Goal: Transaction & Acquisition: Purchase product/service

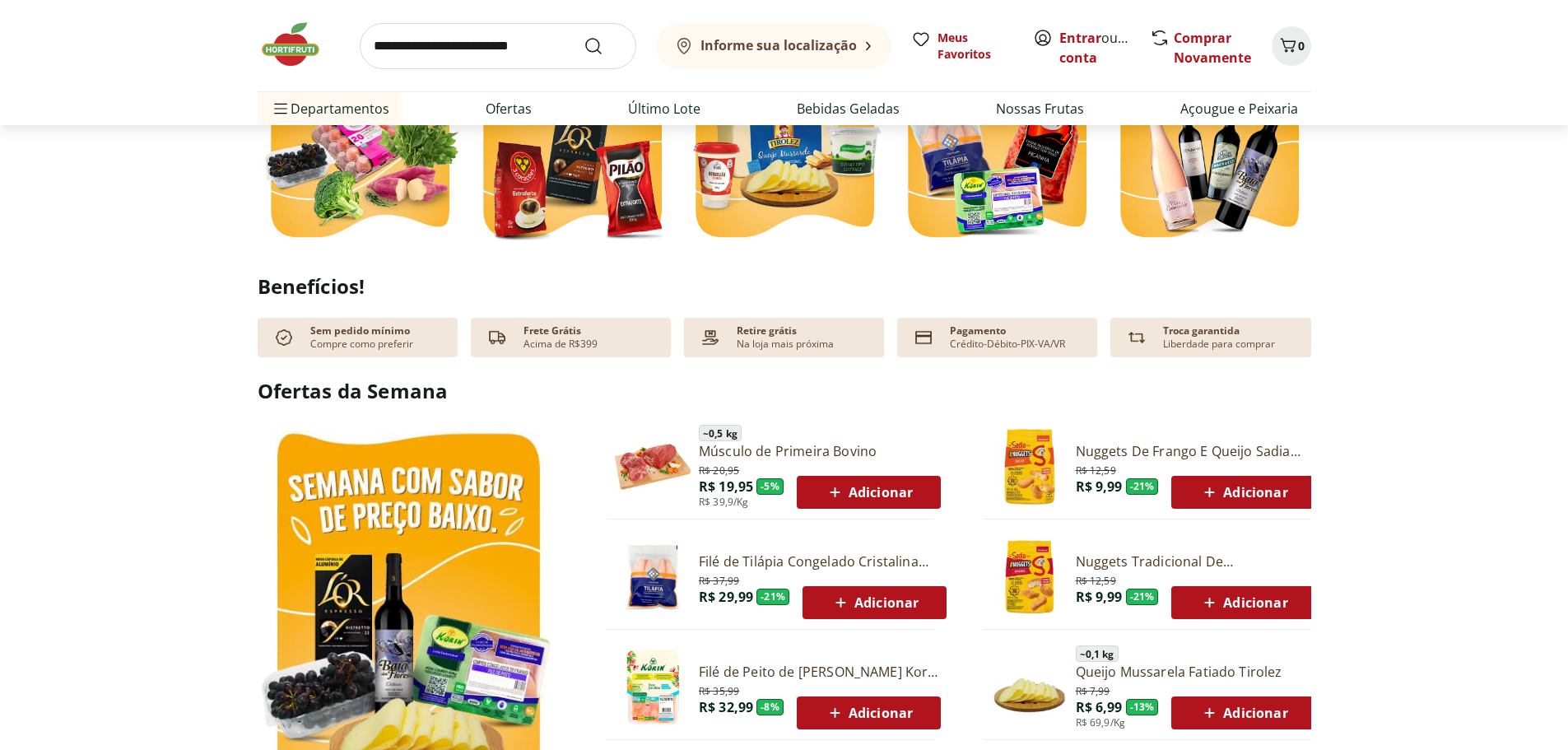
scroll to position [576, 0]
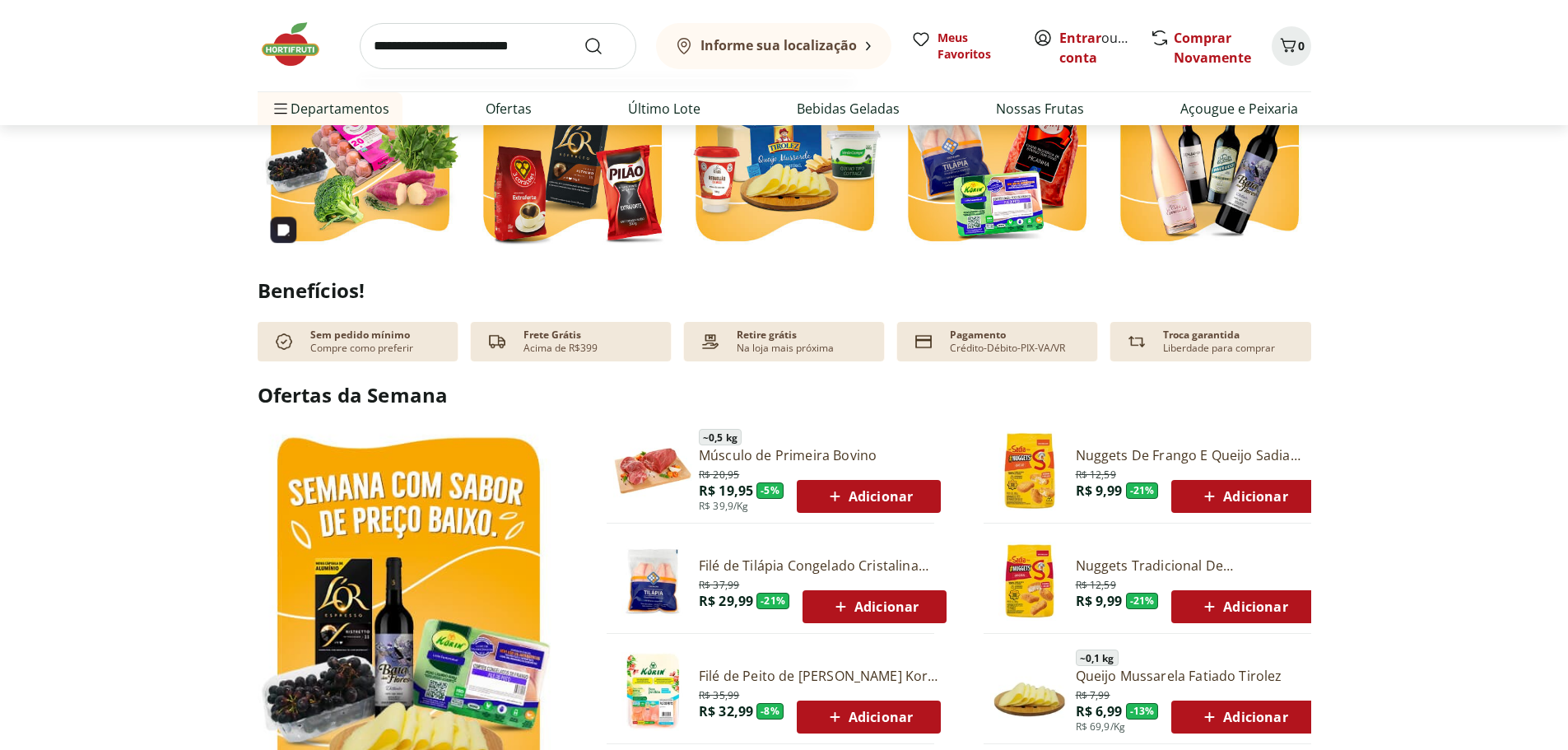
click at [427, 52] on input "search" at bounding box center [498, 46] width 277 height 46
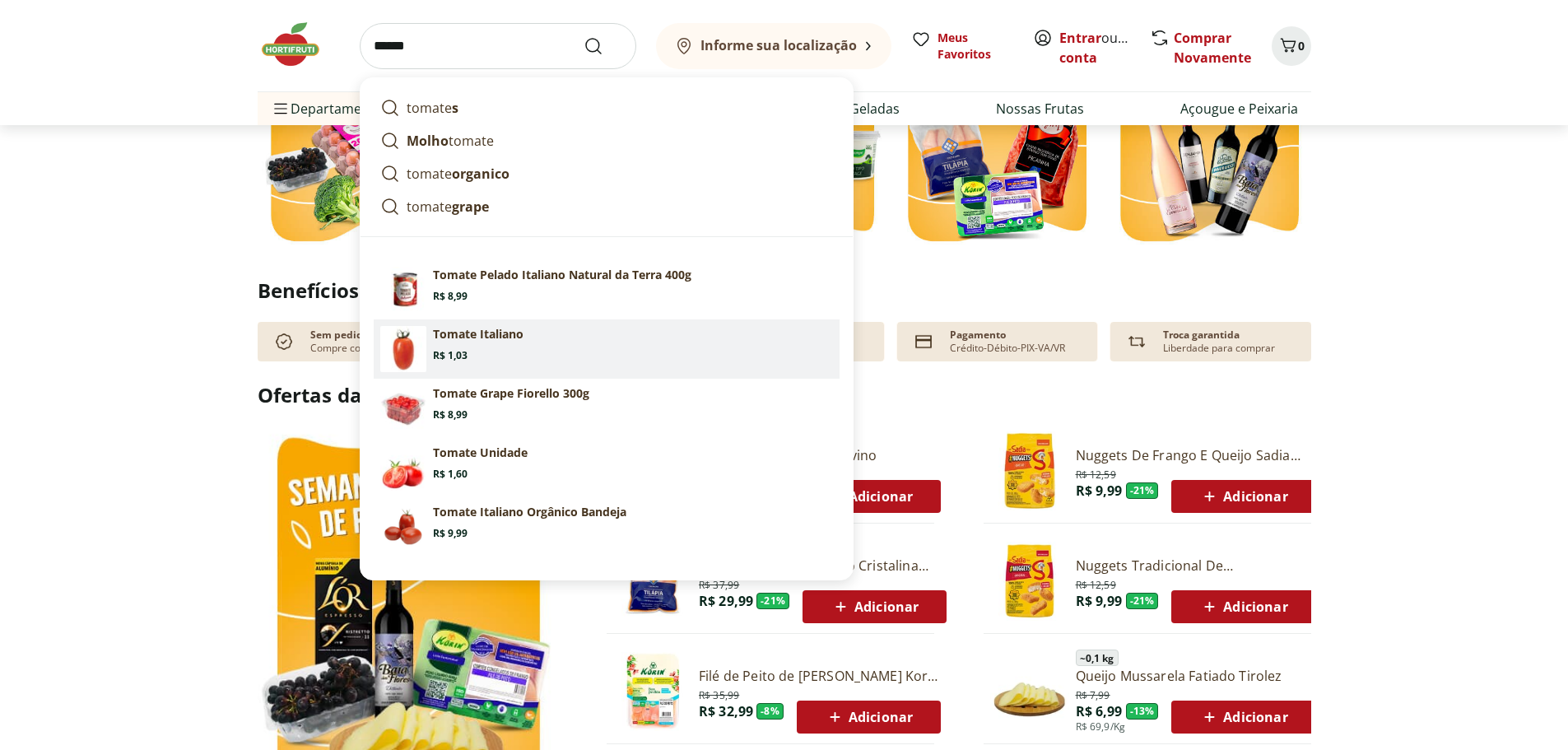
click at [484, 344] on section "Tomate Italiano Price: R$ 1,03" at bounding box center [633, 344] width 400 height 36
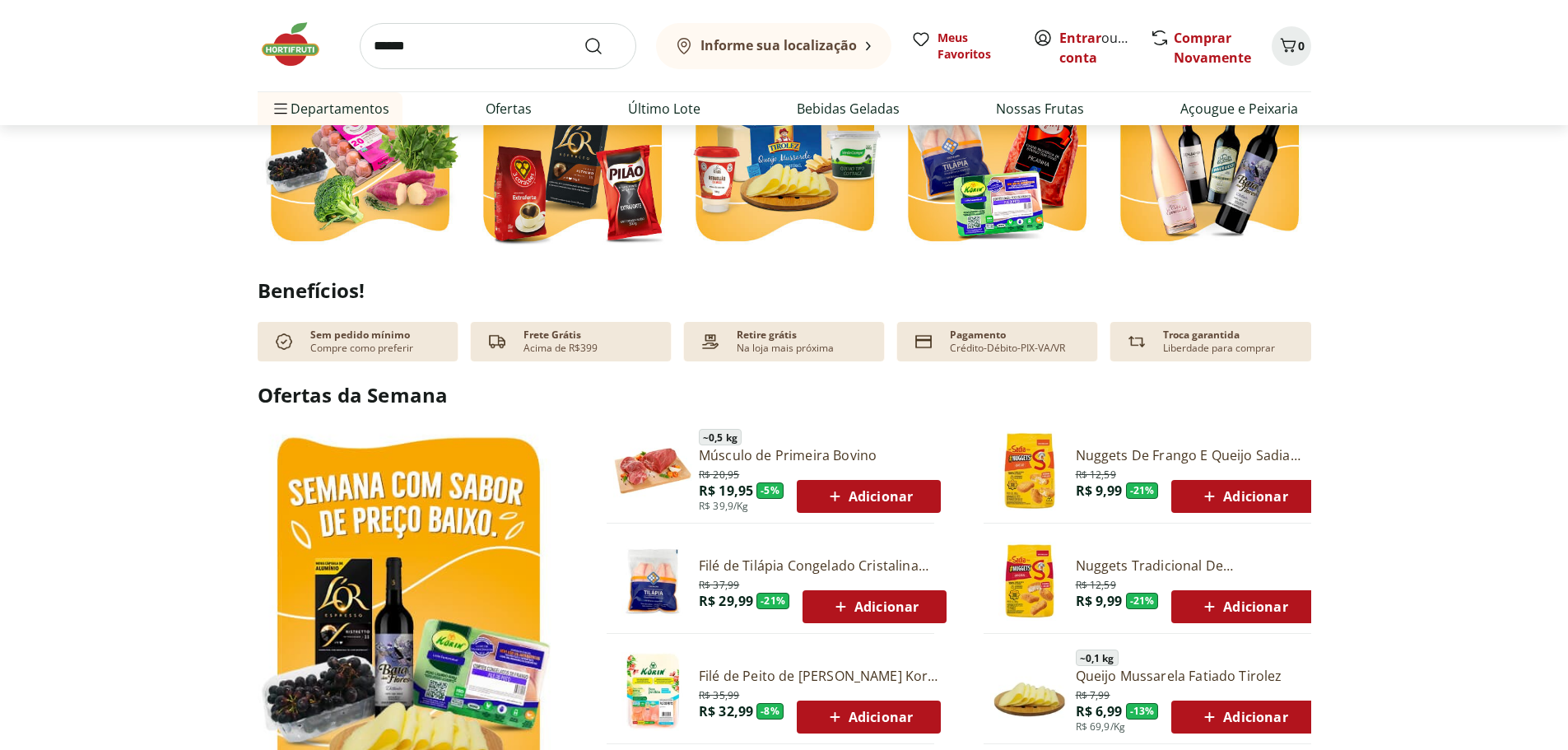
type input "**********"
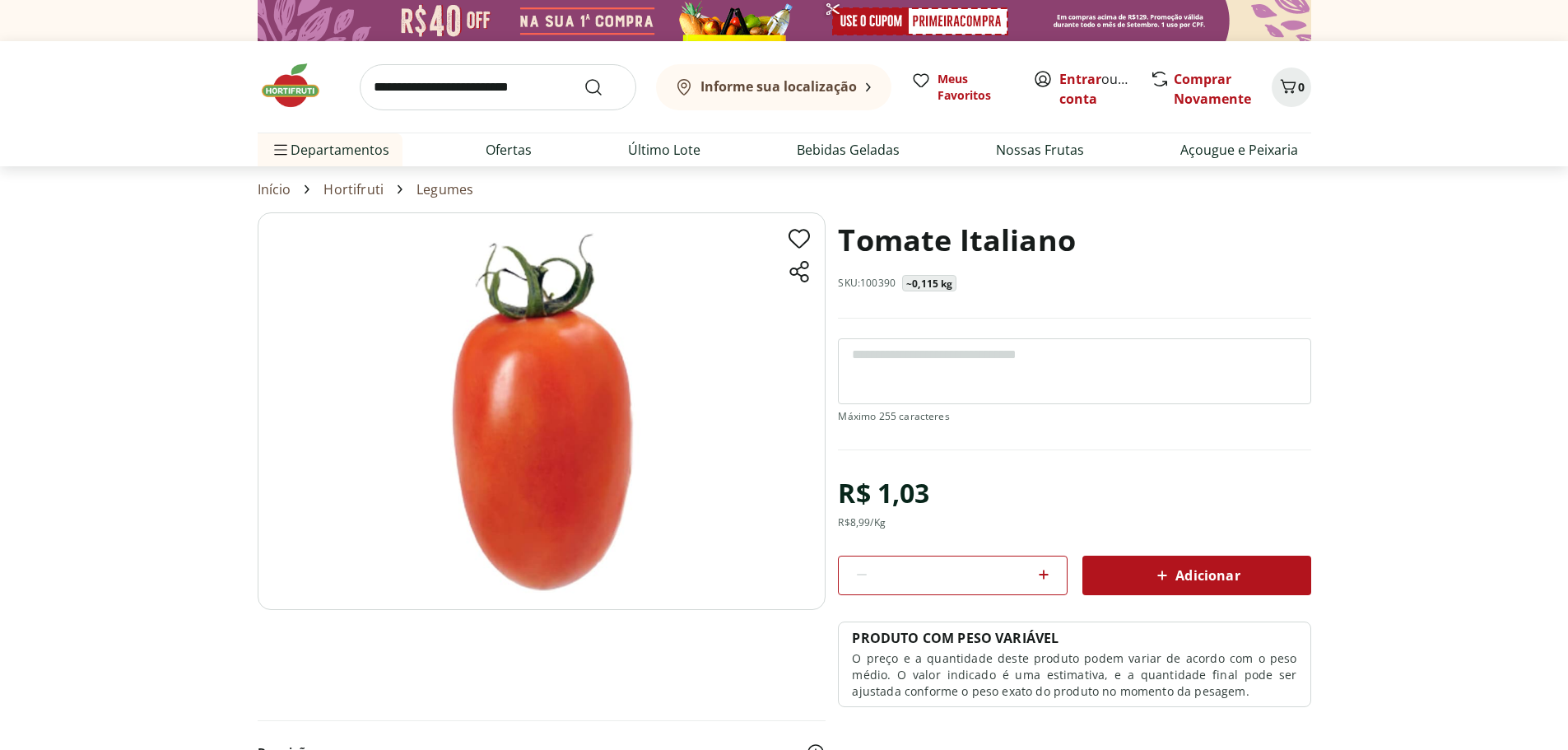
click at [1041, 575] on icon at bounding box center [1044, 574] width 19 height 19
click at [1043, 575] on icon at bounding box center [1043, 574] width 10 height 10
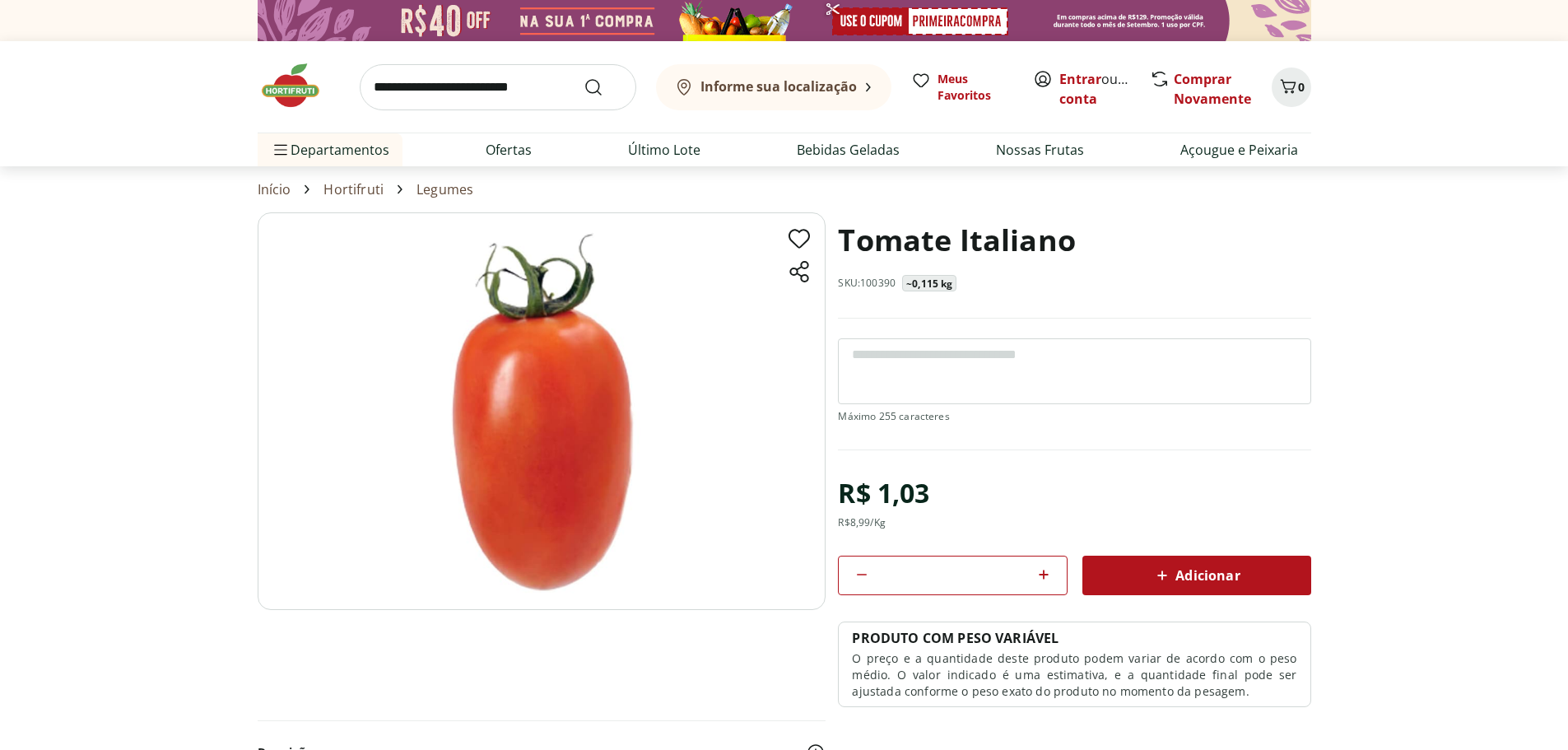
type input "*"
click at [1221, 571] on span "Adicionar" at bounding box center [1195, 575] width 87 height 19
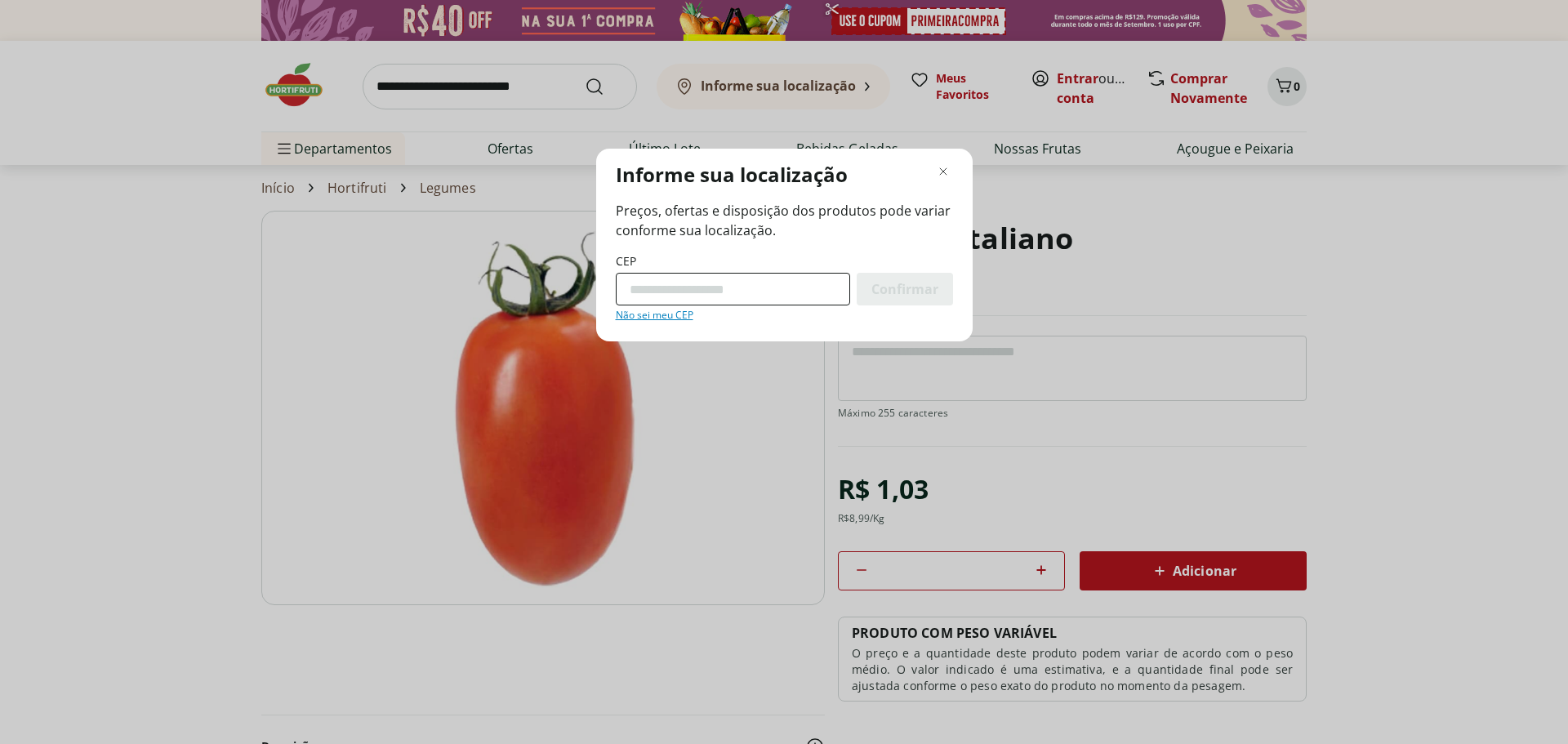
click at [656, 288] on input "CEP" at bounding box center [733, 289] width 234 height 32
type input "*********"
click at [903, 292] on span "Confirmar" at bounding box center [904, 289] width 67 height 13
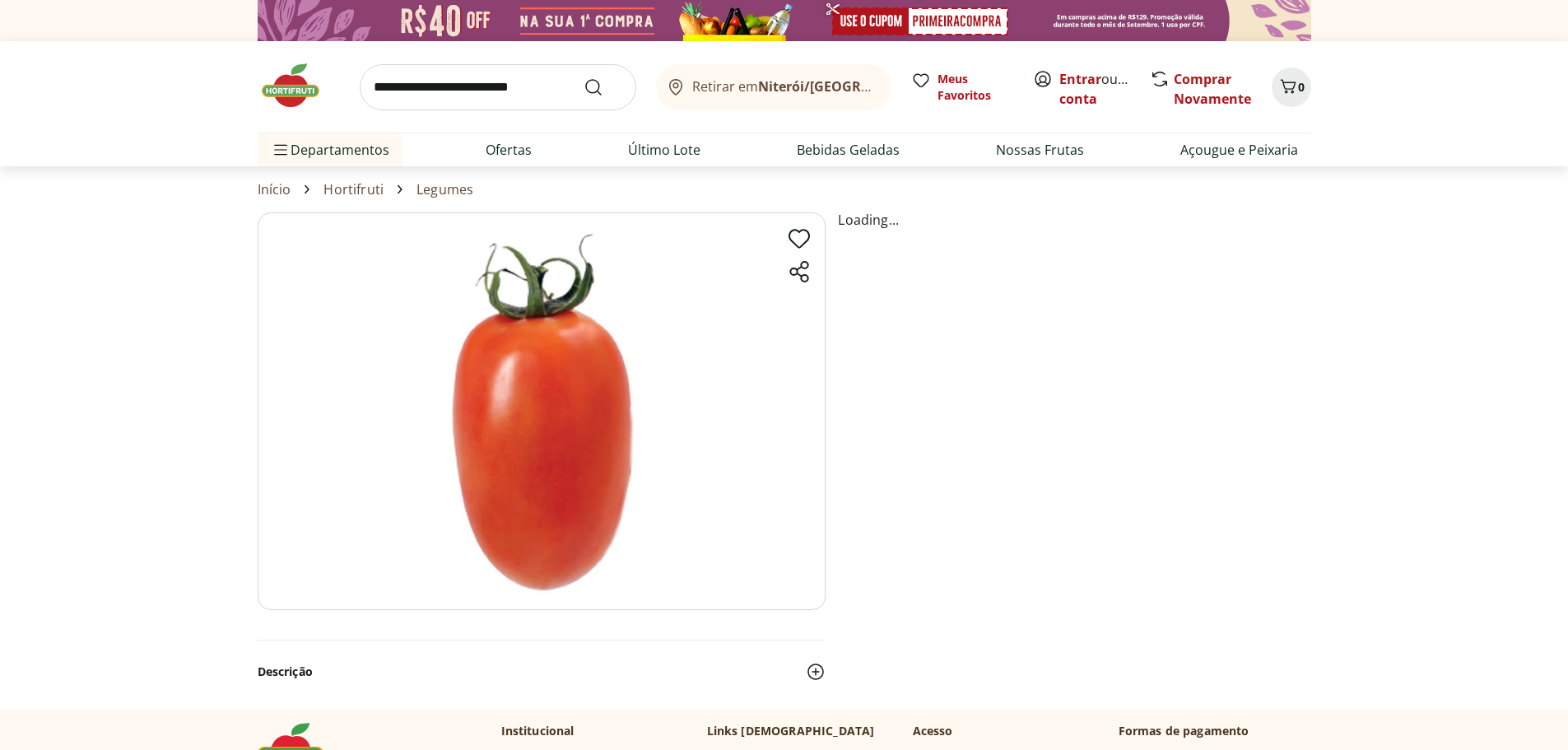
click at [1235, 571] on section "Loading... Descrição" at bounding box center [784, 460] width 1053 height 496
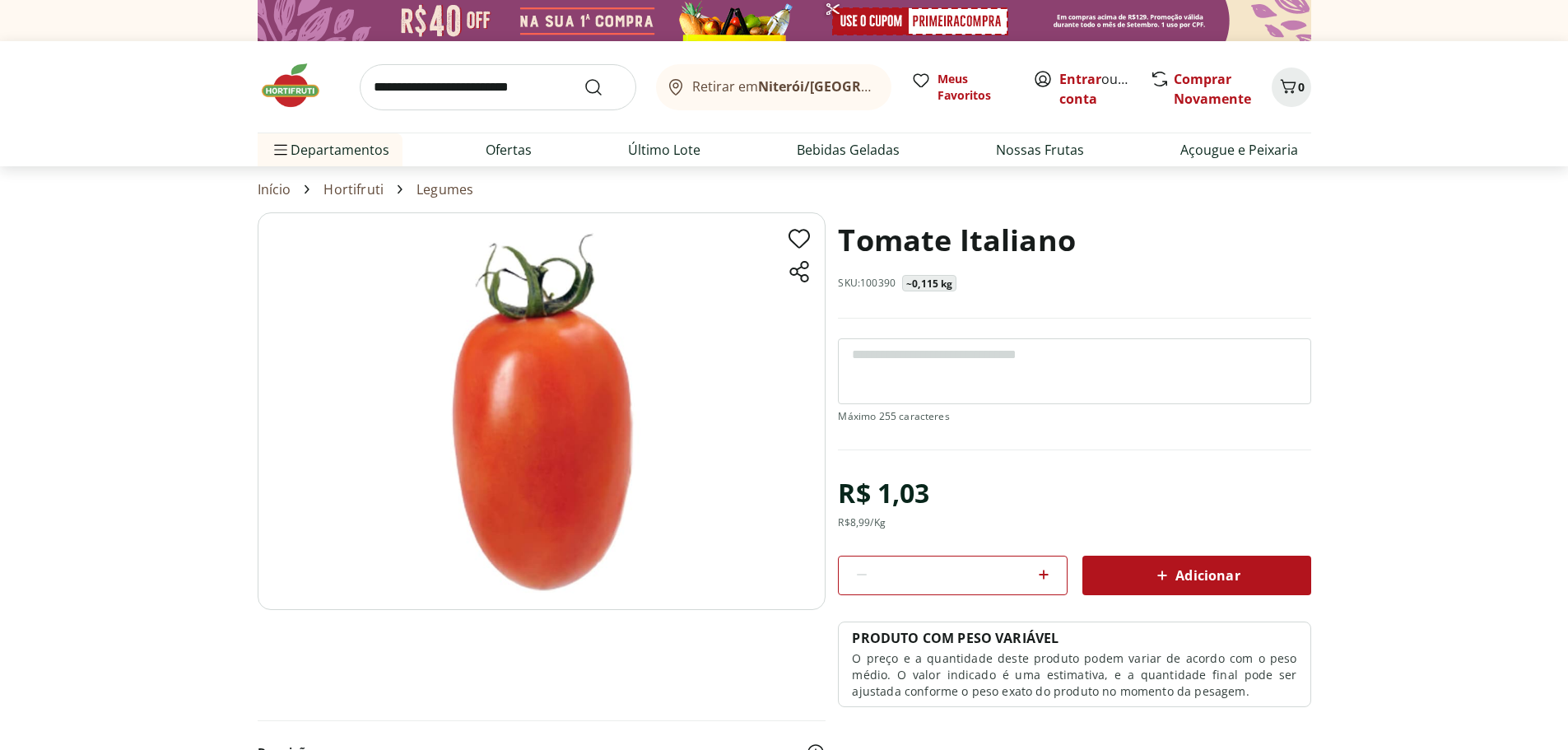
click at [1042, 575] on icon at bounding box center [1044, 574] width 19 height 19
click at [1043, 575] on icon at bounding box center [1043, 574] width 10 height 10
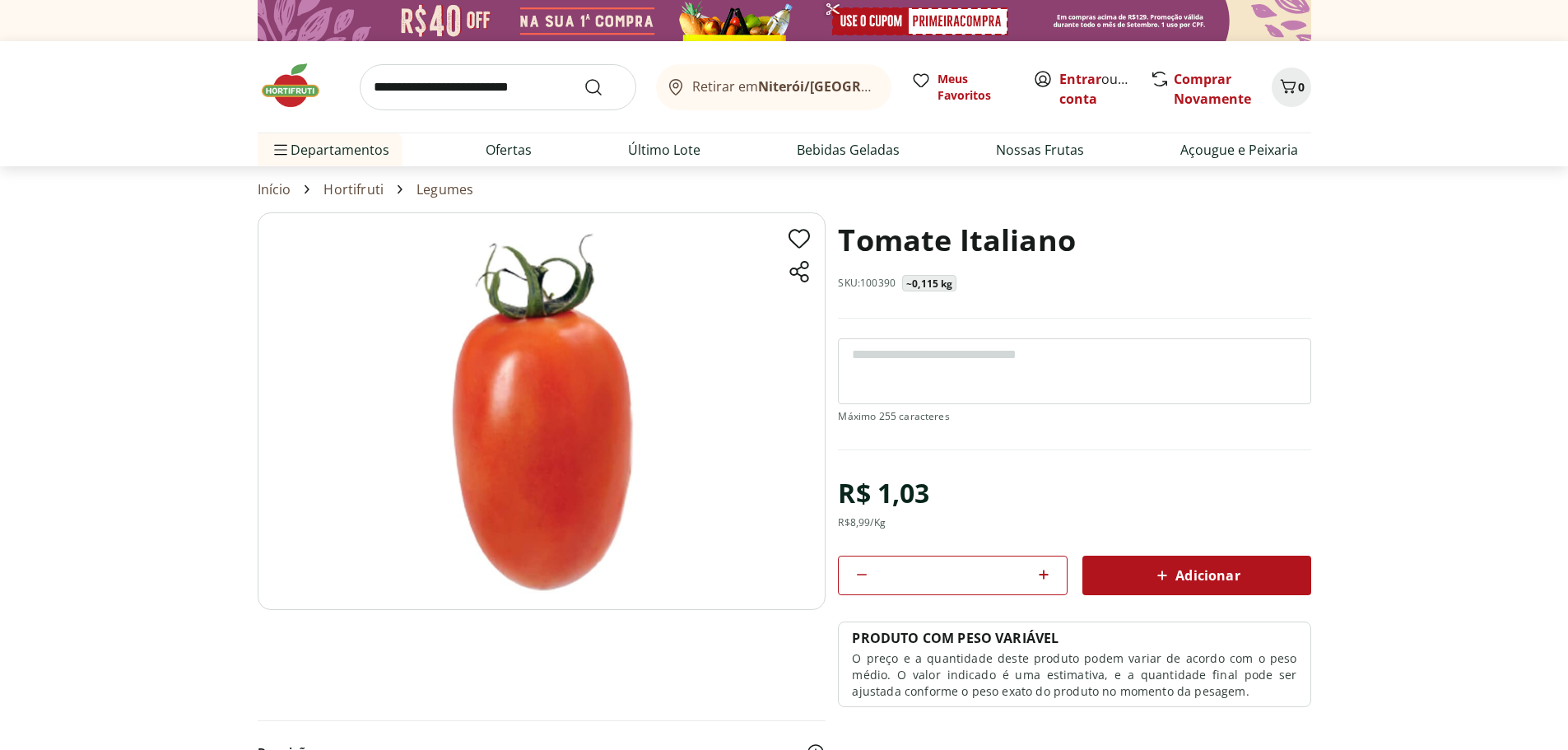
type input "*"
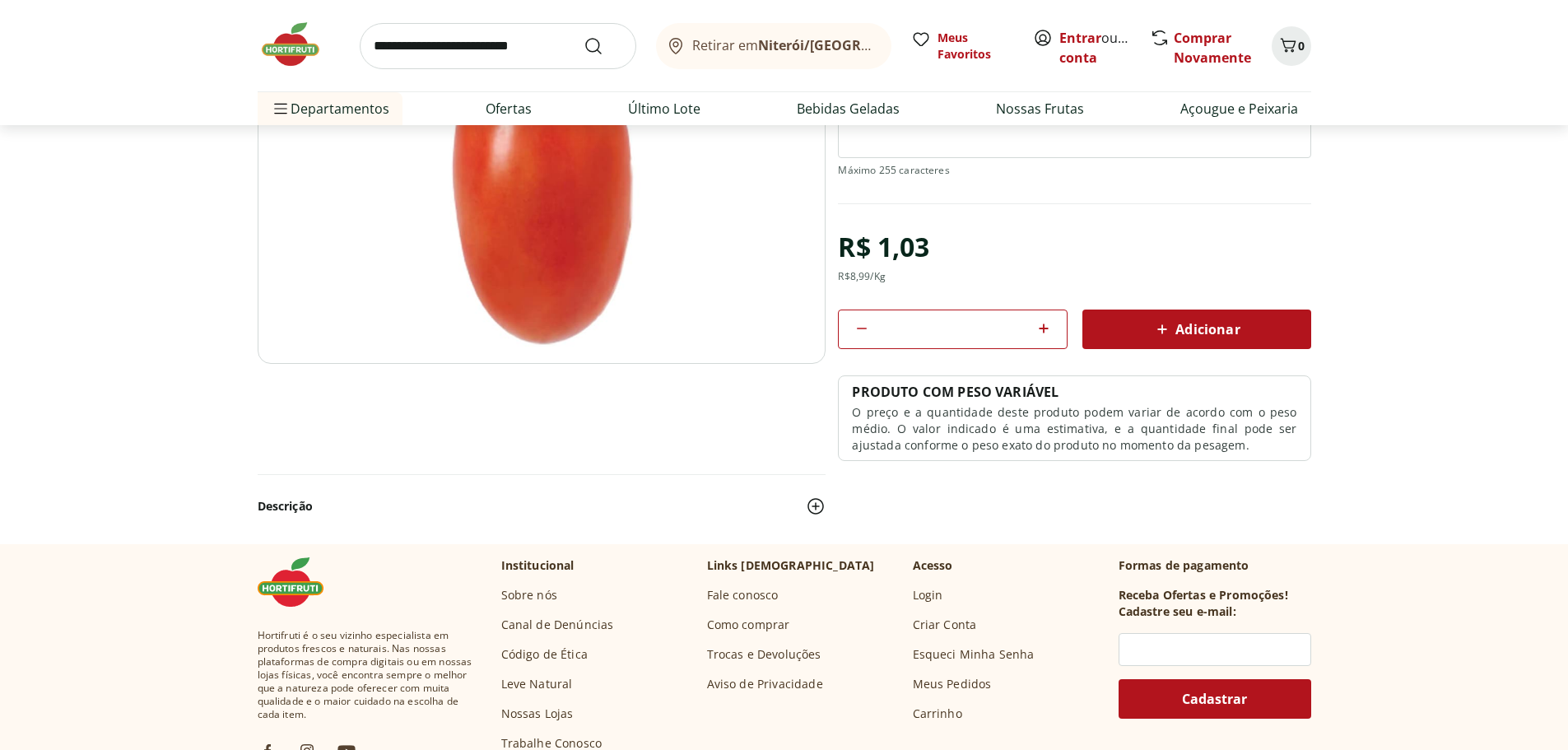
scroll to position [247, 0]
click at [1200, 330] on span "Adicionar" at bounding box center [1195, 328] width 87 height 19
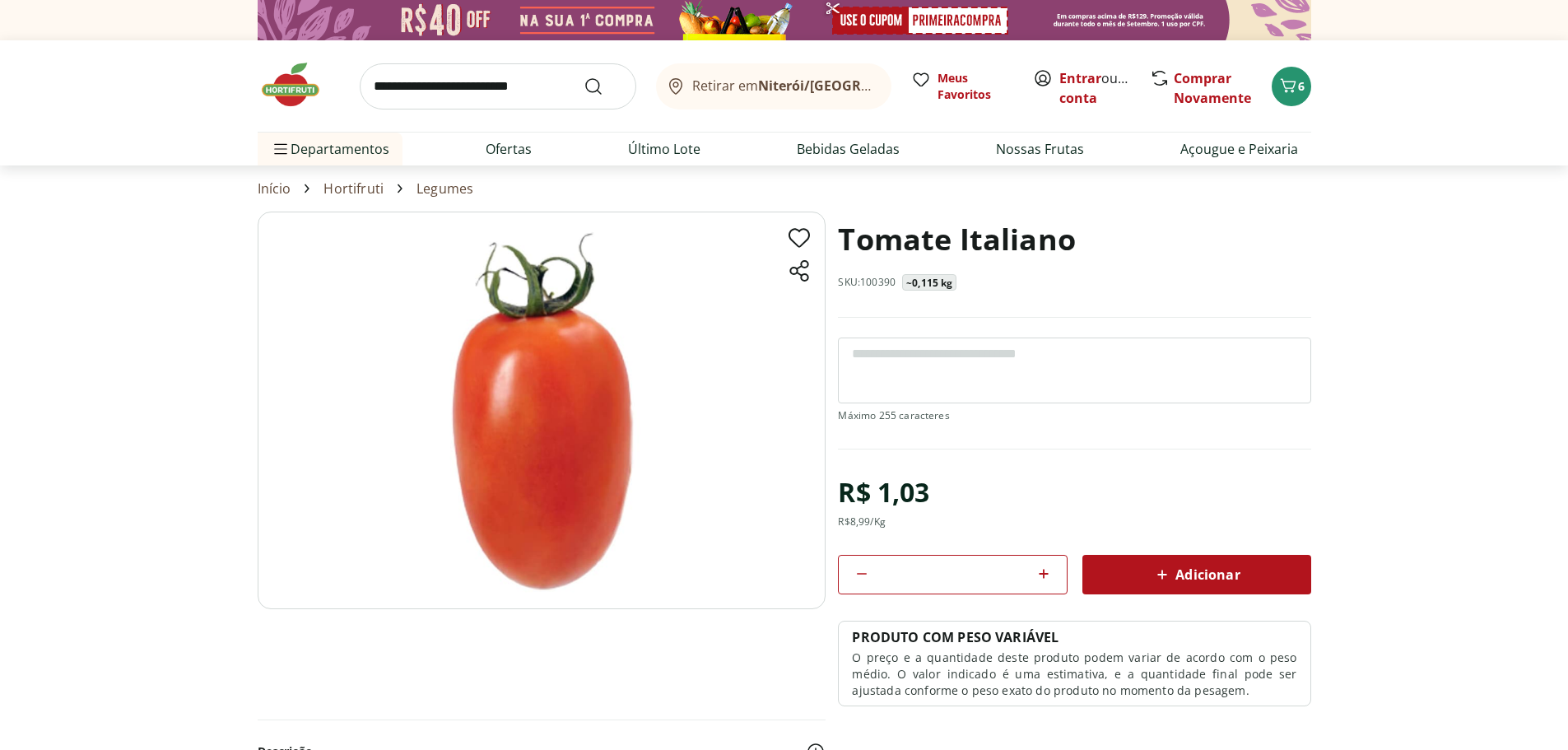
scroll to position [0, 0]
click at [518, 93] on input "search" at bounding box center [498, 87] width 277 height 46
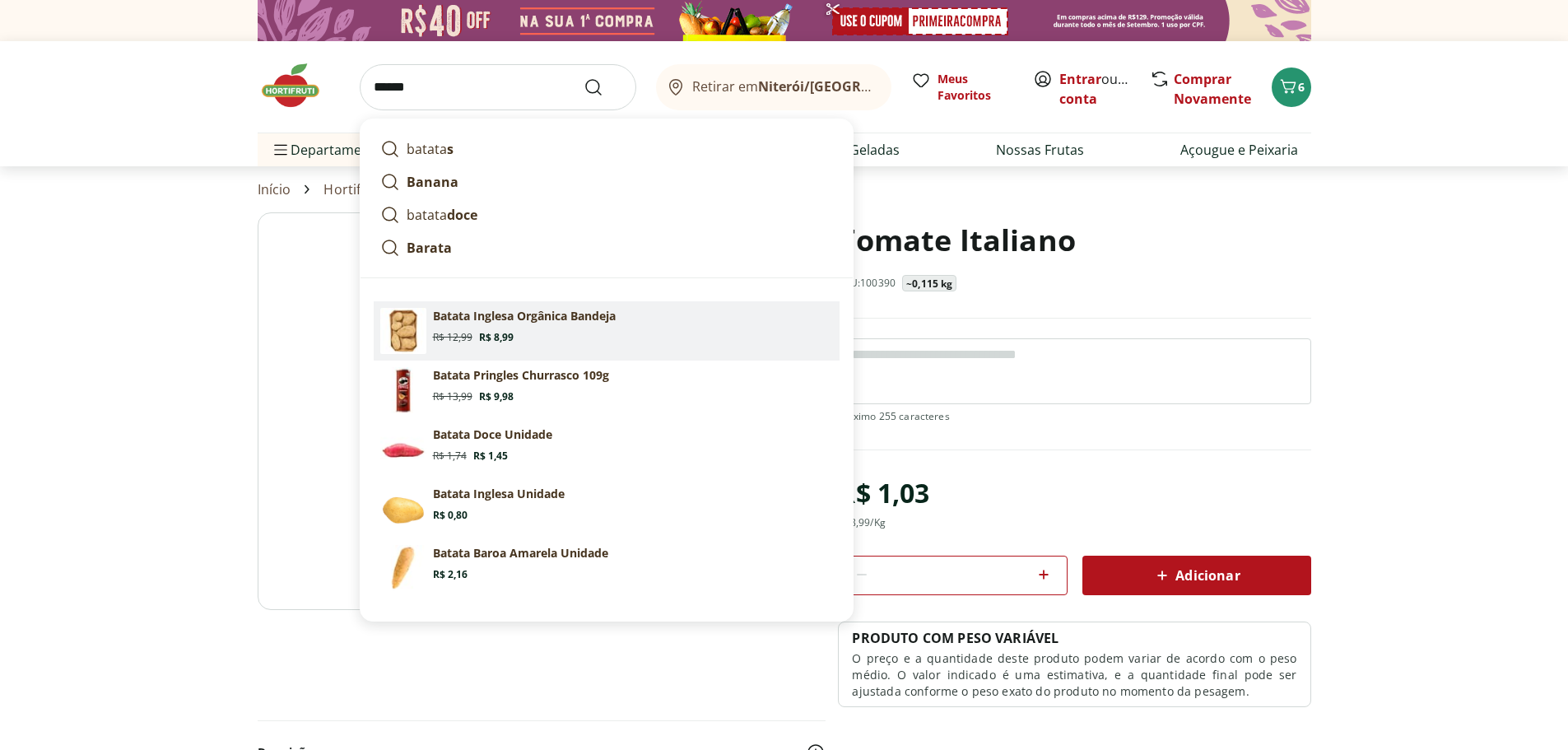
click at [520, 321] on p "Batata Inglesa Orgânica Bandeja" at bounding box center [524, 316] width 182 height 17
type input "**********"
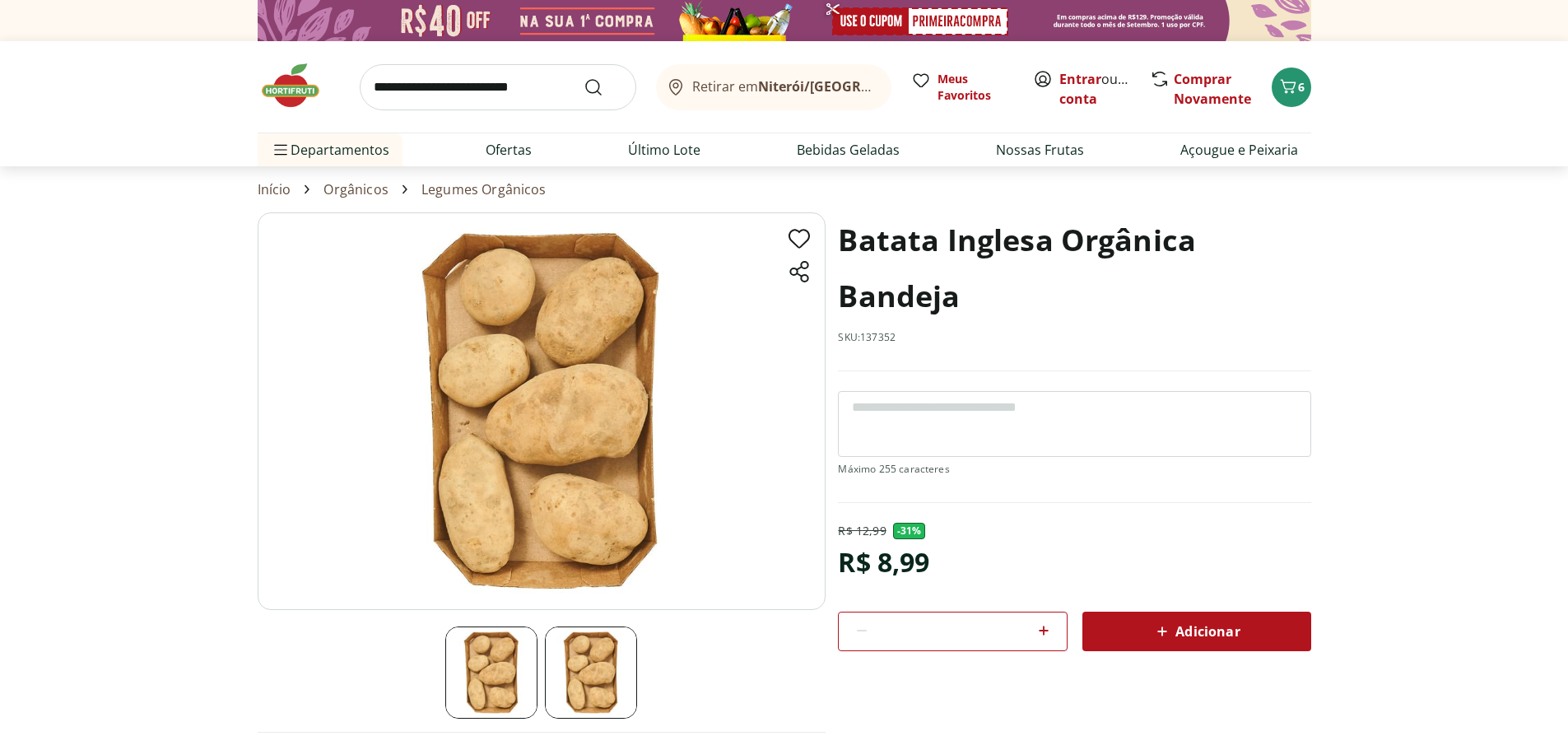
click at [440, 110] on div "Retirar em Niterói/RJ Meus Favoritos Entrar ou Criar conta Comprar Novamente 6" at bounding box center [784, 87] width 1053 height 92
click at [438, 82] on input "search" at bounding box center [498, 87] width 277 height 46
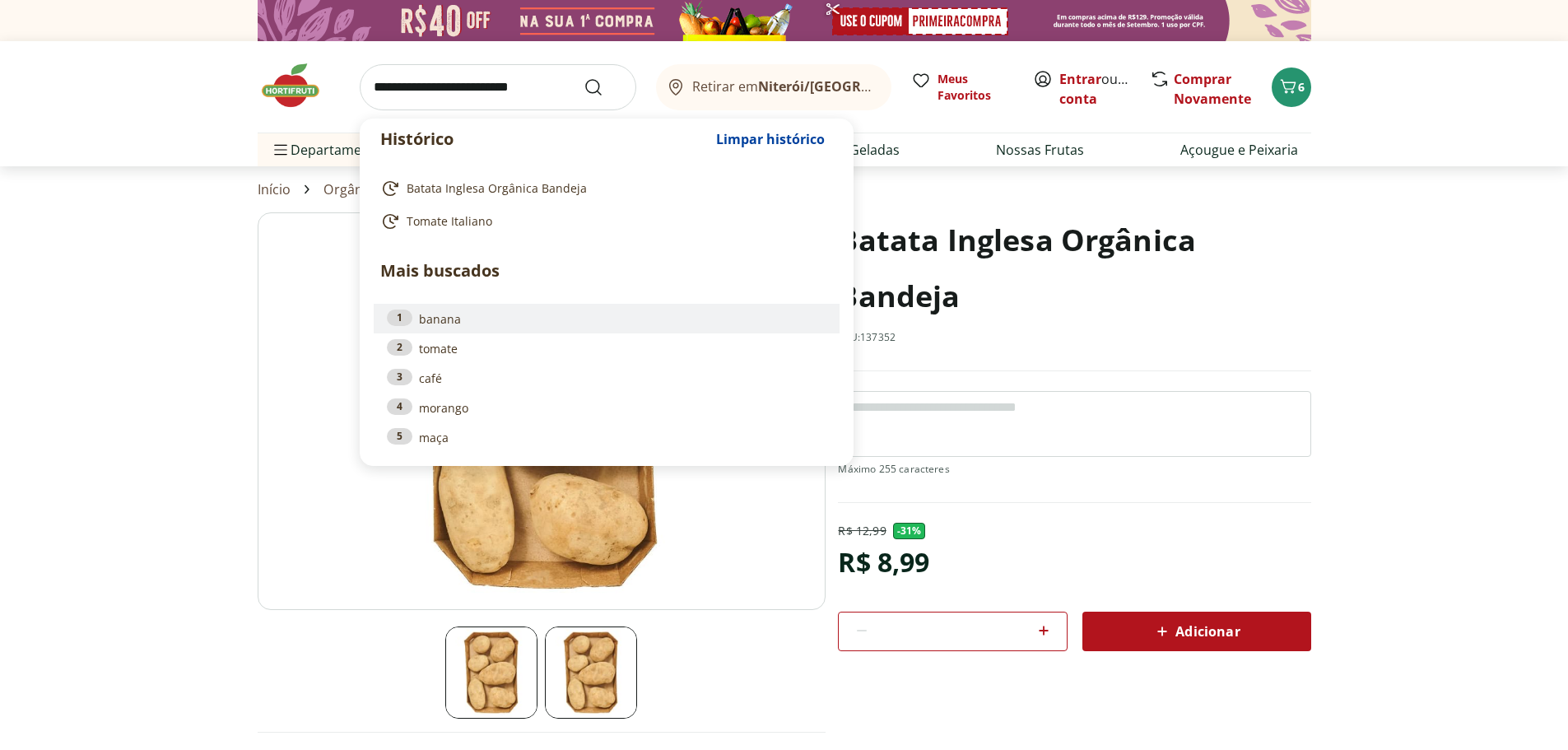
click at [450, 323] on link "1 banana" at bounding box center [606, 318] width 440 height 19
type input "******"
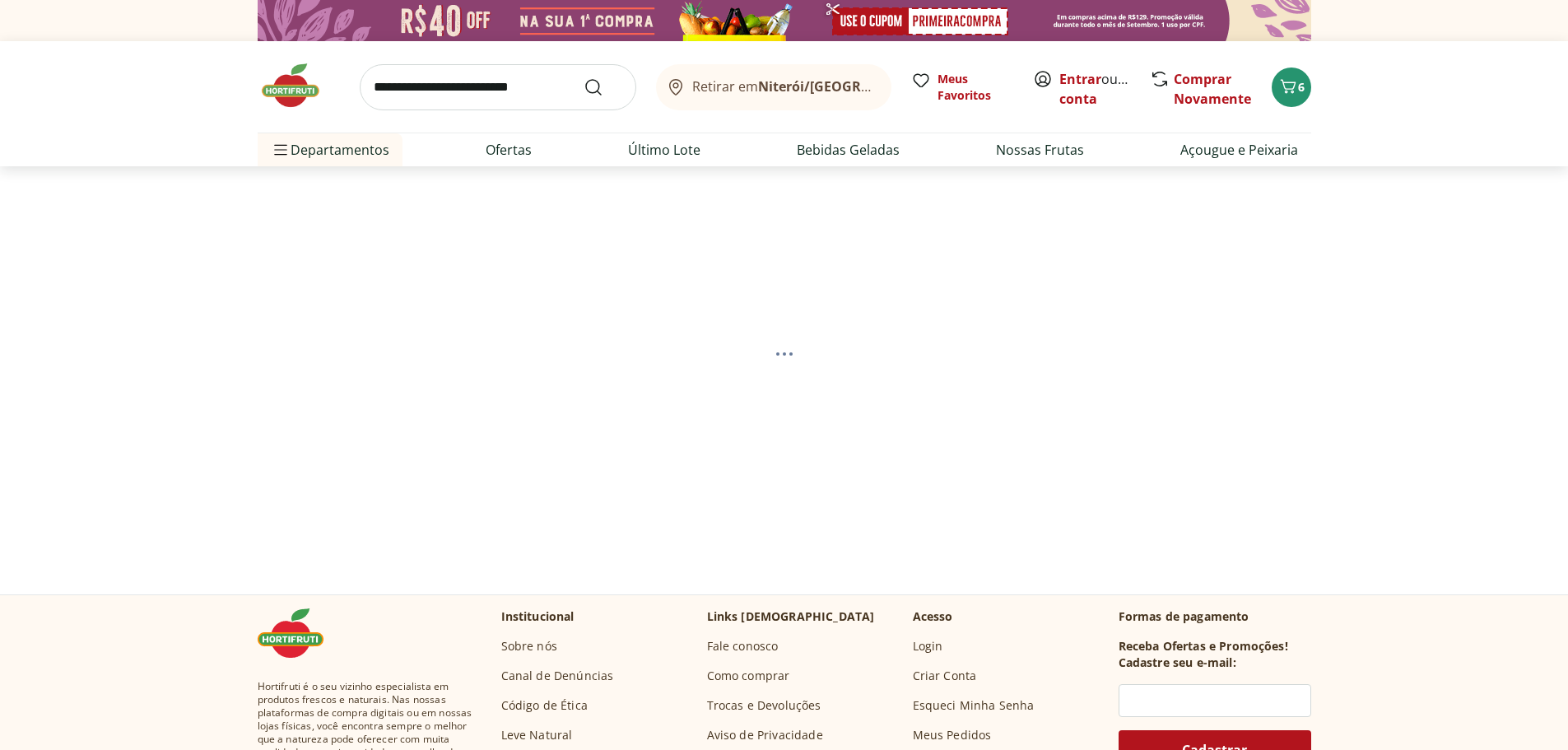
select select "**********"
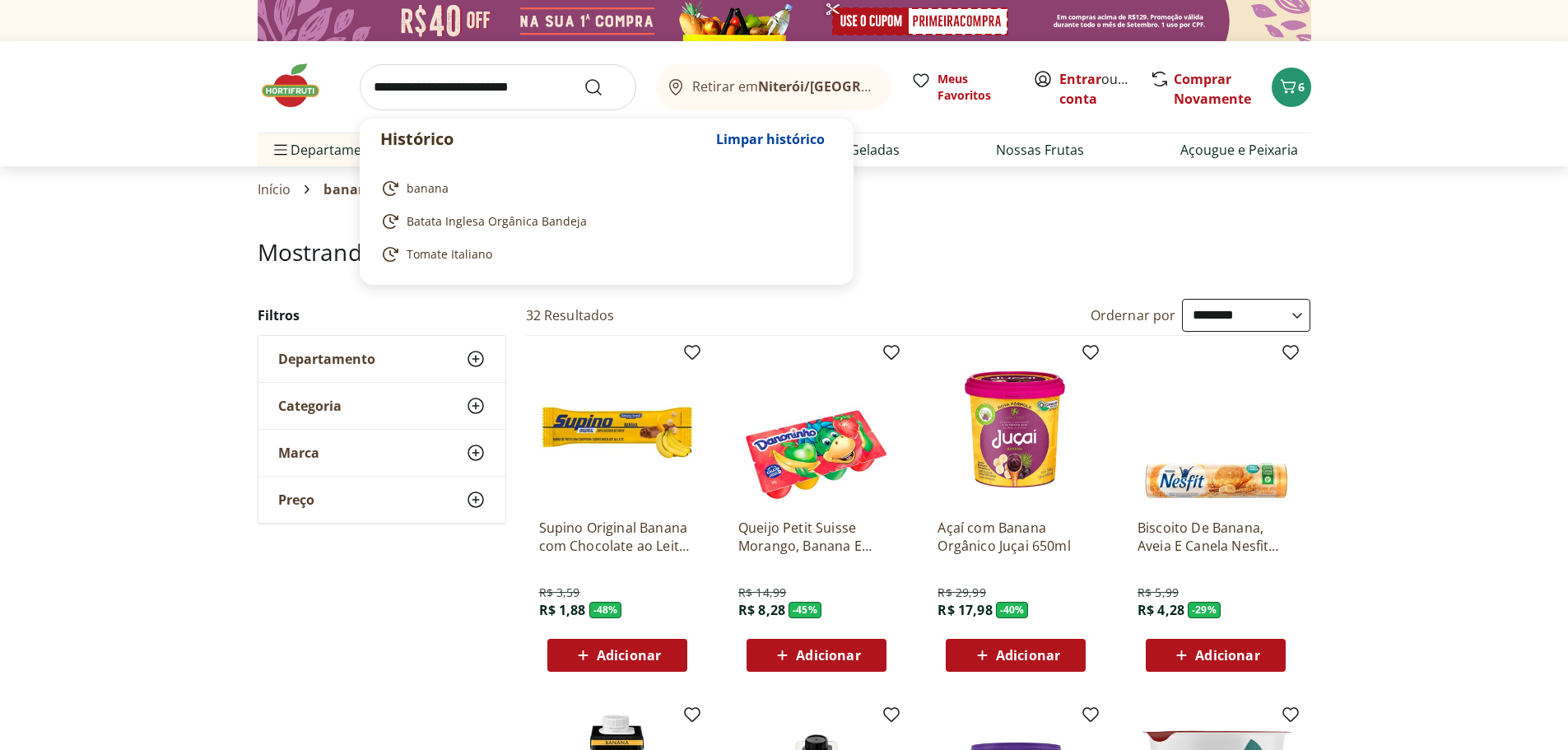
click at [480, 90] on input "search" at bounding box center [498, 87] width 277 height 46
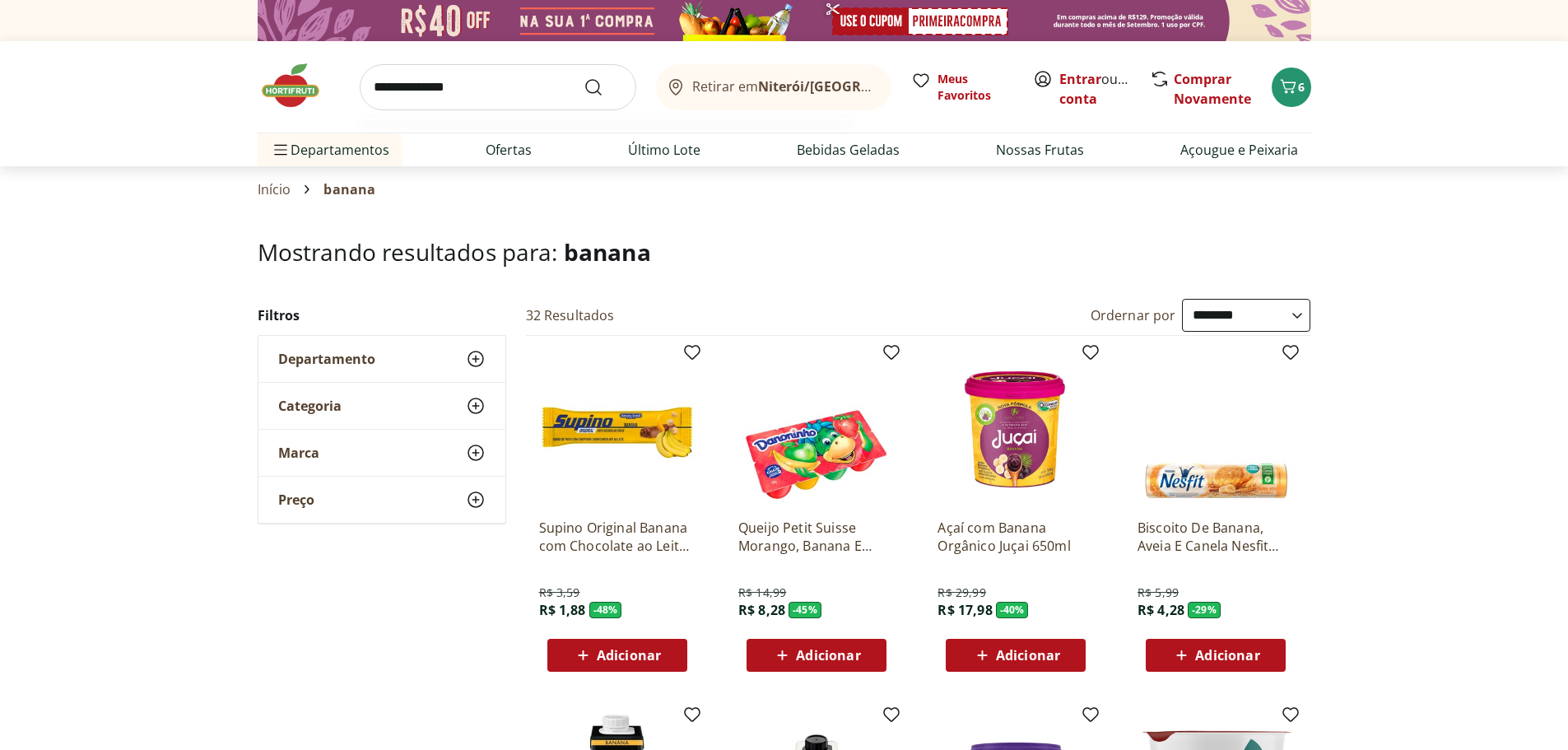
type input "**********"
click at [583, 78] on button "Submit Search" at bounding box center [603, 87] width 40 height 19
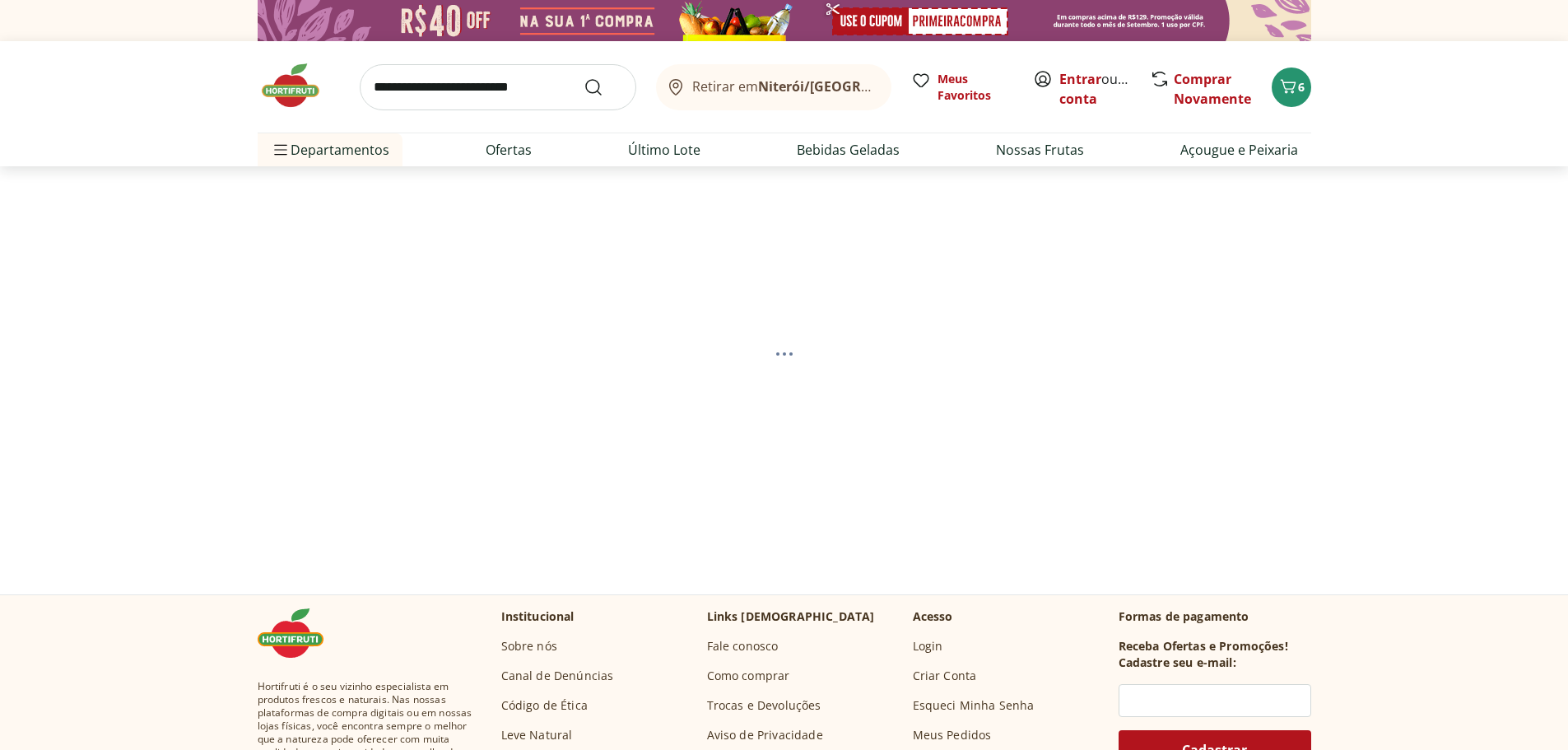
select select "**********"
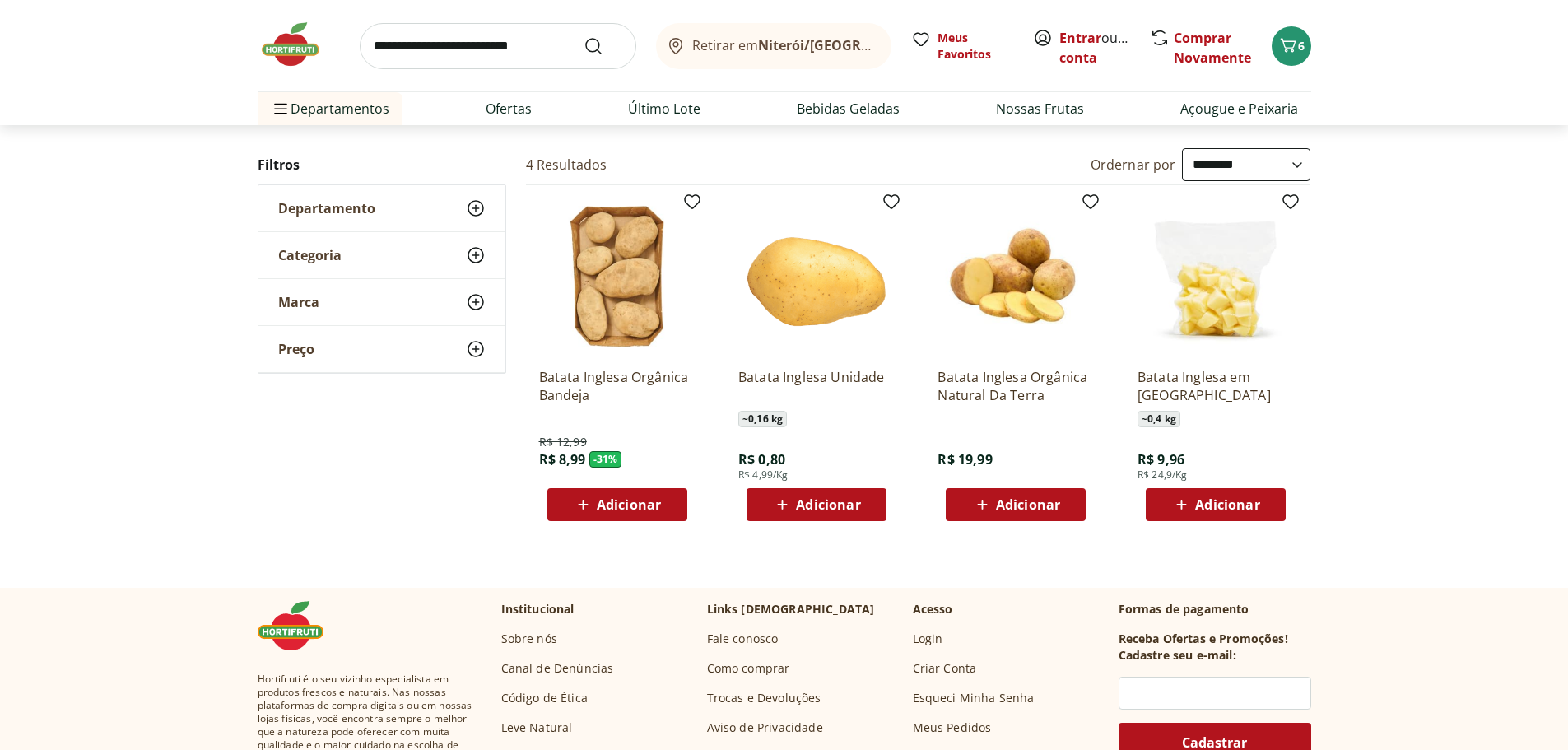
scroll to position [247, 0]
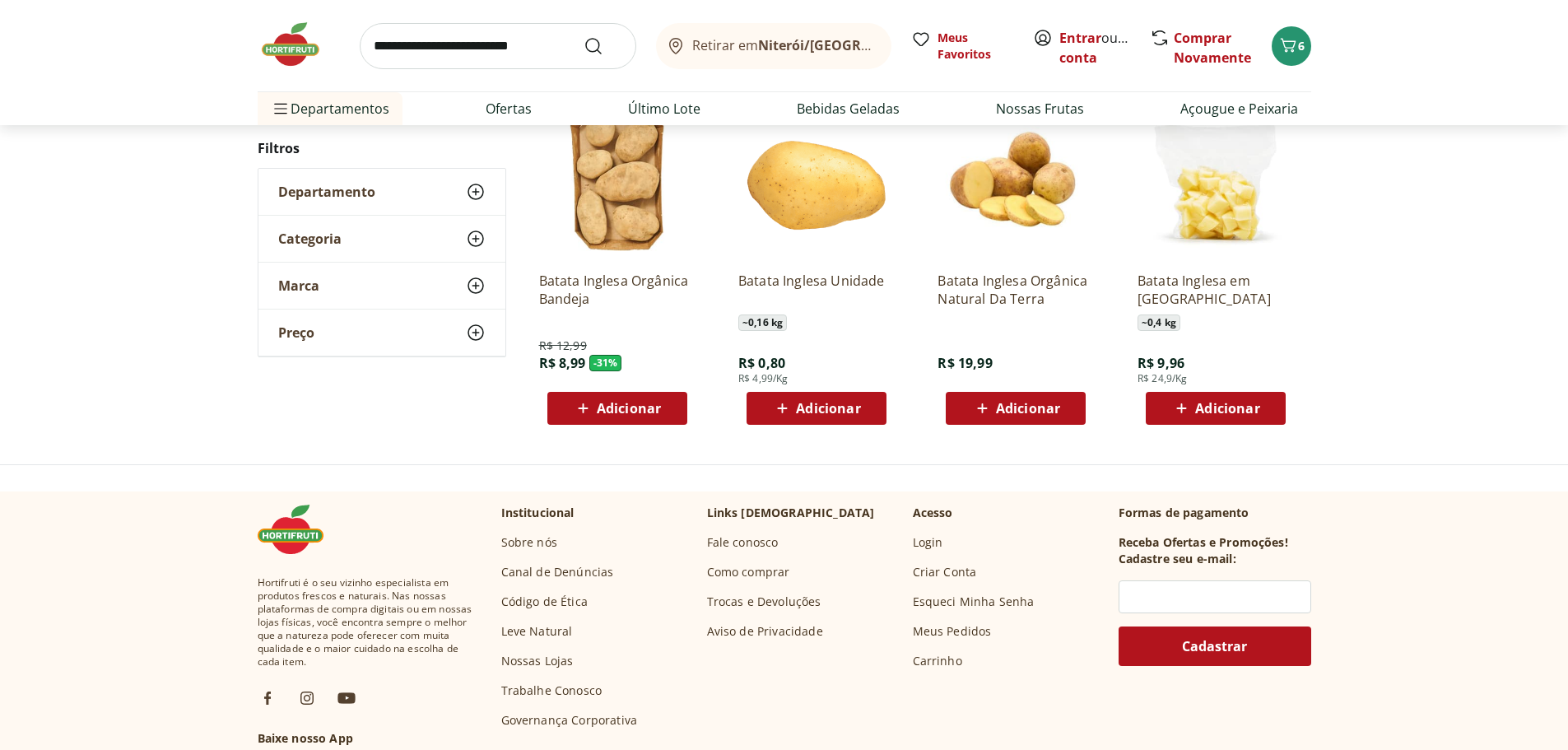
click at [818, 406] on span "Adicionar" at bounding box center [828, 408] width 64 height 13
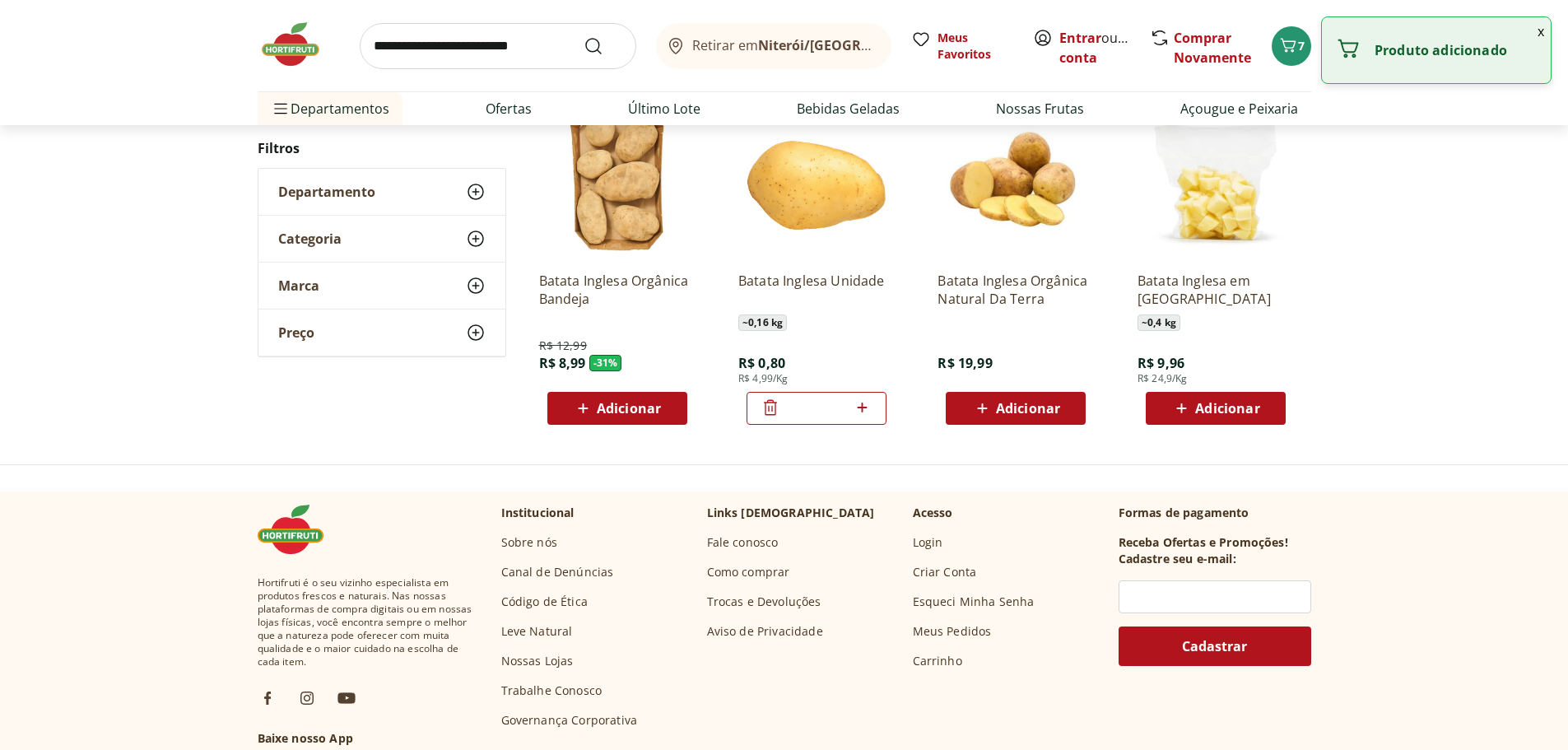
click at [854, 405] on icon at bounding box center [861, 407] width 20 height 19
click at [858, 405] on icon at bounding box center [861, 407] width 20 height 19
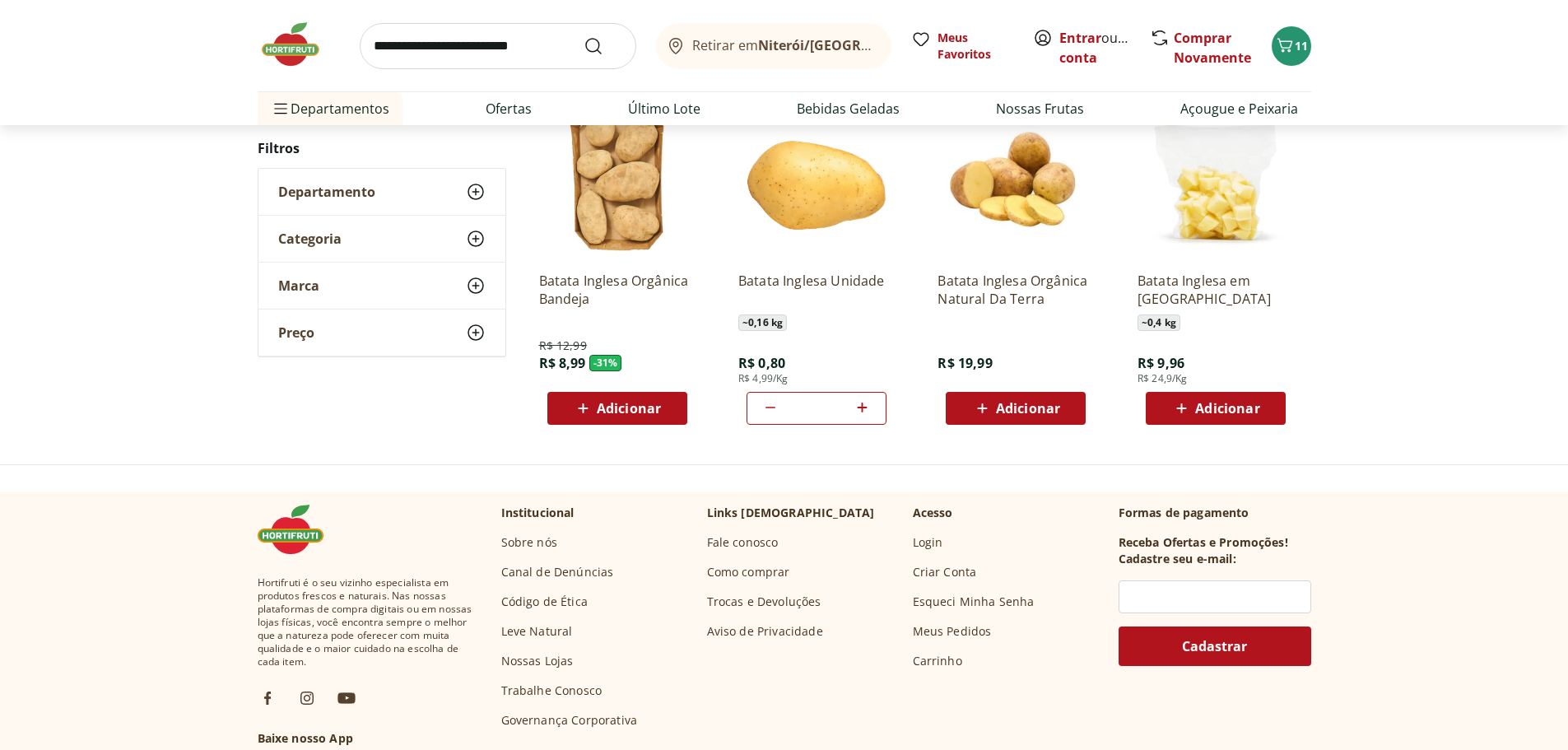
click at [858, 405] on icon at bounding box center [861, 407] width 20 height 19
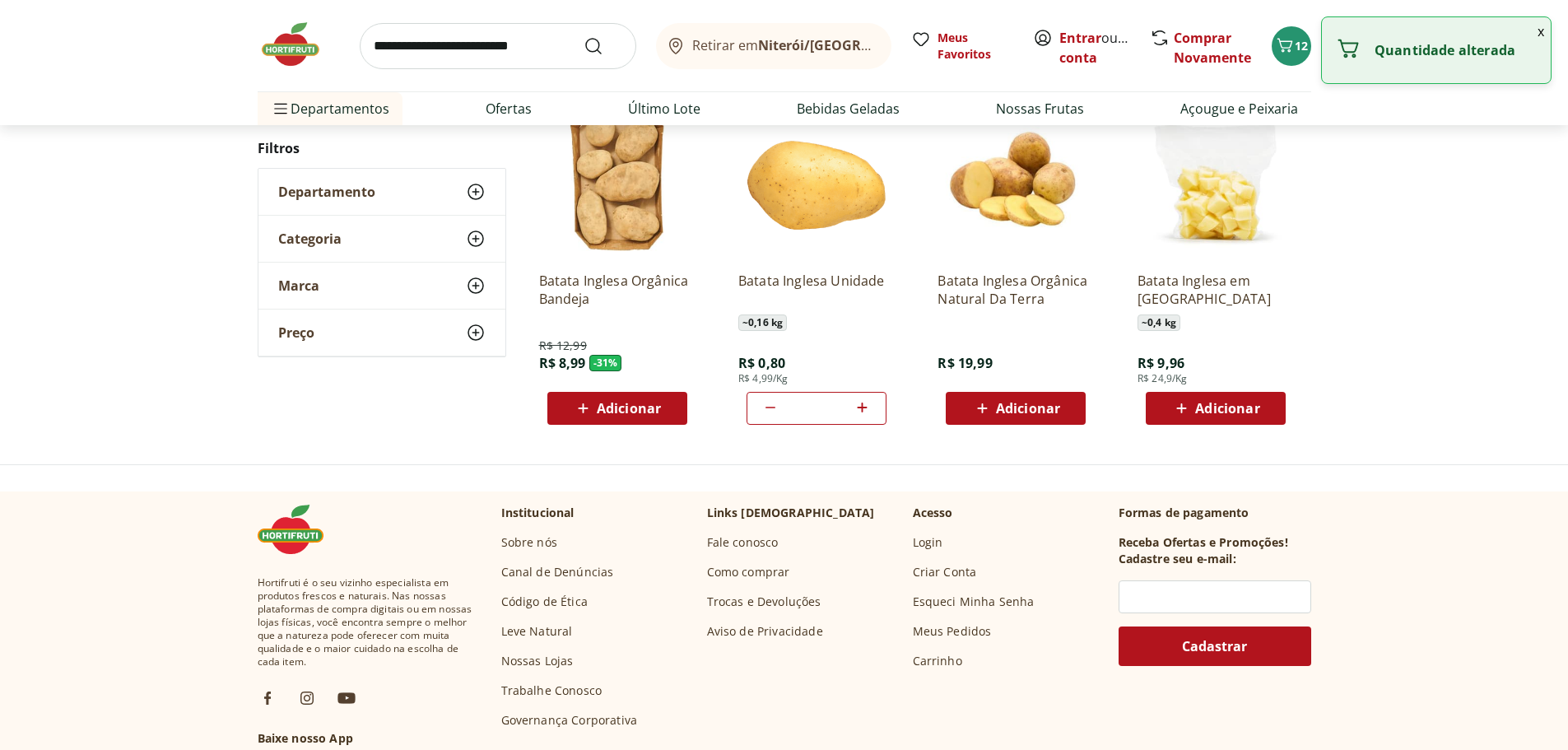
click at [858, 405] on icon at bounding box center [861, 407] width 20 height 19
type input "*"
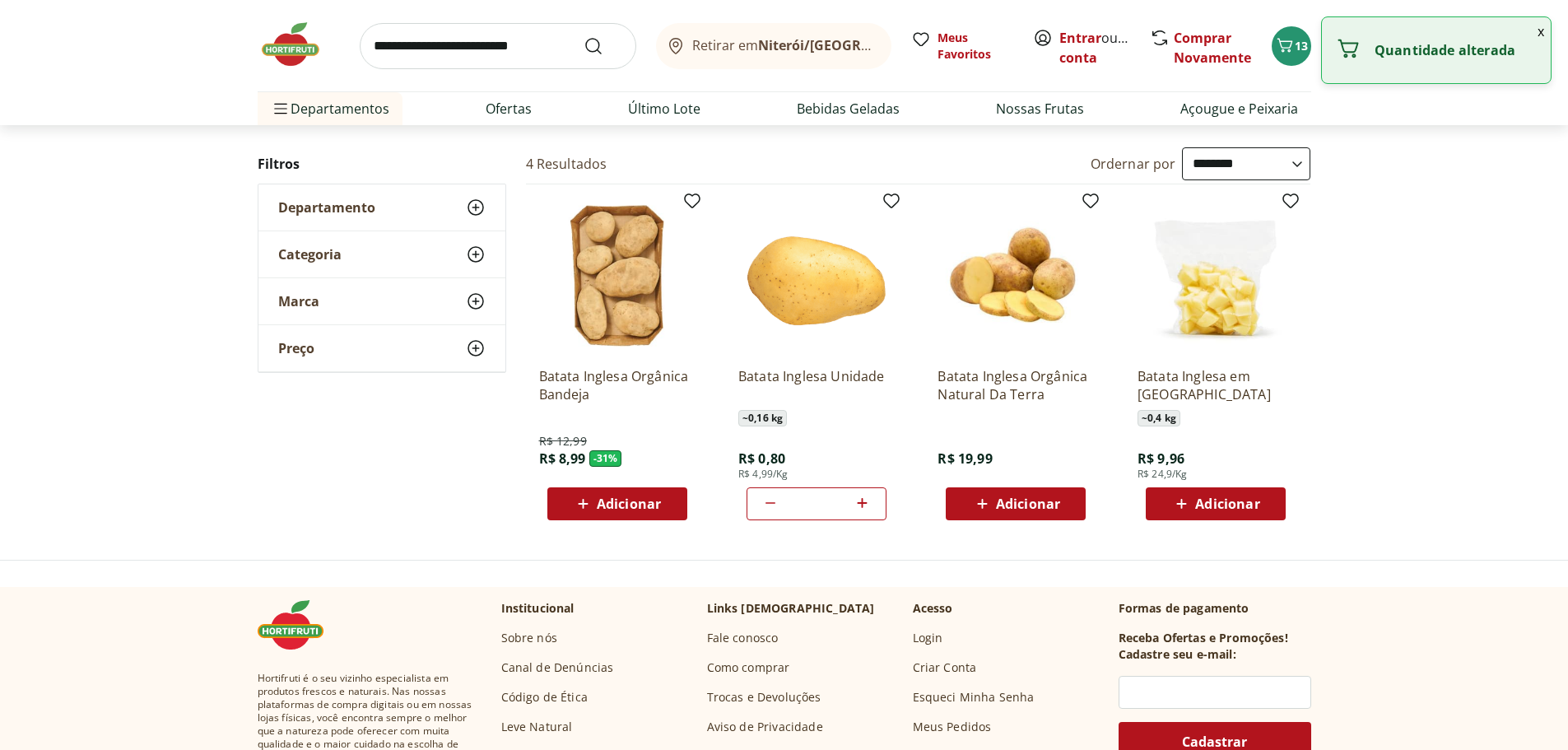
scroll to position [0, 0]
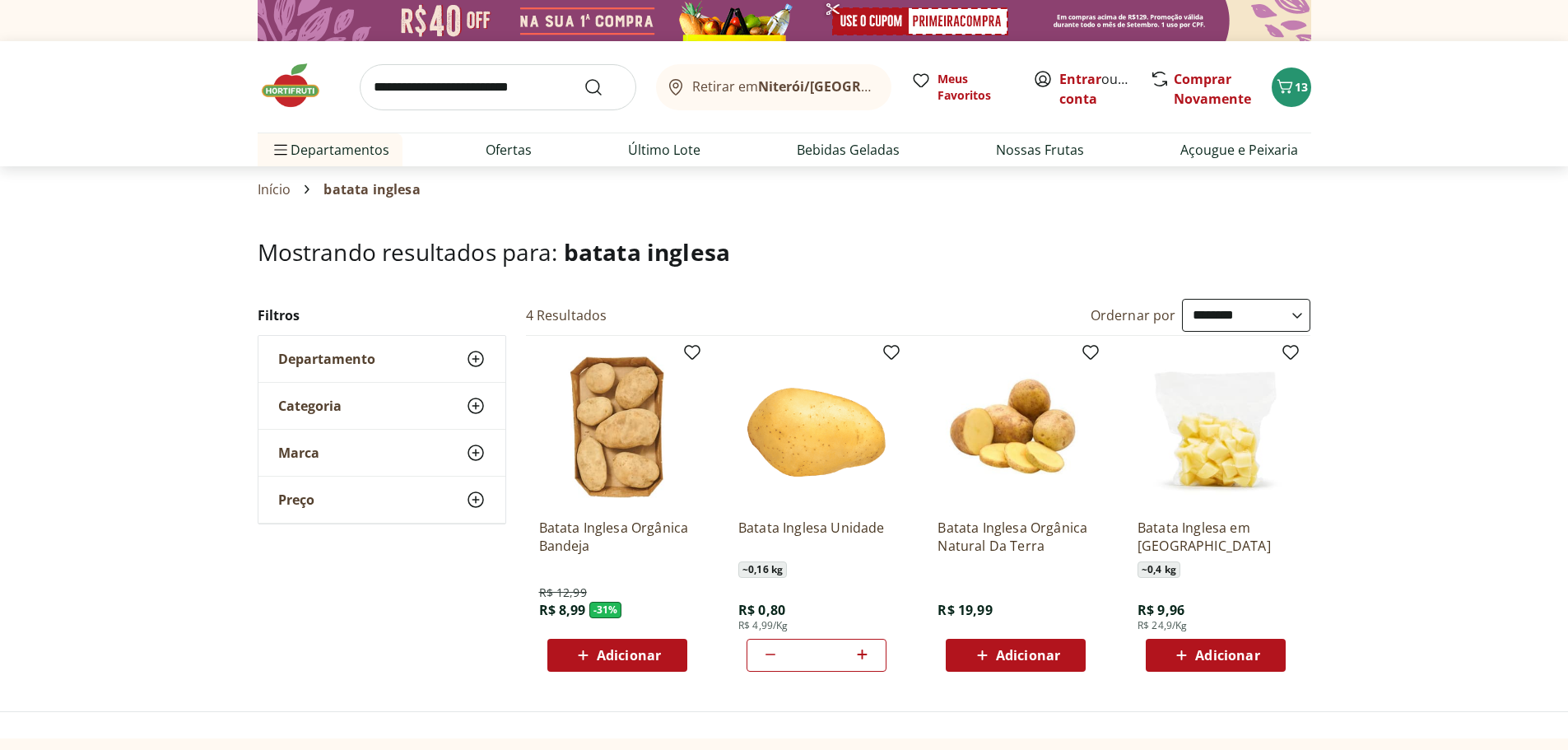
click at [437, 97] on input "search" at bounding box center [498, 87] width 277 height 46
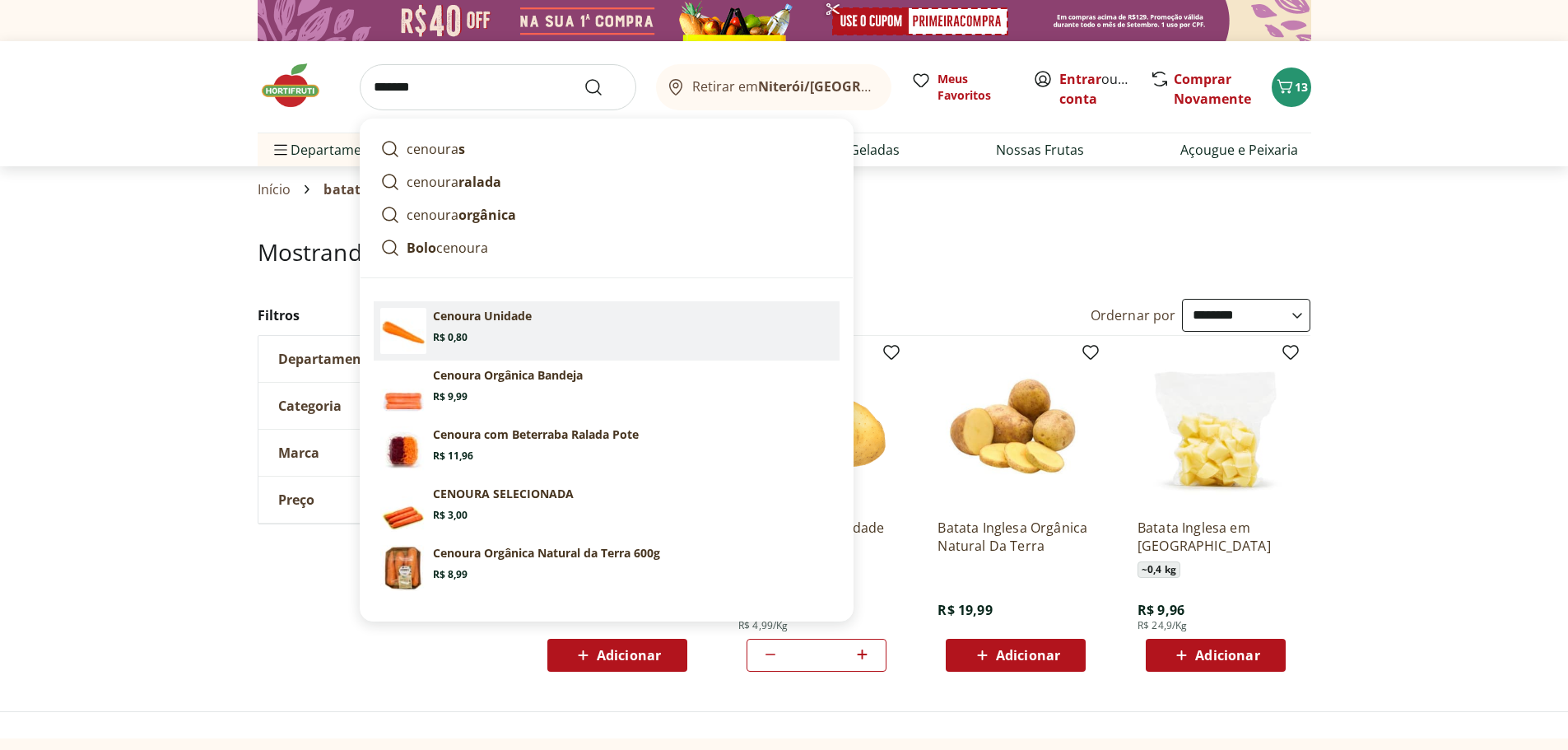
click at [502, 314] on p "Cenoura Unidade" at bounding box center [482, 316] width 99 height 17
type input "**********"
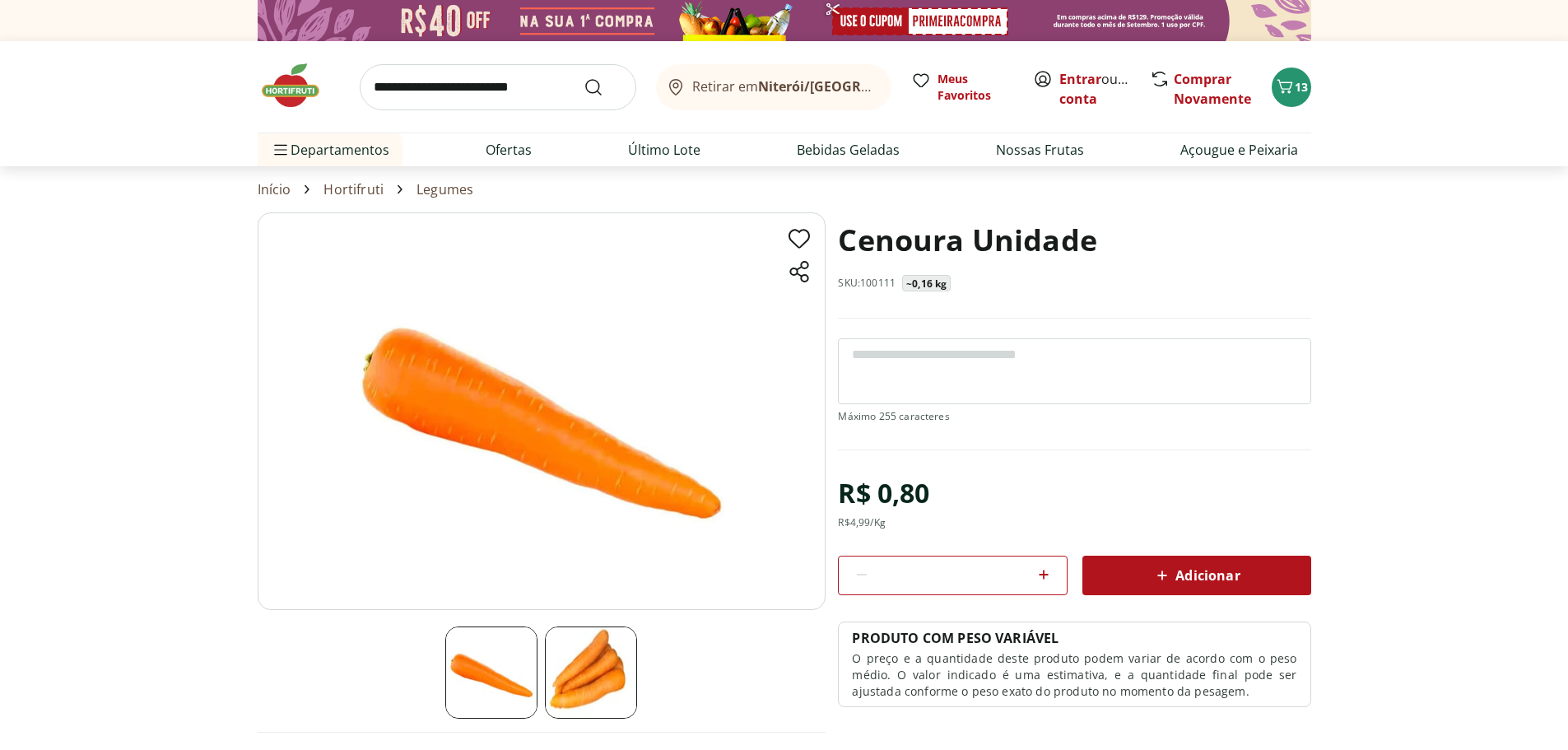
click at [1046, 573] on icon at bounding box center [1044, 574] width 19 height 19
click at [1046, 570] on icon at bounding box center [1044, 574] width 19 height 19
type input "*"
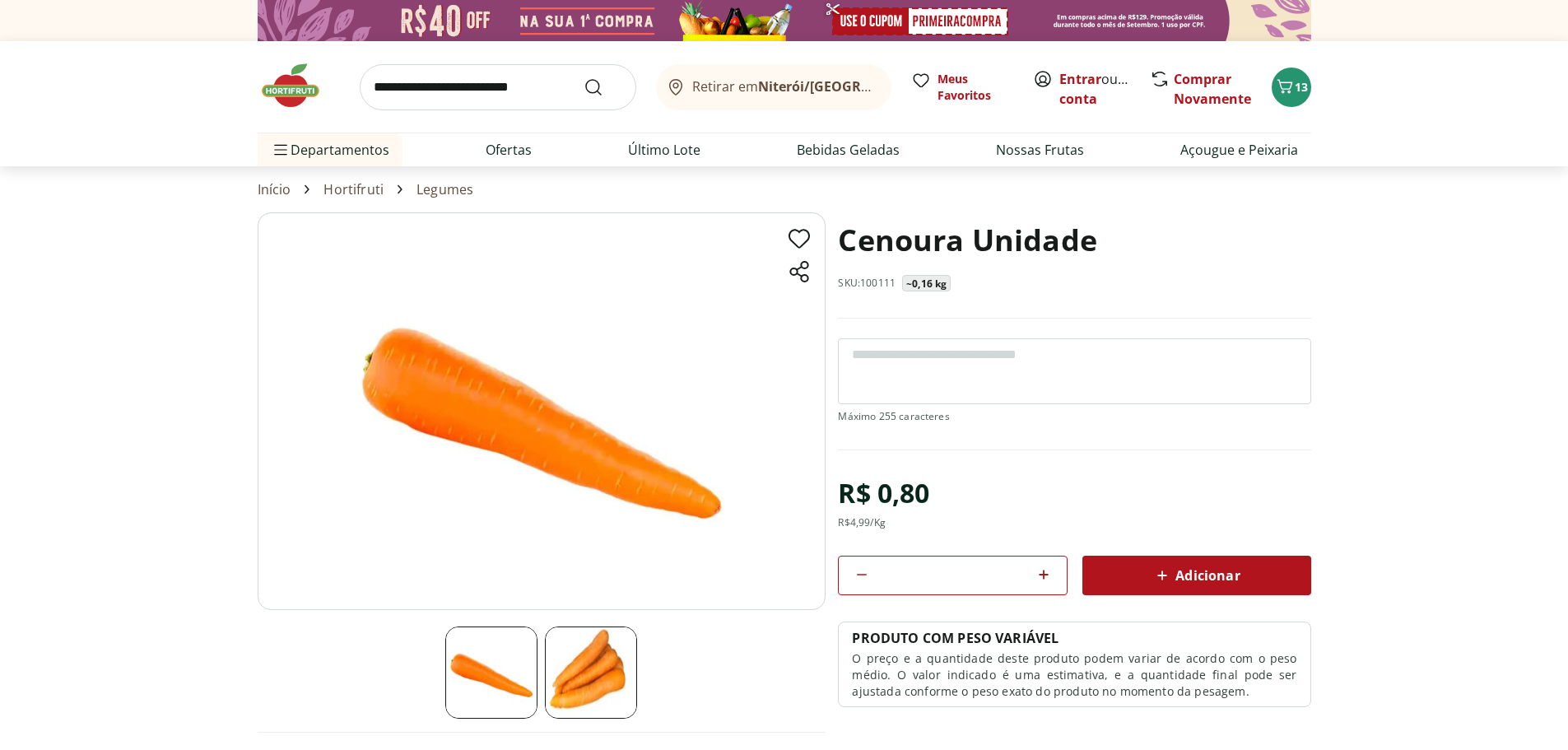
click at [1187, 571] on span "Adicionar" at bounding box center [1195, 575] width 87 height 19
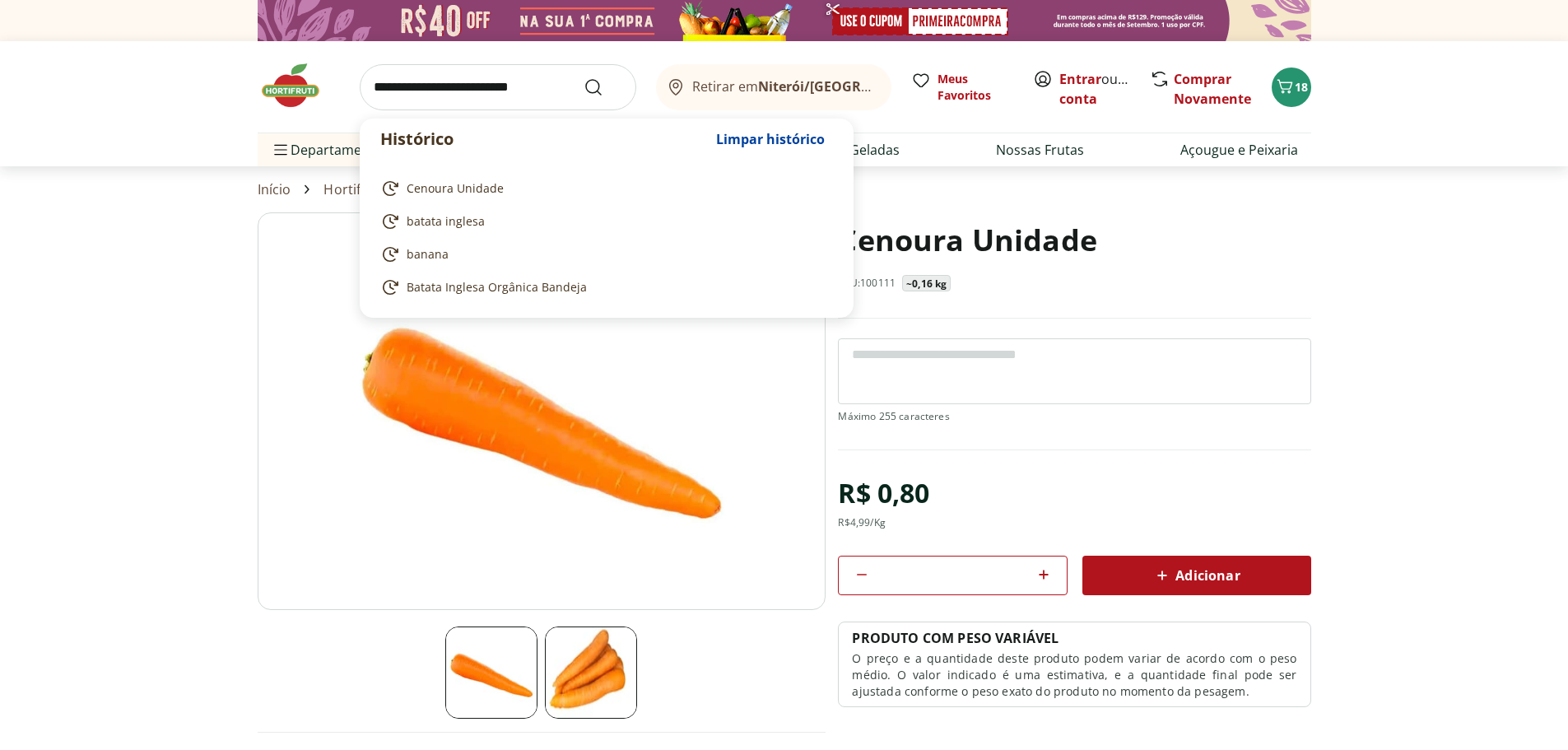
click at [478, 89] on input "search" at bounding box center [498, 87] width 277 height 46
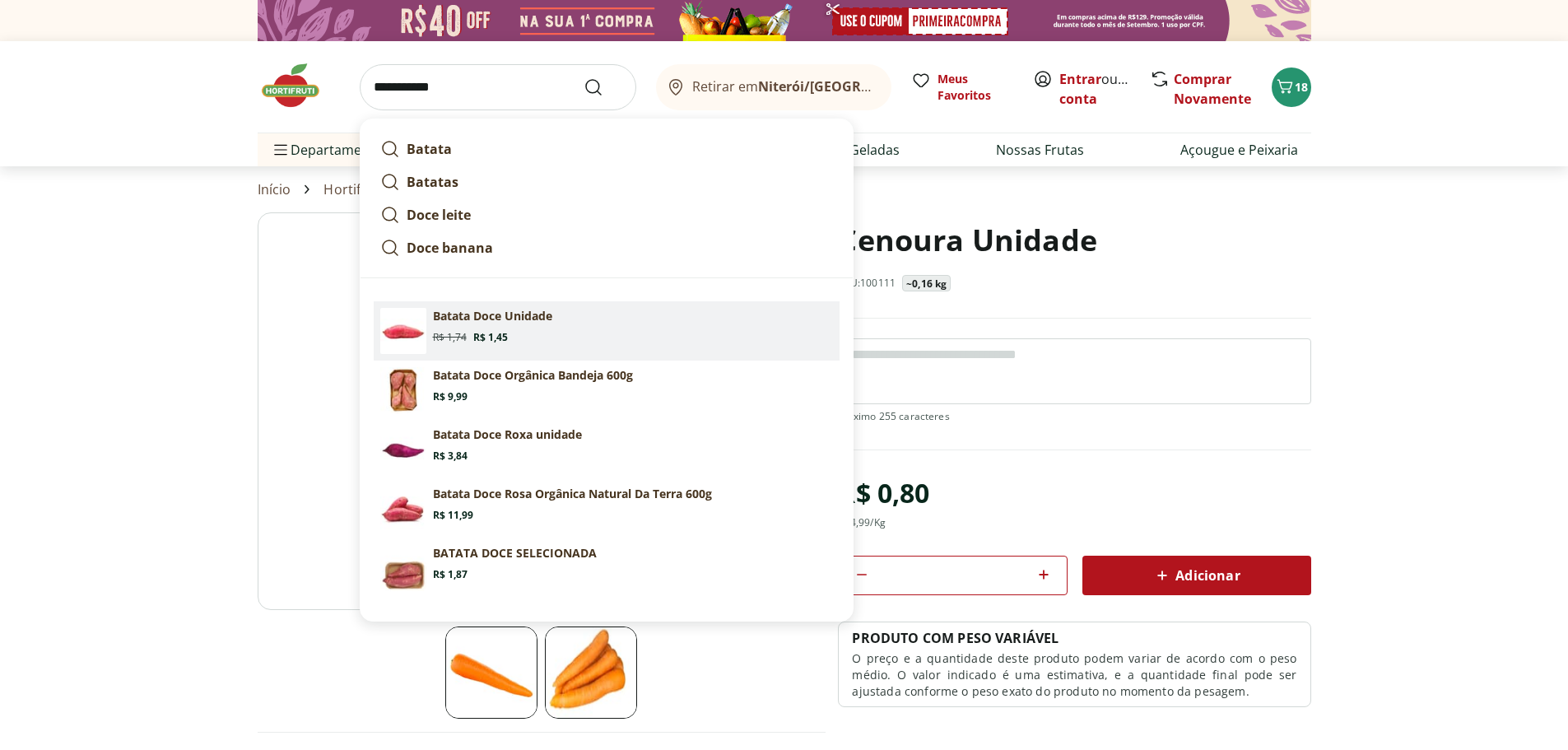
click at [518, 318] on p "Batata Doce Unidade" at bounding box center [492, 316] width 119 height 17
type input "**********"
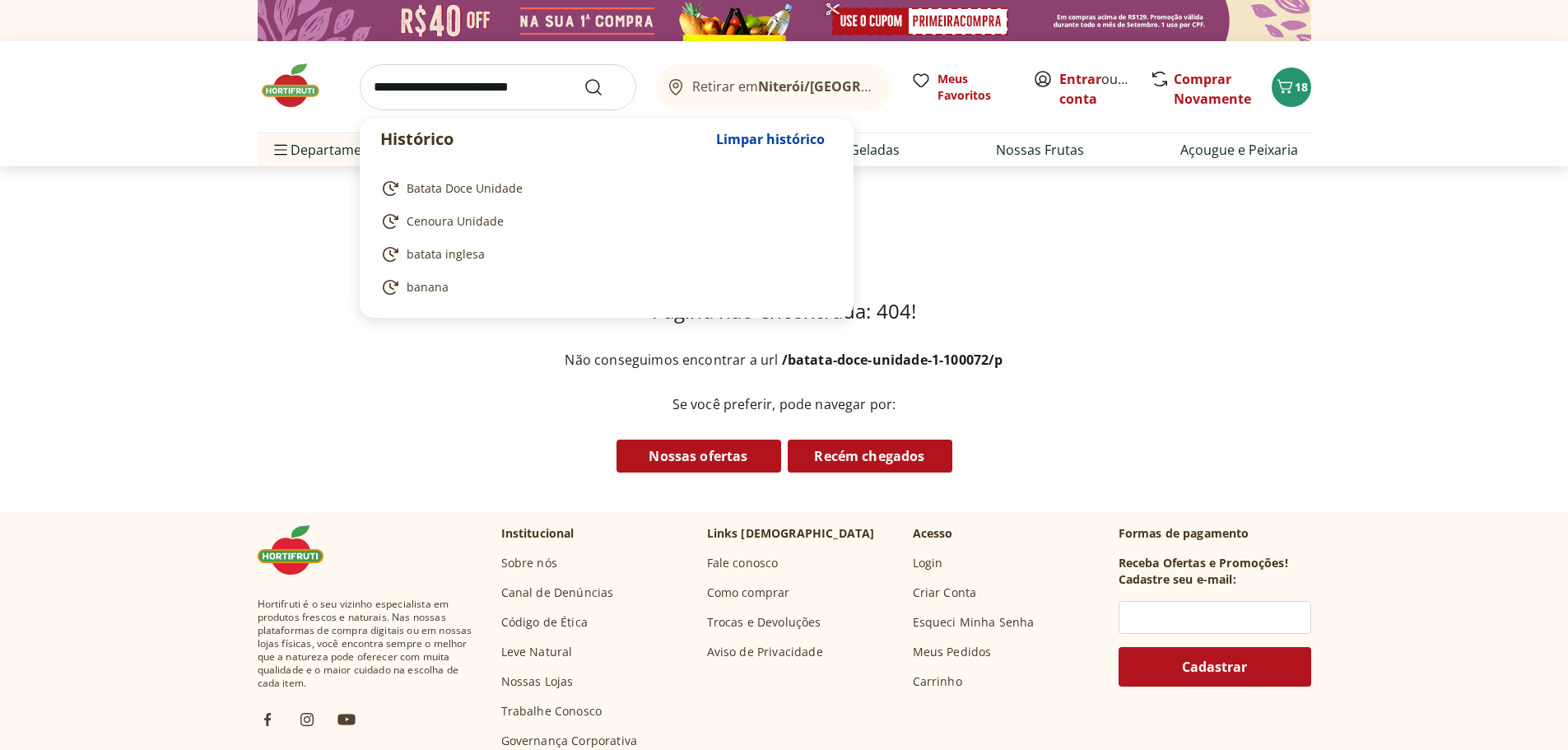
click at [420, 80] on input "search" at bounding box center [498, 87] width 277 height 46
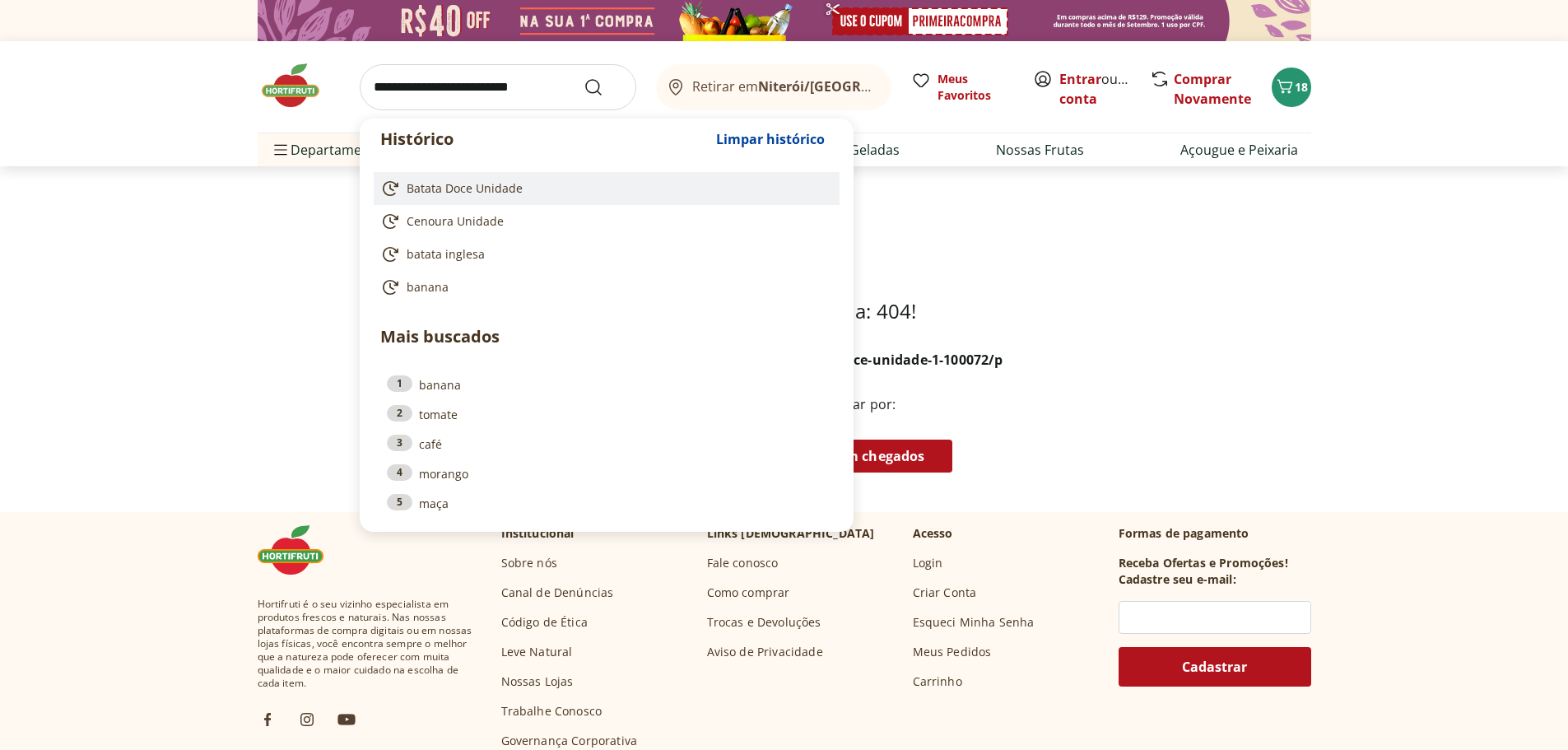
click at [464, 186] on span "Batata Doce Unidade" at bounding box center [464, 188] width 116 height 17
type input "**********"
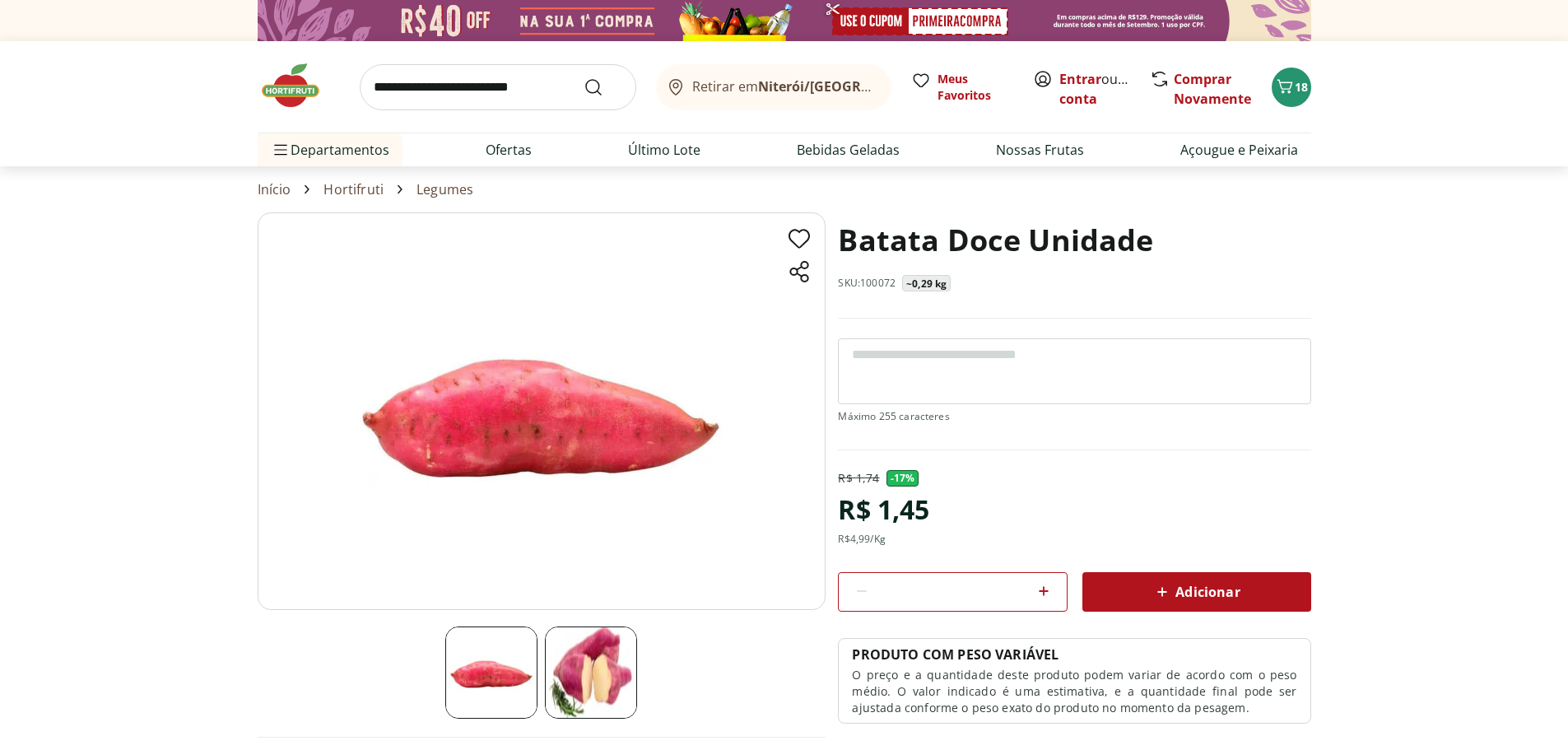
click at [1044, 590] on icon at bounding box center [1043, 590] width 10 height 10
type input "*"
click at [1214, 588] on span "Adicionar" at bounding box center [1195, 591] width 87 height 19
click at [456, 89] on input "search" at bounding box center [498, 87] width 277 height 46
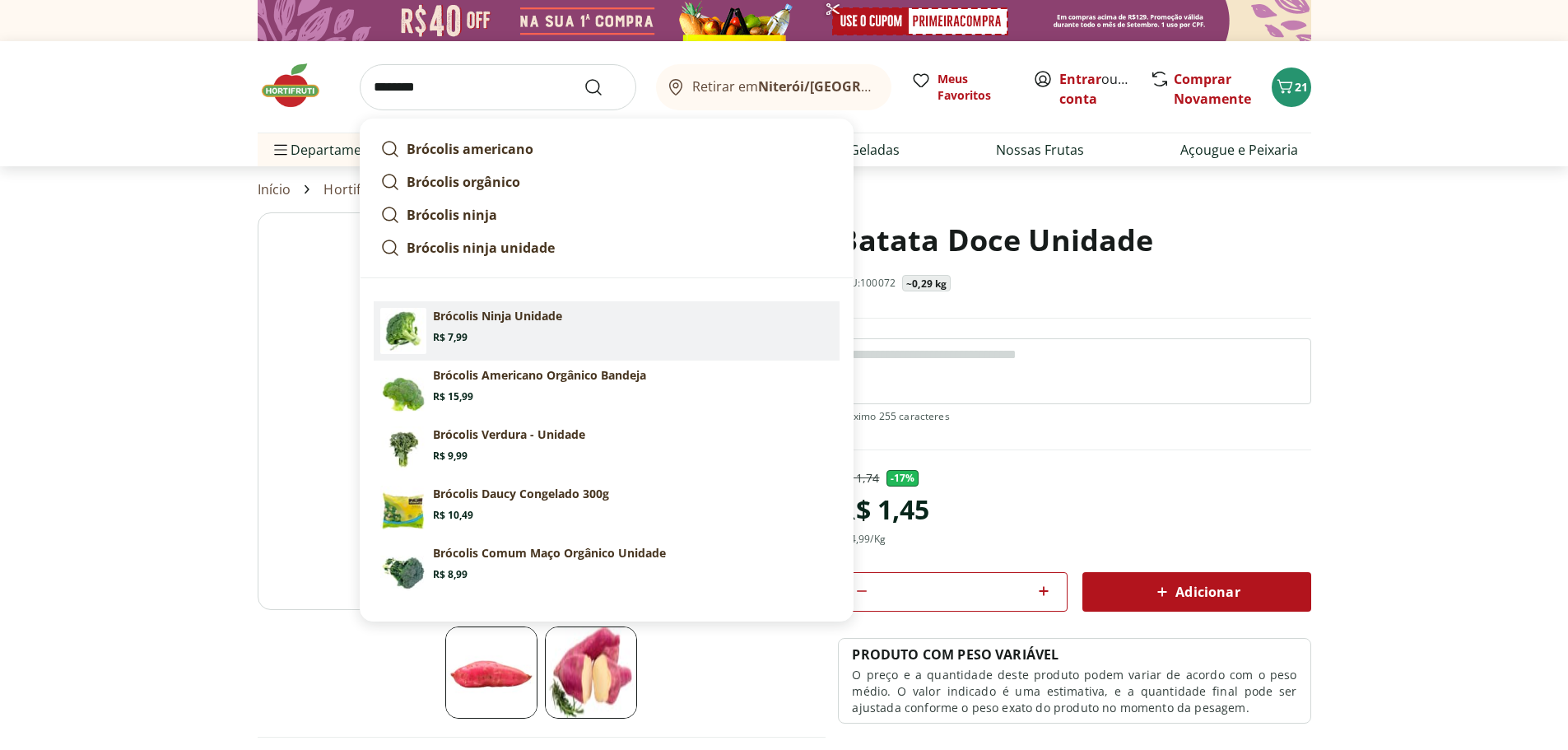
click at [475, 315] on p "Brócolis Ninja Unidade" at bounding box center [497, 316] width 130 height 17
type input "**********"
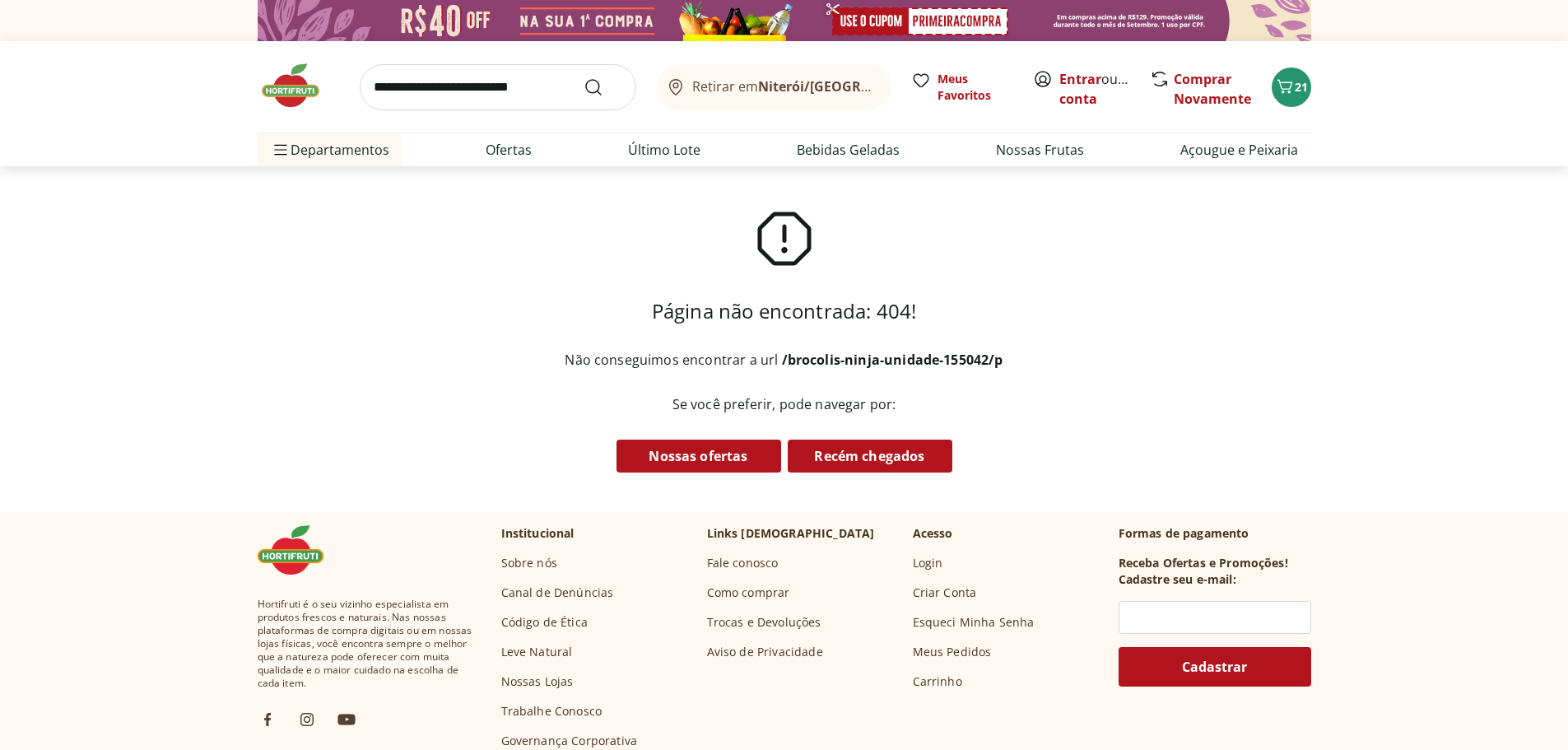
click at [451, 80] on input "search" at bounding box center [498, 87] width 277 height 46
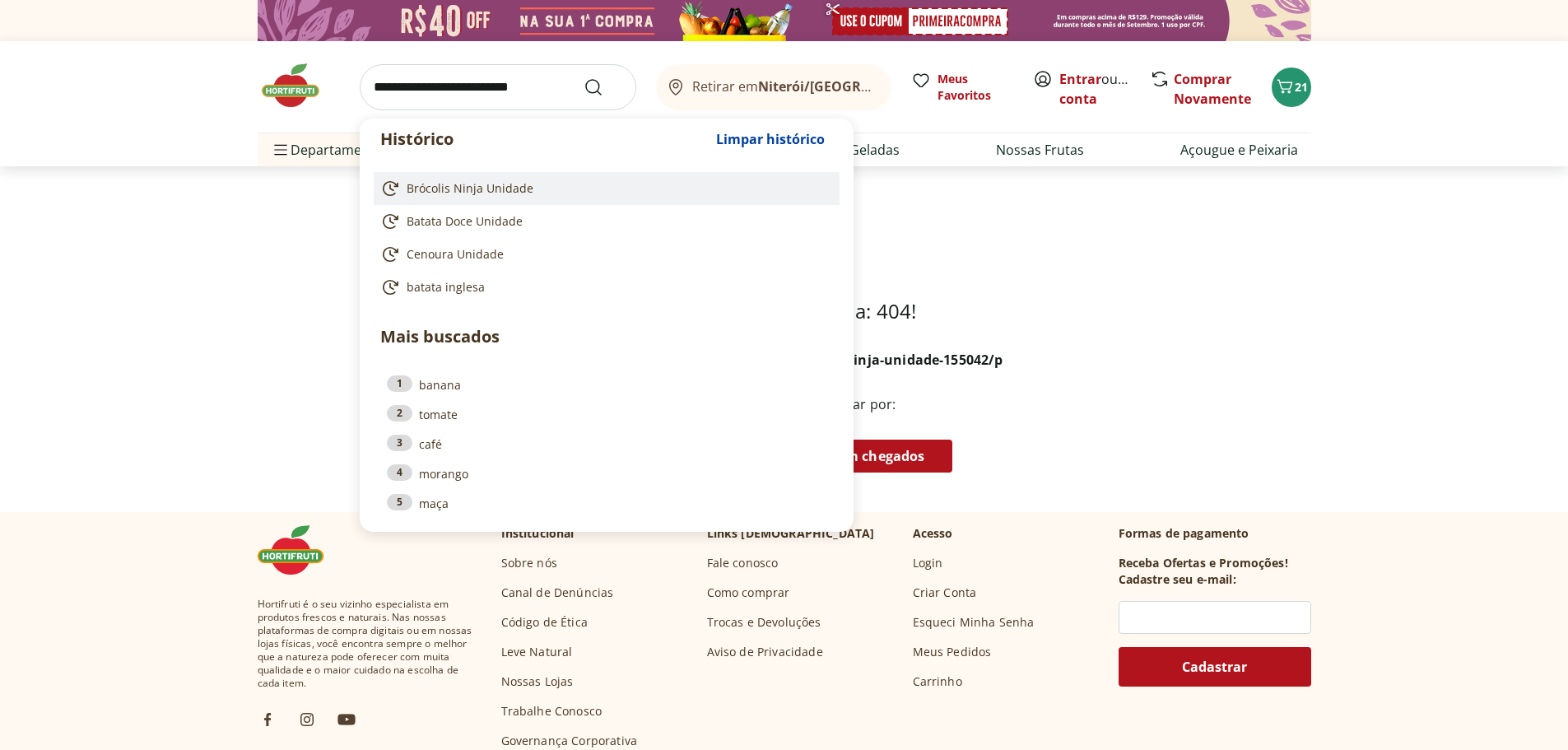
click at [460, 191] on span "Brócolis Ninja Unidade" at bounding box center [470, 188] width 127 height 17
type input "**********"
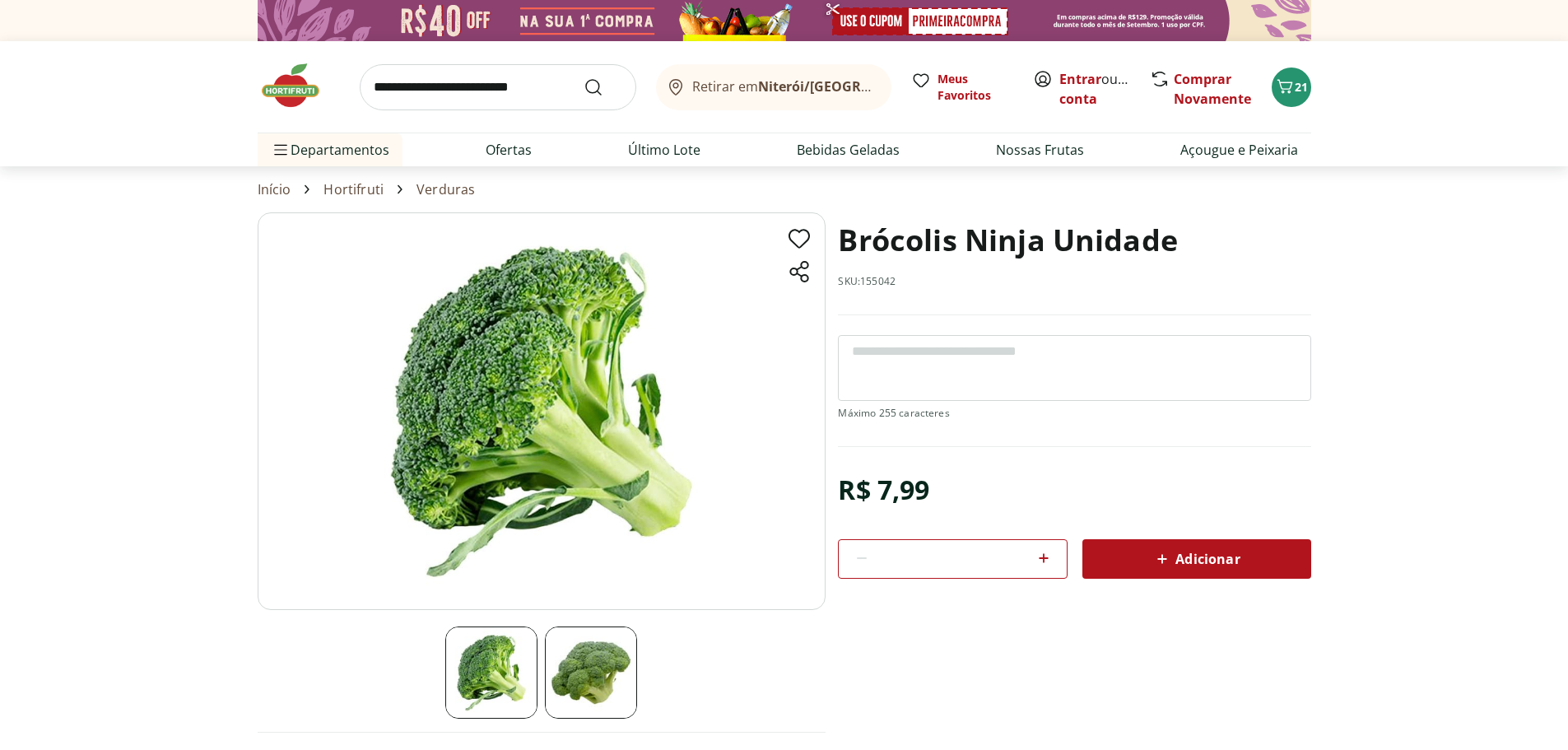
click at [1187, 556] on span "Adicionar" at bounding box center [1195, 559] width 87 height 19
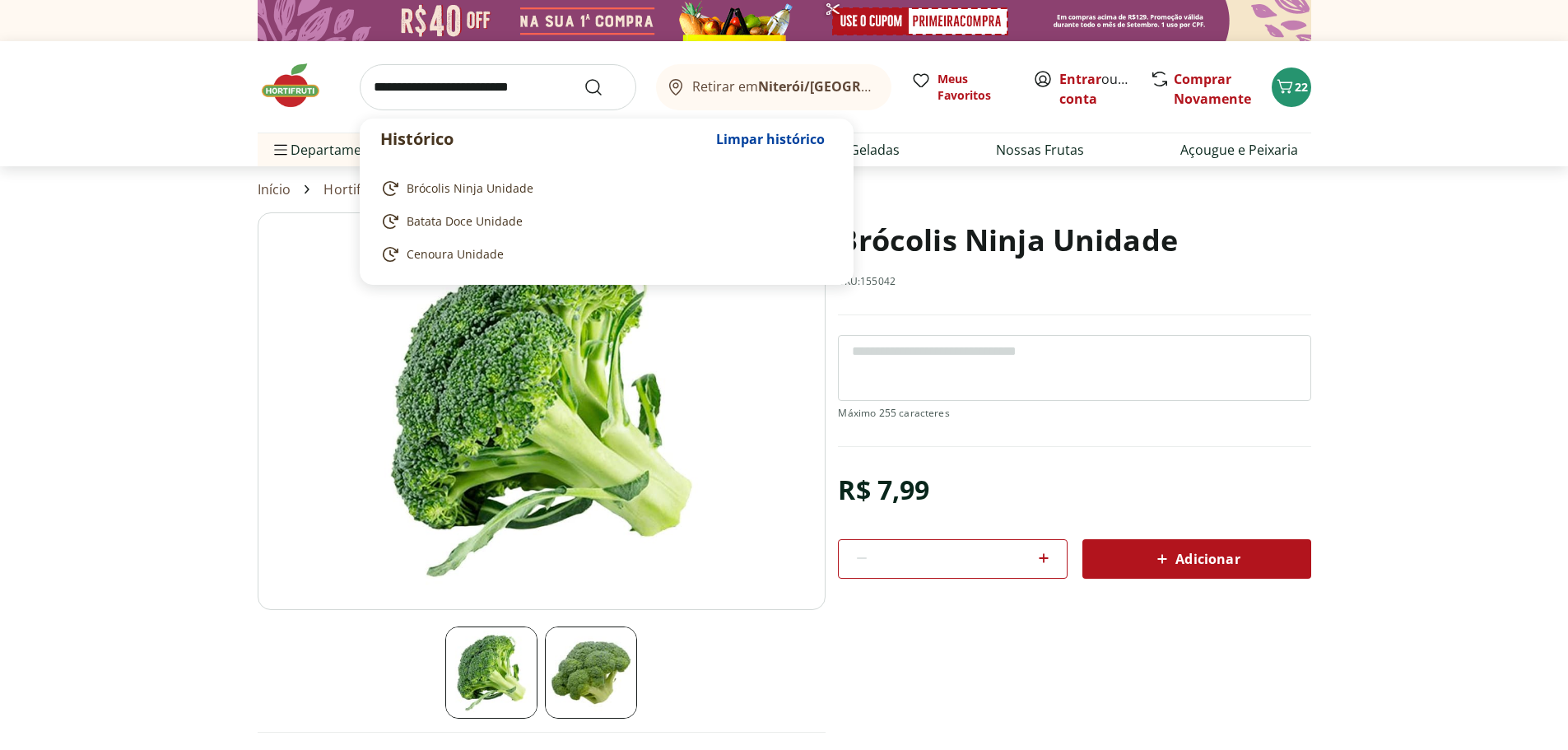
click at [479, 82] on input "search" at bounding box center [498, 87] width 277 height 46
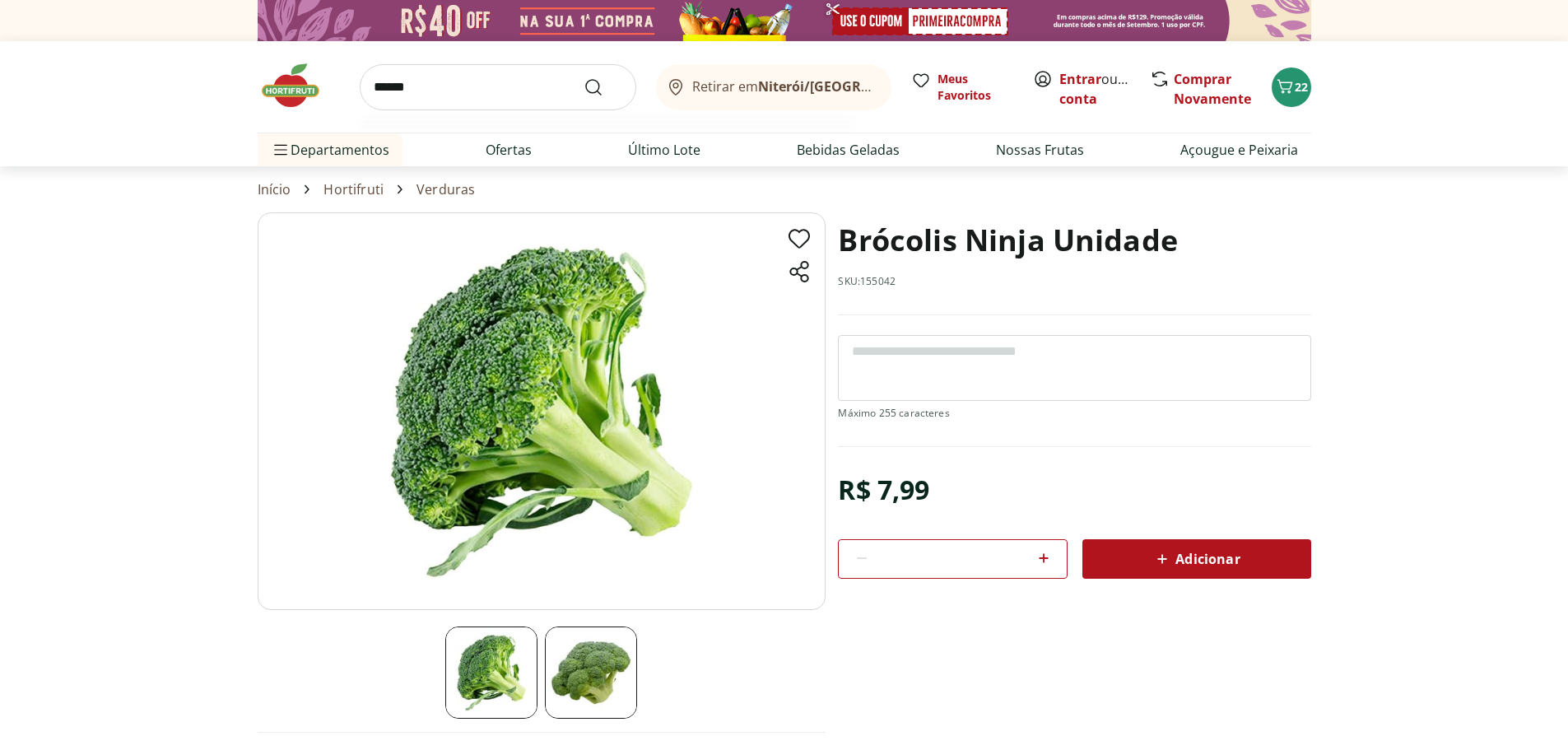
type input "******"
click at [583, 78] on button "Submit Search" at bounding box center [603, 87] width 40 height 19
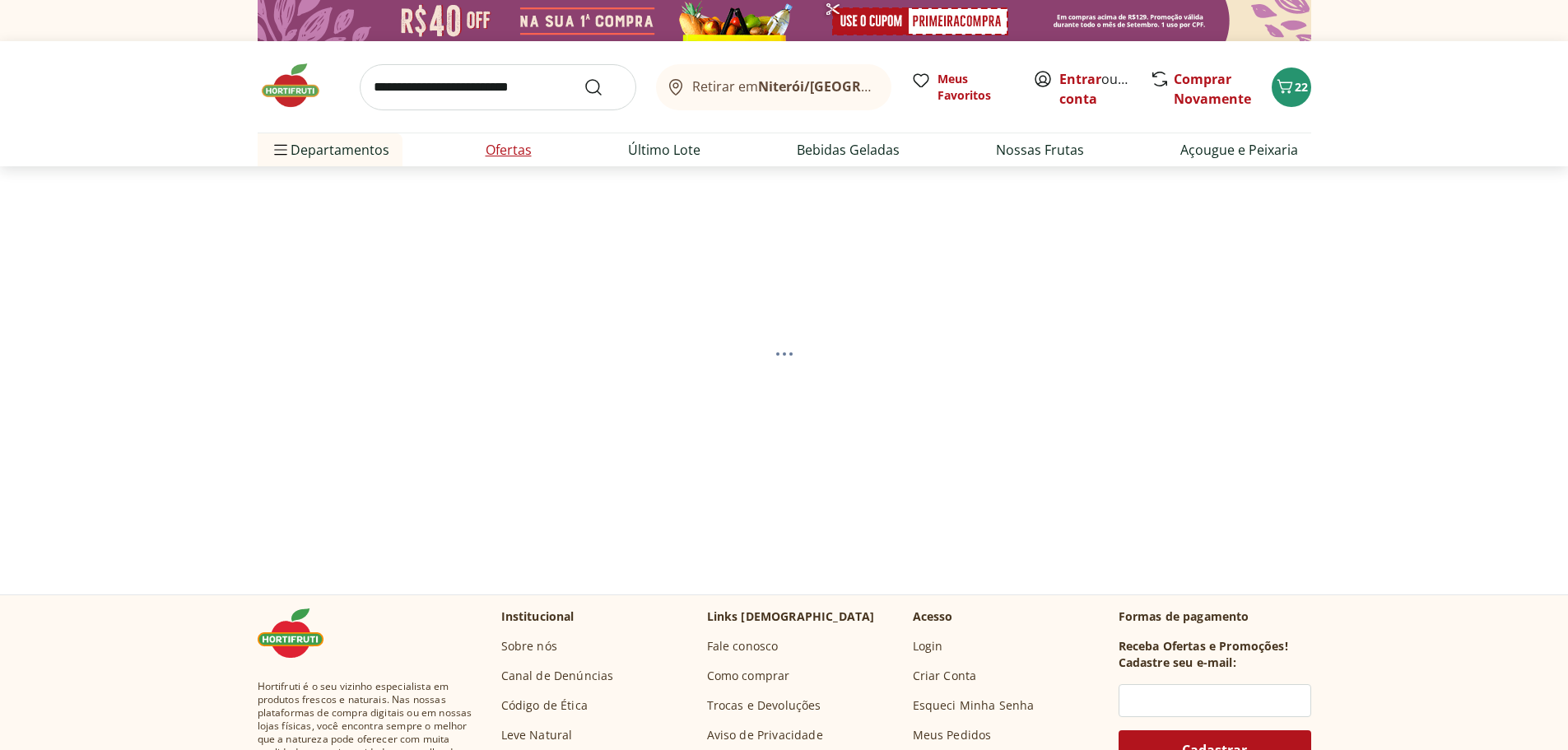
select select "**********"
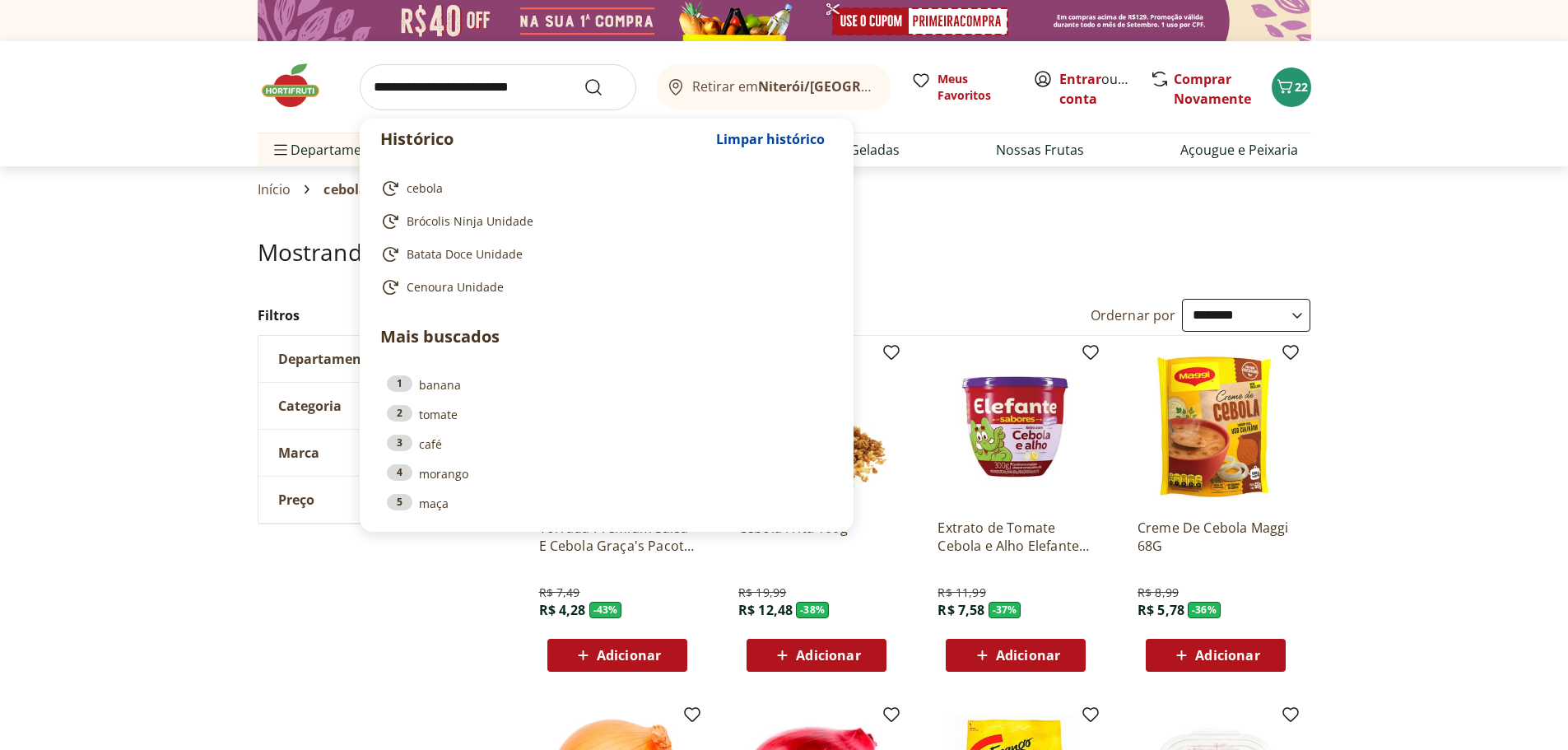
click at [433, 91] on input "search" at bounding box center [498, 87] width 277 height 46
click at [426, 189] on span "cebola" at bounding box center [424, 188] width 36 height 17
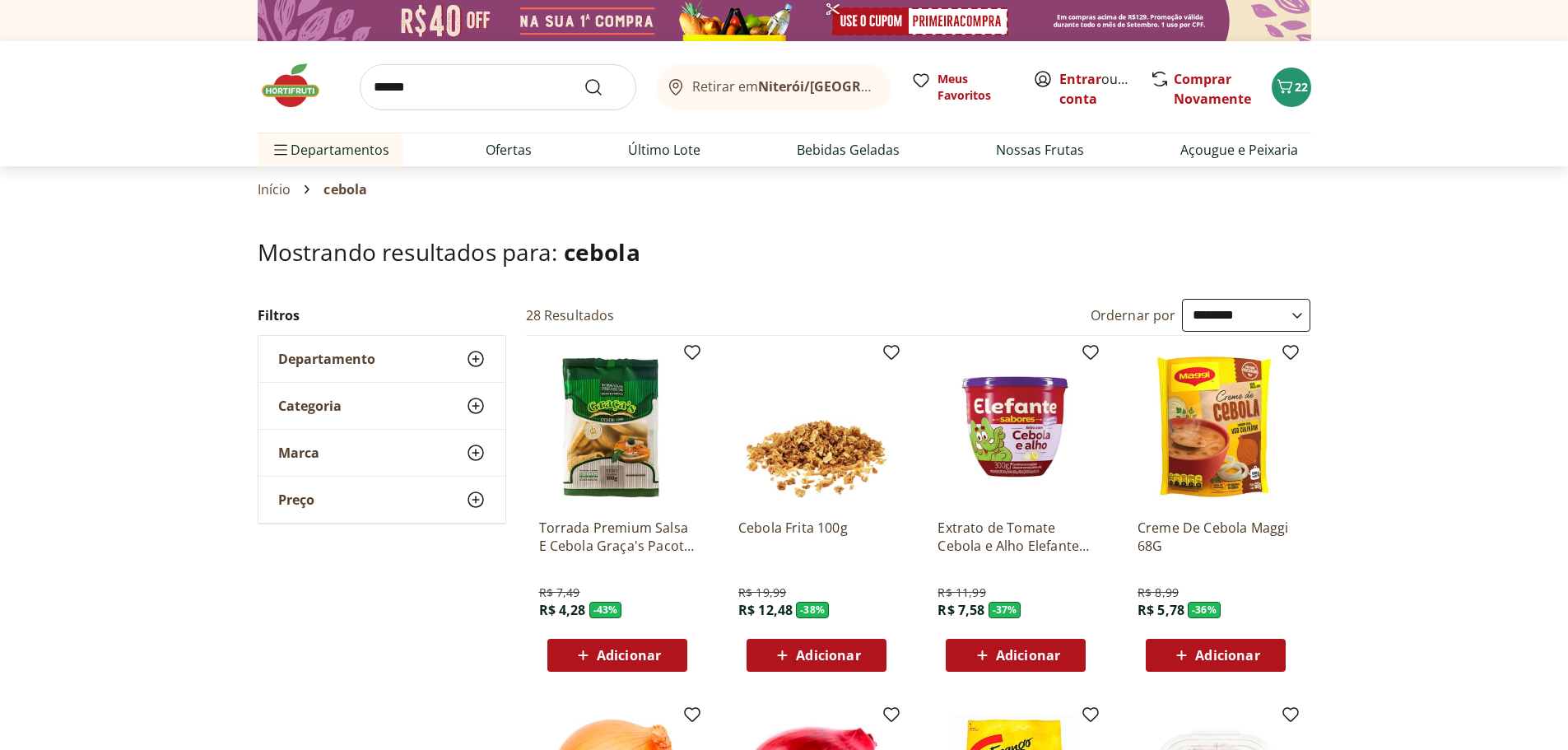
type input "******"
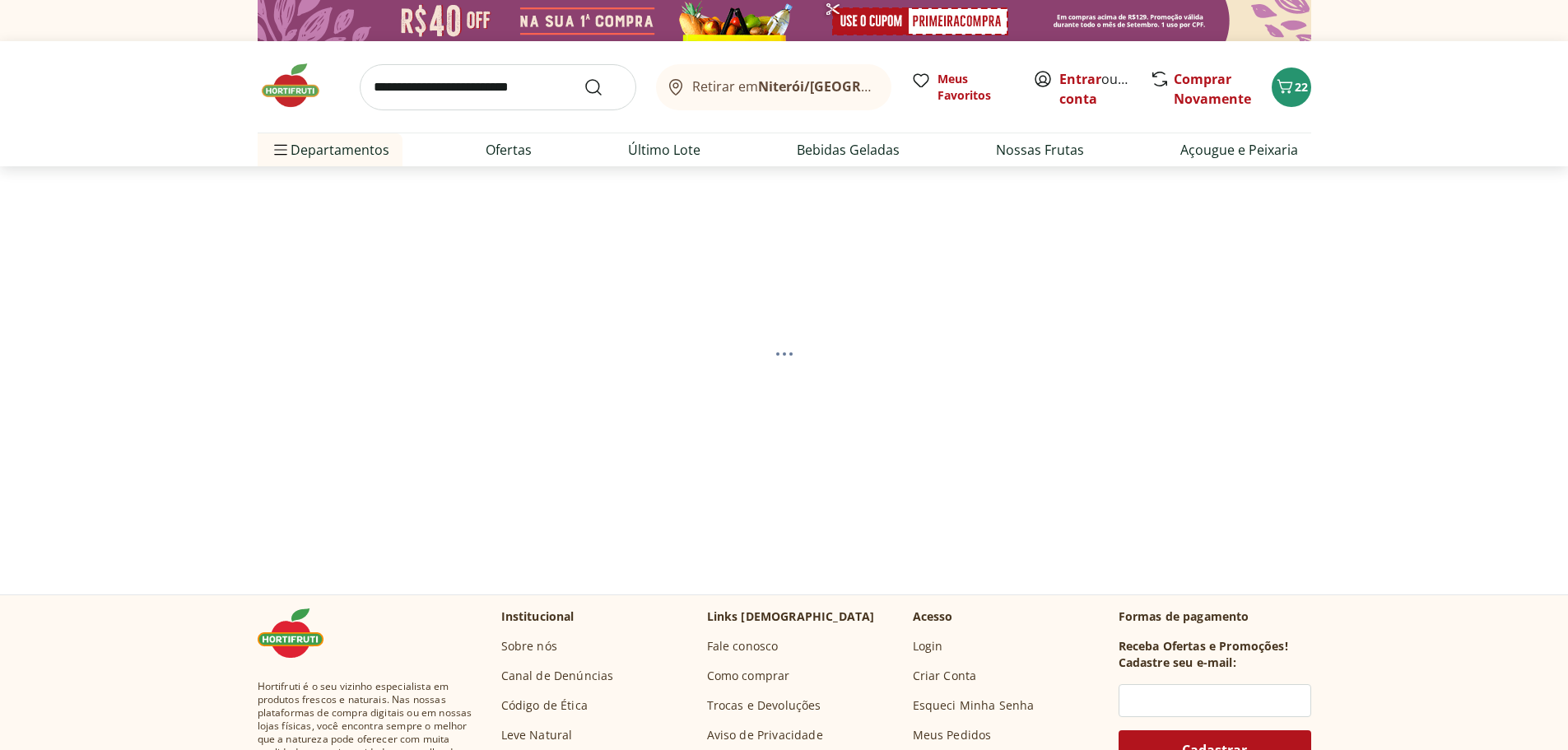
select select "**********"
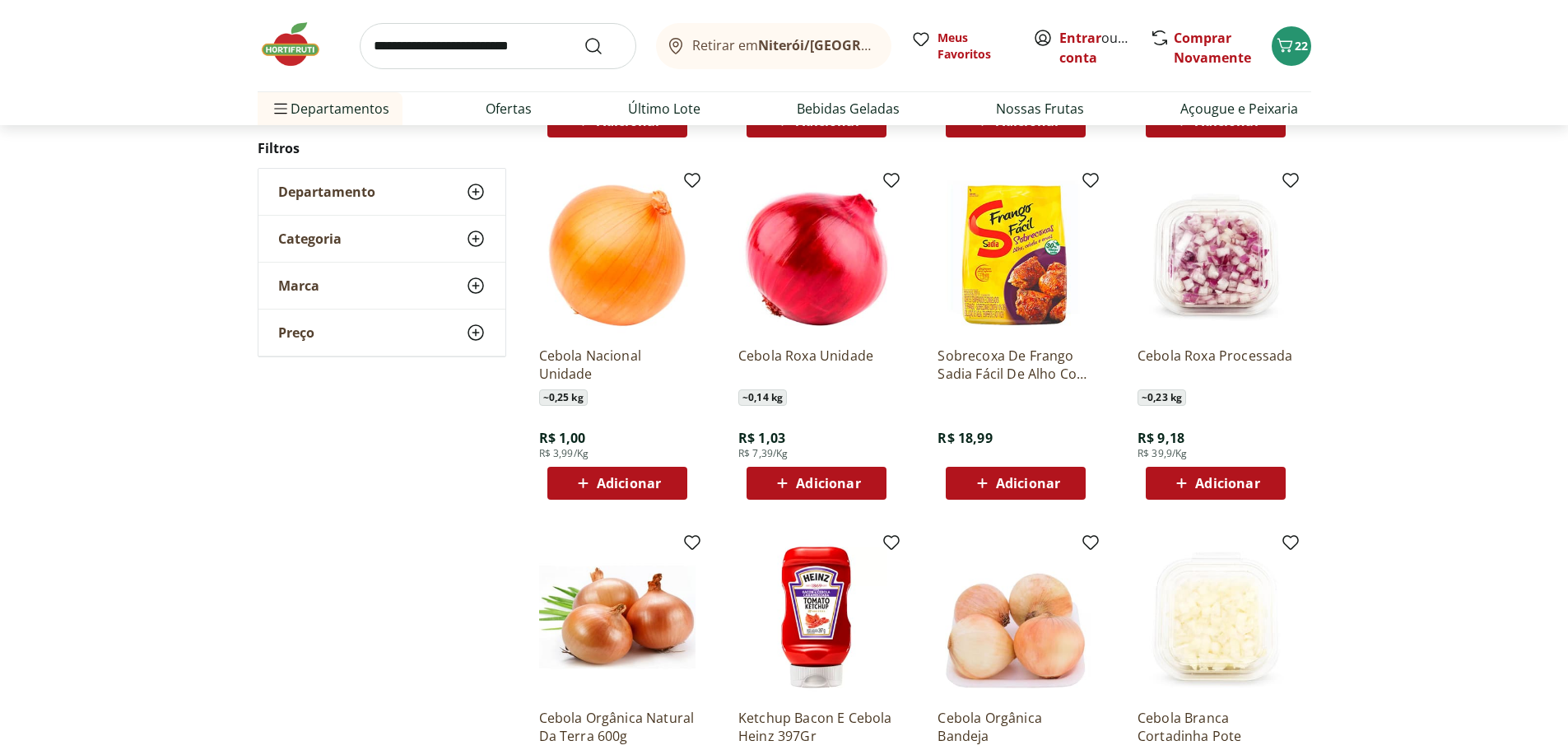
scroll to position [494, 0]
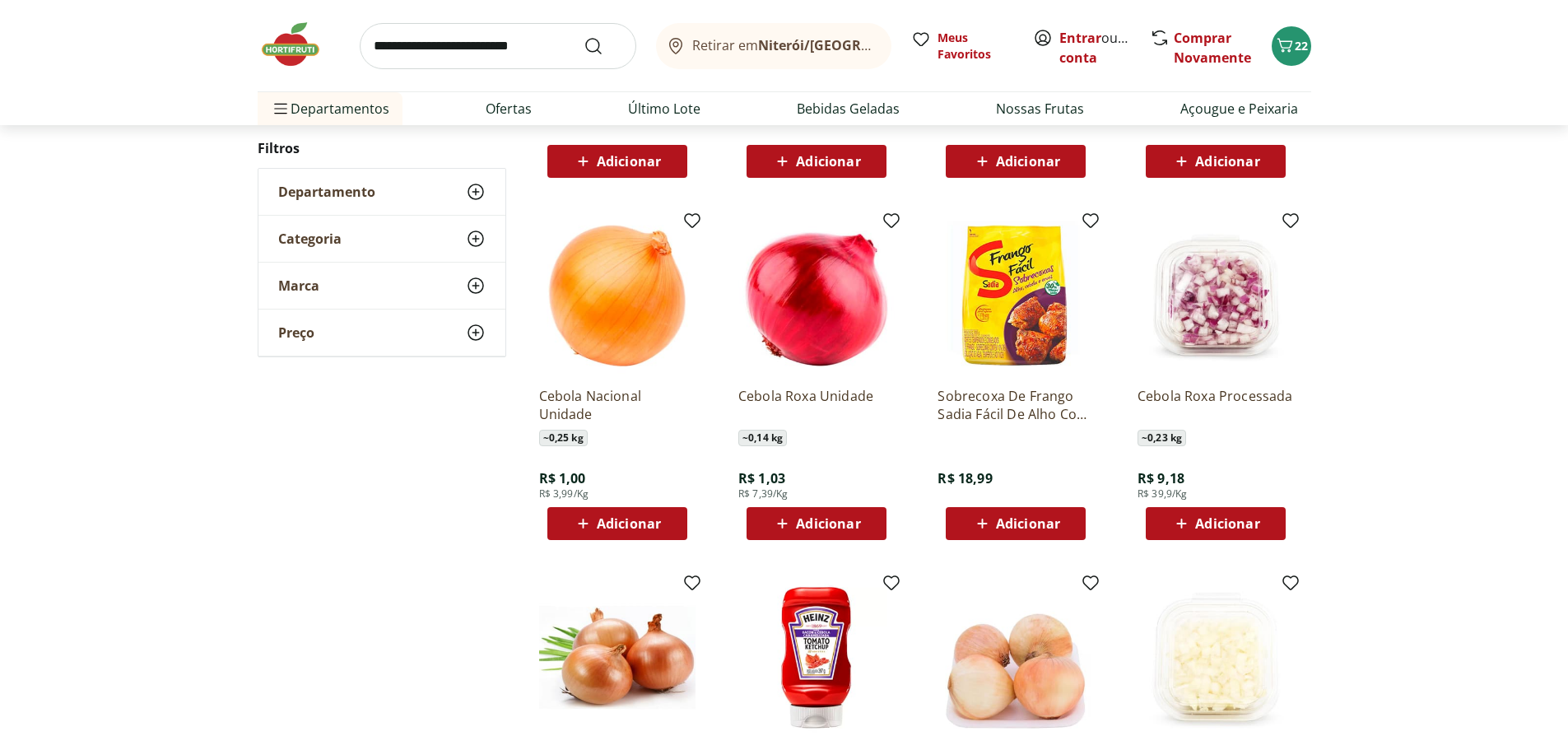
click at [615, 522] on span "Adicionar" at bounding box center [628, 523] width 64 height 13
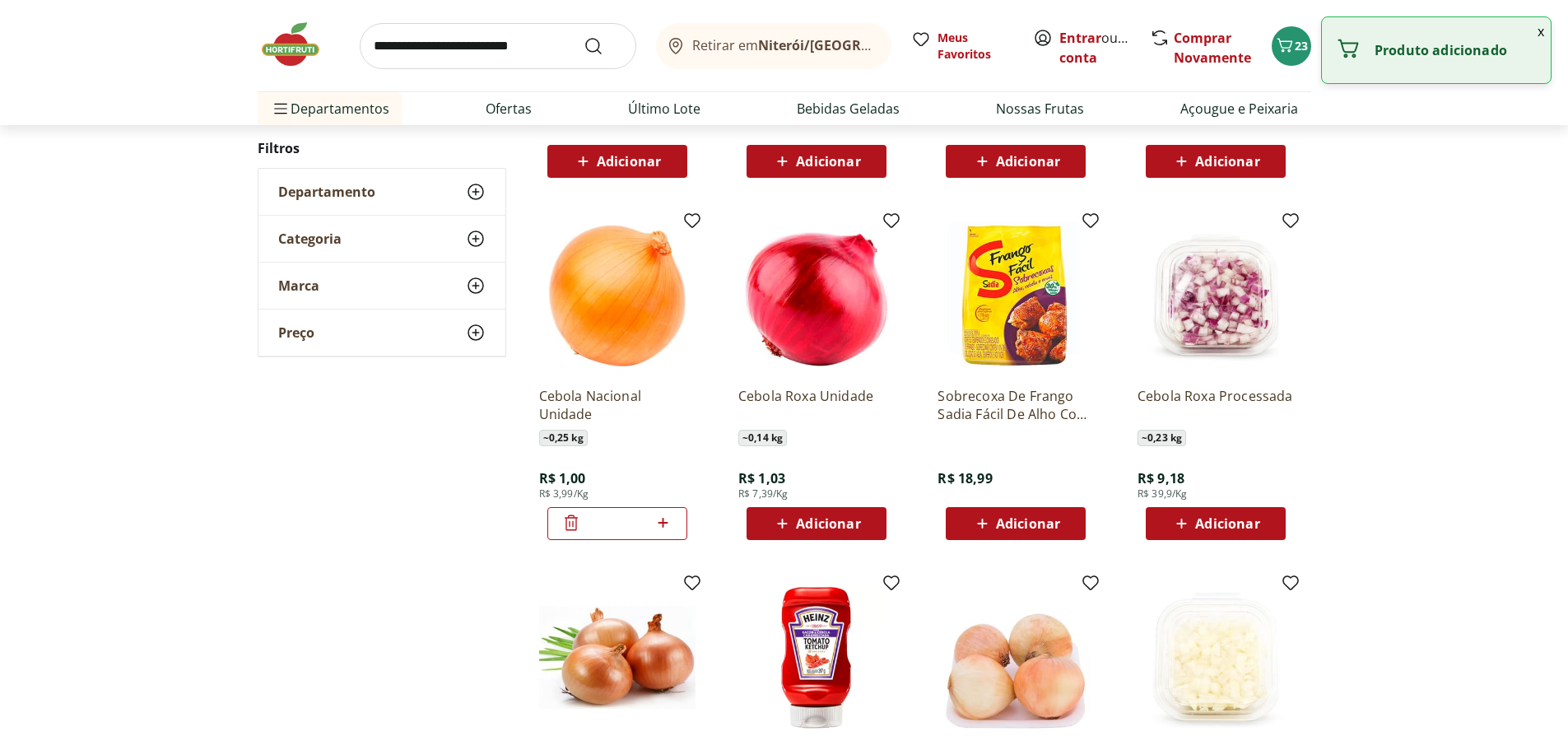
click at [666, 526] on icon at bounding box center [662, 523] width 20 height 19
type input "*"
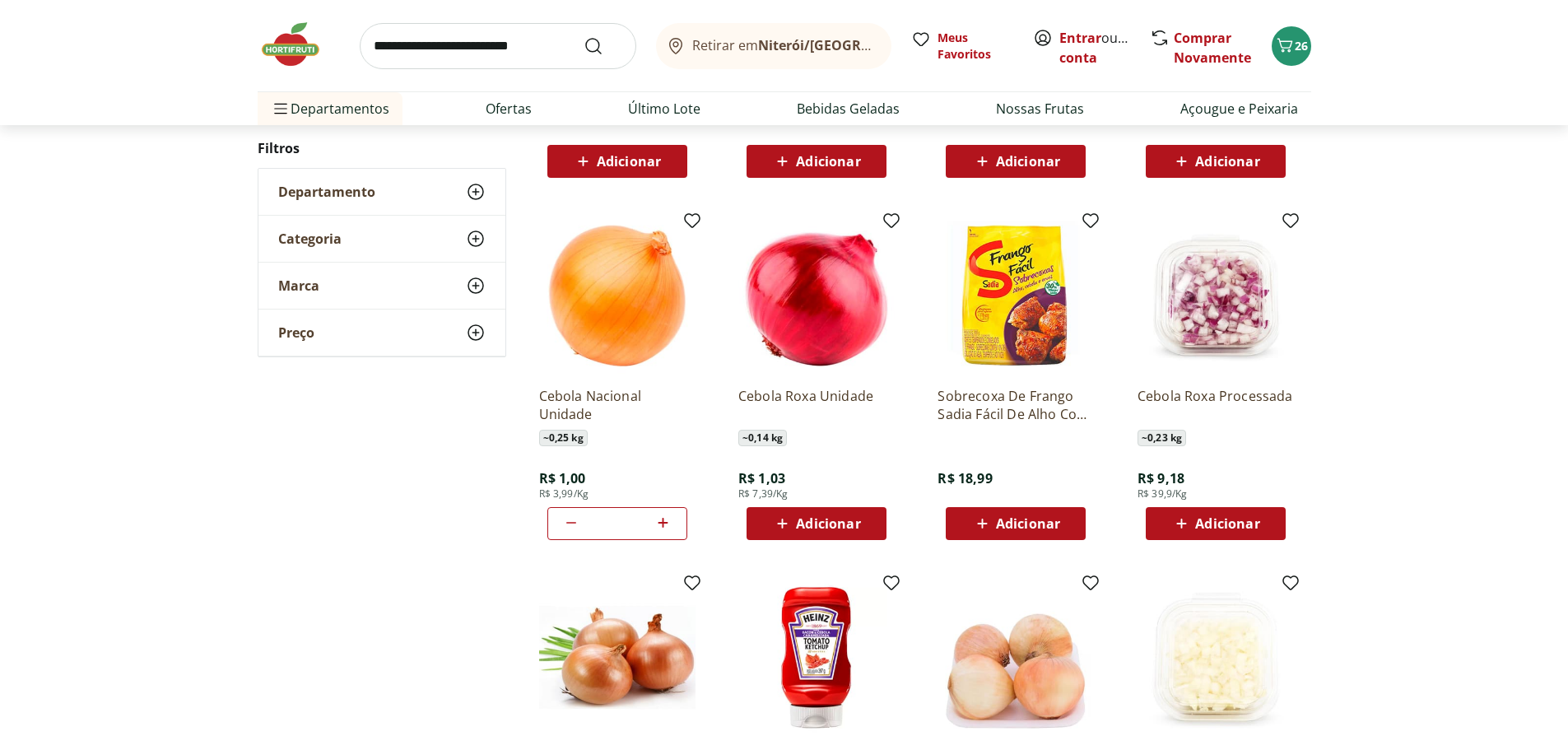
click at [1391, 380] on div "**********" at bounding box center [784, 403] width 1568 height 1196
click at [472, 48] on input "search" at bounding box center [498, 46] width 277 height 46
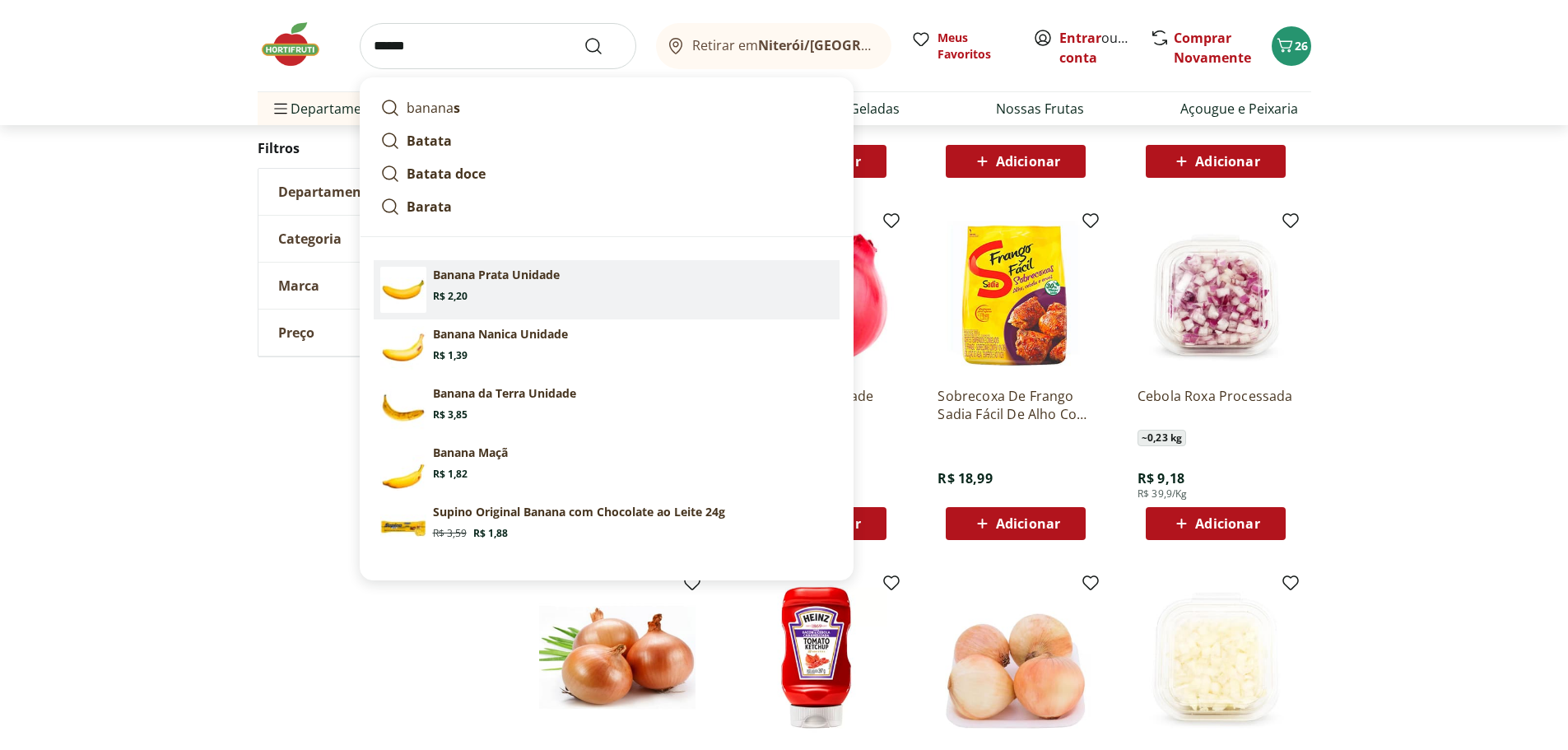
click at [489, 276] on p "Banana Prata Unidade" at bounding box center [496, 274] width 127 height 17
type input "**********"
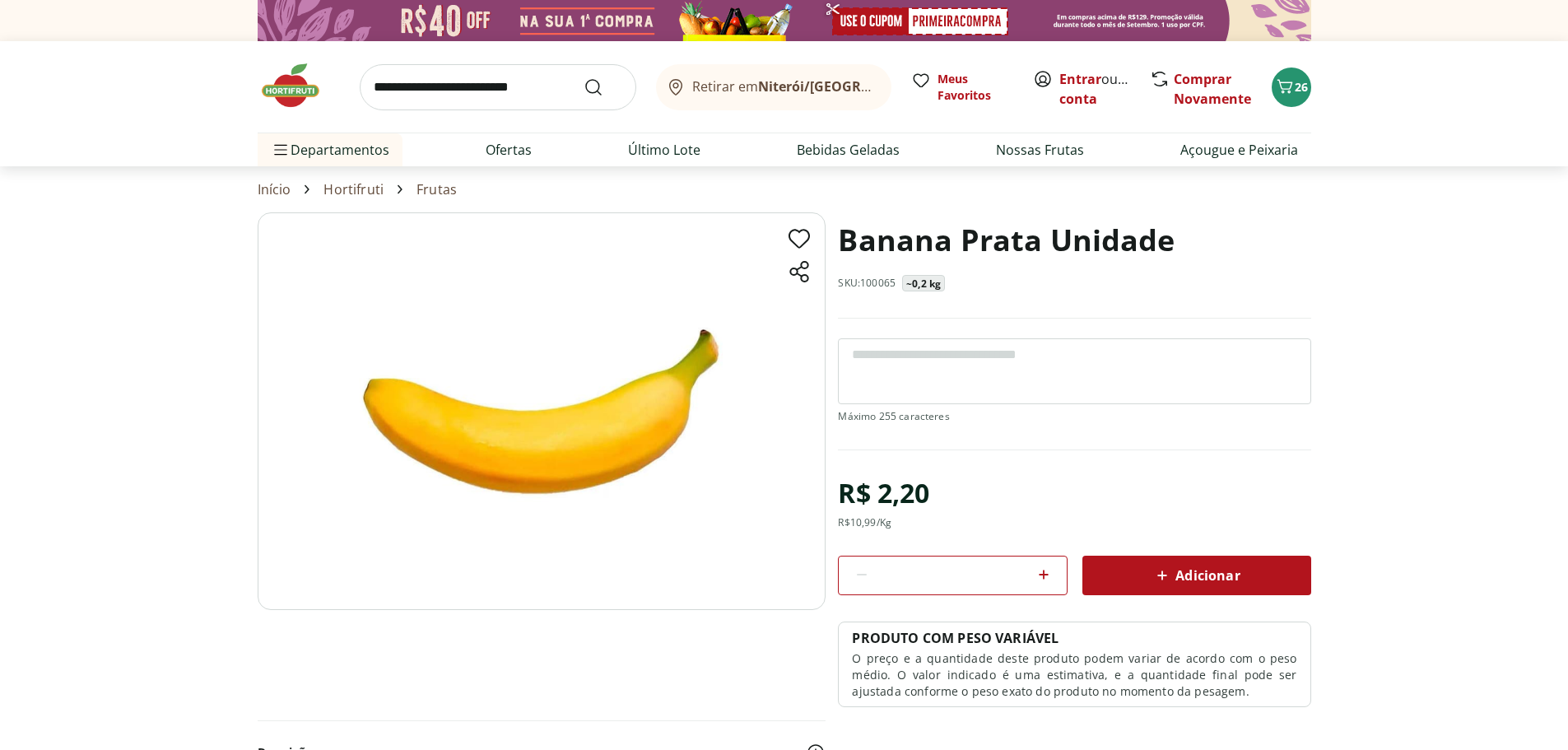
click at [1047, 573] on icon at bounding box center [1044, 574] width 19 height 19
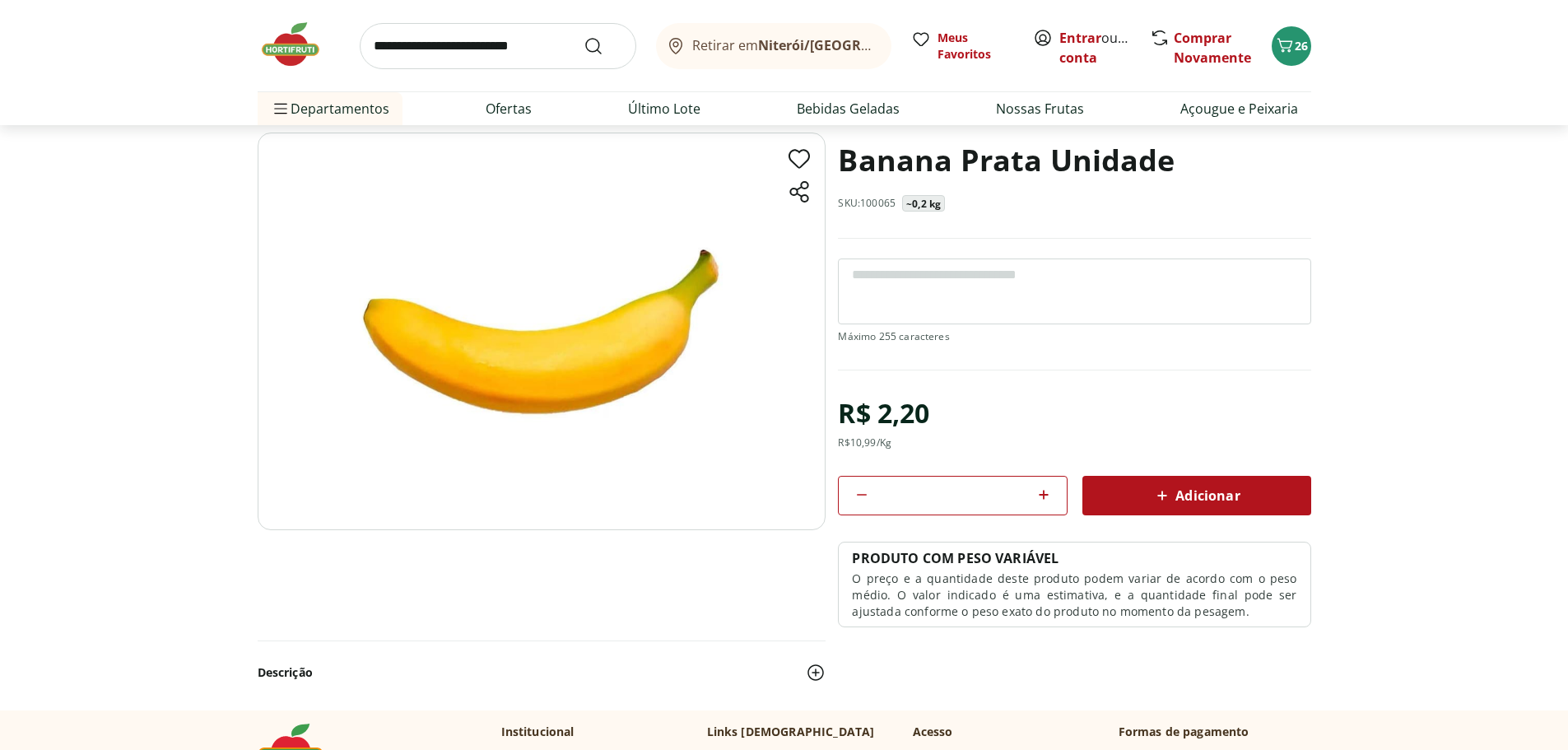
scroll to position [82, 0]
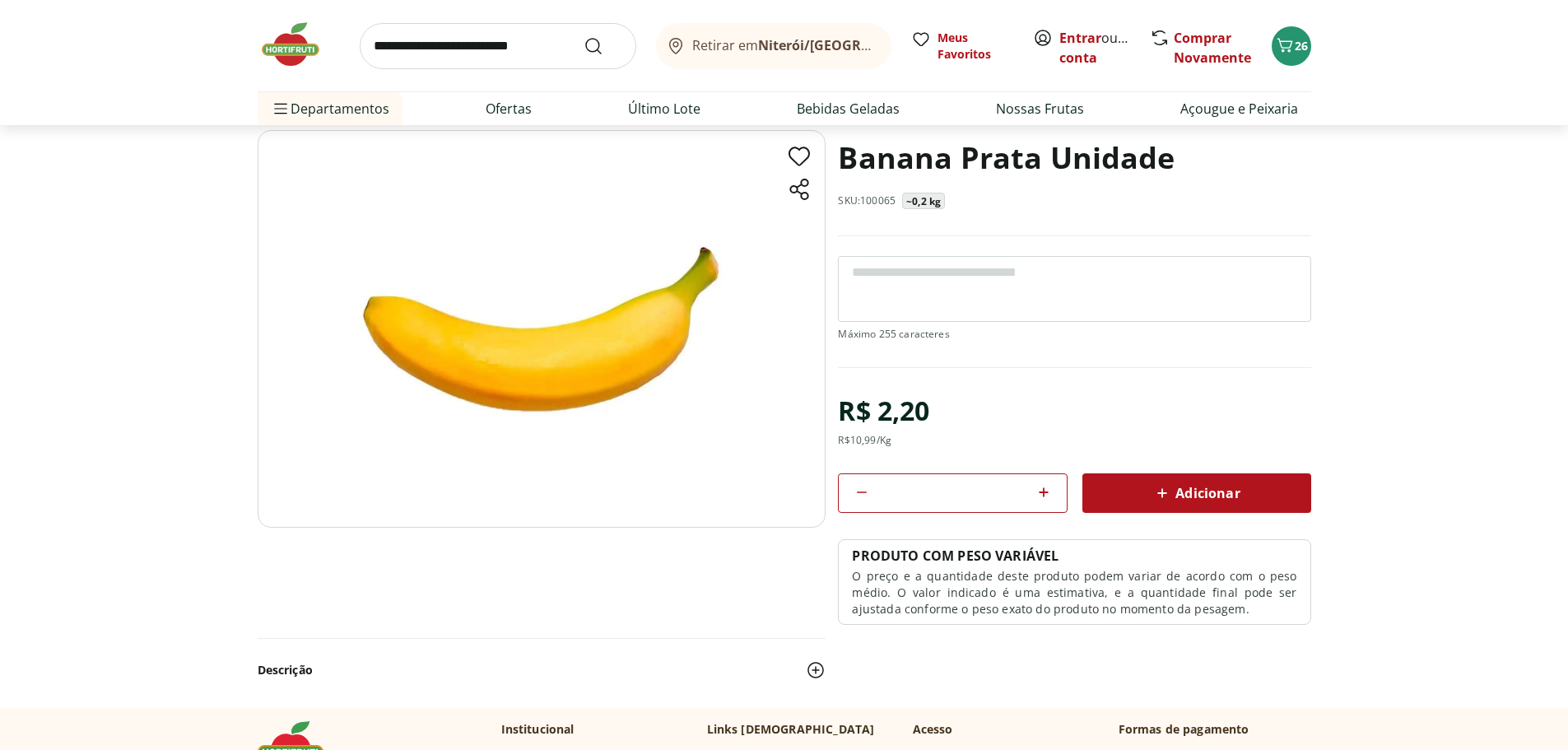
click at [1044, 492] on icon at bounding box center [1043, 492] width 10 height 10
type input "*"
click at [1208, 487] on span "Adicionar" at bounding box center [1195, 493] width 87 height 19
click at [517, 111] on link "Ofertas" at bounding box center [509, 108] width 46 height 19
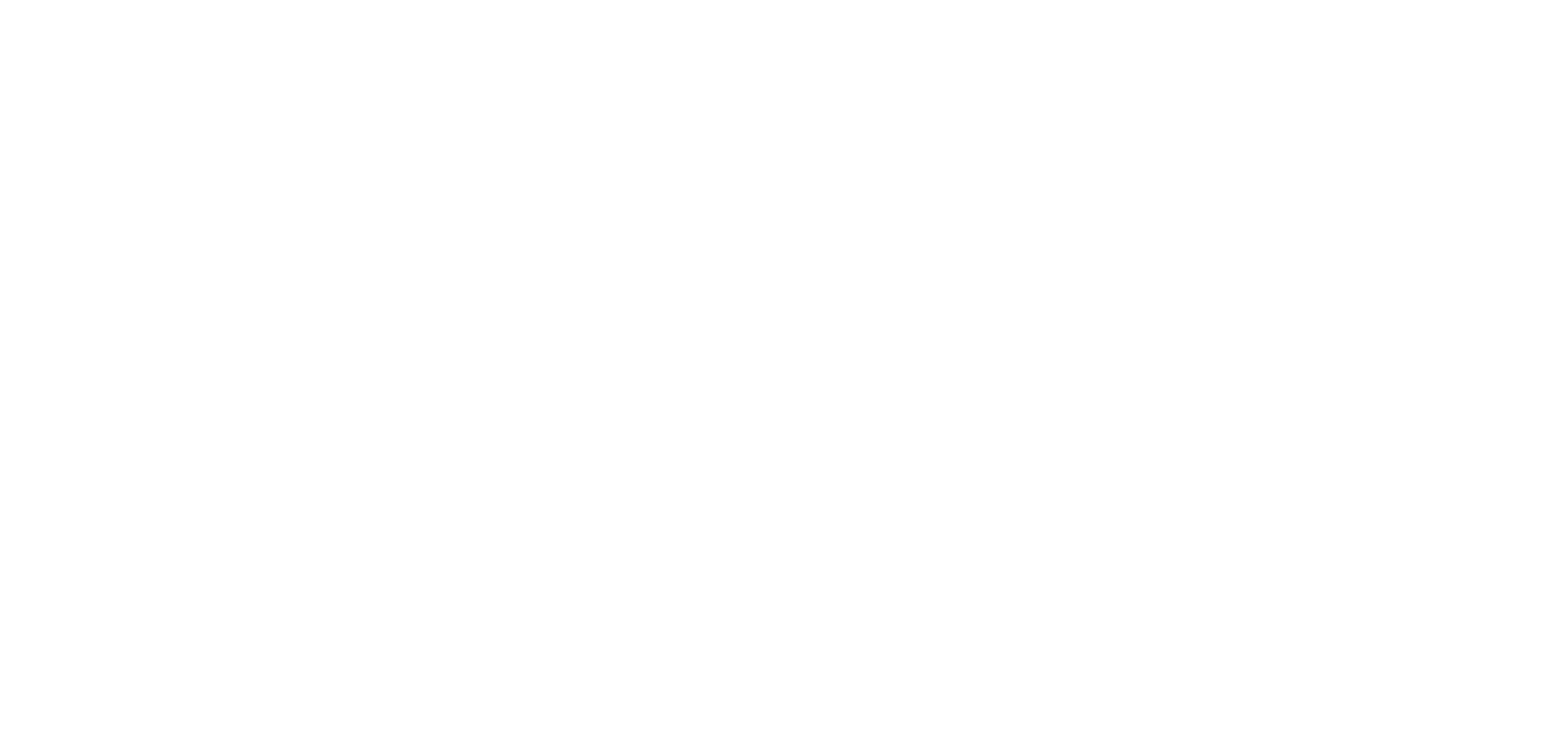
select select "**********"
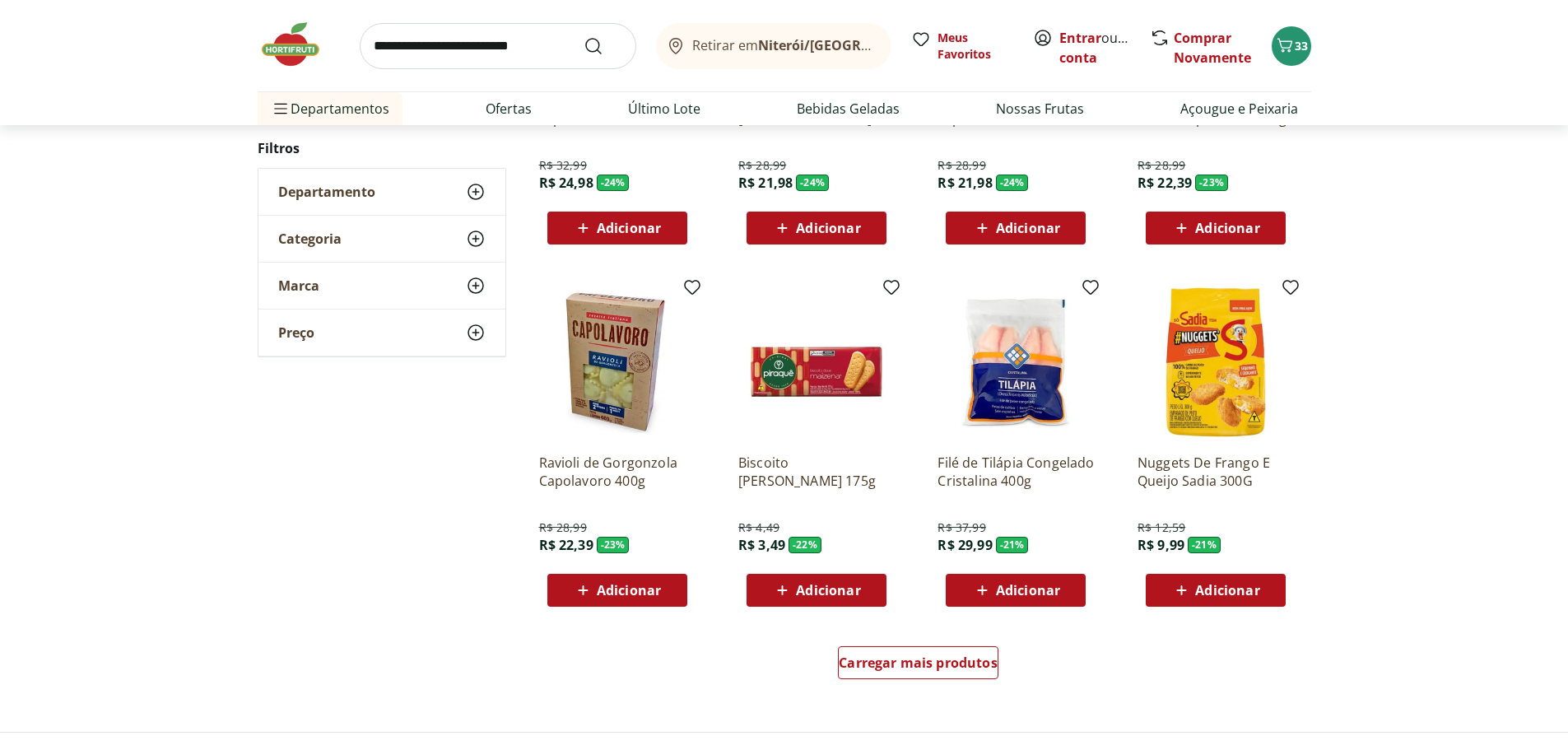
scroll to position [740, 0]
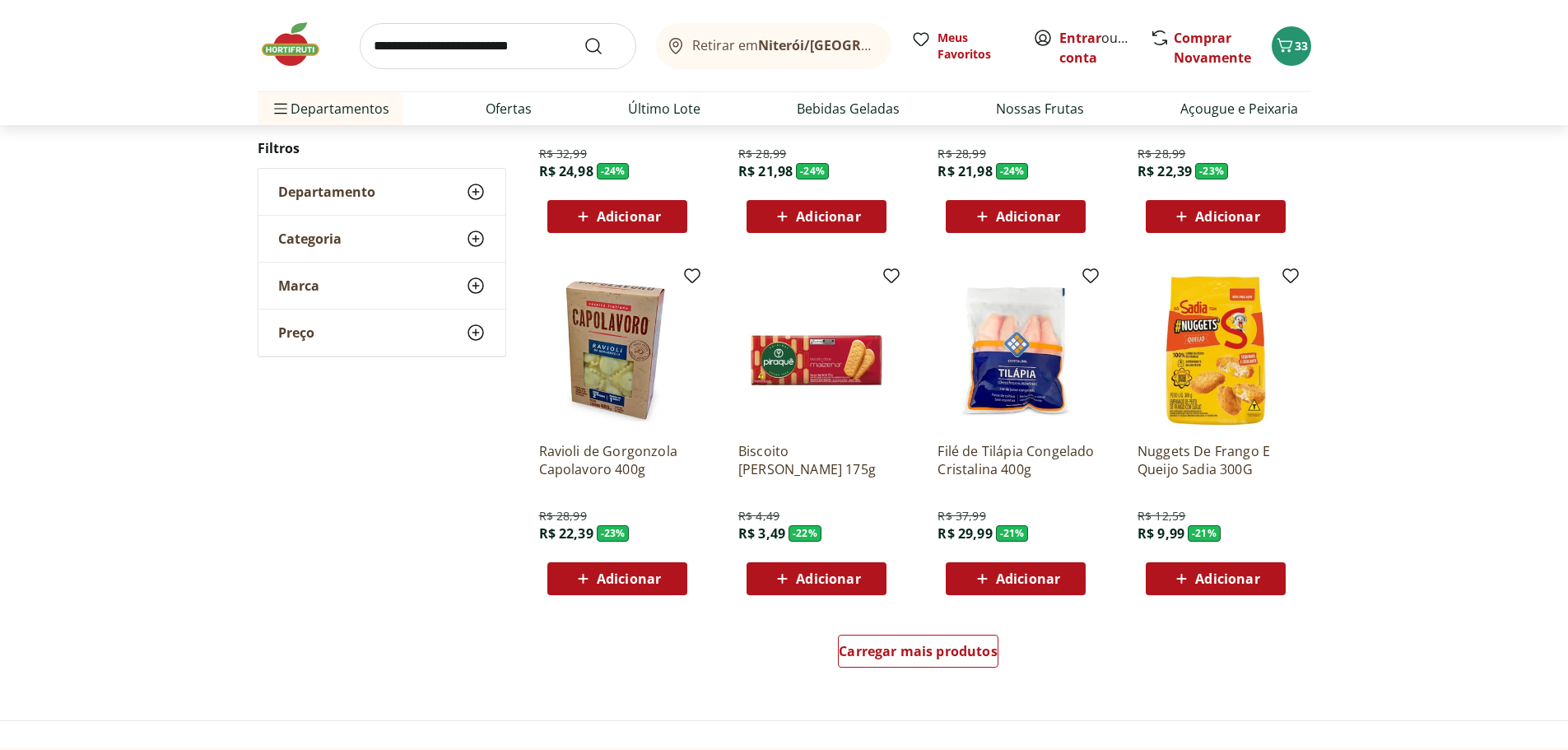
click at [829, 576] on span "Adicionar" at bounding box center [828, 578] width 64 height 13
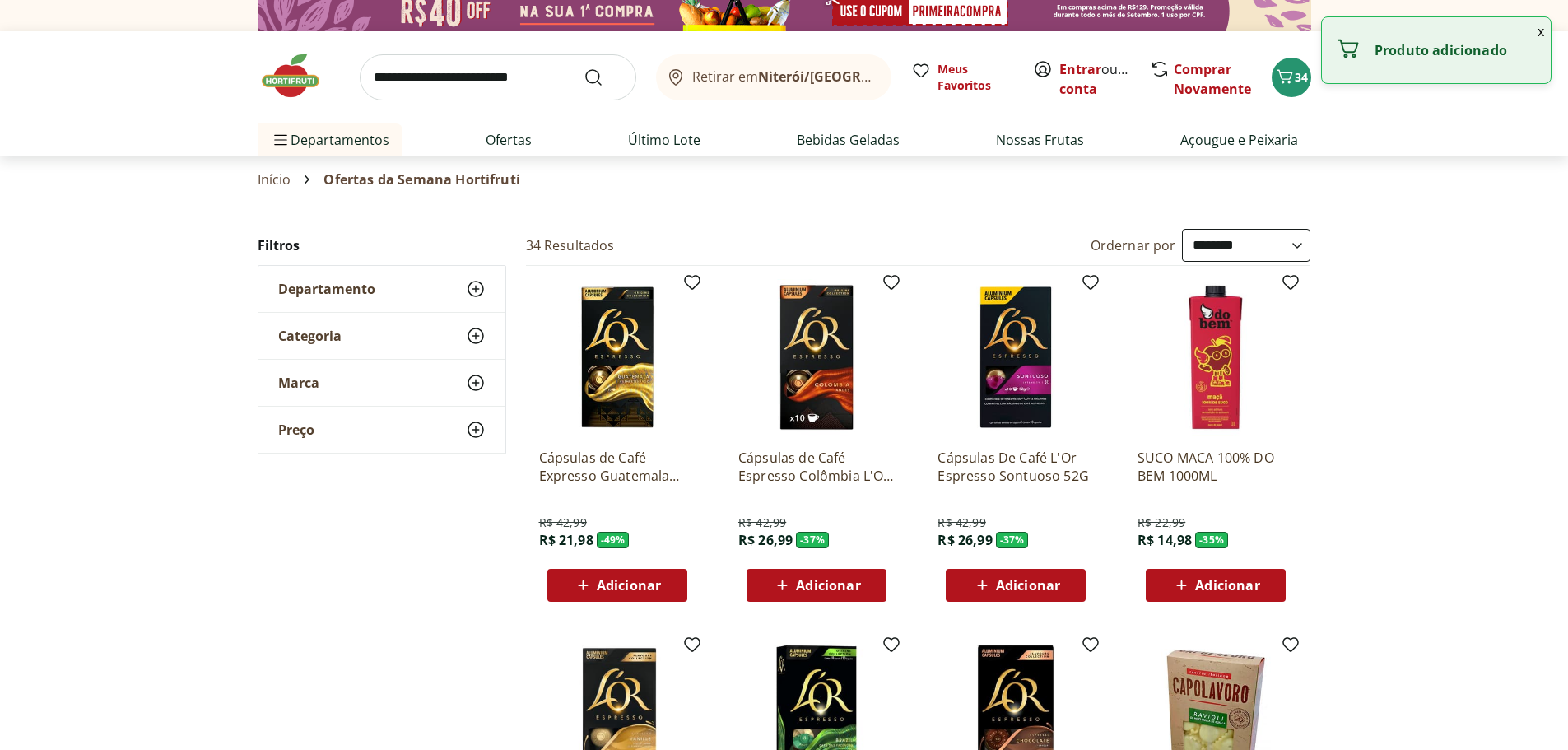
scroll to position [0, 0]
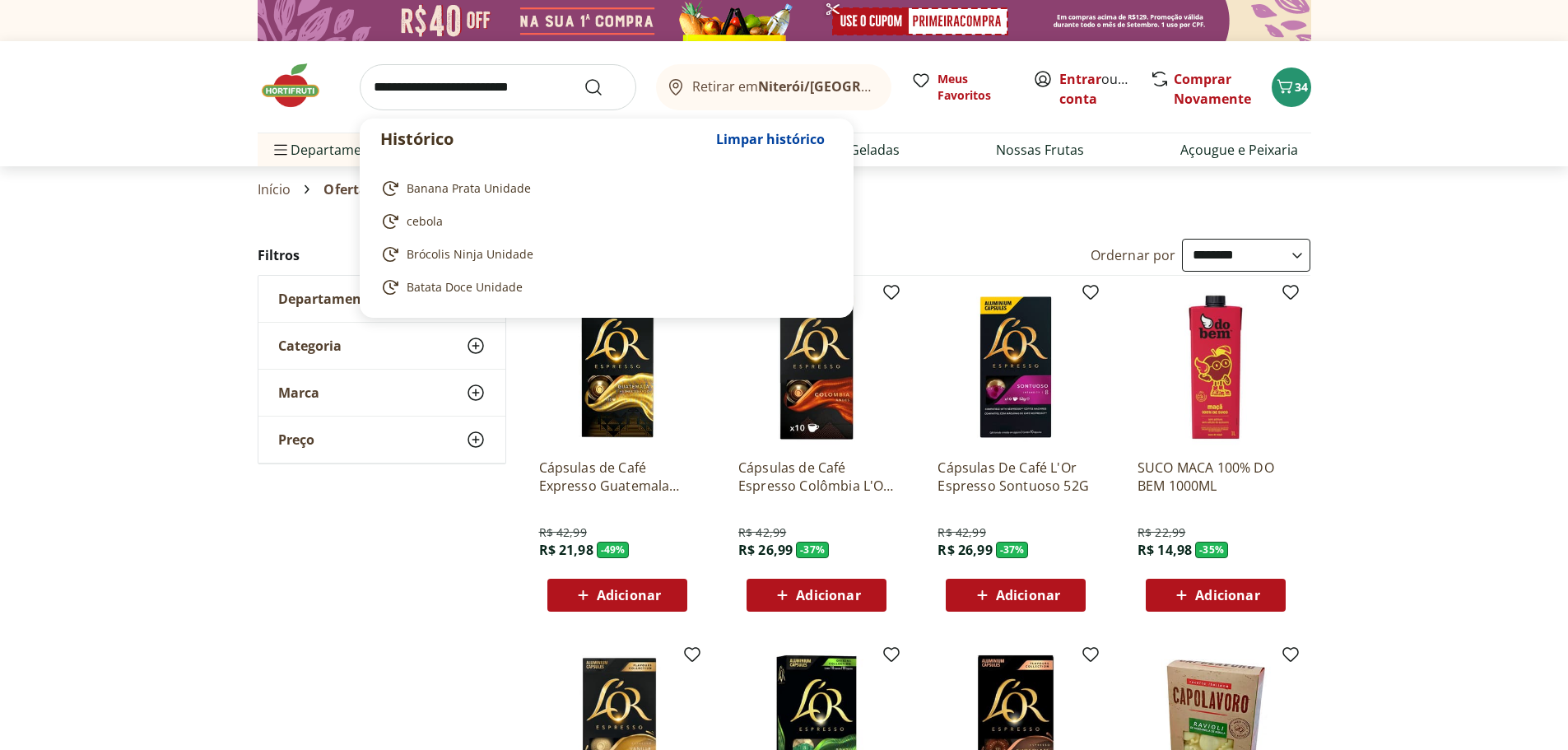
click at [422, 93] on input "search" at bounding box center [498, 87] width 277 height 46
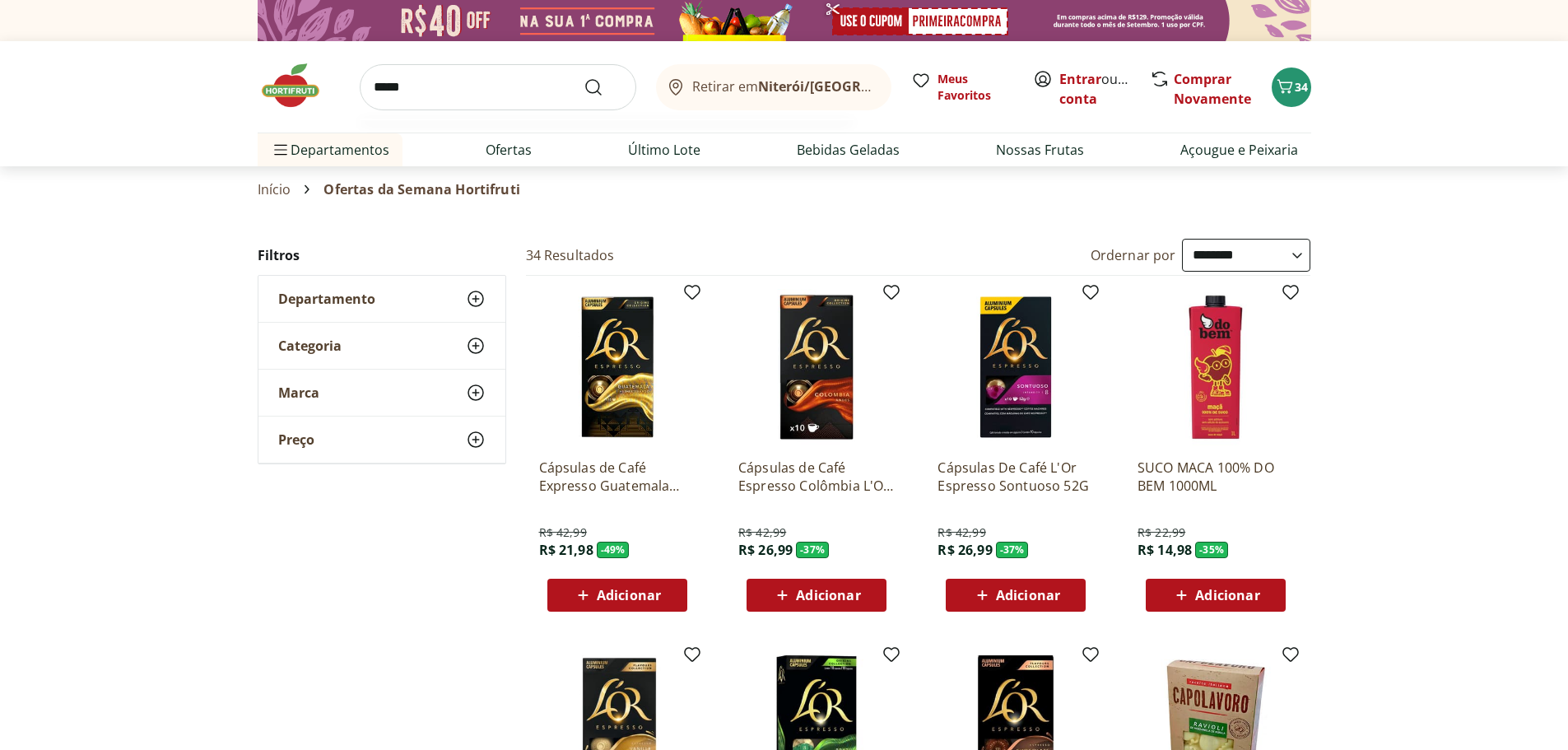
type input "*****"
click at [583, 78] on button "Submit Search" at bounding box center [603, 87] width 40 height 19
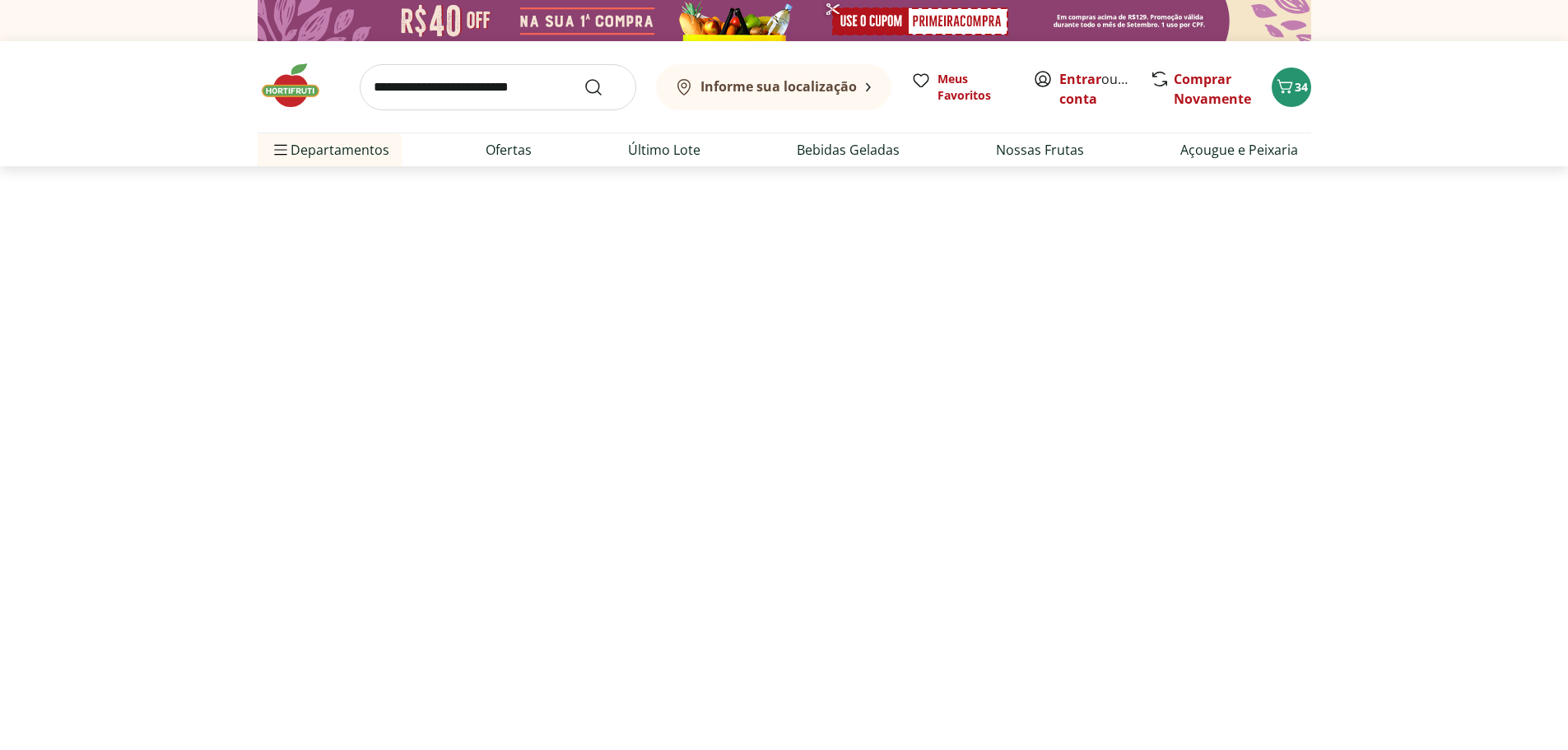
select select "**********"
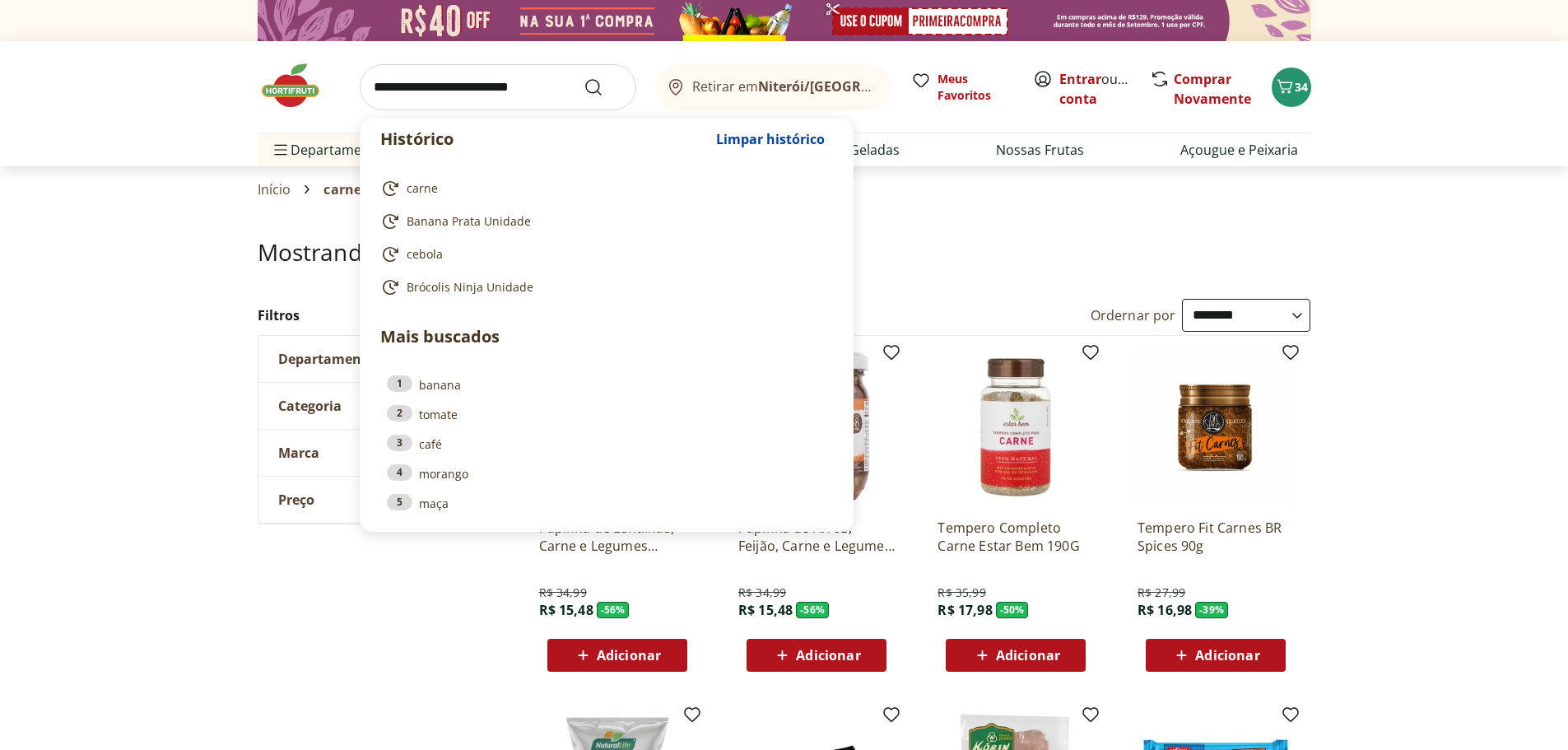
click at [428, 98] on input "search" at bounding box center [498, 87] width 277 height 46
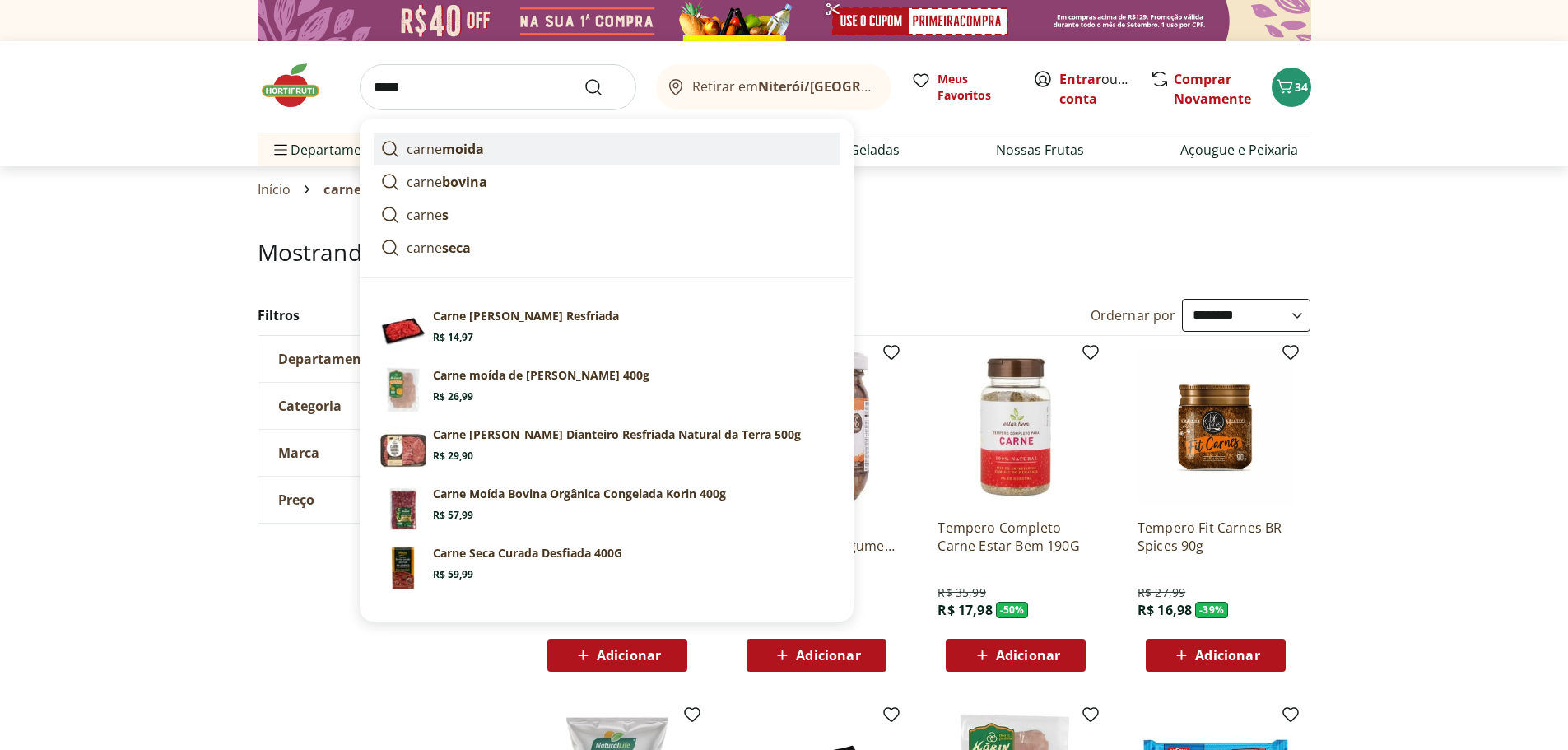
click at [487, 152] on link "carne moida" at bounding box center [606, 148] width 465 height 33
type input "**********"
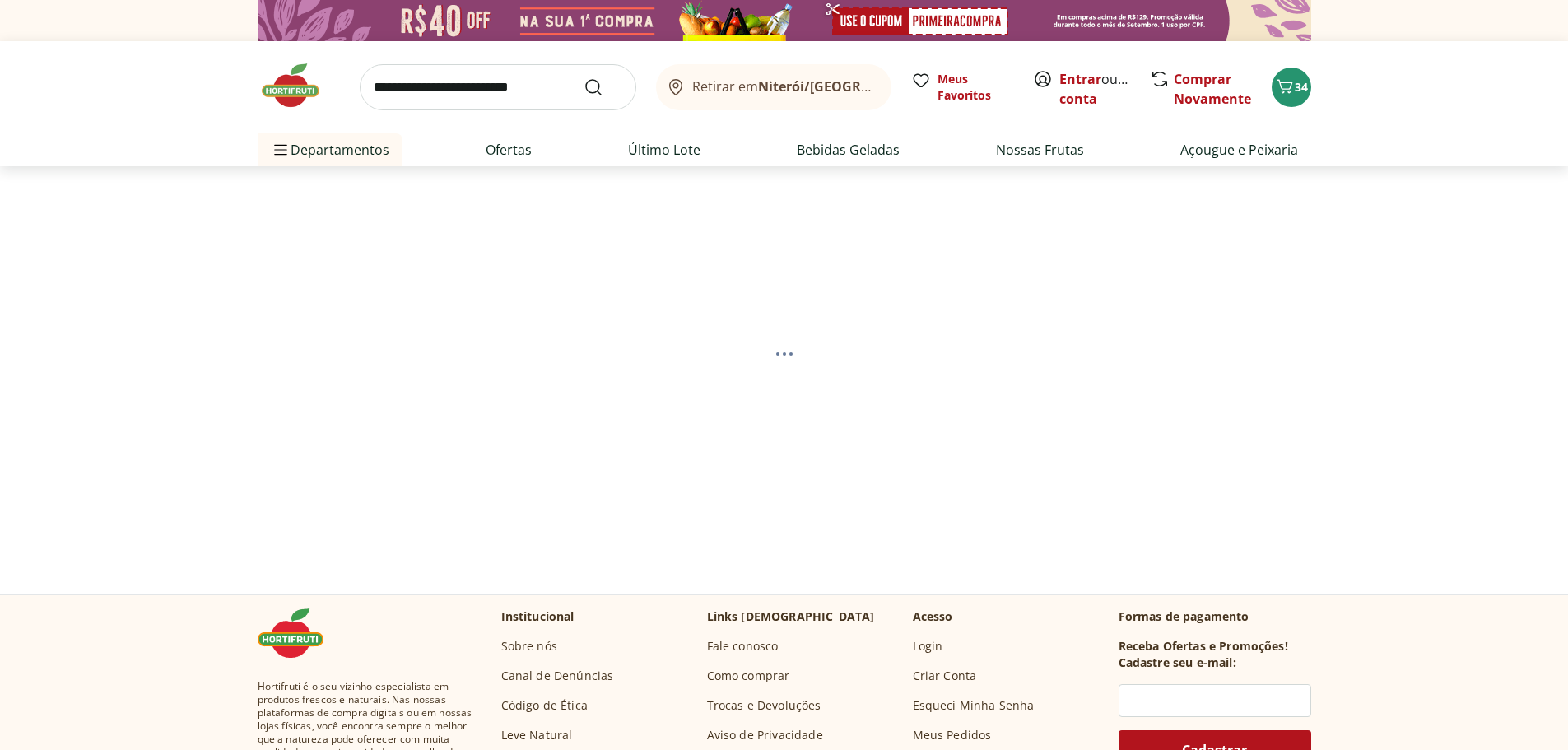
select select "**********"
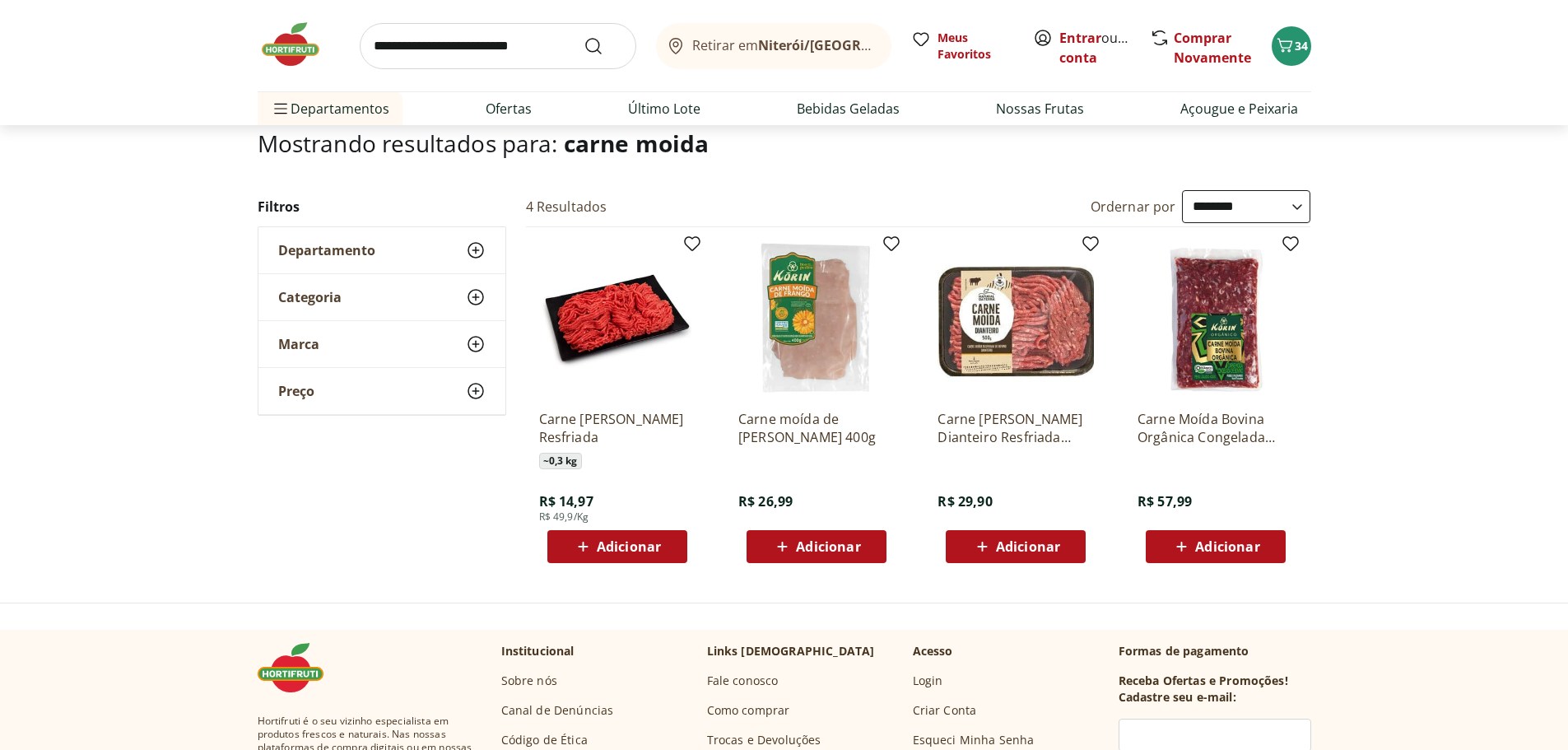
scroll to position [82, 0]
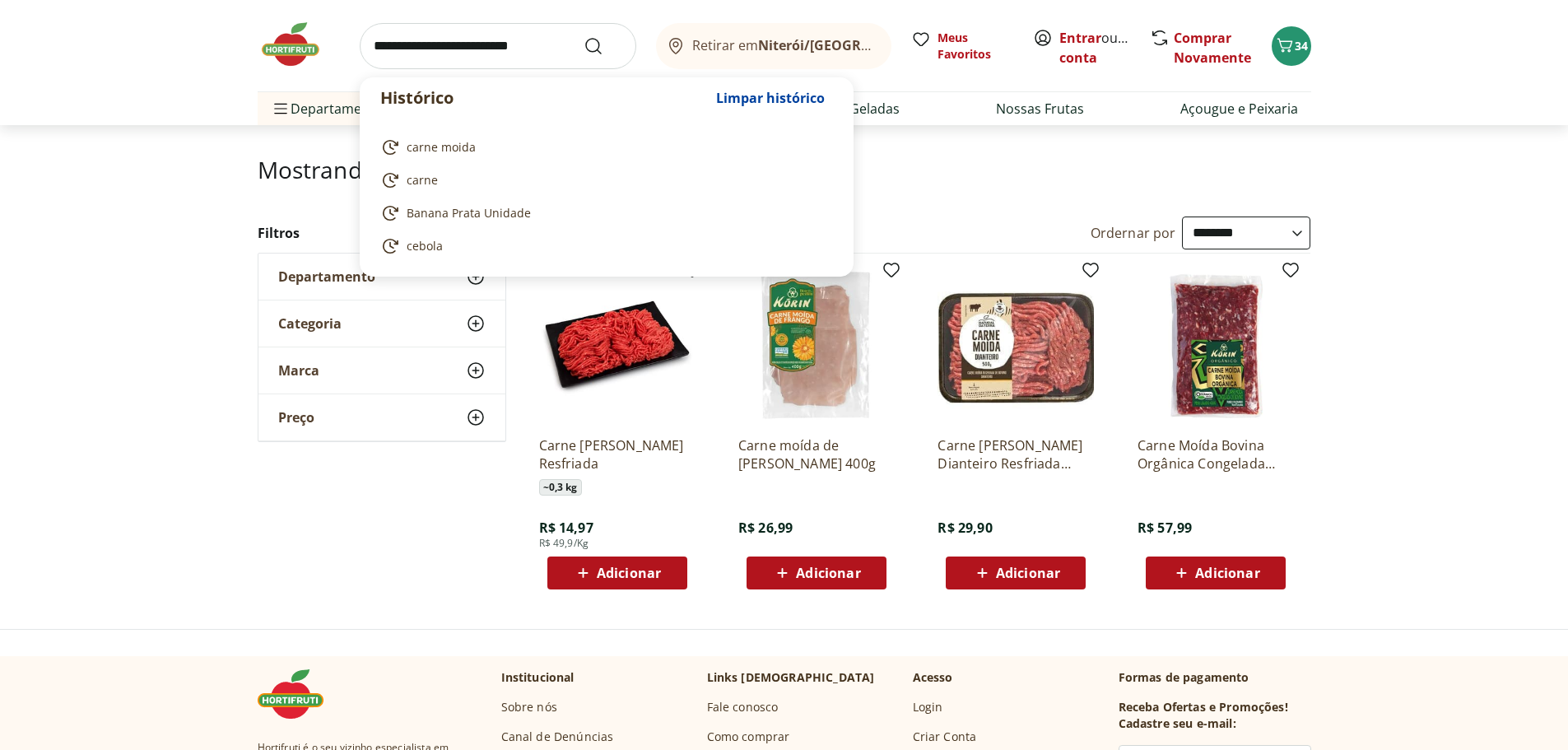
click at [517, 46] on input "search" at bounding box center [498, 46] width 277 height 46
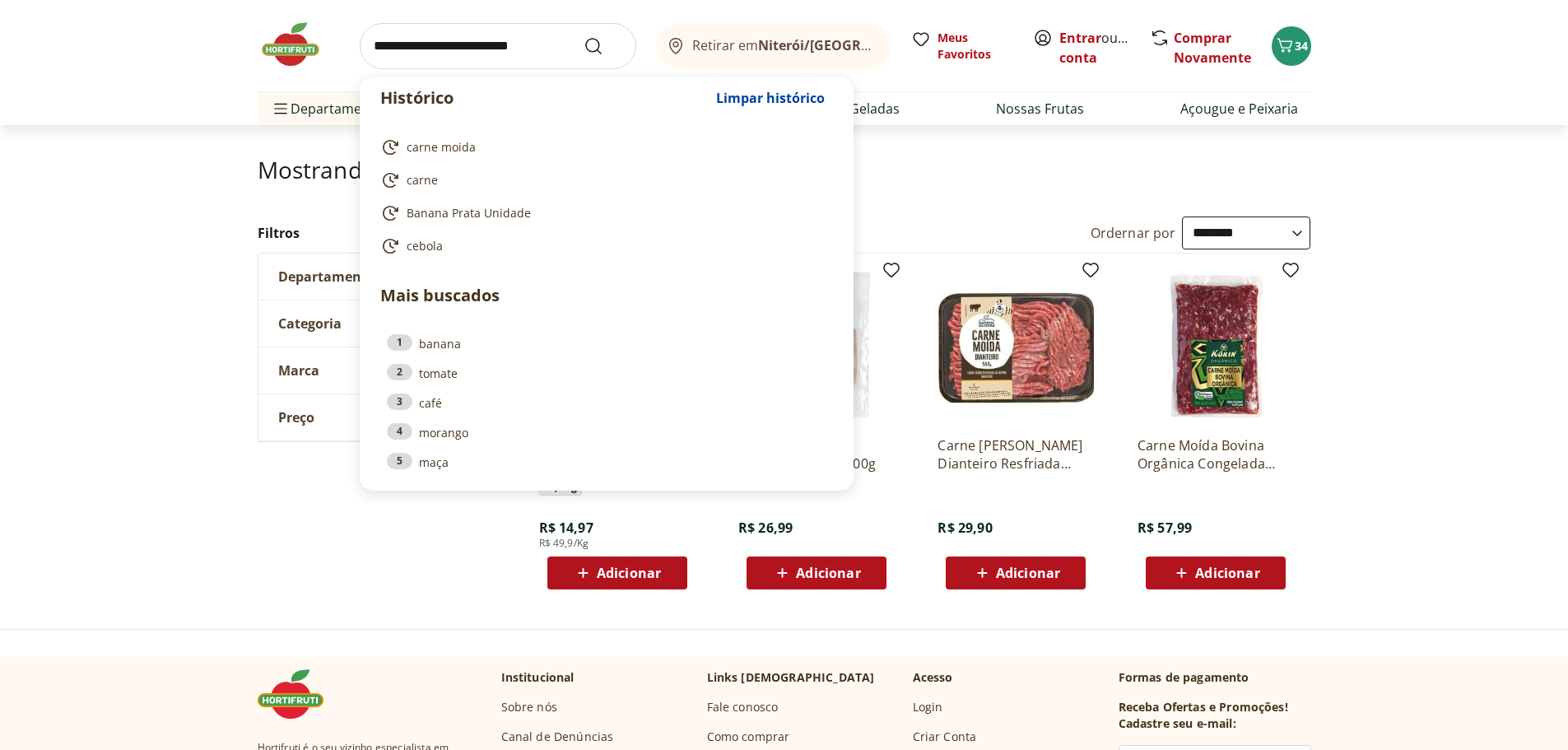
click at [1461, 326] on div "**********" at bounding box center [784, 410] width 1568 height 386
click at [450, 44] on input "search" at bounding box center [498, 46] width 277 height 46
click at [489, 44] on input "search" at bounding box center [498, 46] width 277 height 46
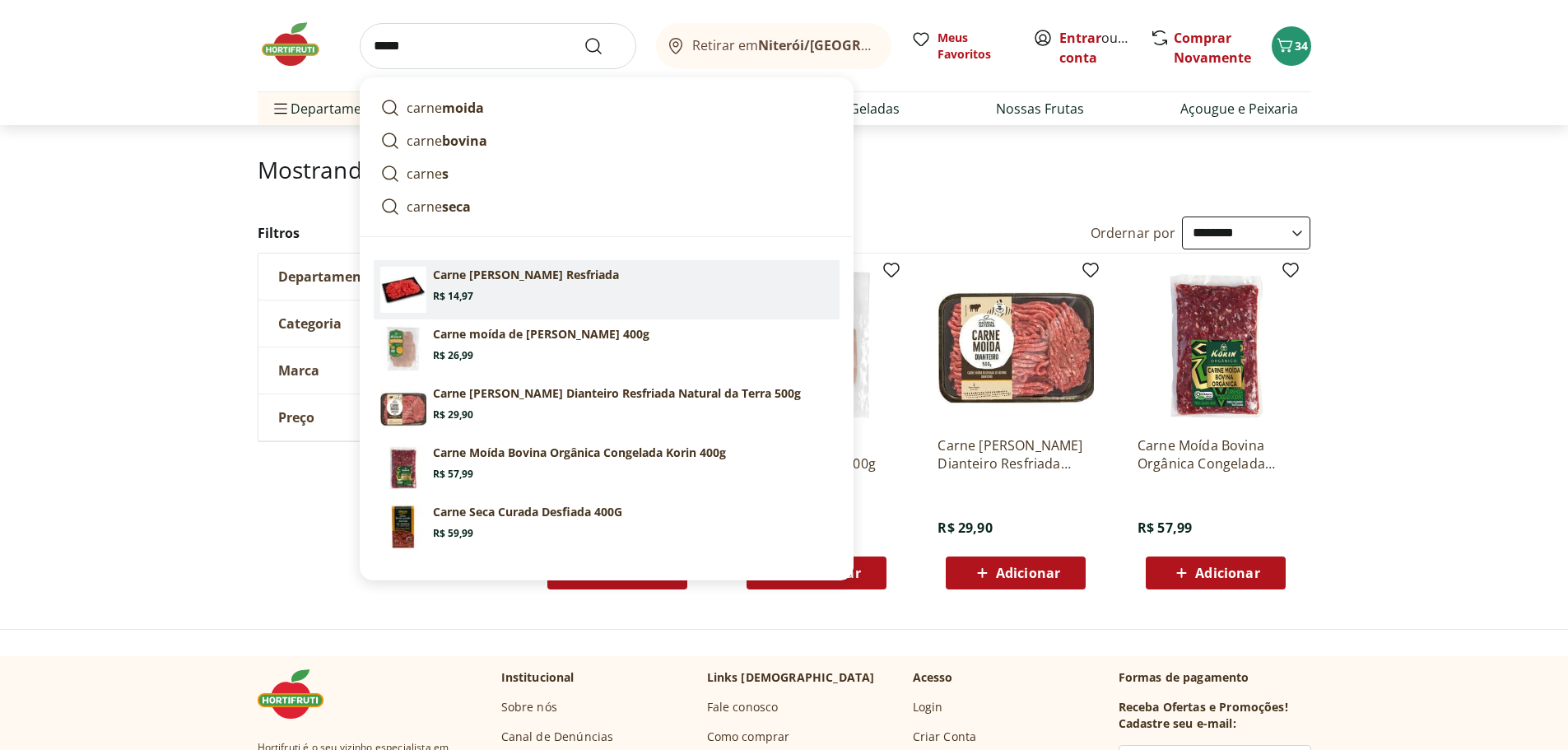
click at [564, 283] on section "Carne Moída Bovina Resfriada Price: R$ 14,97" at bounding box center [633, 284] width 400 height 36
type input "**********"
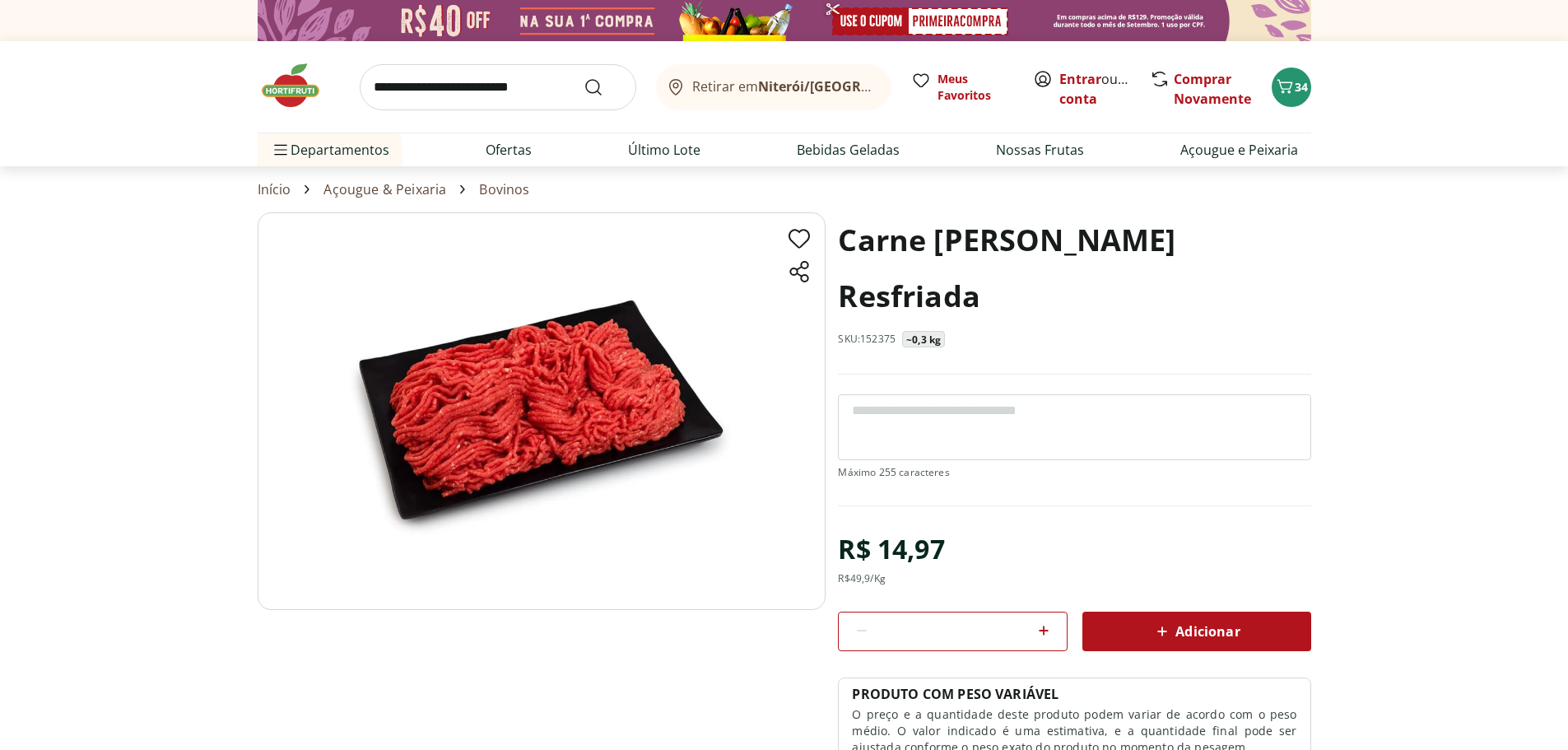
click at [1038, 620] on icon at bounding box center [1044, 630] width 19 height 19
type input "*"
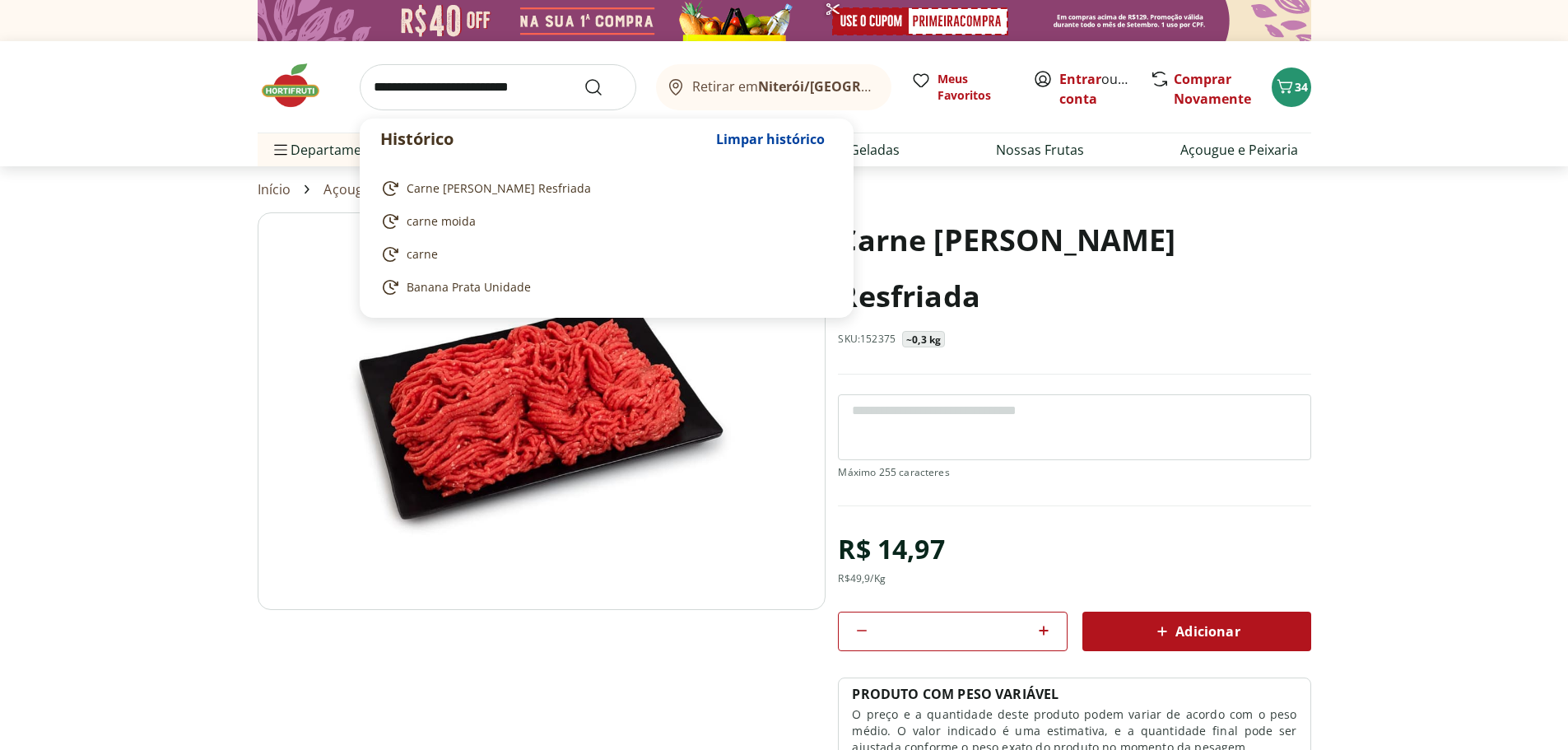
click at [471, 88] on input "search" at bounding box center [498, 87] width 277 height 46
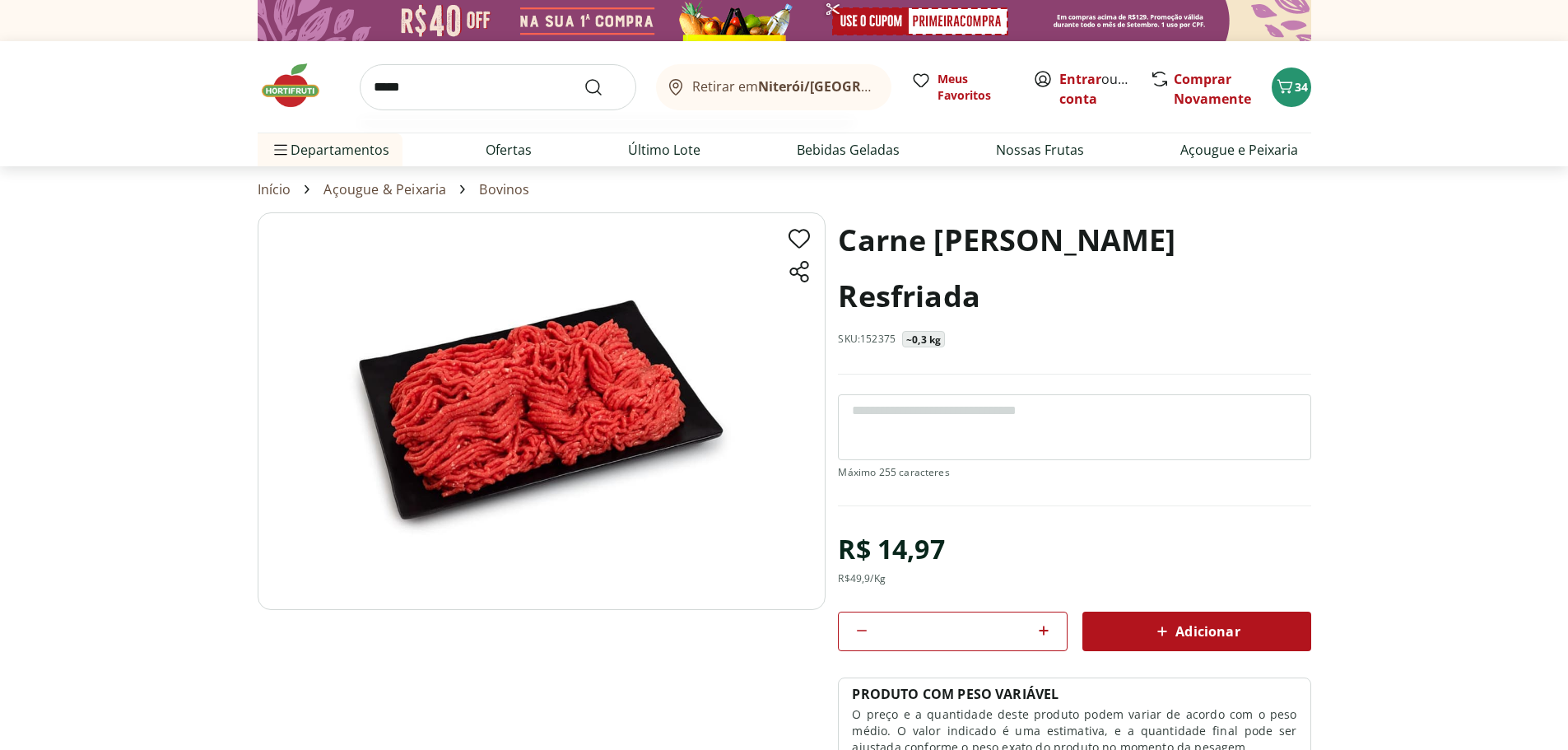
type input "*****"
click at [583, 78] on button "Submit Search" at bounding box center [603, 87] width 40 height 19
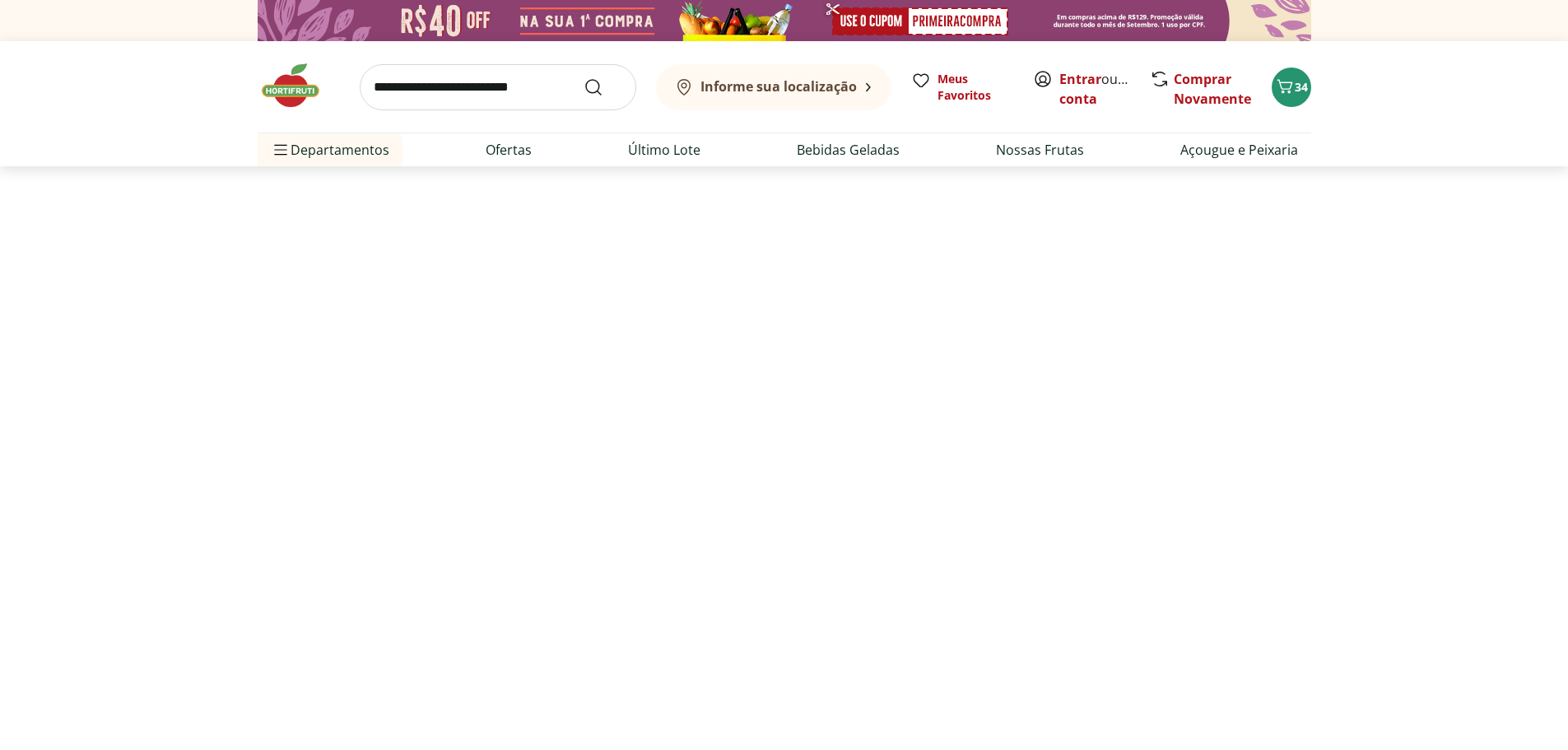
select select "**********"
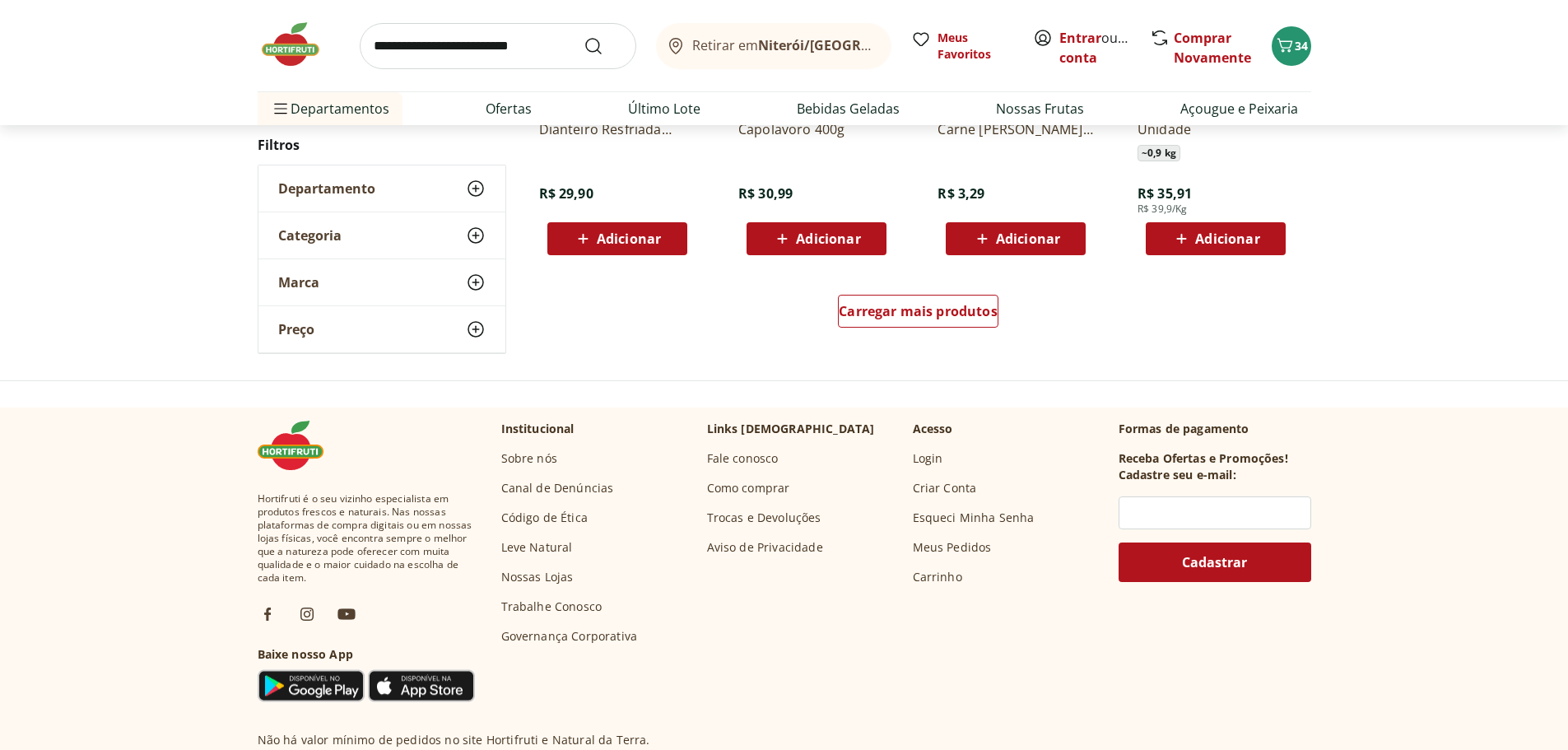
scroll to position [1152, 0]
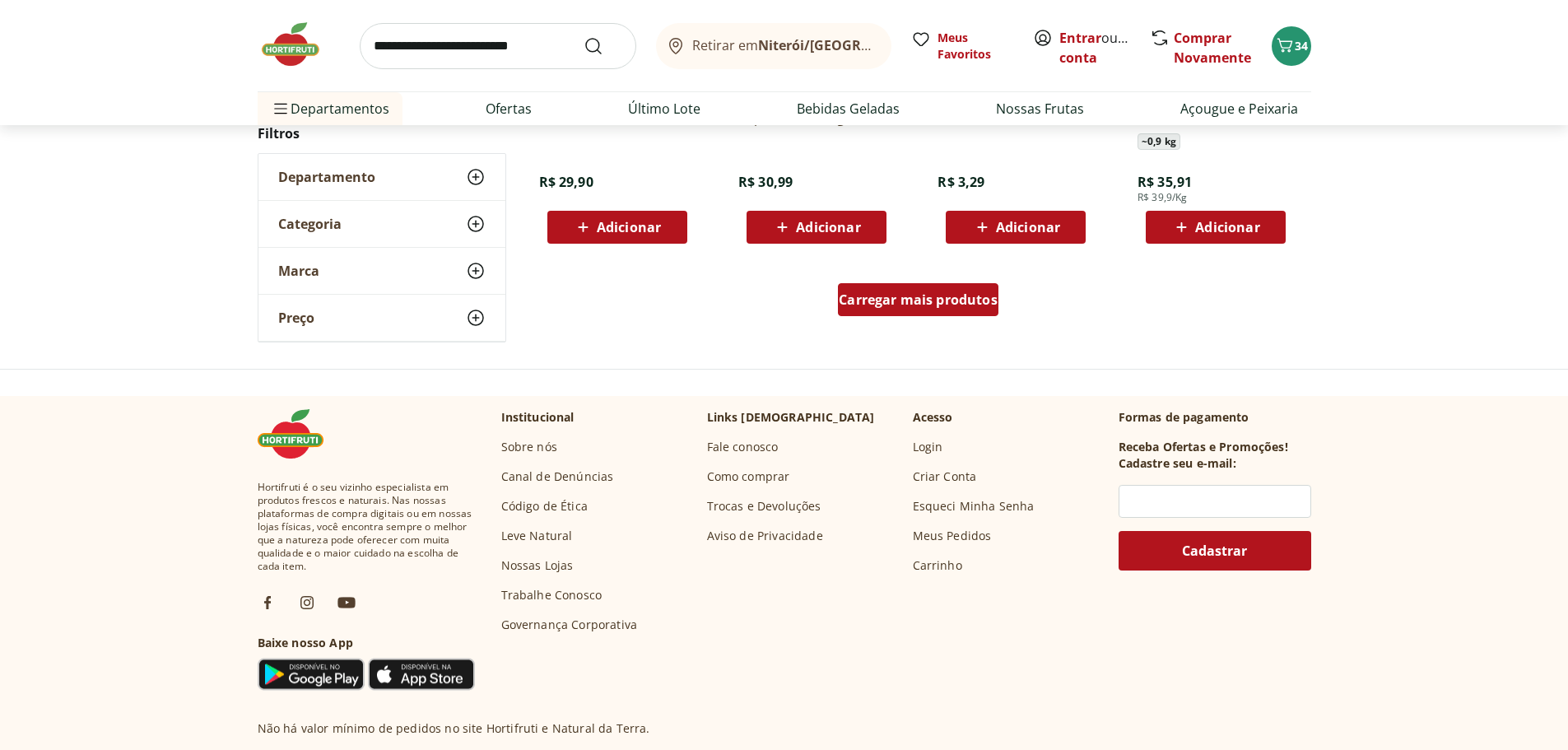
click at [907, 293] on span "Carregar mais produtos" at bounding box center [918, 299] width 159 height 13
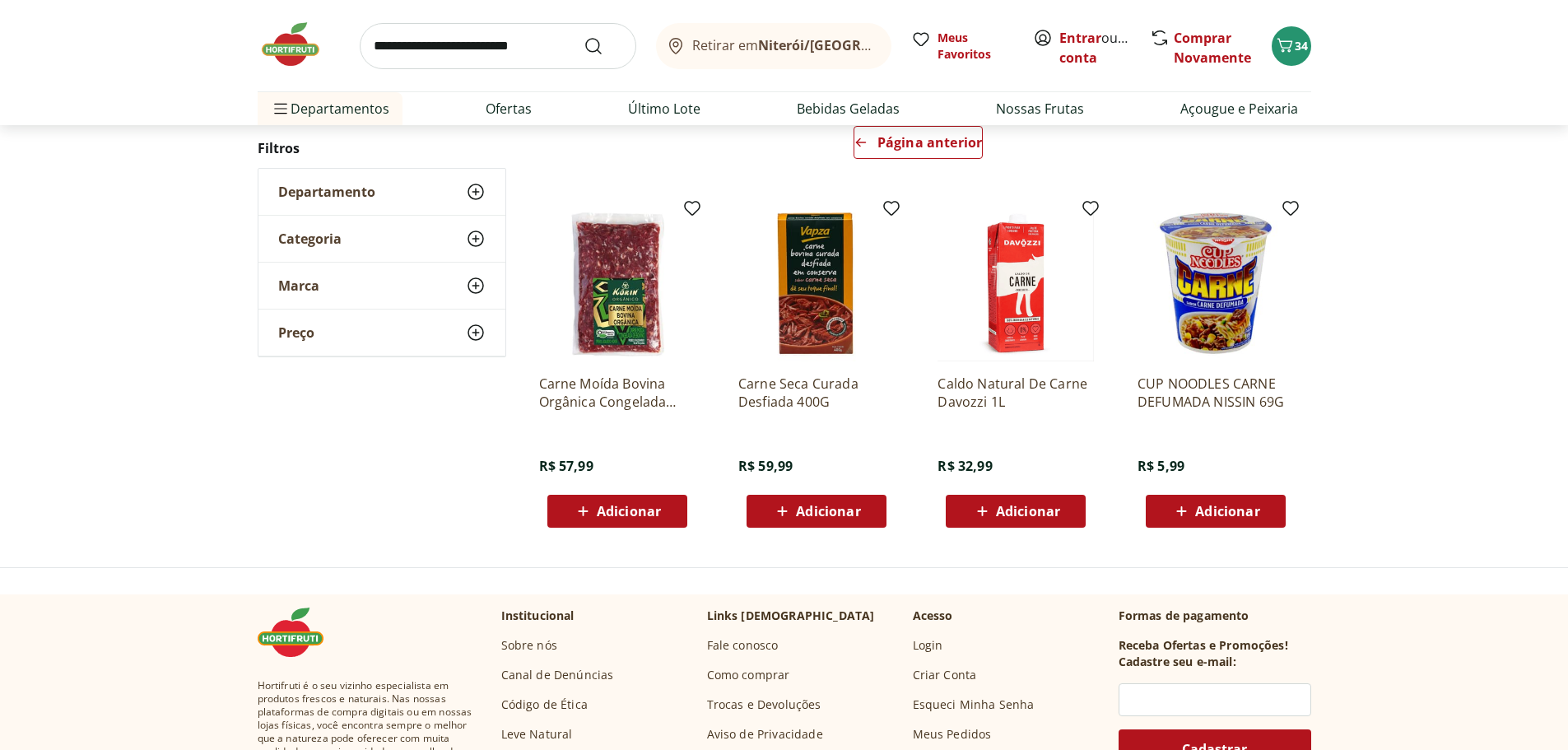
scroll to position [165, 0]
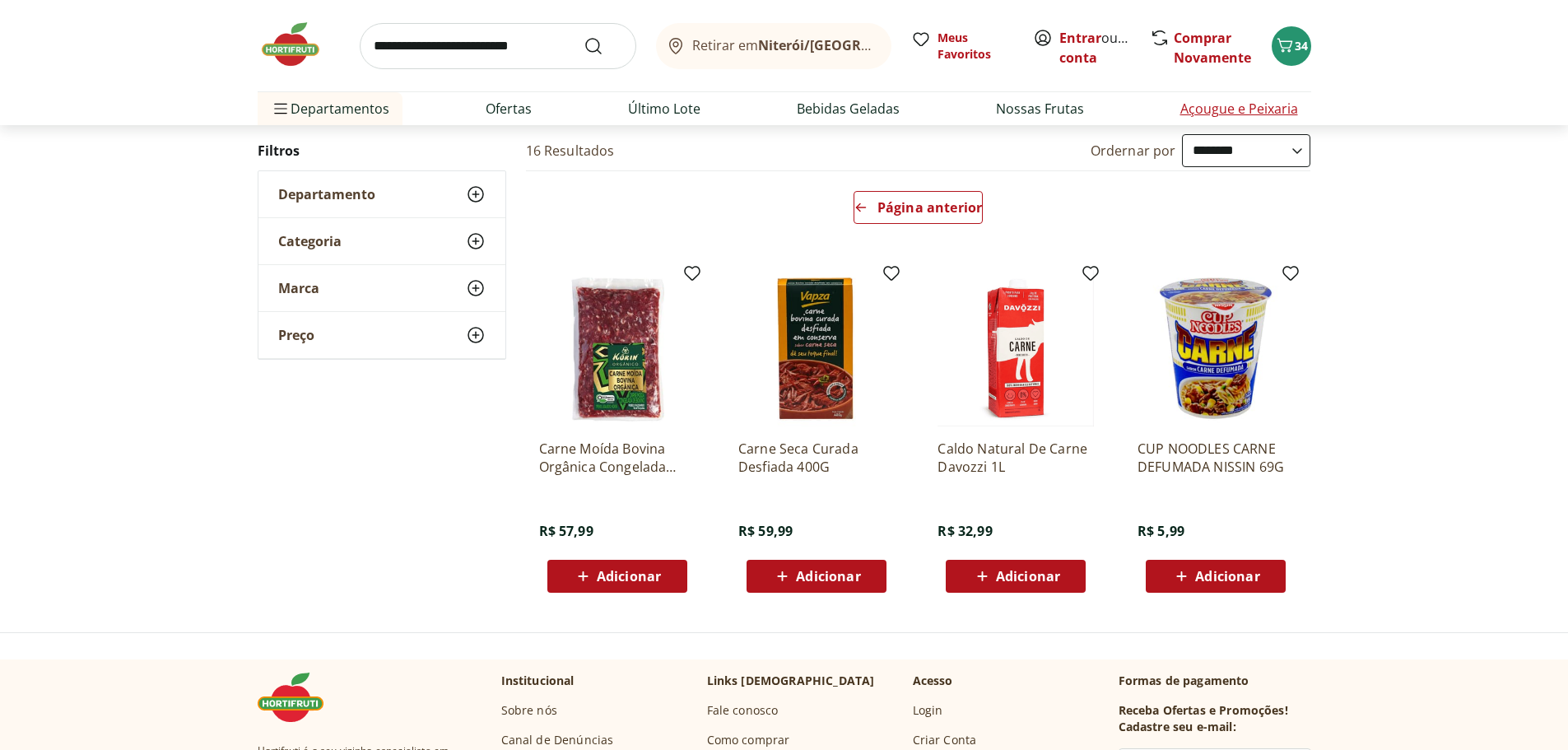
click at [1281, 110] on link "Açougue e Peixaria" at bounding box center [1239, 108] width 118 height 19
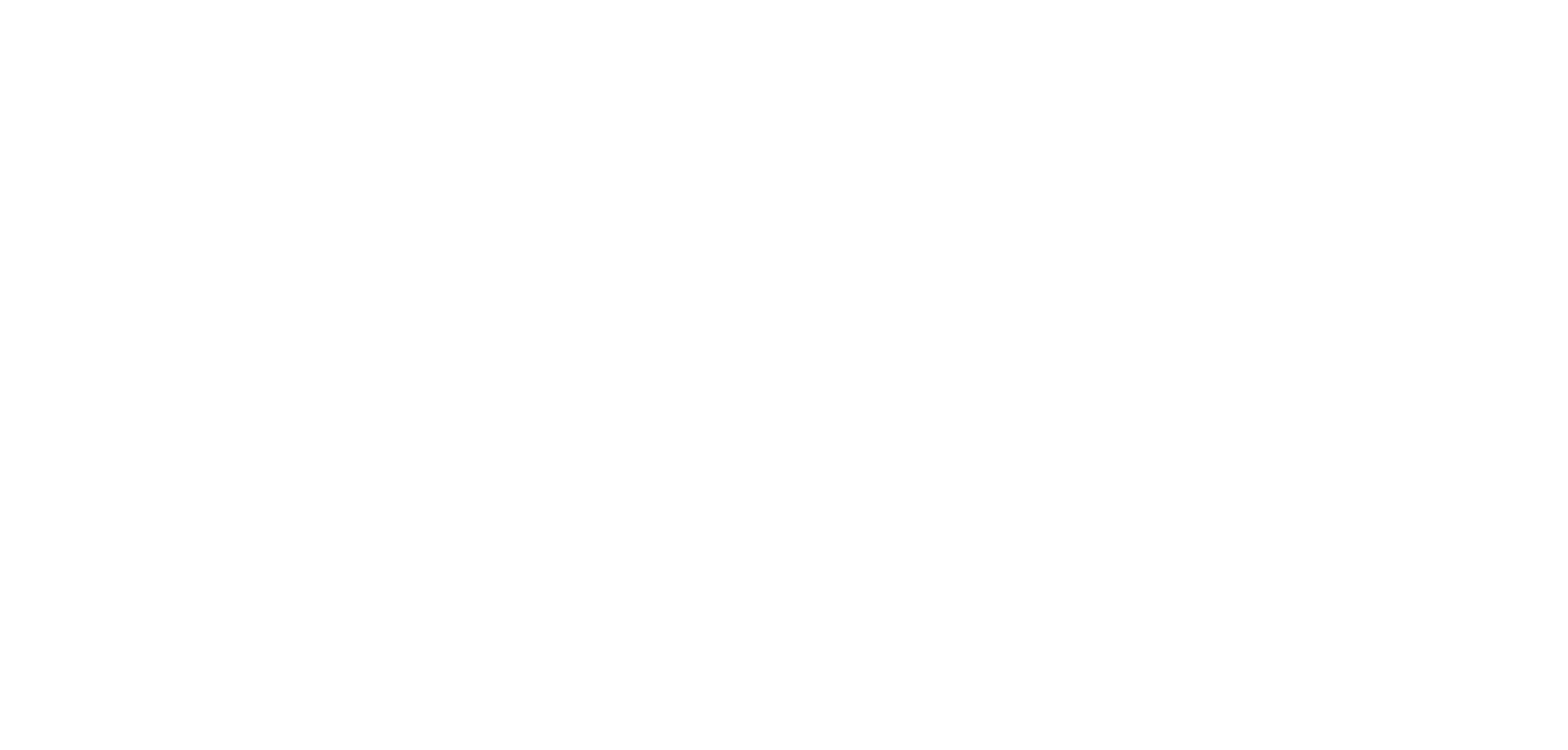
select select "**********"
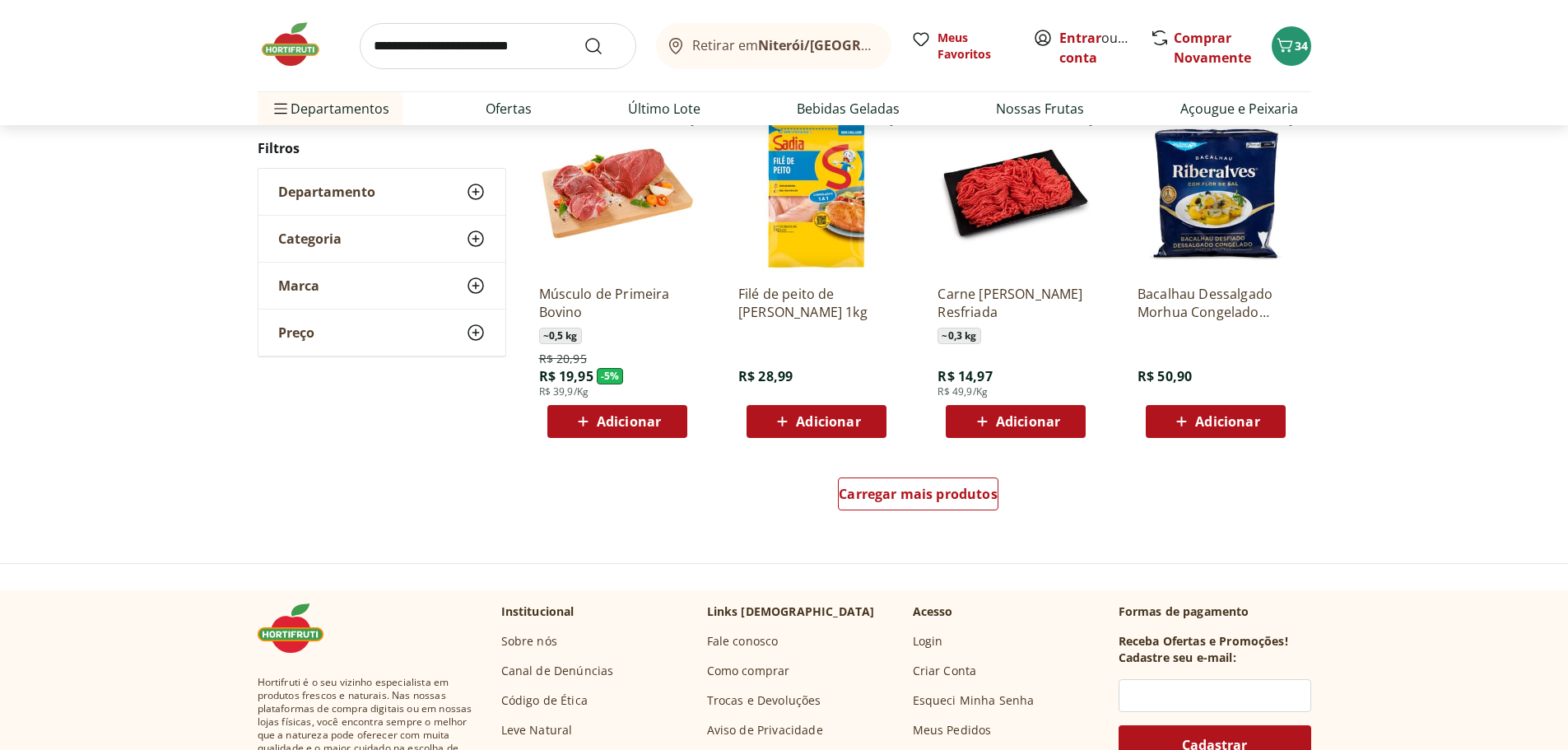
scroll to position [905, 0]
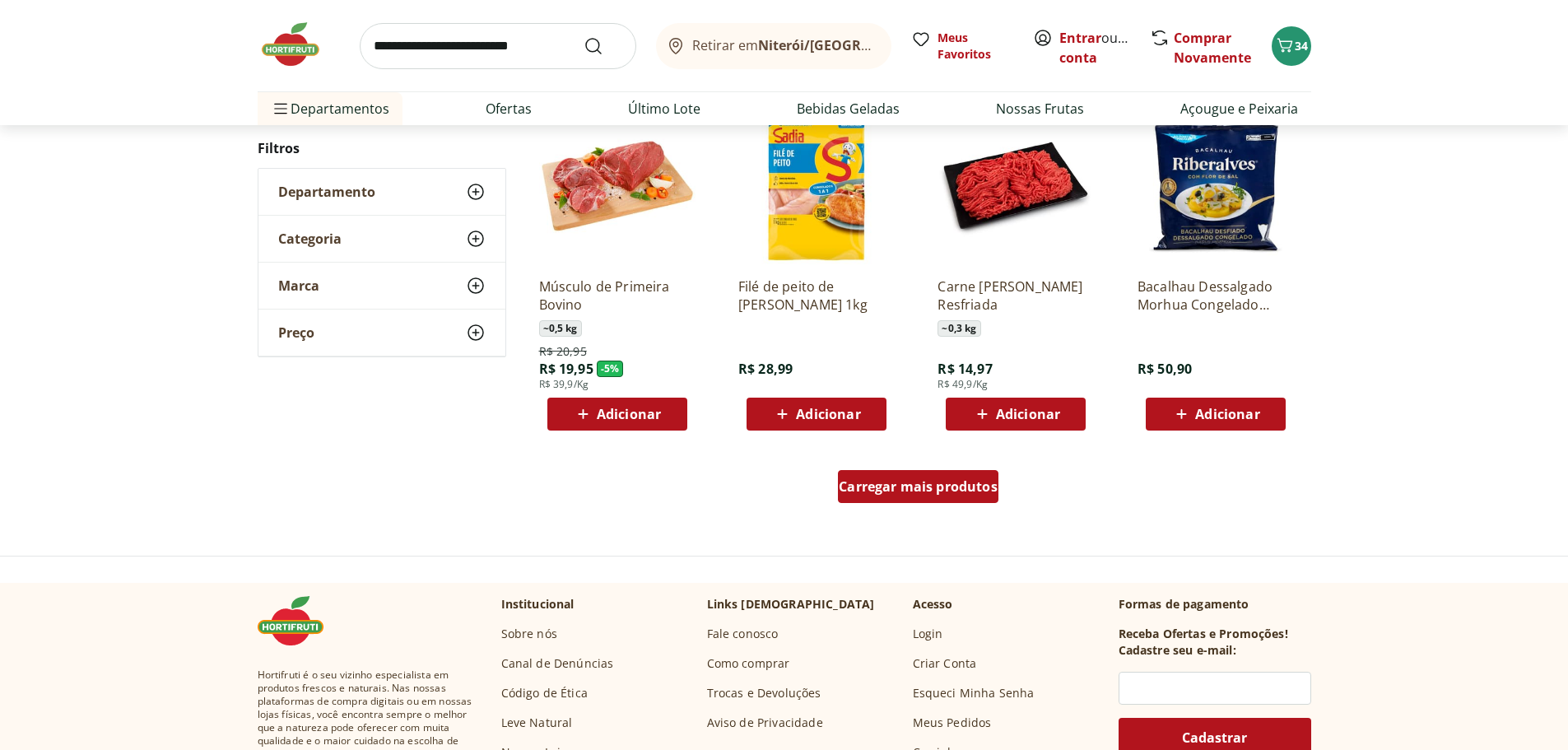
click at [907, 480] on span "Carregar mais produtos" at bounding box center [918, 486] width 159 height 13
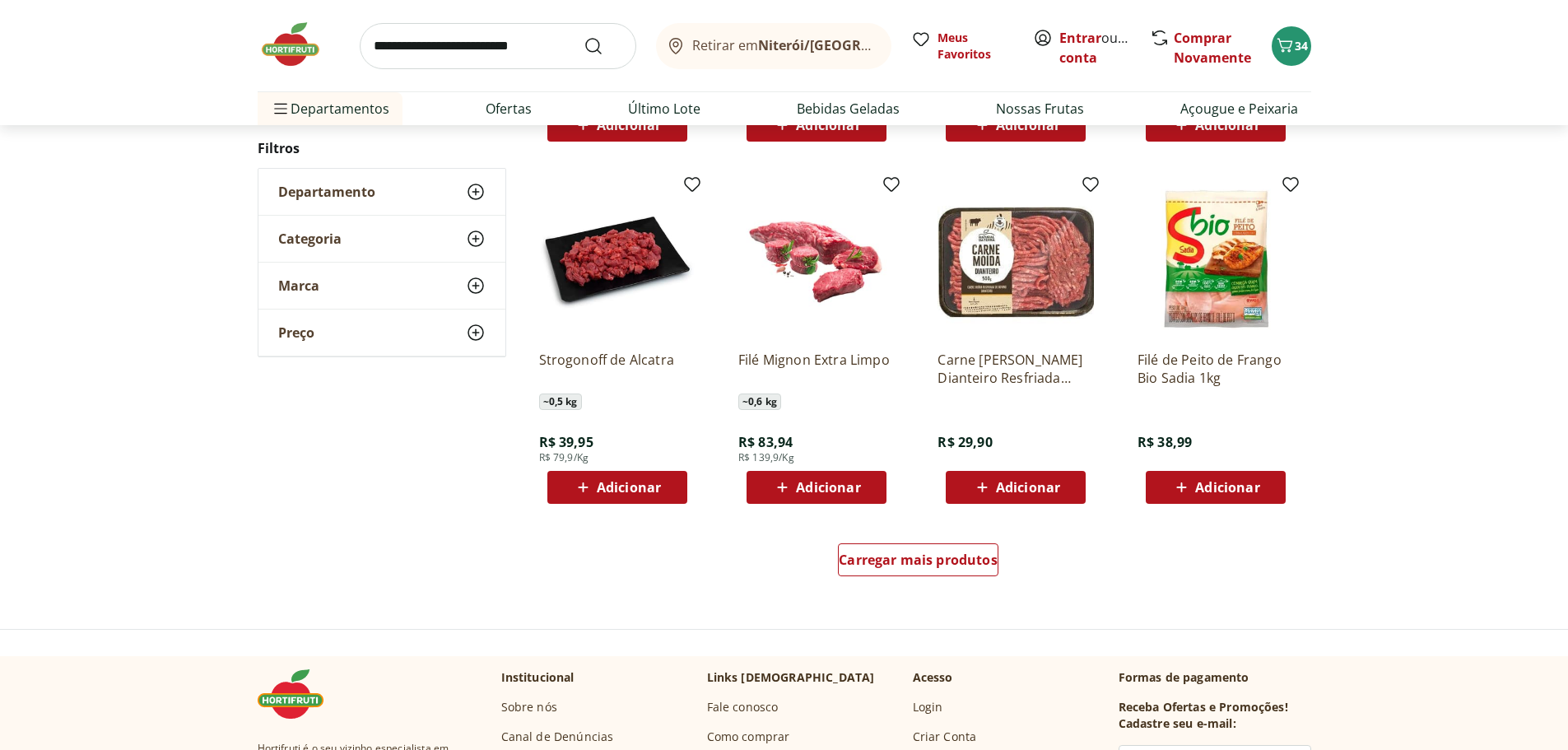
scroll to position [1975, 0]
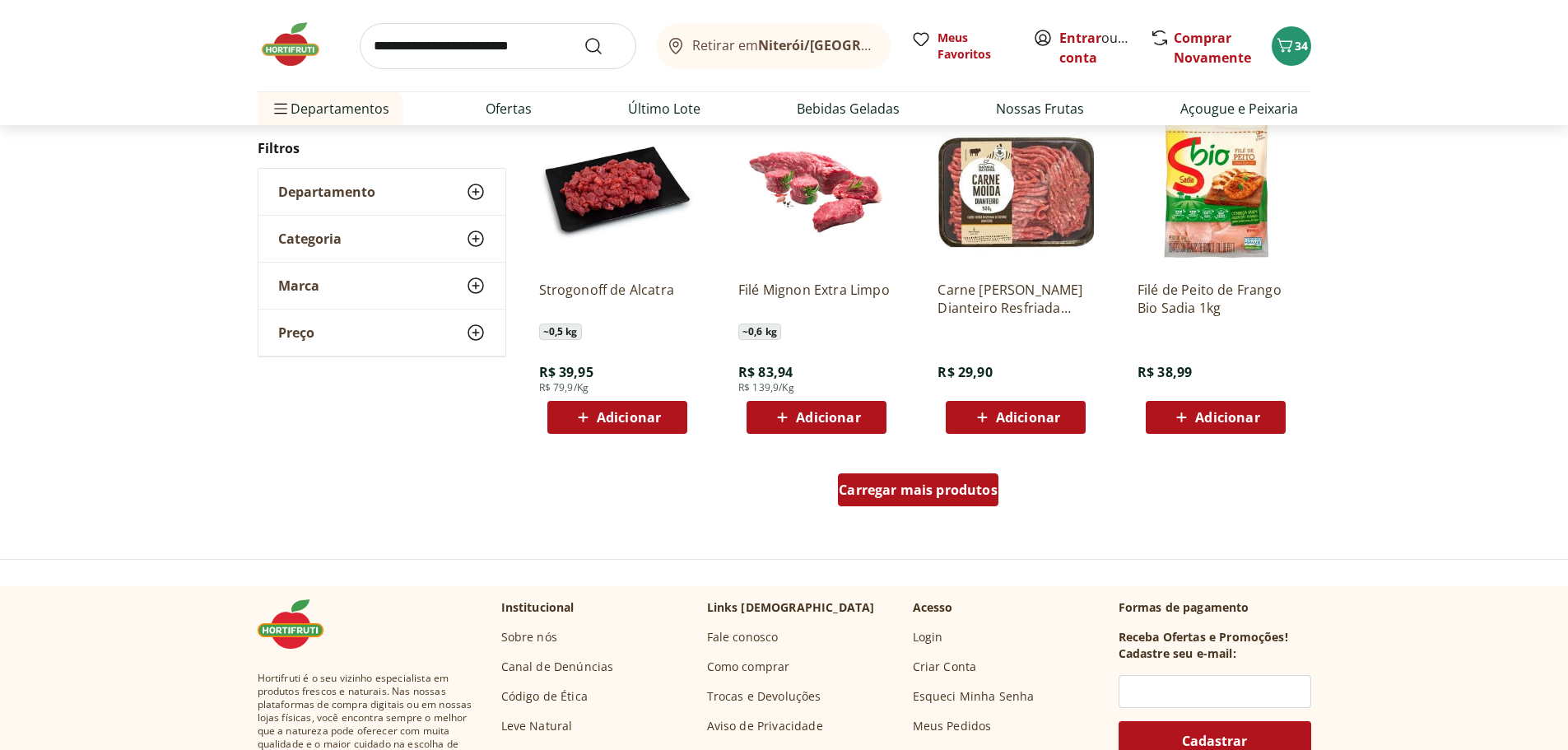
click at [910, 496] on span "Carregar mais produtos" at bounding box center [918, 489] width 159 height 13
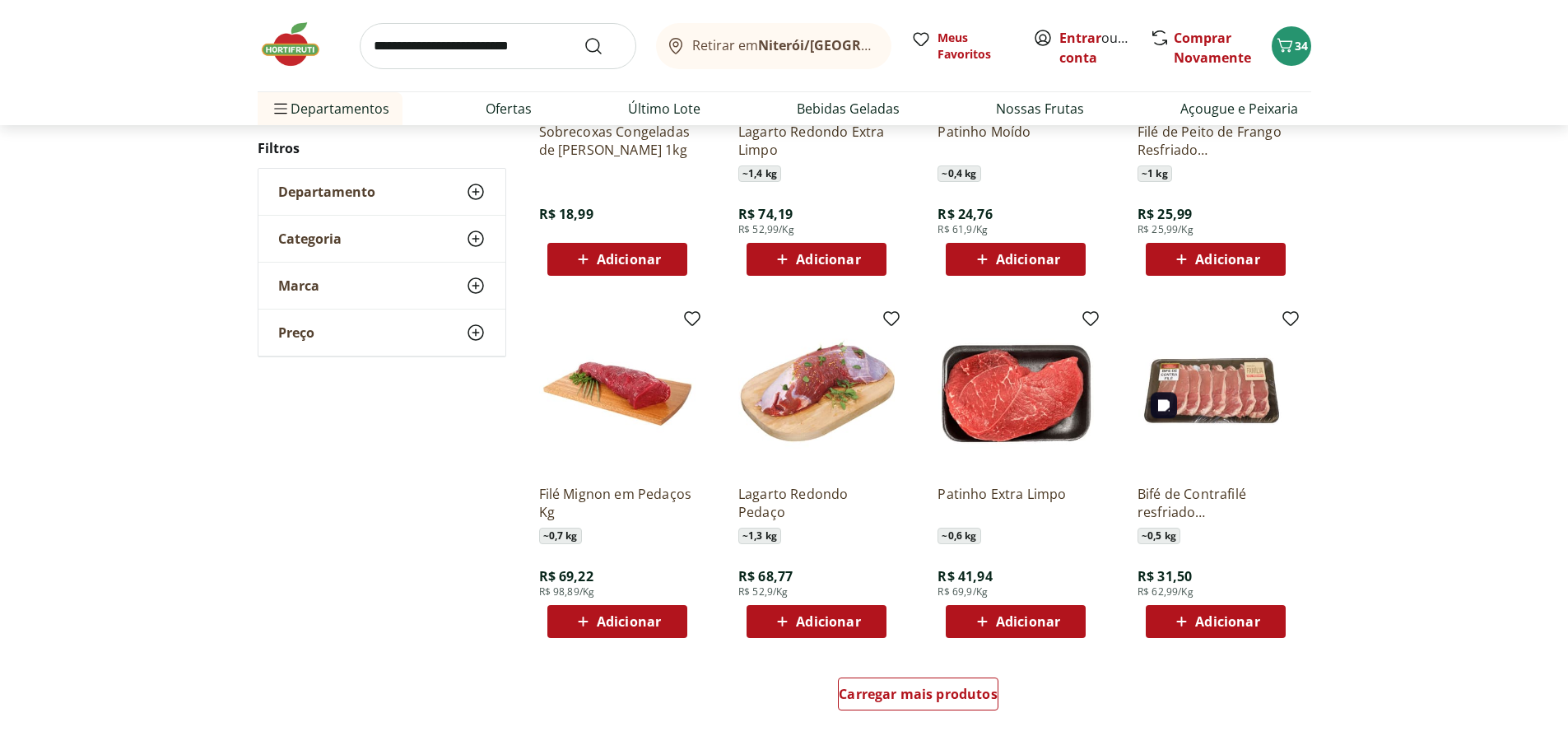
scroll to position [2880, 0]
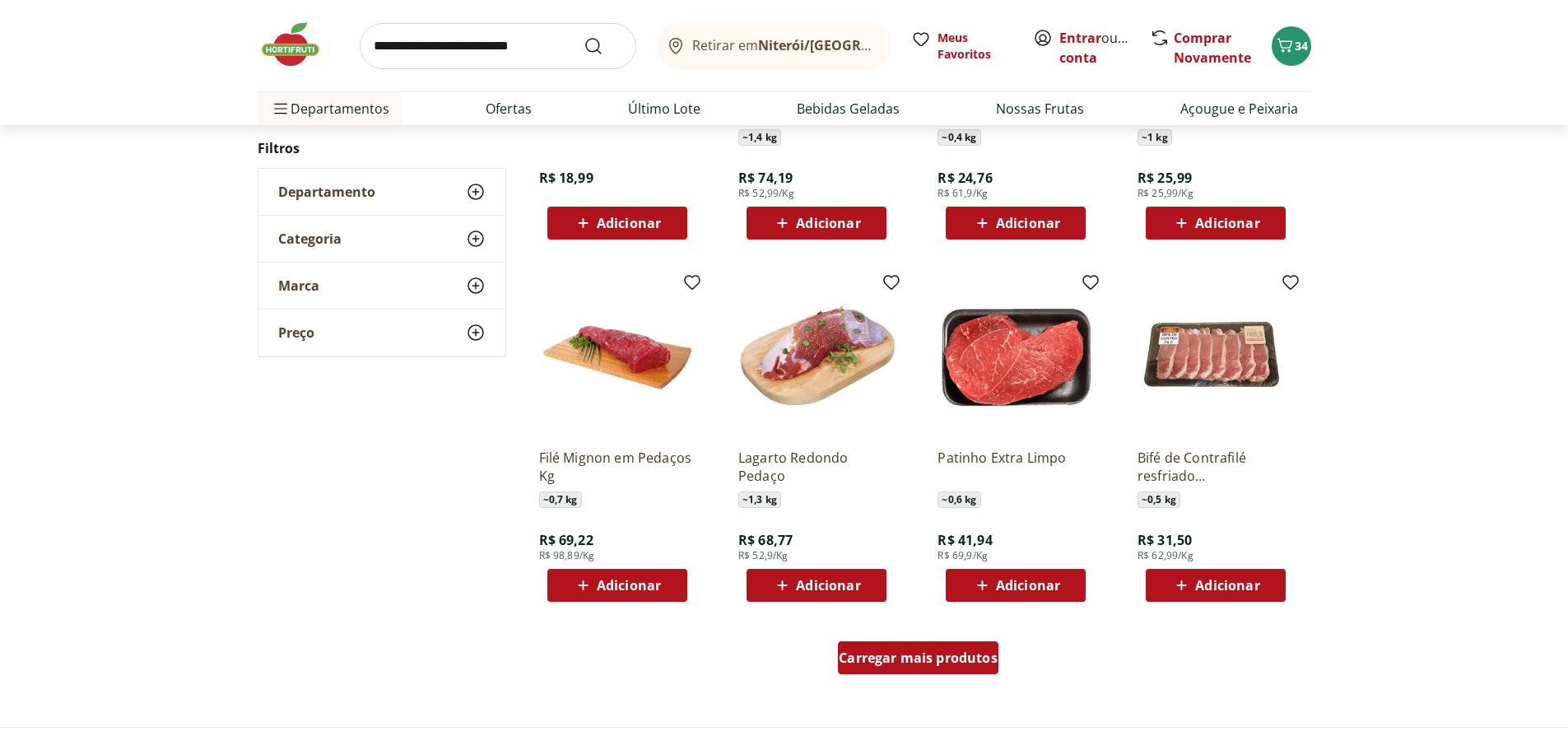
click at [929, 660] on span "Carregar mais produtos" at bounding box center [918, 657] width 159 height 13
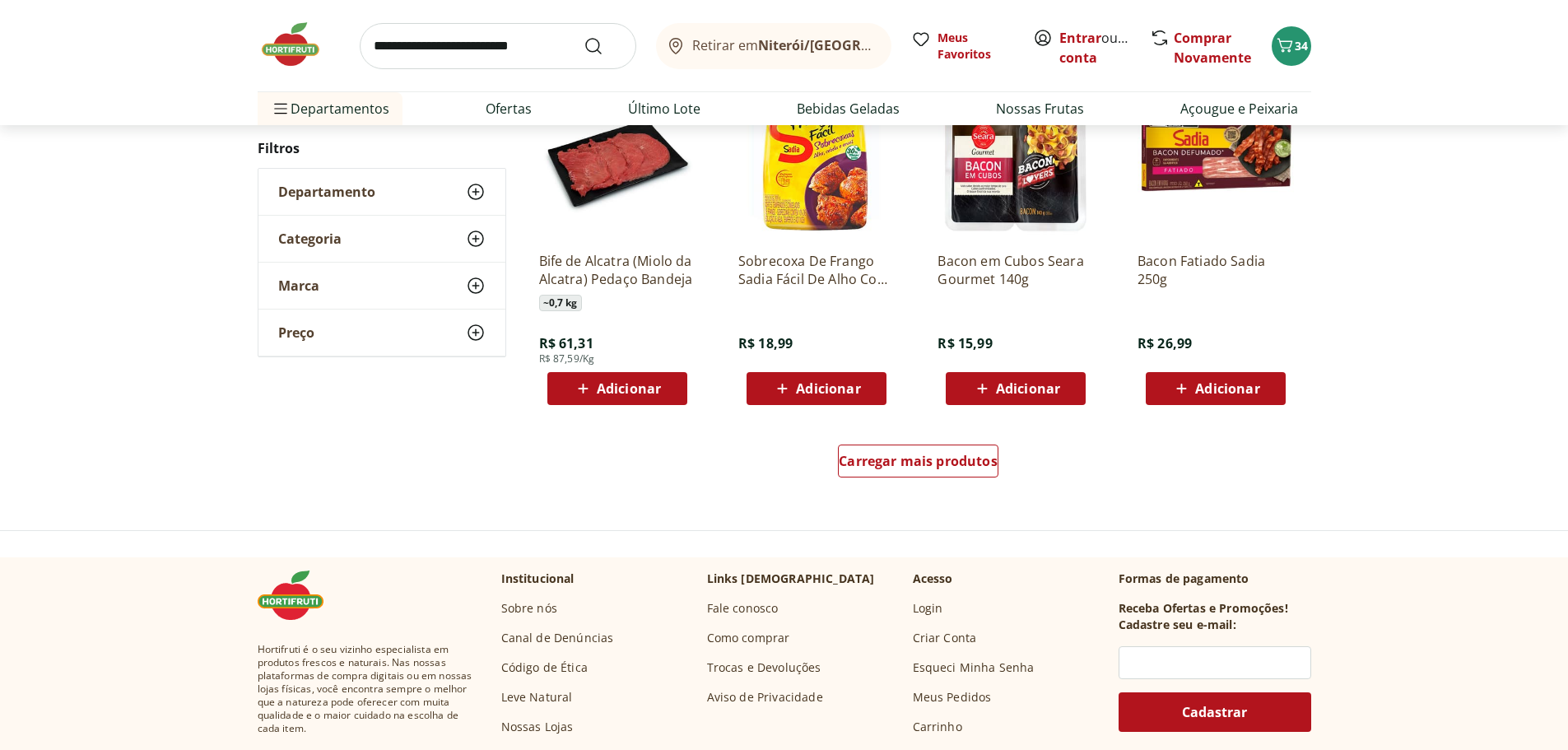
scroll to position [4114, 0]
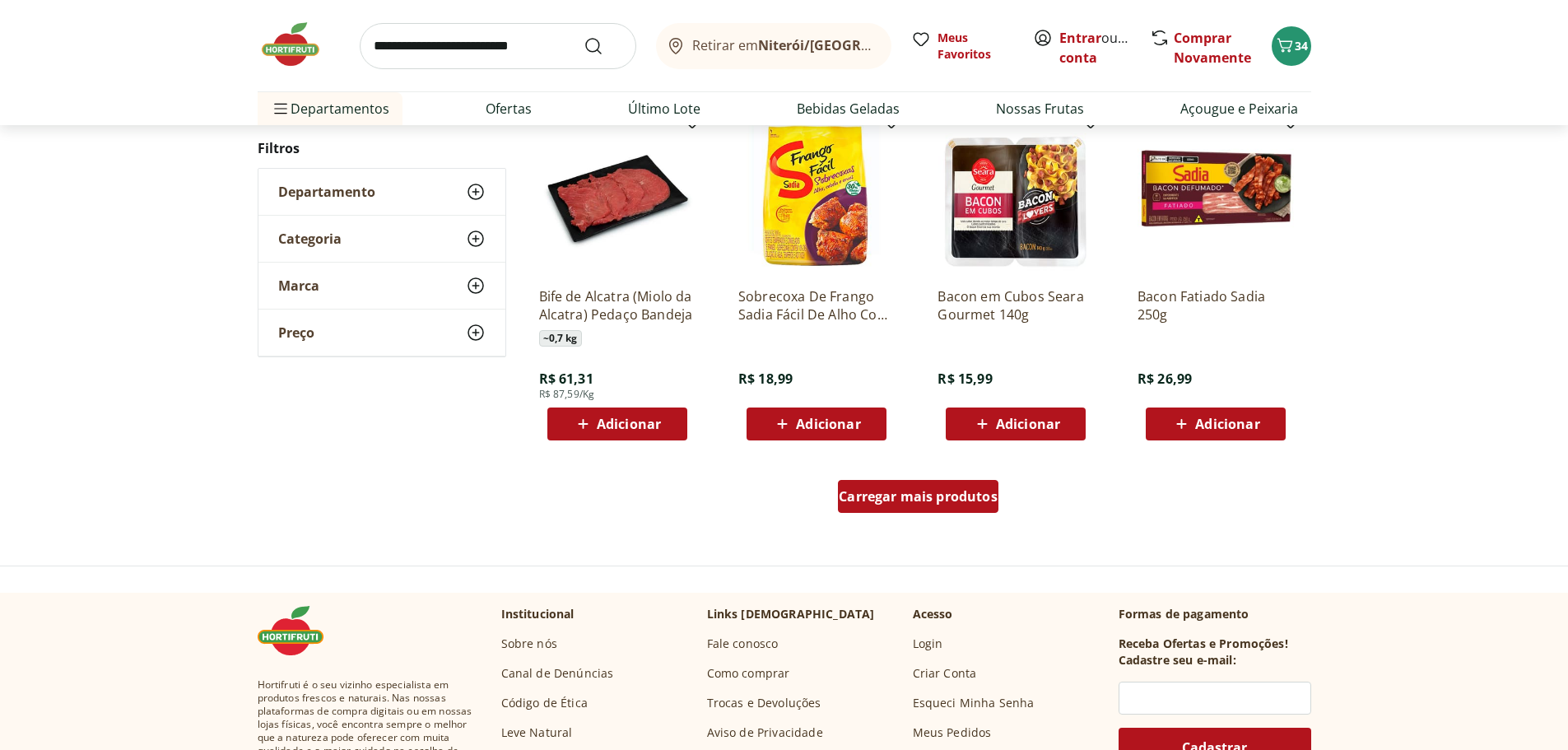
click at [924, 498] on span "Carregar mais produtos" at bounding box center [918, 495] width 159 height 13
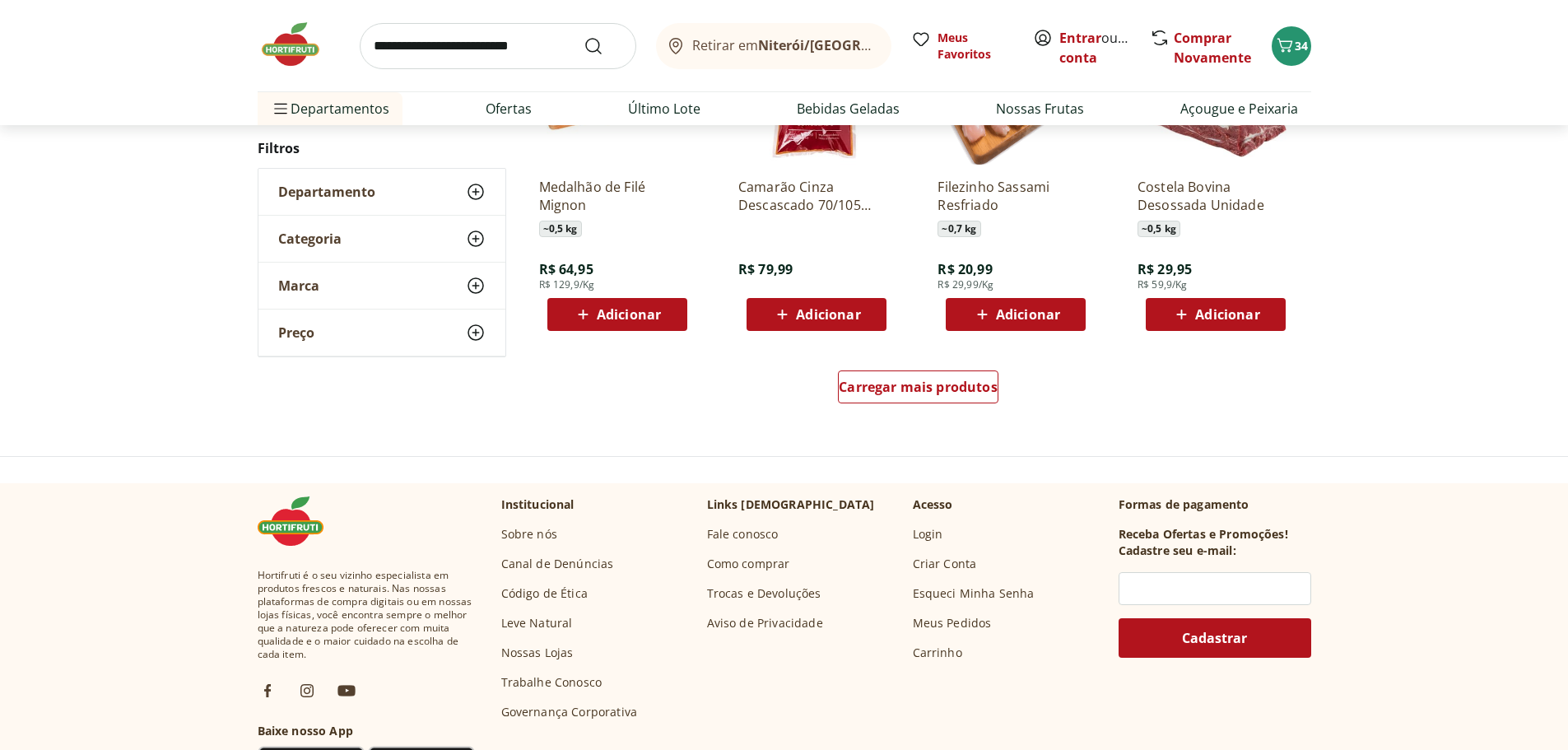
scroll to position [5348, 0]
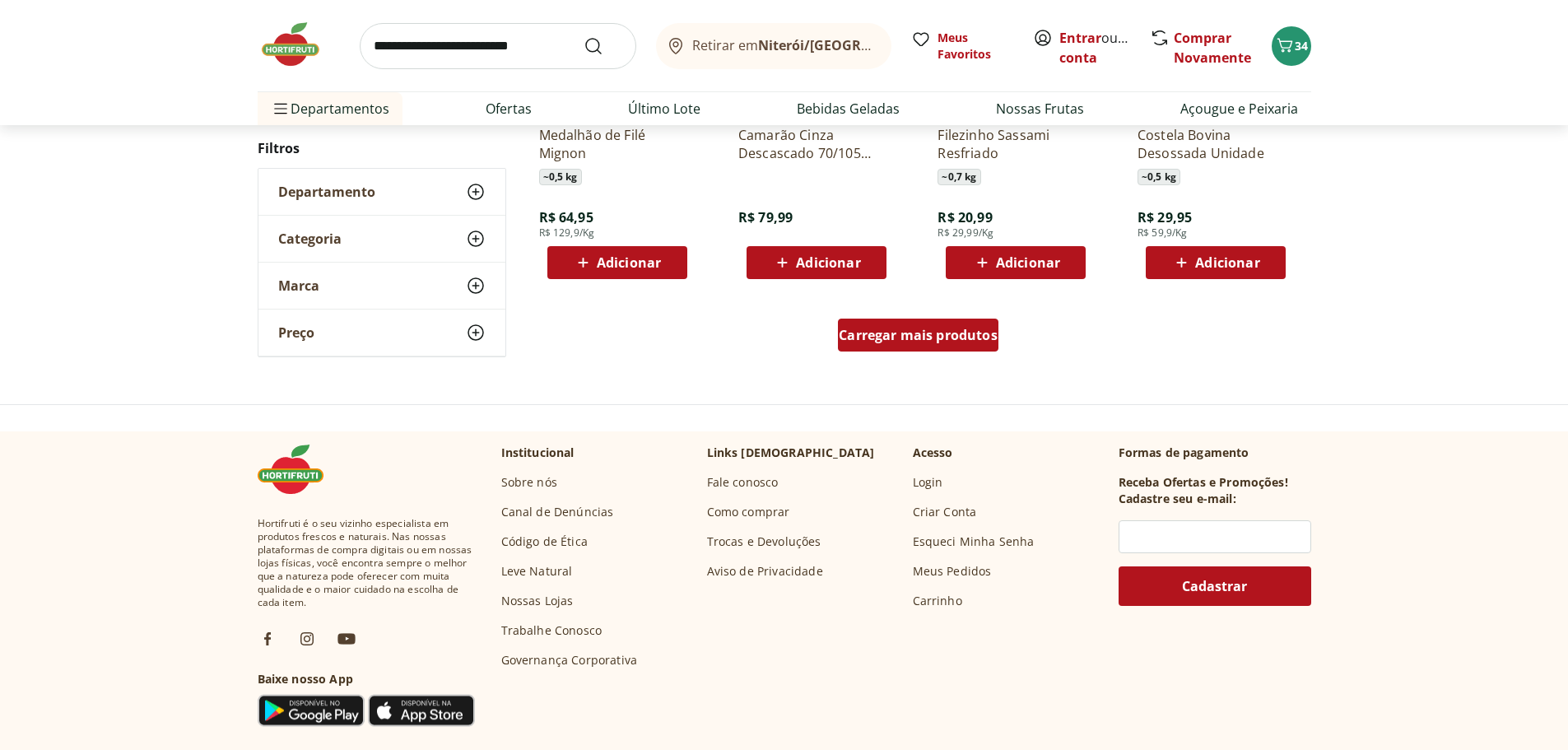
click at [910, 333] on span "Carregar mais produtos" at bounding box center [918, 335] width 159 height 13
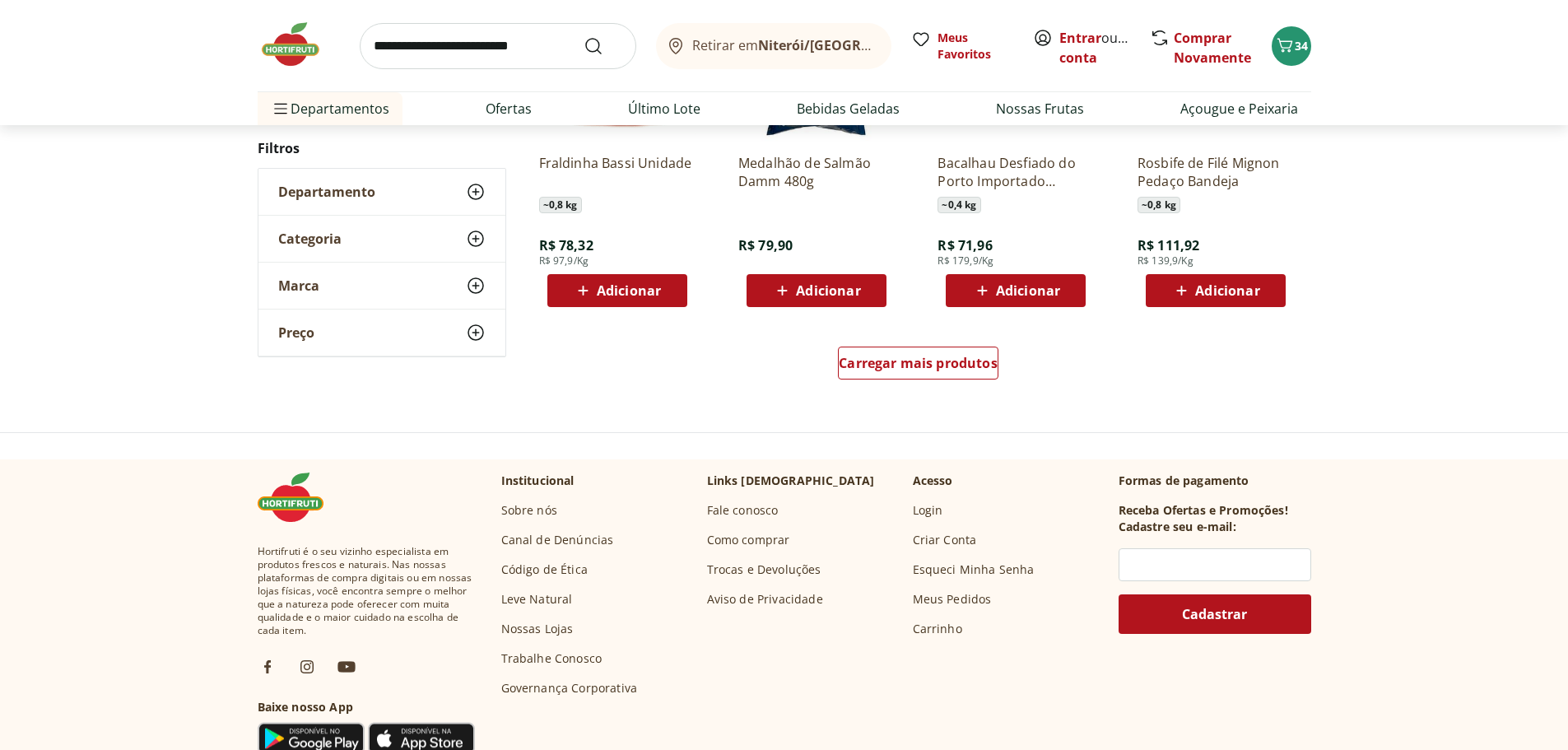
scroll to position [6253, 0]
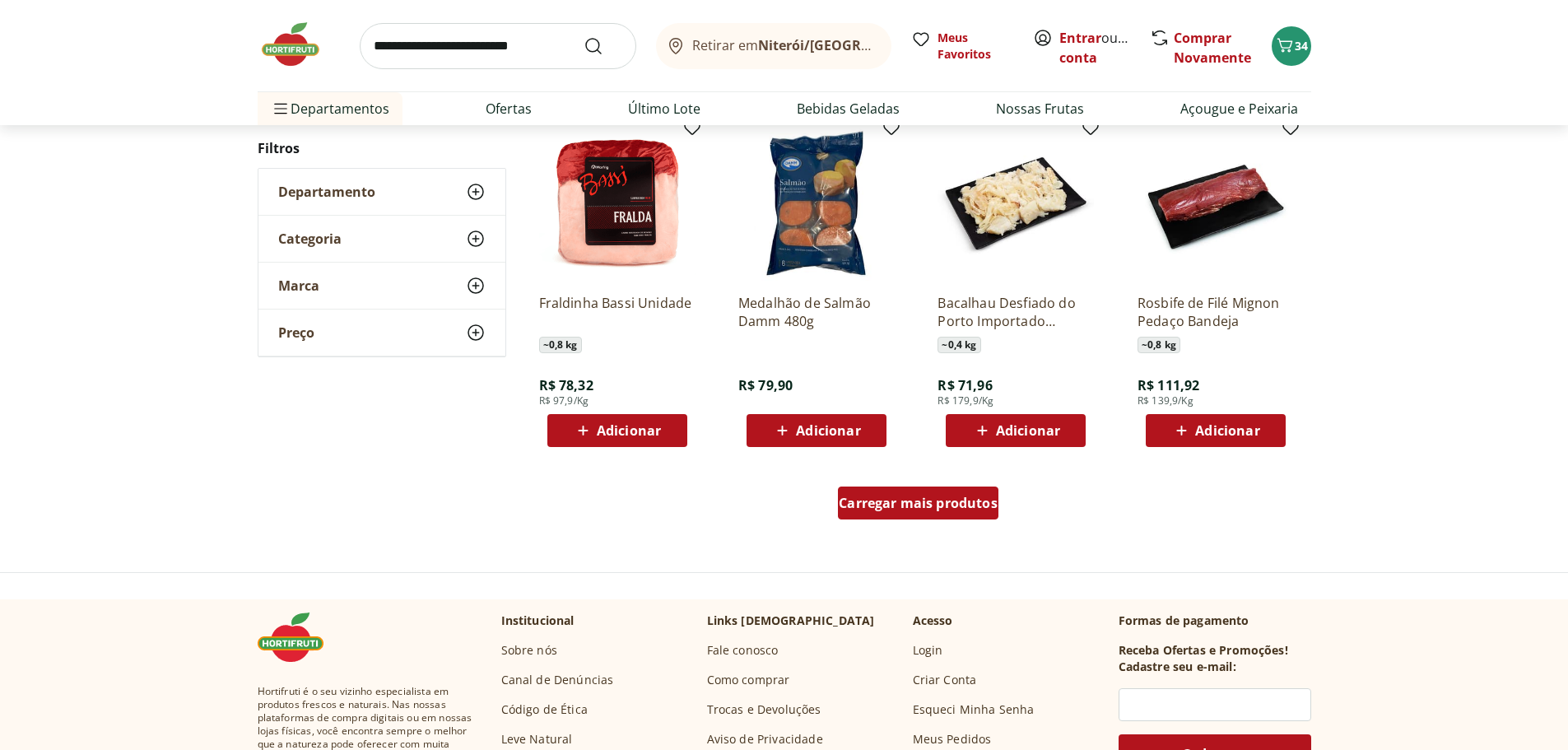
click at [937, 514] on div "Carregar mais produtos" at bounding box center [918, 502] width 160 height 33
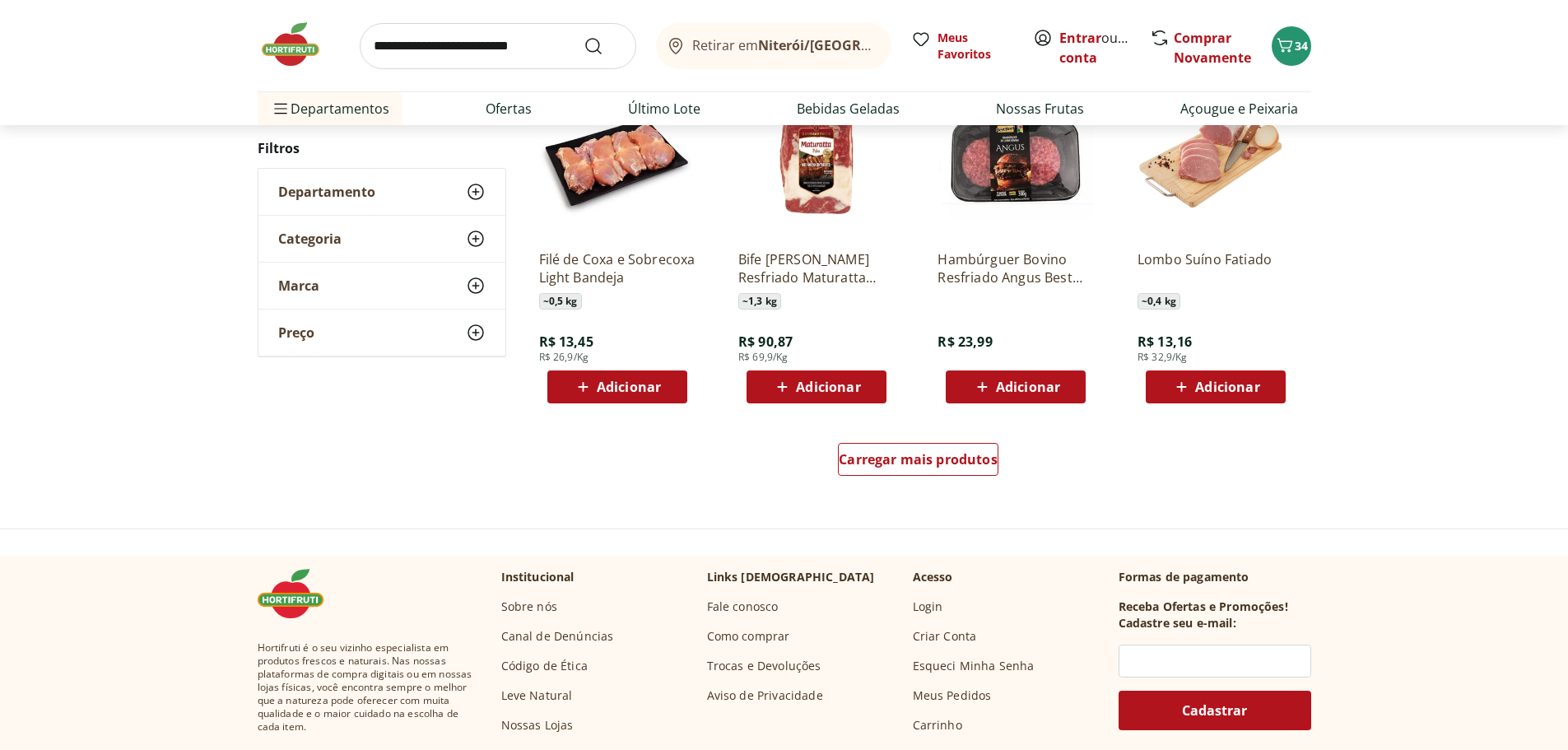
scroll to position [7488, 0]
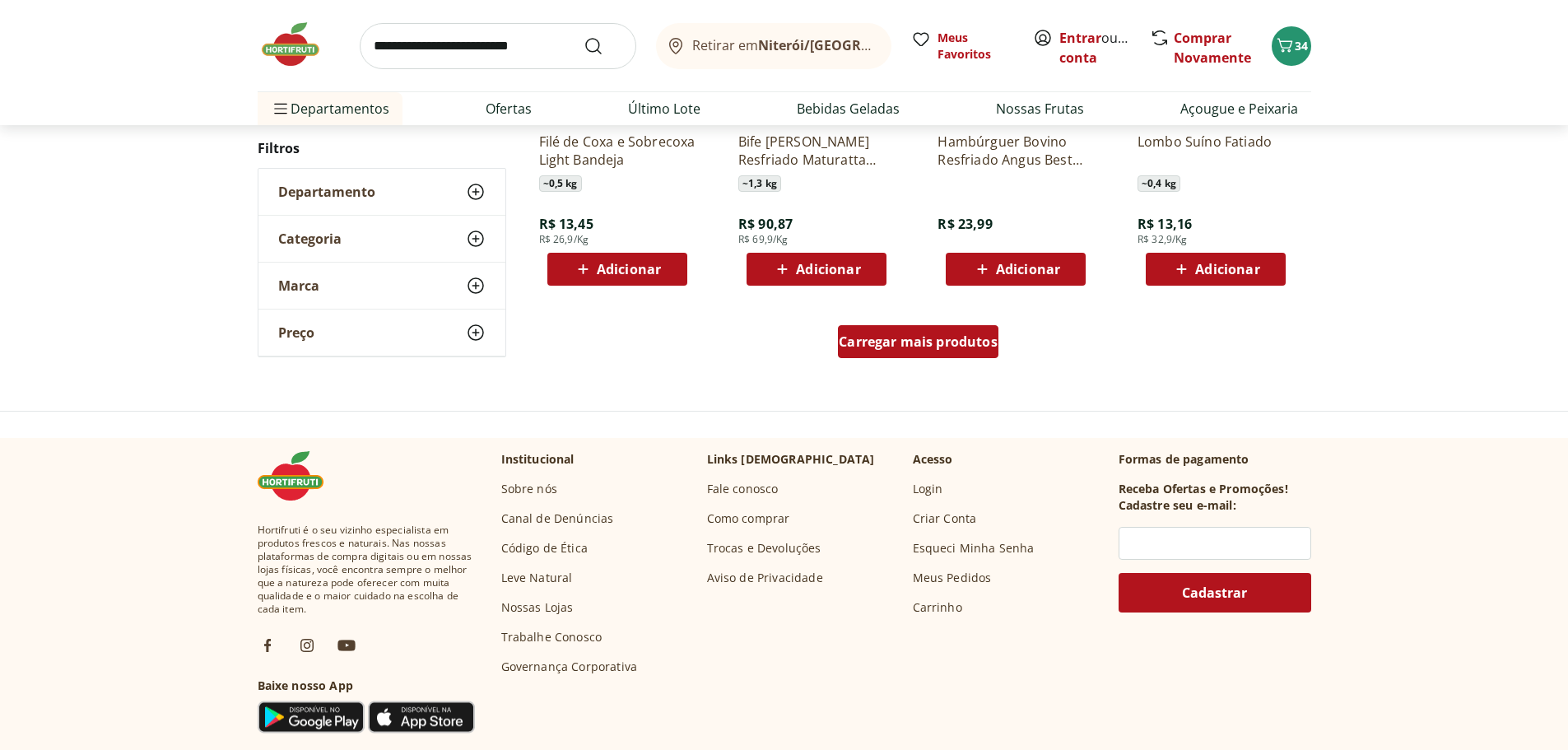
click at [951, 335] on span "Carregar mais produtos" at bounding box center [918, 341] width 159 height 13
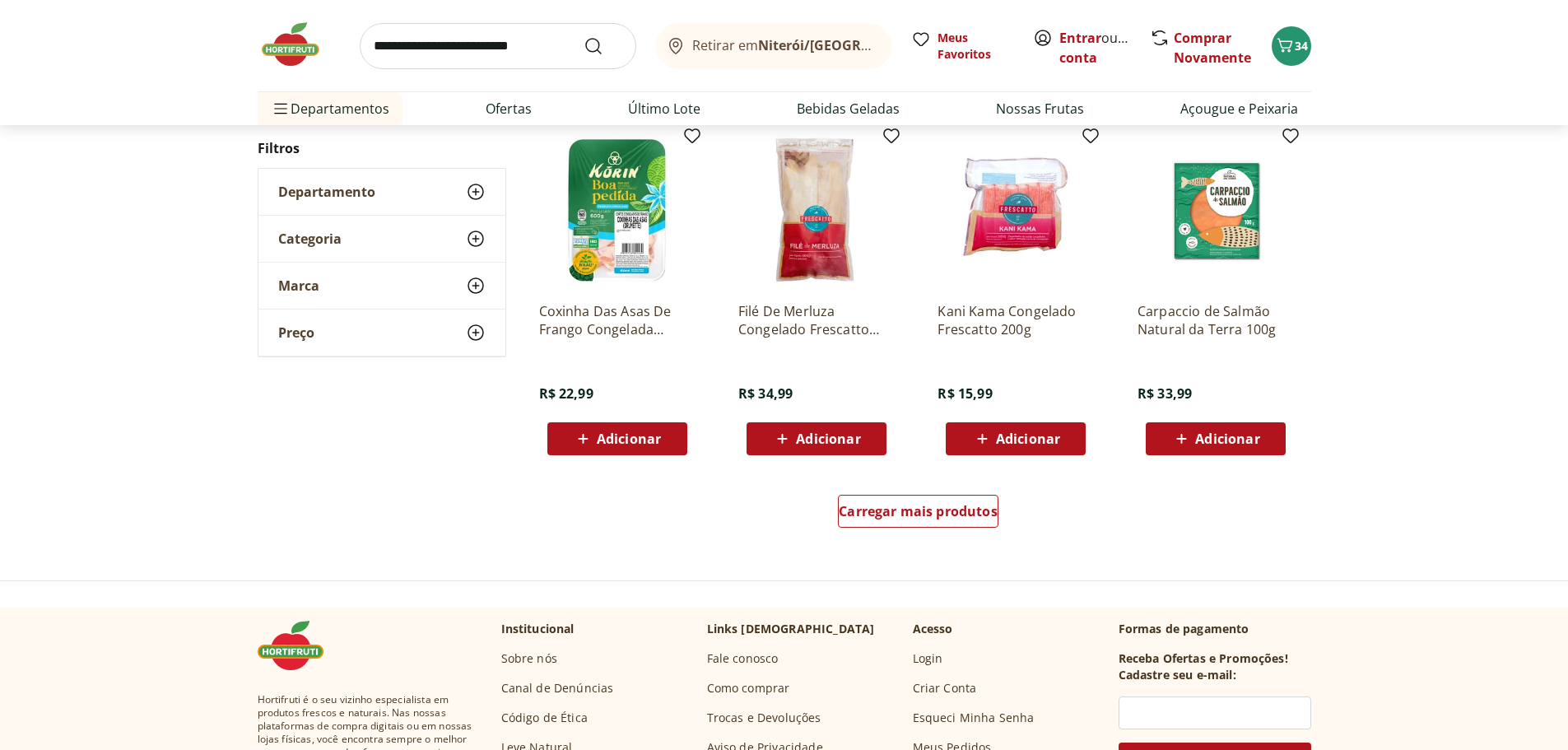
scroll to position [8393, 0]
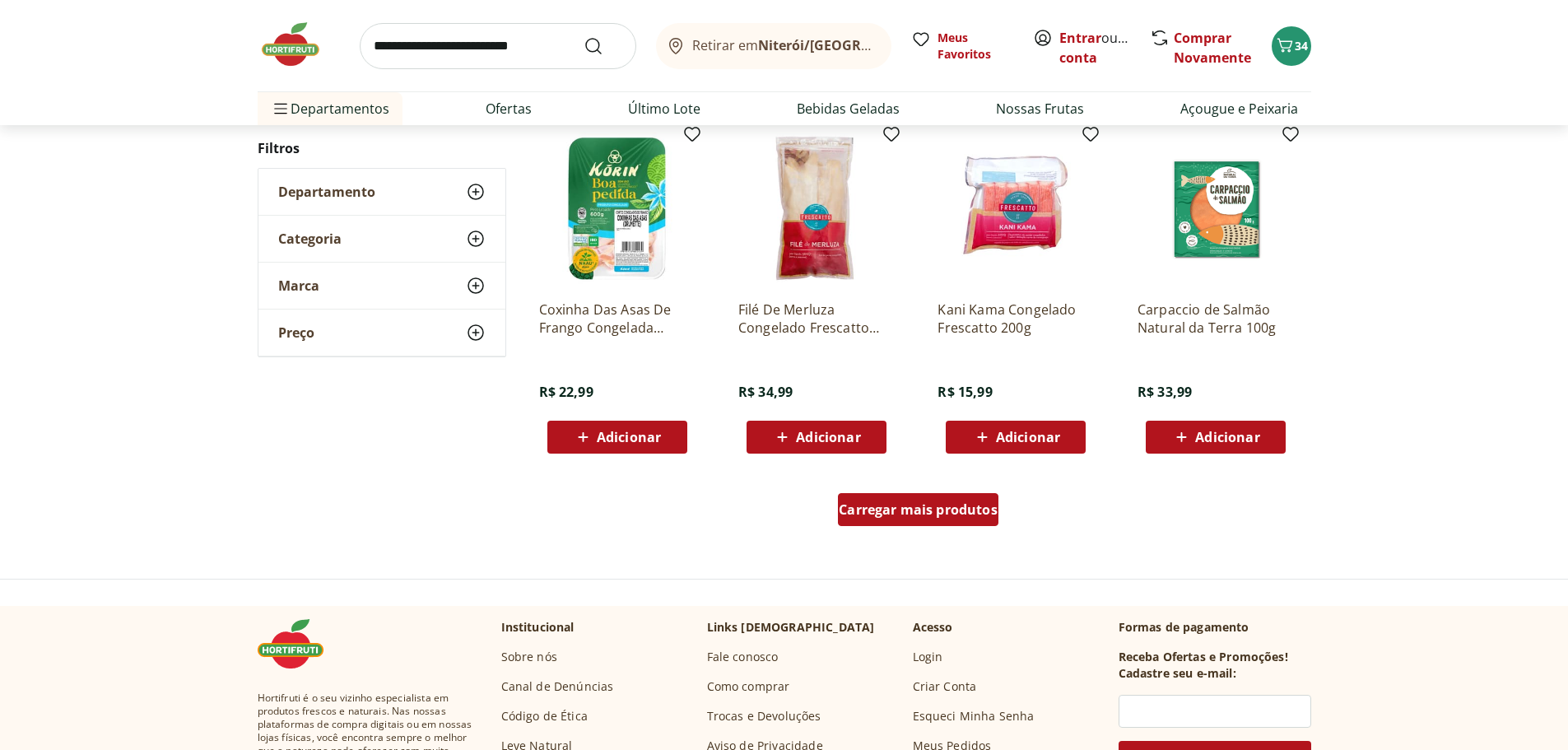
click at [910, 510] on span "Carregar mais produtos" at bounding box center [918, 509] width 159 height 13
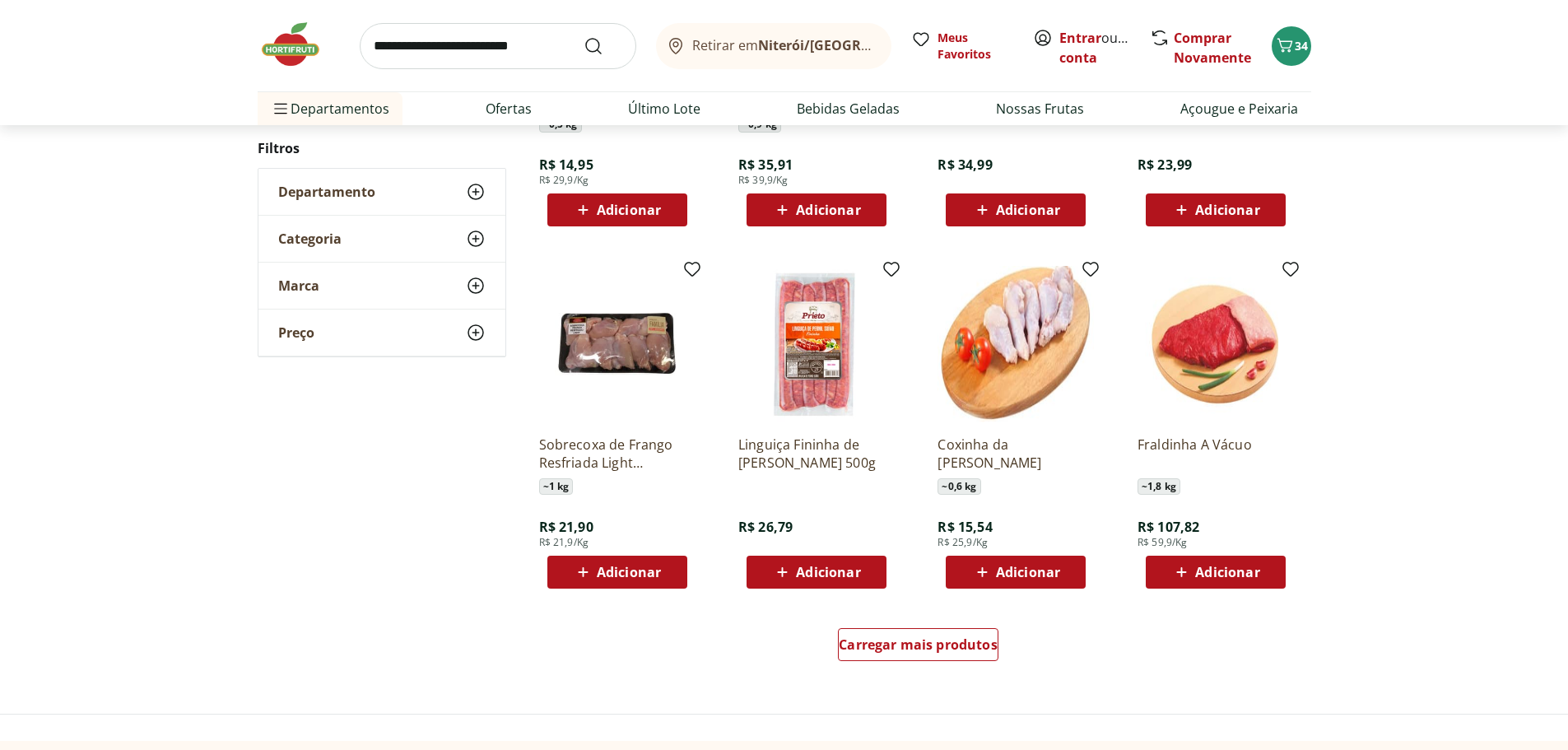
scroll to position [9545, 0]
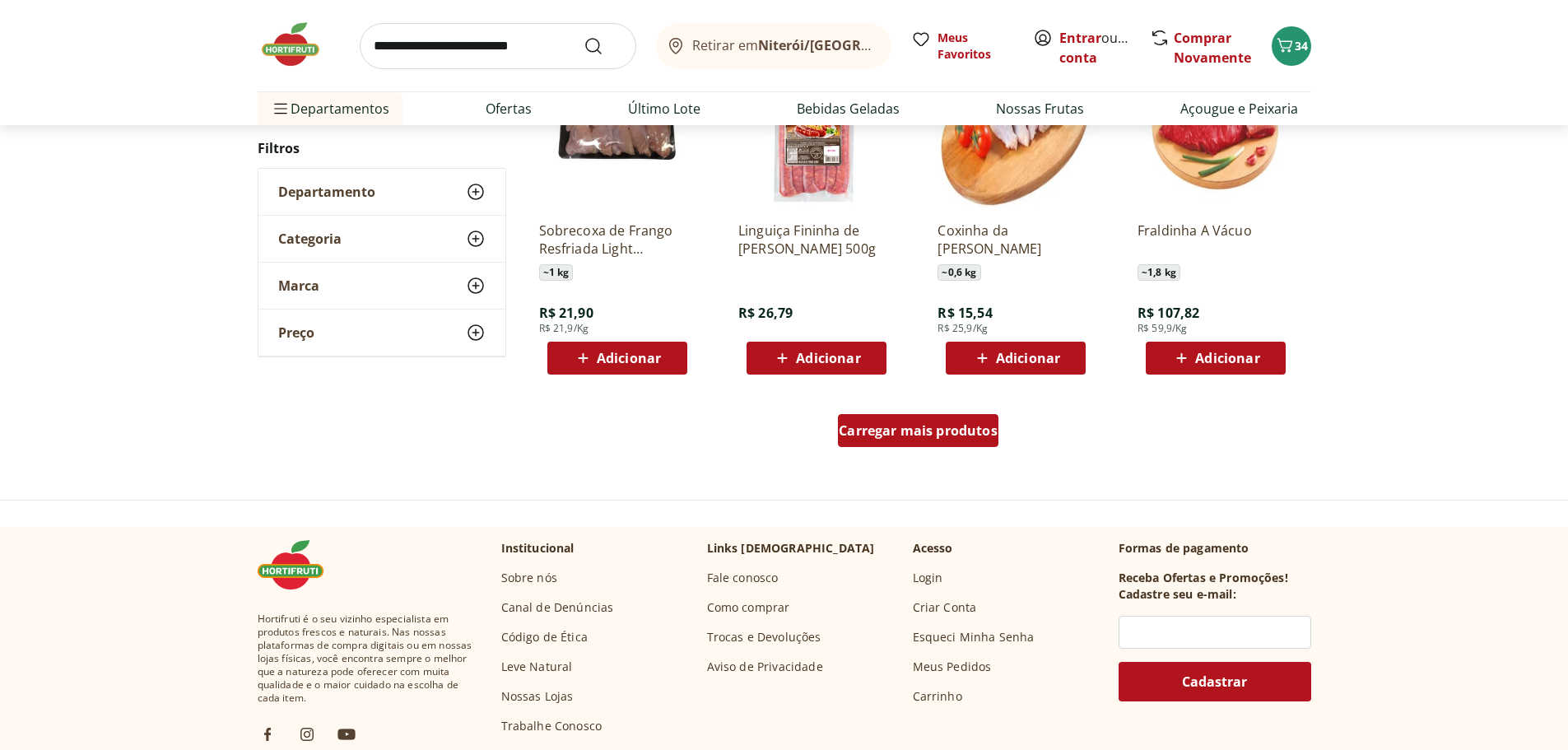
click at [900, 431] on span "Carregar mais produtos" at bounding box center [918, 430] width 159 height 13
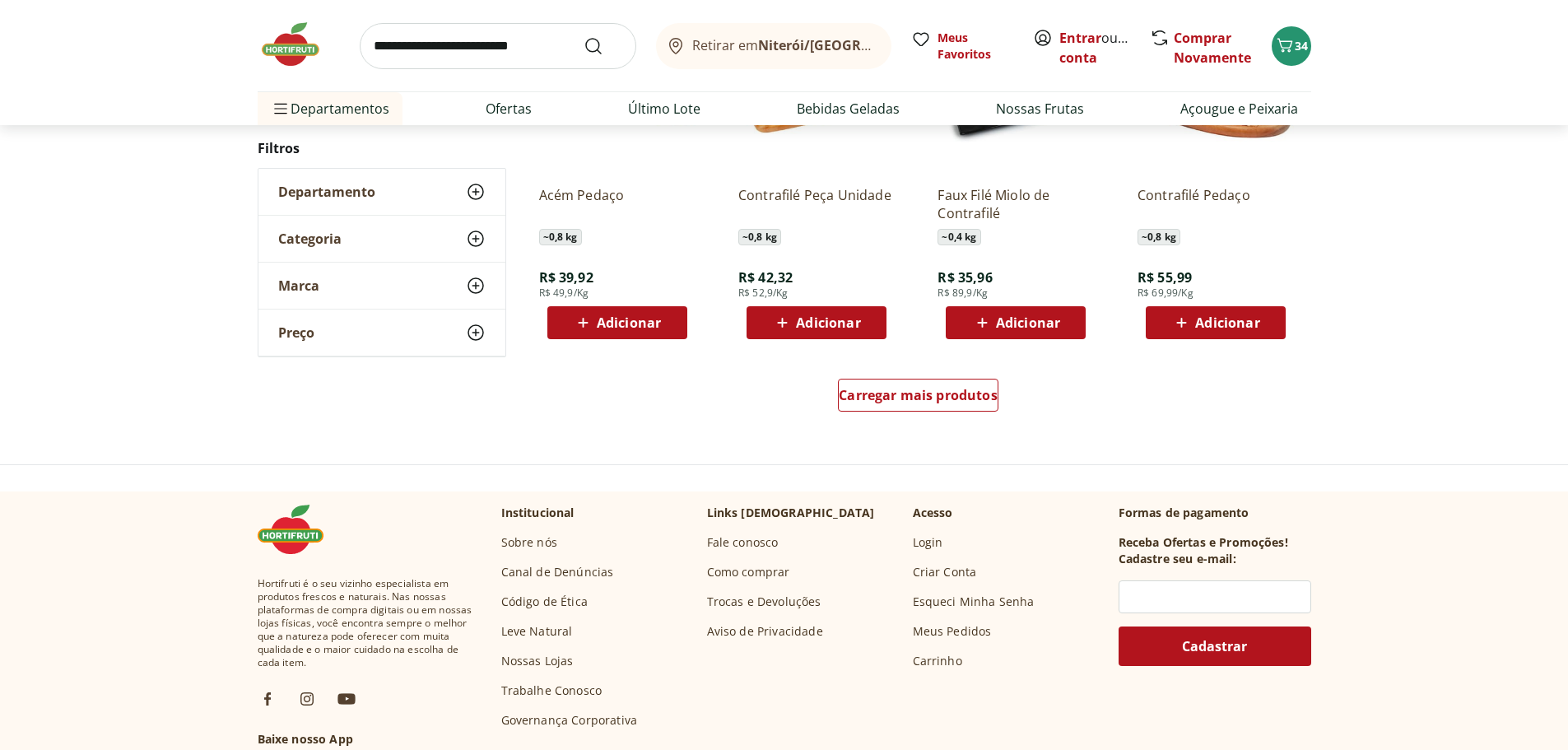
scroll to position [10614, 0]
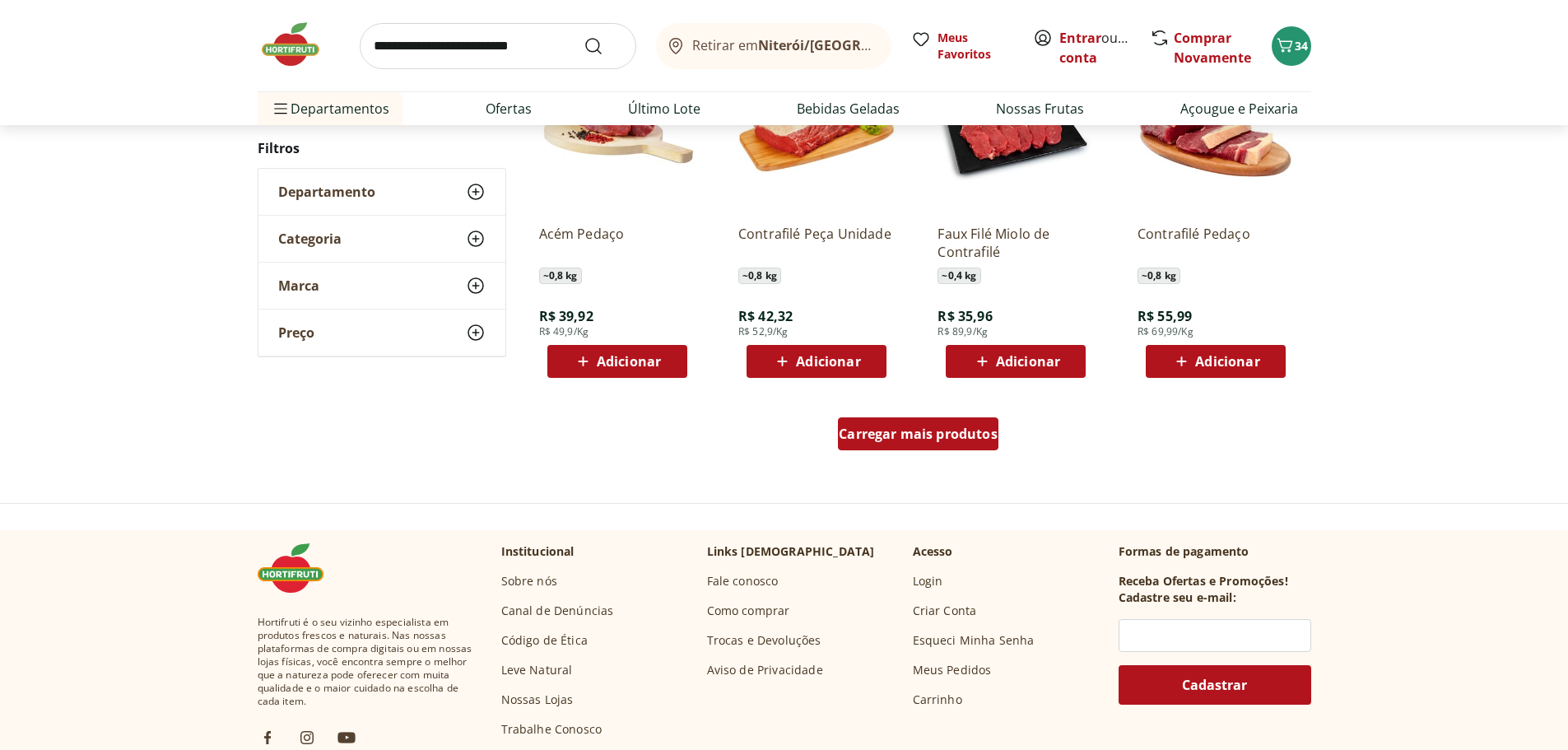
click at [948, 431] on span "Carregar mais produtos" at bounding box center [918, 434] width 159 height 13
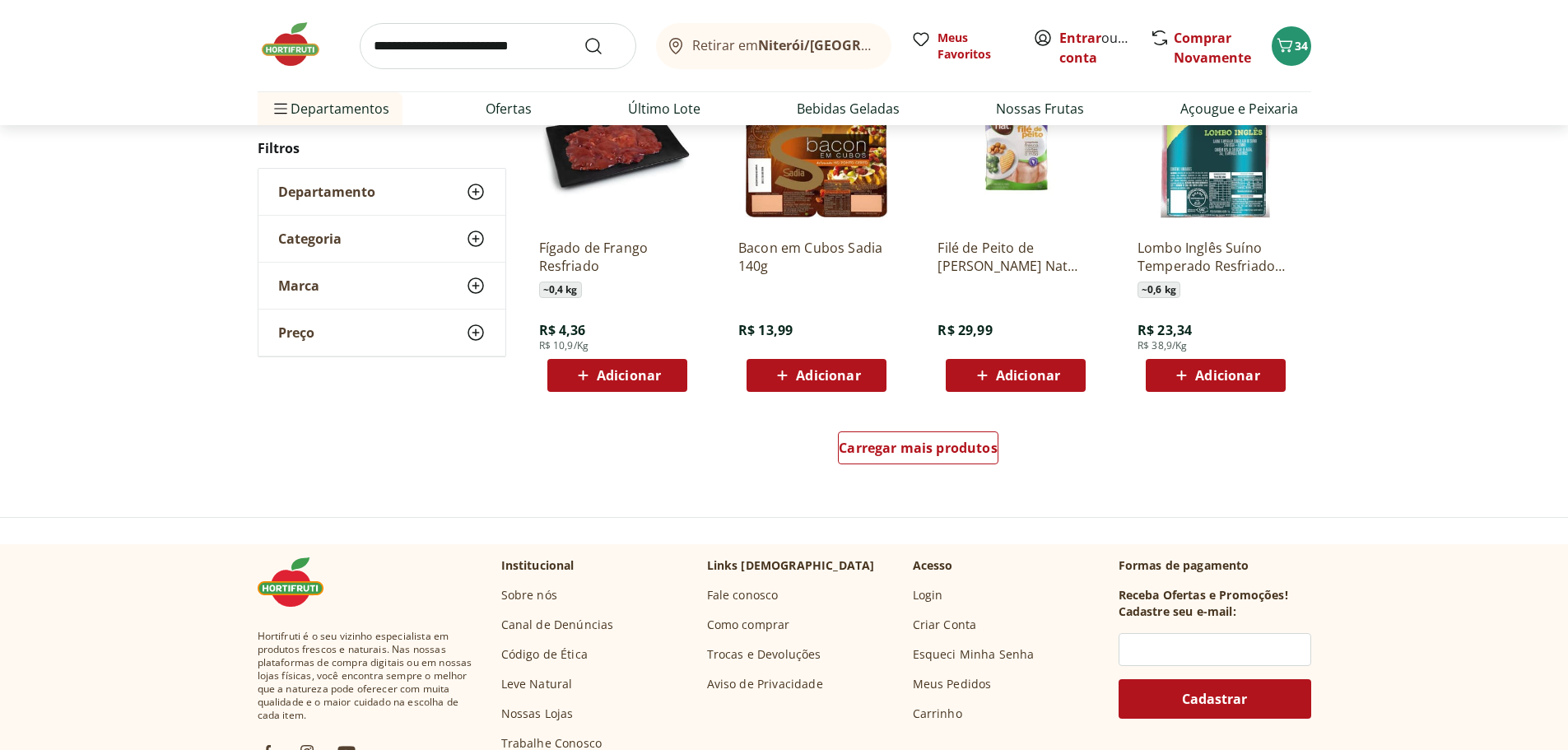
scroll to position [11848, 0]
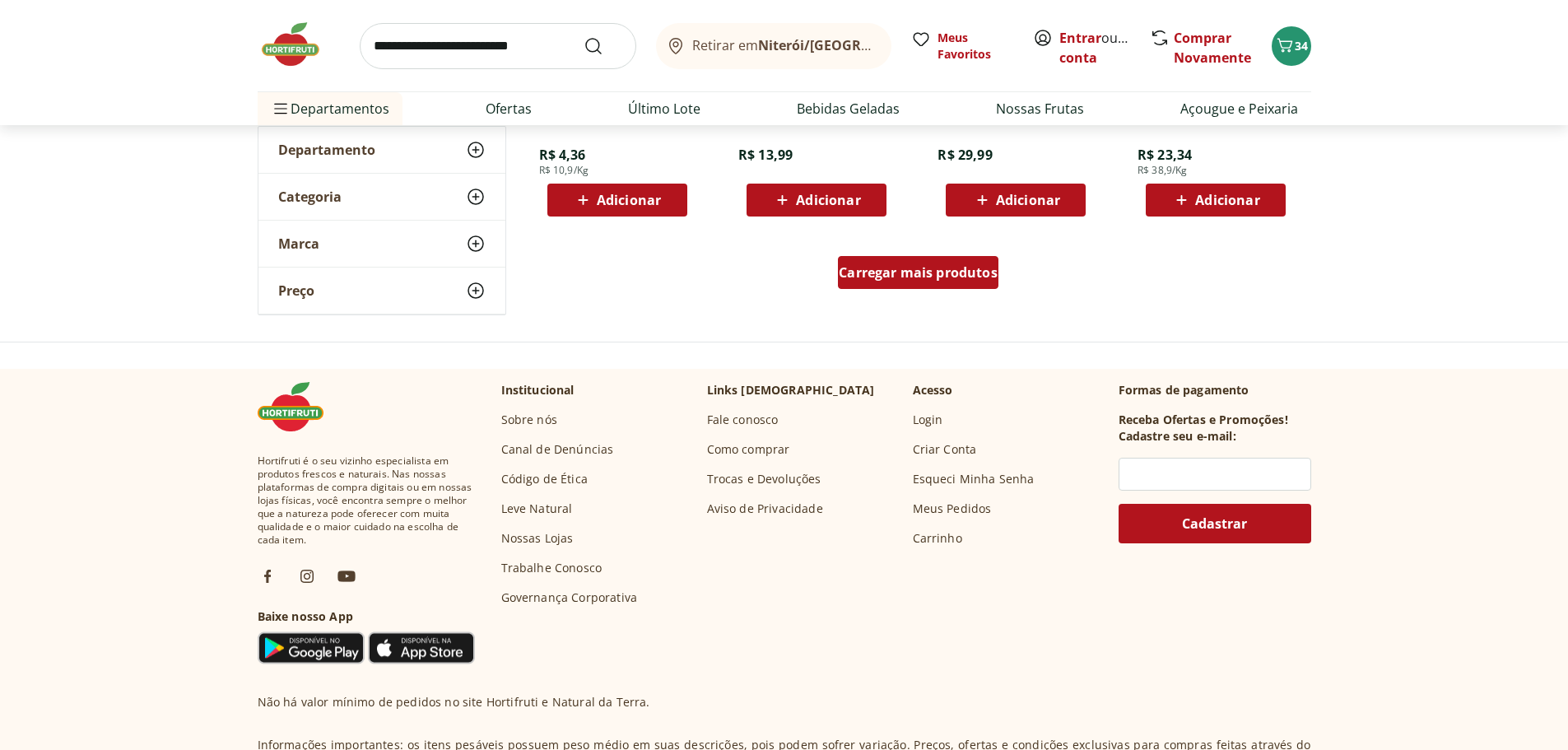
click at [898, 268] on span "Carregar mais produtos" at bounding box center [918, 272] width 159 height 13
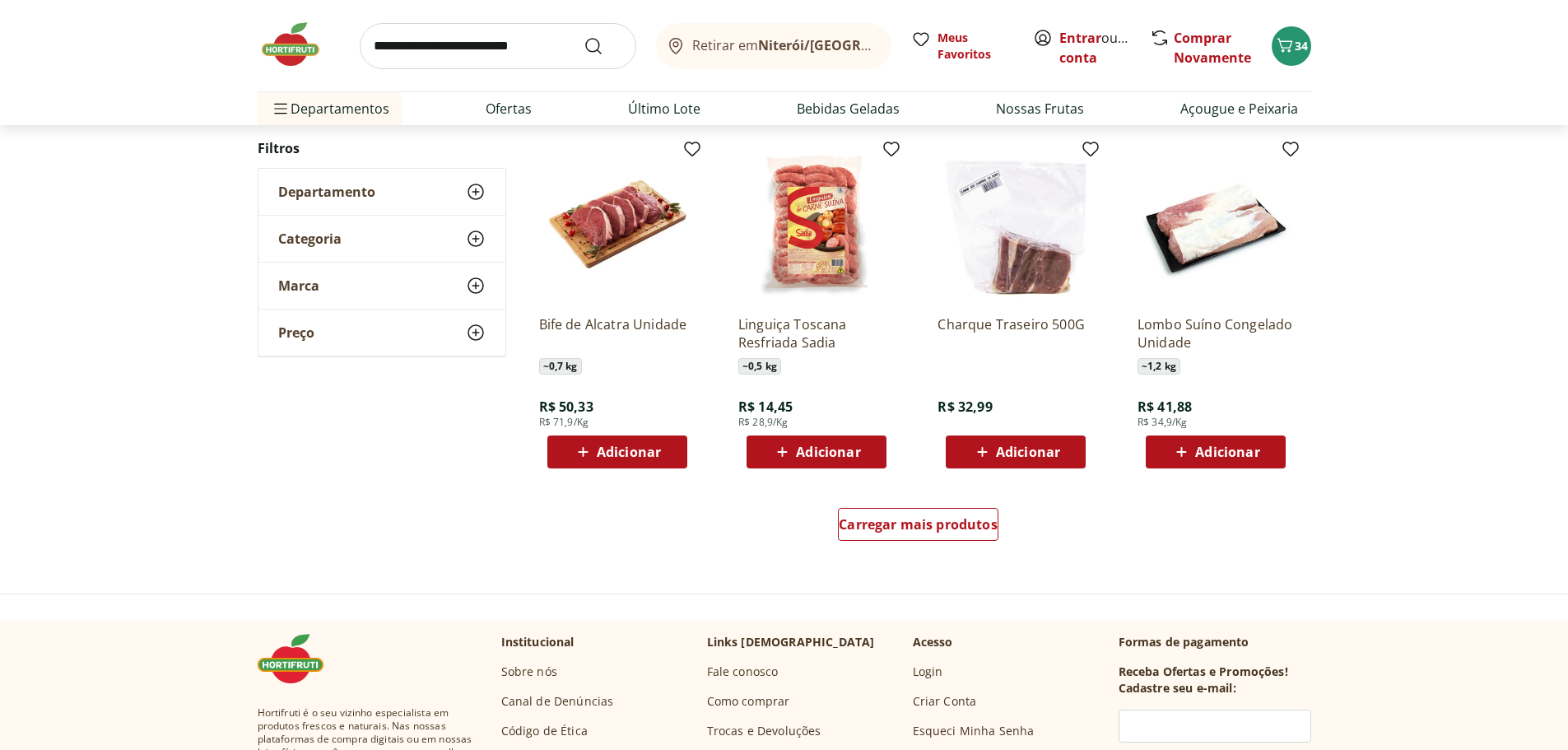
scroll to position [12672, 0]
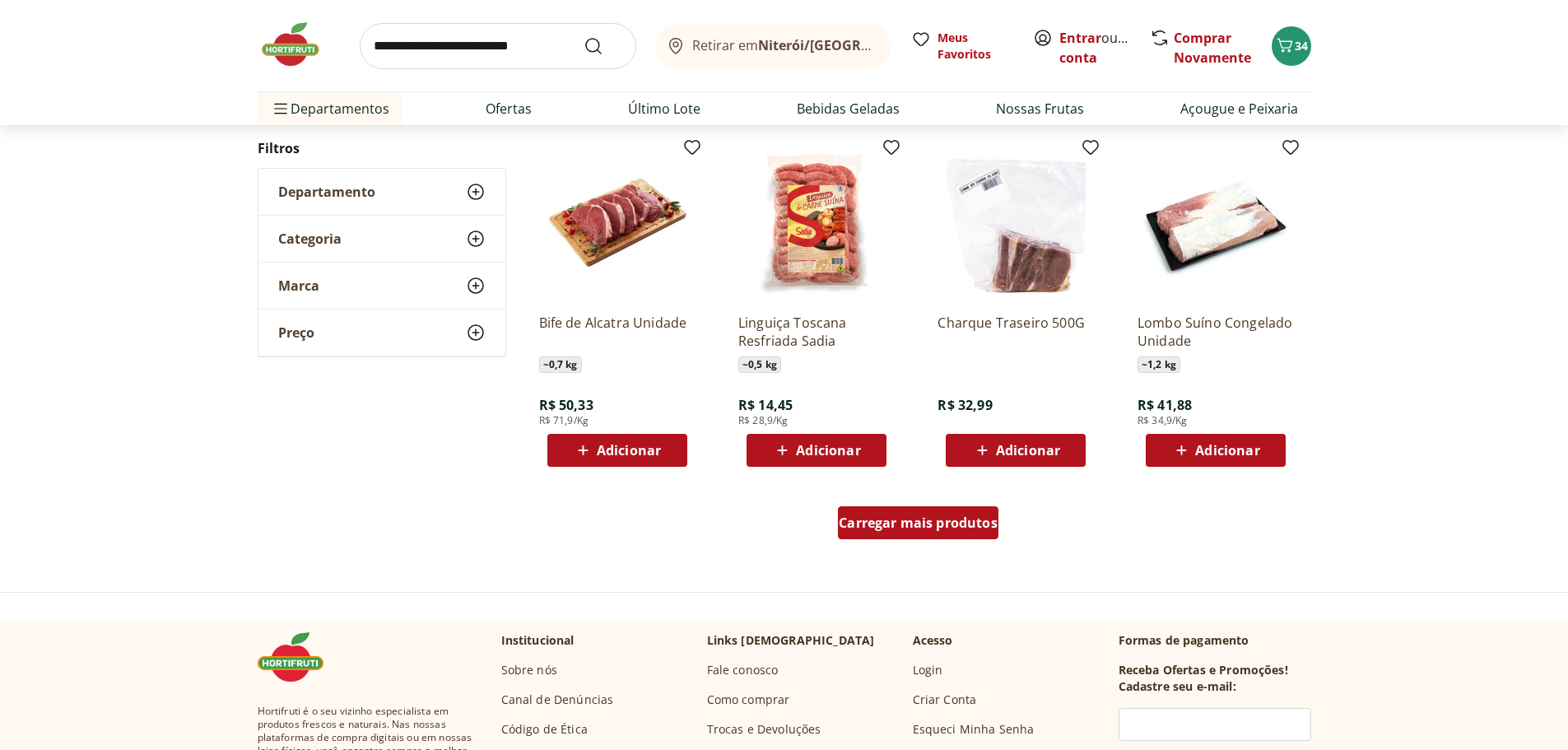
click at [894, 526] on span "Carregar mais produtos" at bounding box center [918, 522] width 159 height 13
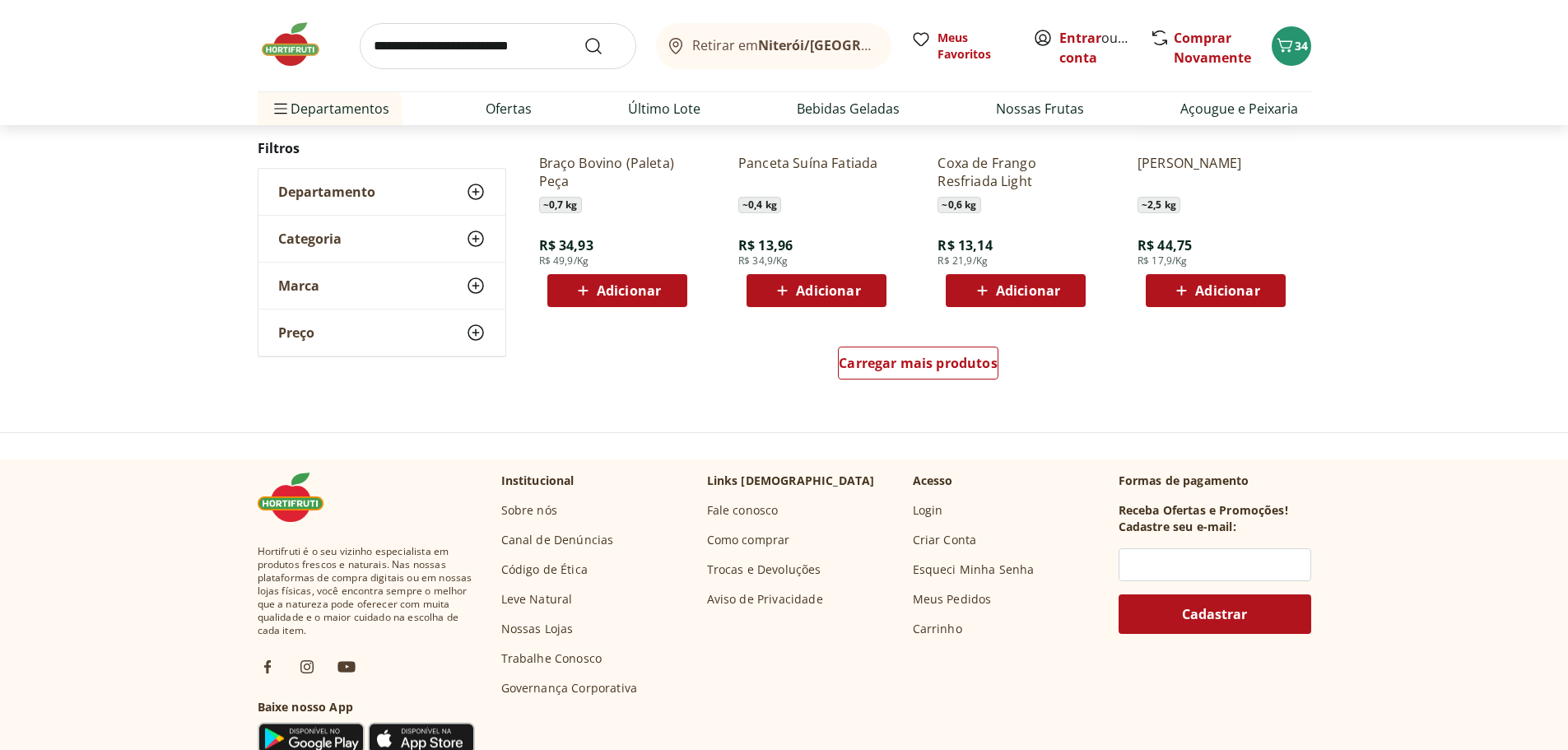
scroll to position [13905, 0]
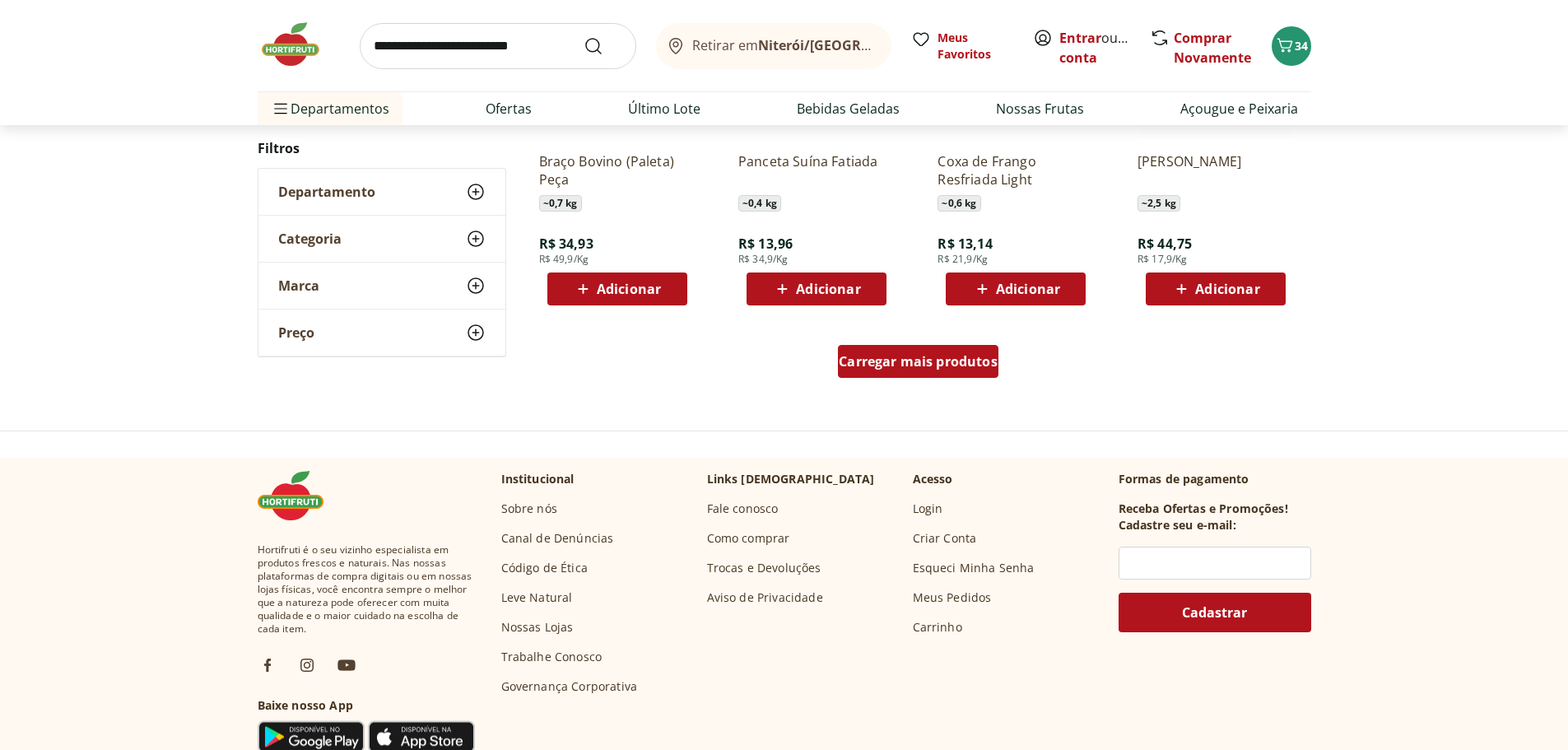
click at [917, 360] on span "Carregar mais produtos" at bounding box center [918, 360] width 159 height 13
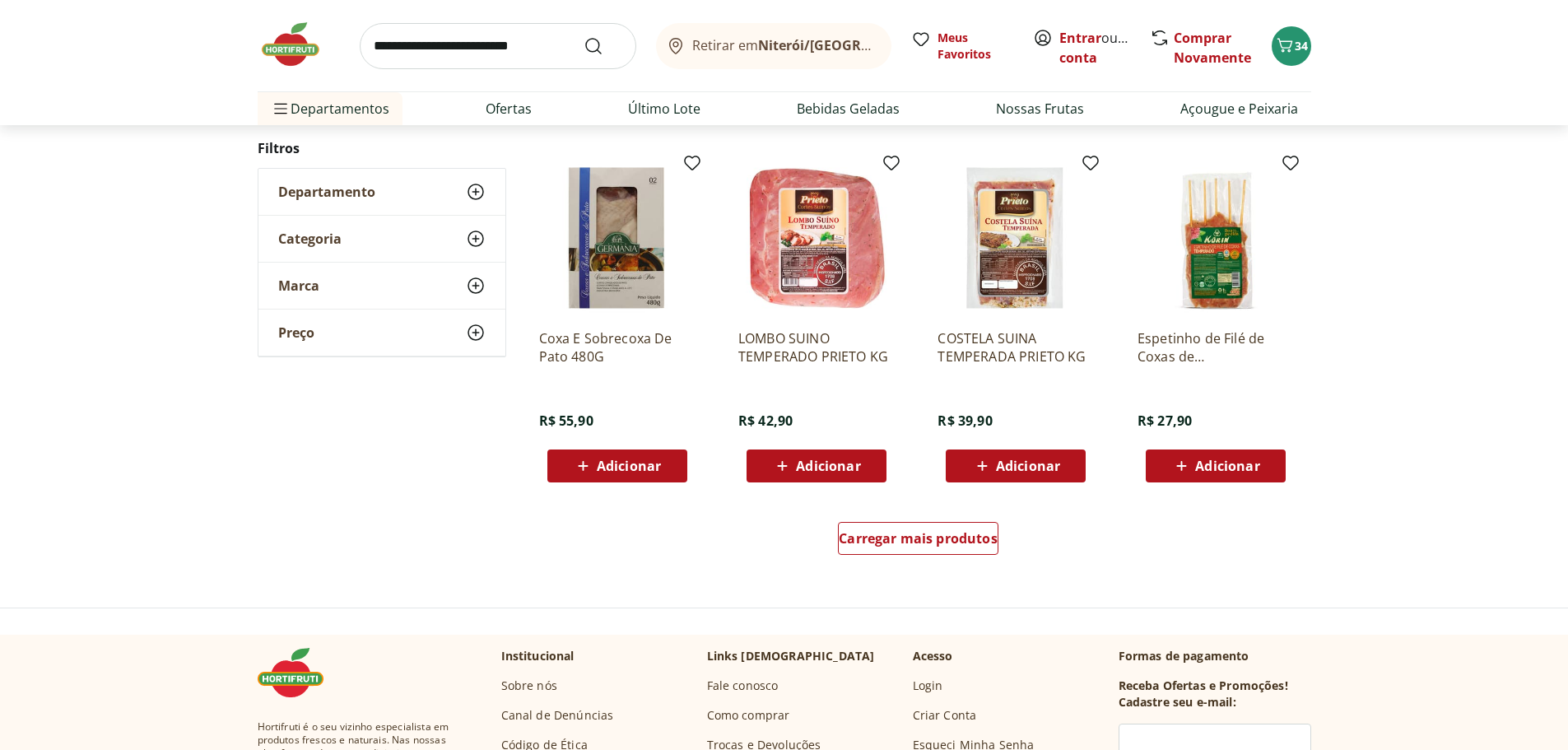
scroll to position [14811, 0]
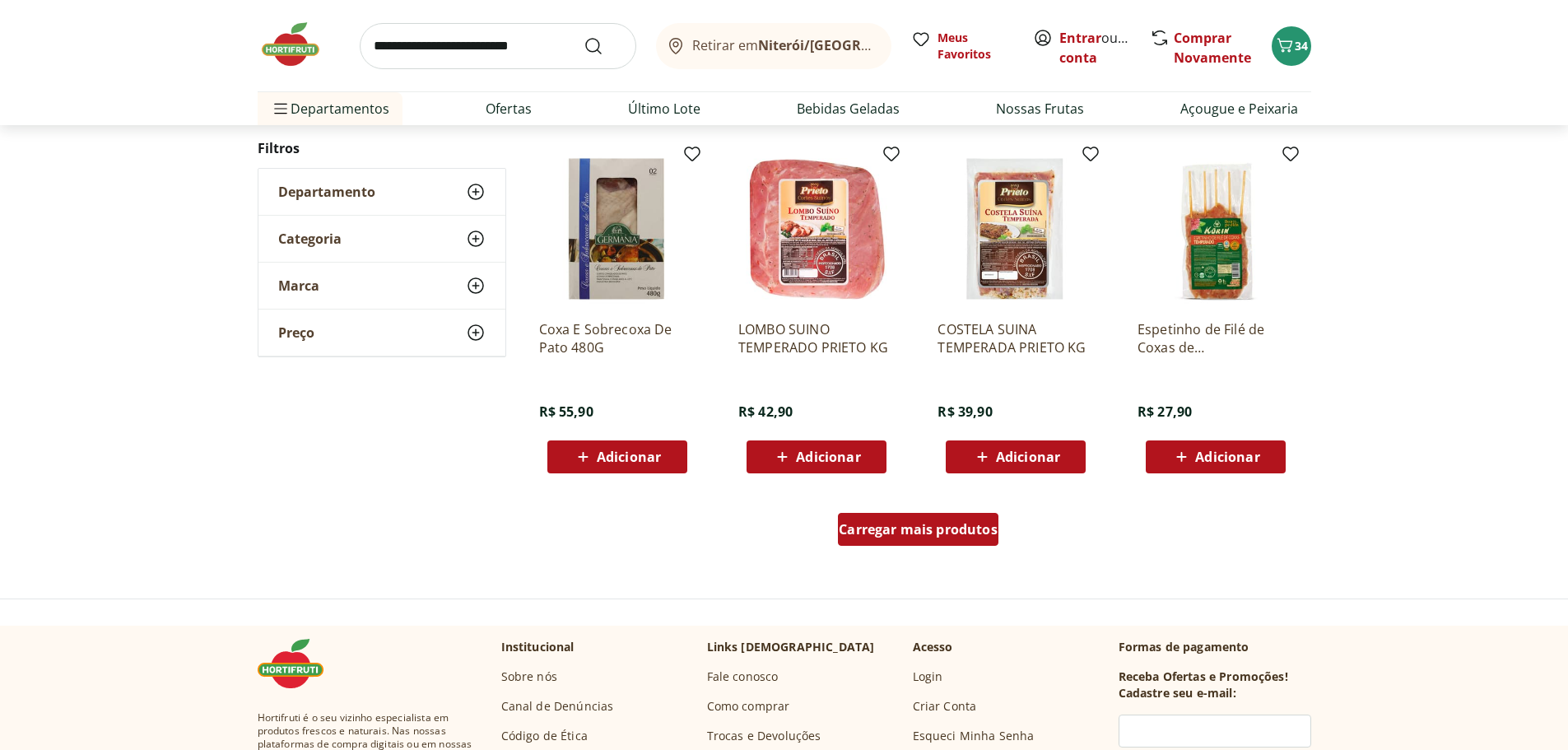
click at [933, 532] on span "Carregar mais produtos" at bounding box center [918, 529] width 159 height 13
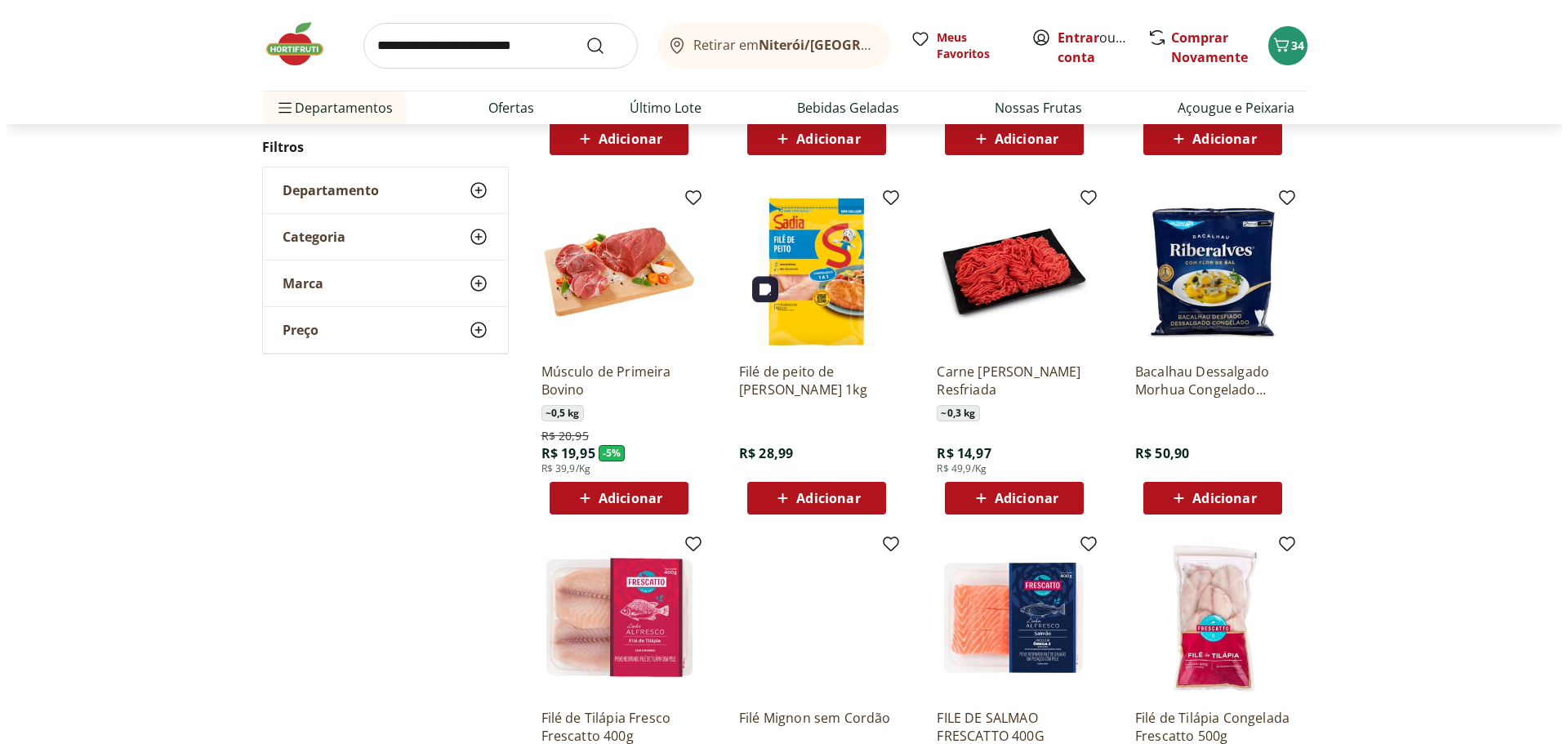
scroll to position [817, 0]
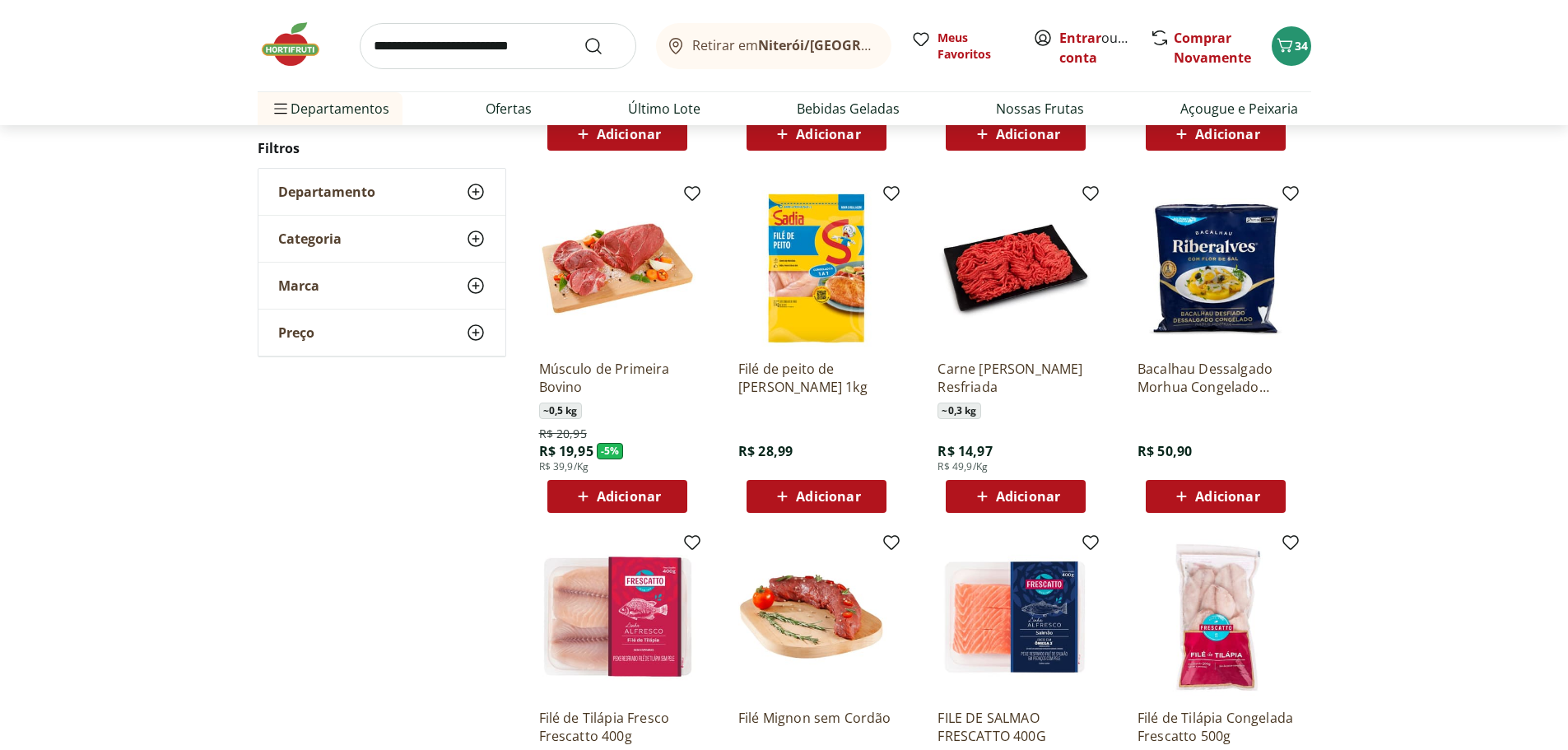
click at [1035, 497] on span "Adicionar" at bounding box center [1028, 495] width 64 height 13
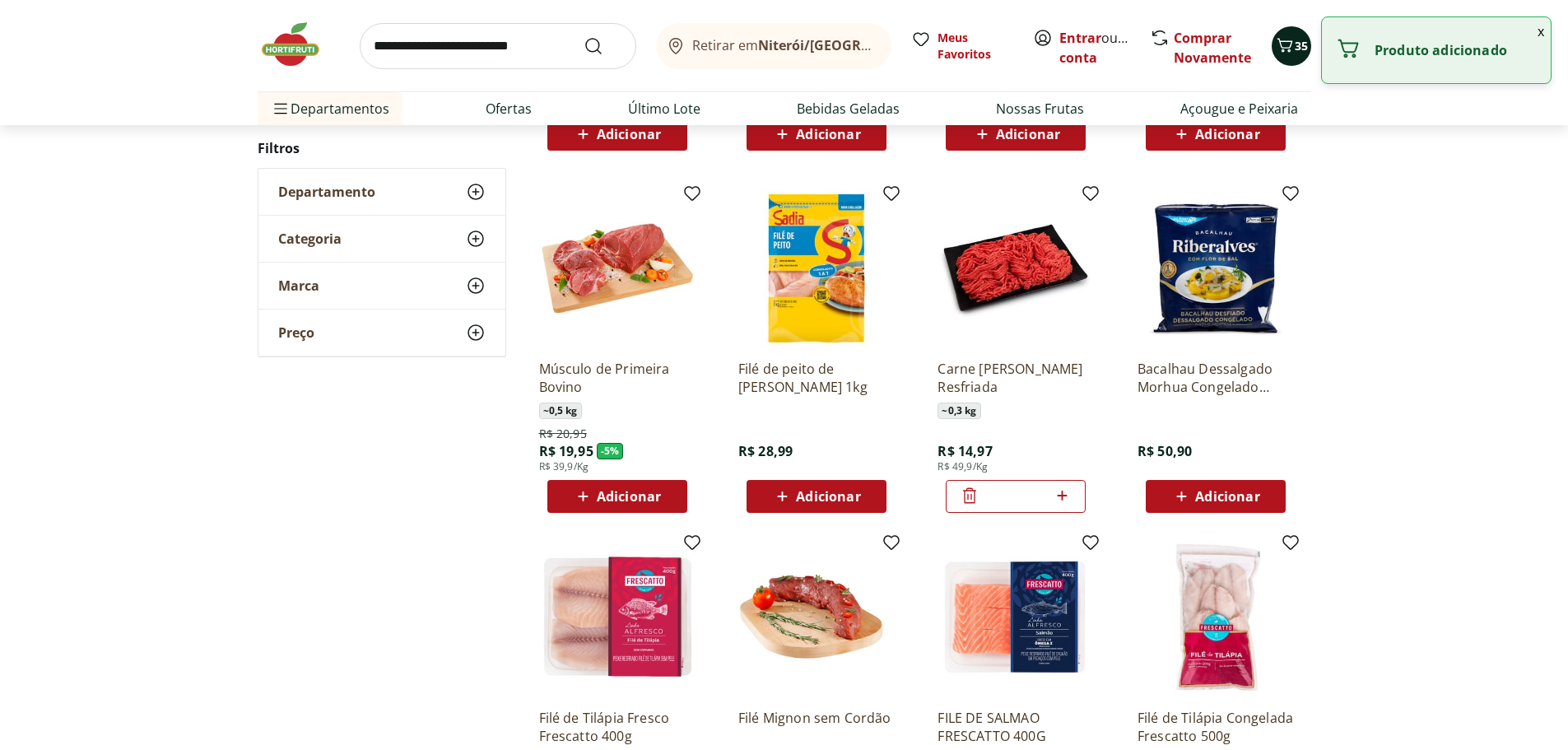
click at [1296, 50] on span "35" at bounding box center [1301, 46] width 13 height 16
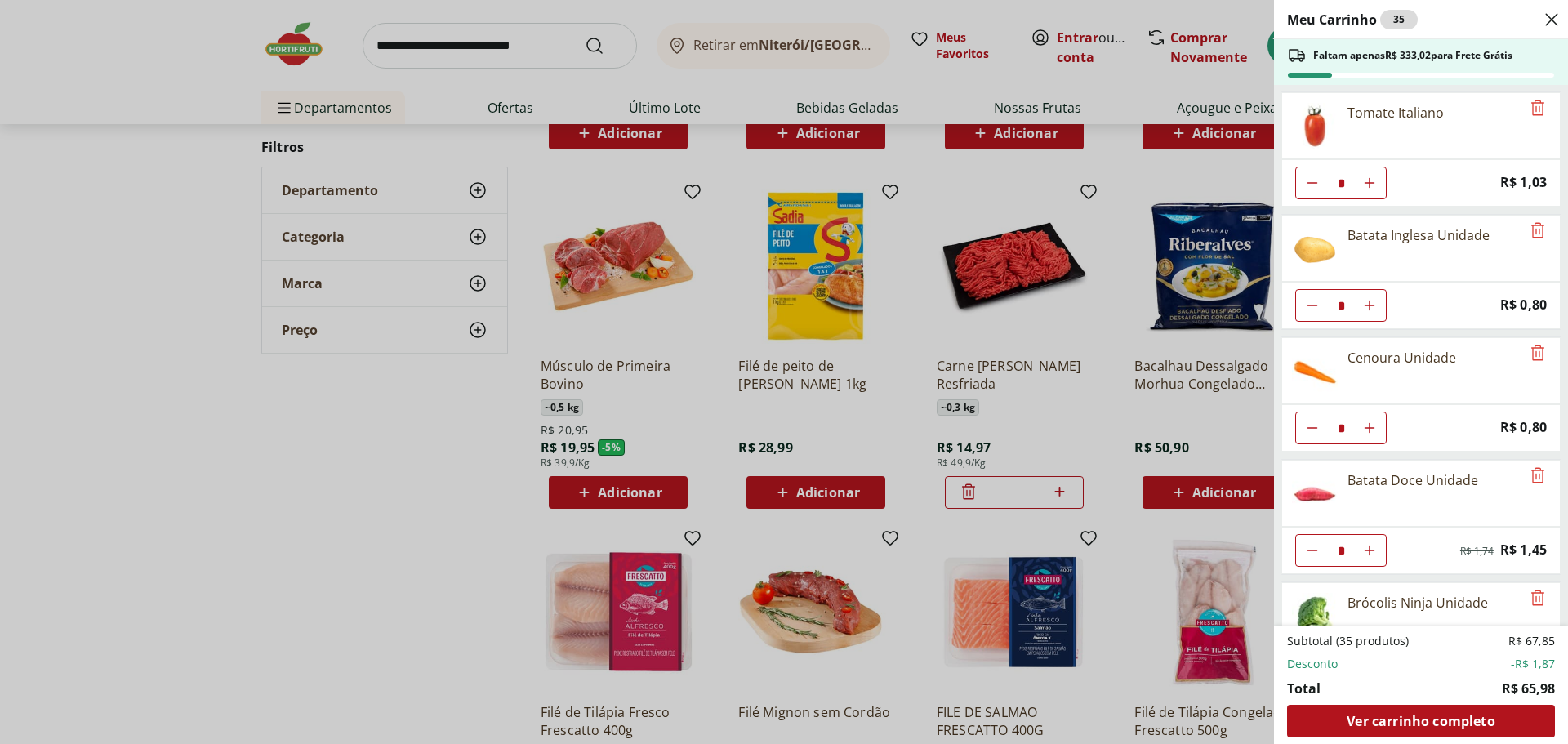
click at [1377, 186] on button "Aumentar Quantidade" at bounding box center [1369, 182] width 32 height 32
click at [1310, 184] on icon "Diminuir Quantidade" at bounding box center [1312, 183] width 13 height 13
click at [1365, 184] on icon "Aumentar Quantidade" at bounding box center [1369, 183] width 13 height 13
type input "*"
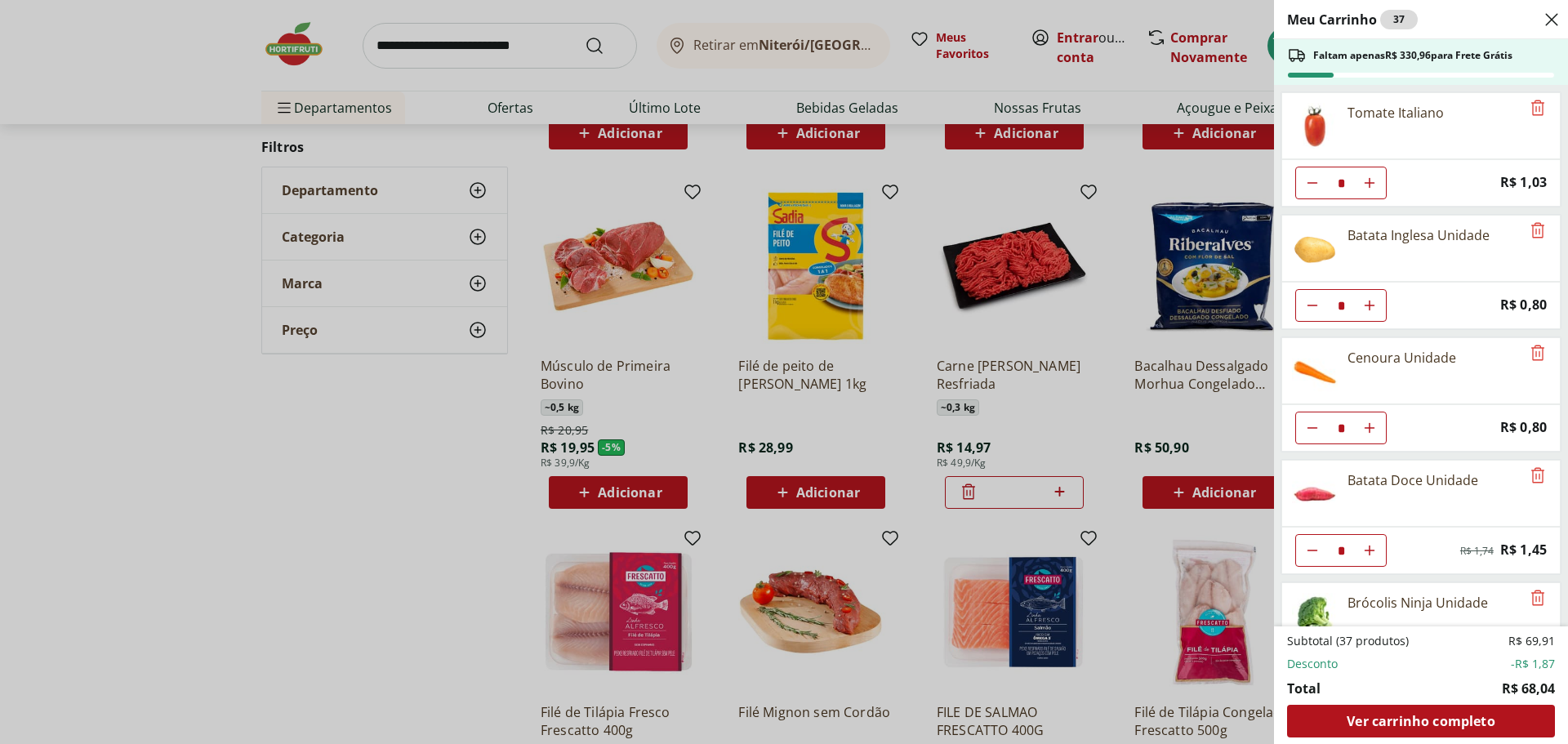
click at [1370, 306] on icon "Aumentar Quantidade" at bounding box center [1369, 305] width 13 height 13
type input "*"
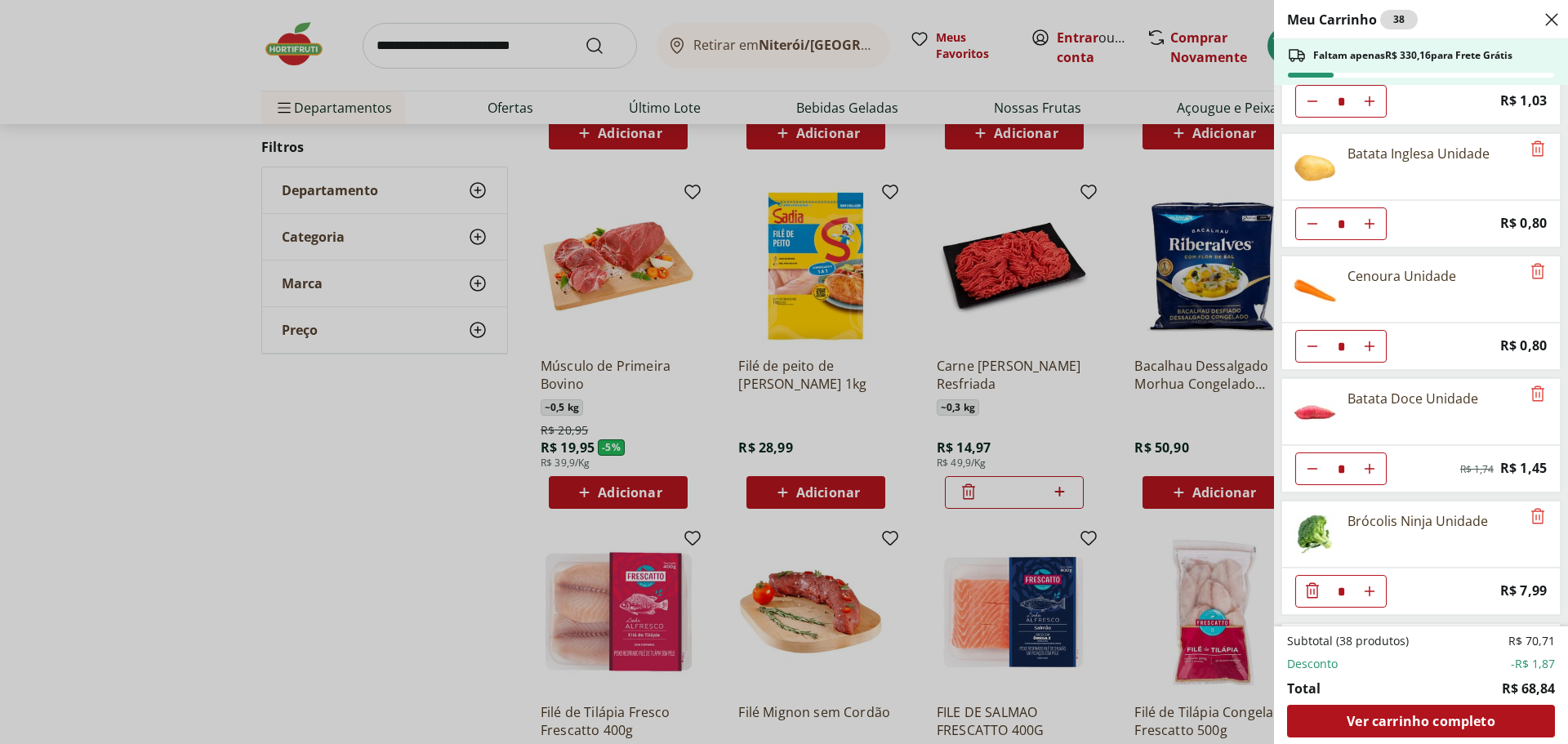
click at [1374, 348] on icon "Aumentar Quantidade" at bounding box center [1369, 345] width 13 height 13
type input "*"
click at [1372, 223] on icon "Aumentar Quantidade" at bounding box center [1369, 223] width 13 height 13
click at [1368, 226] on icon "Aumentar Quantidade" at bounding box center [1369, 223] width 13 height 13
type input "**"
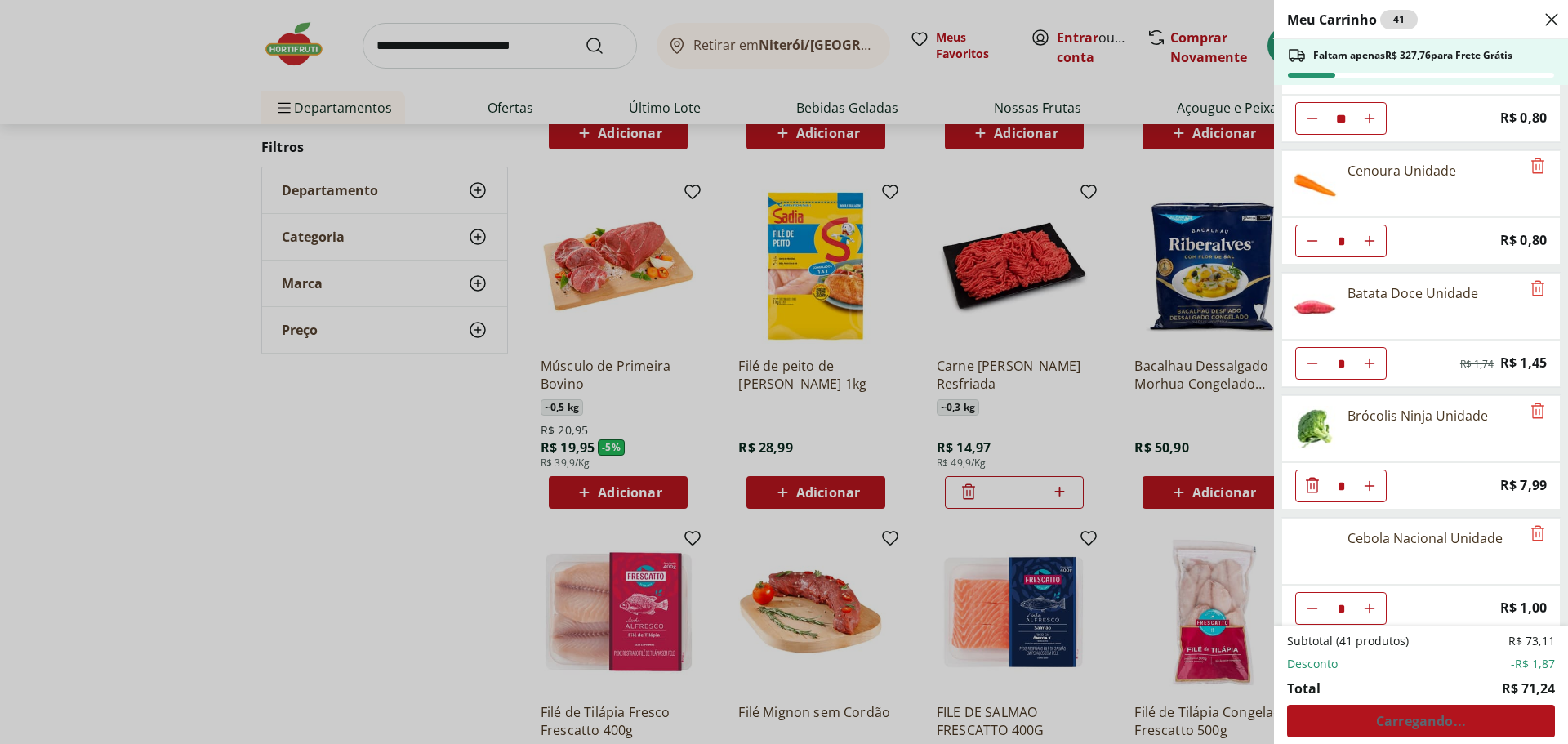
scroll to position [245, 0]
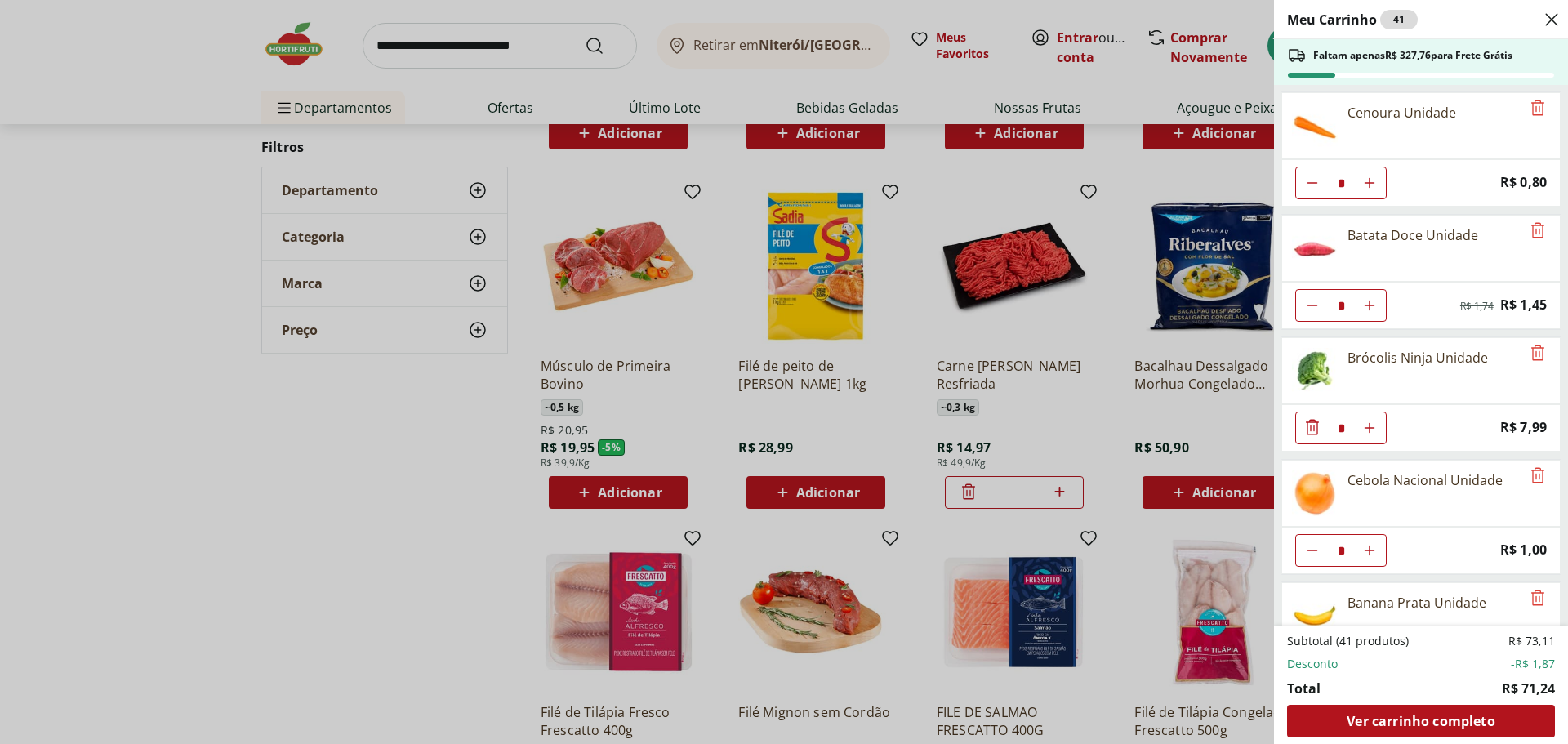
click at [1373, 306] on icon "Aumentar Quantidade" at bounding box center [1369, 305] width 13 height 13
type input "*"
click at [1370, 183] on use "Aumentar Quantidade" at bounding box center [1369, 183] width 13 height 13
type input "*"
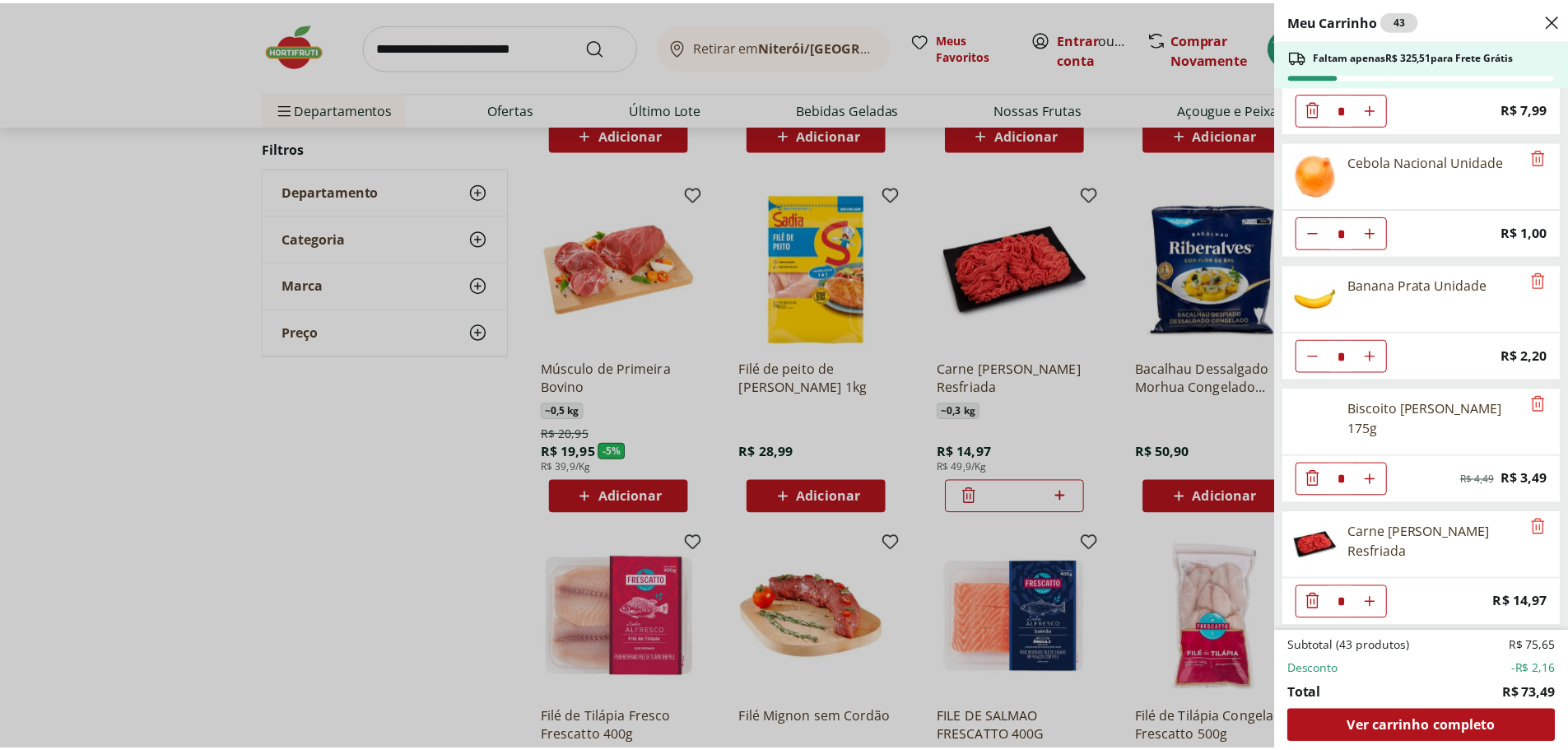
scroll to position [572, 0]
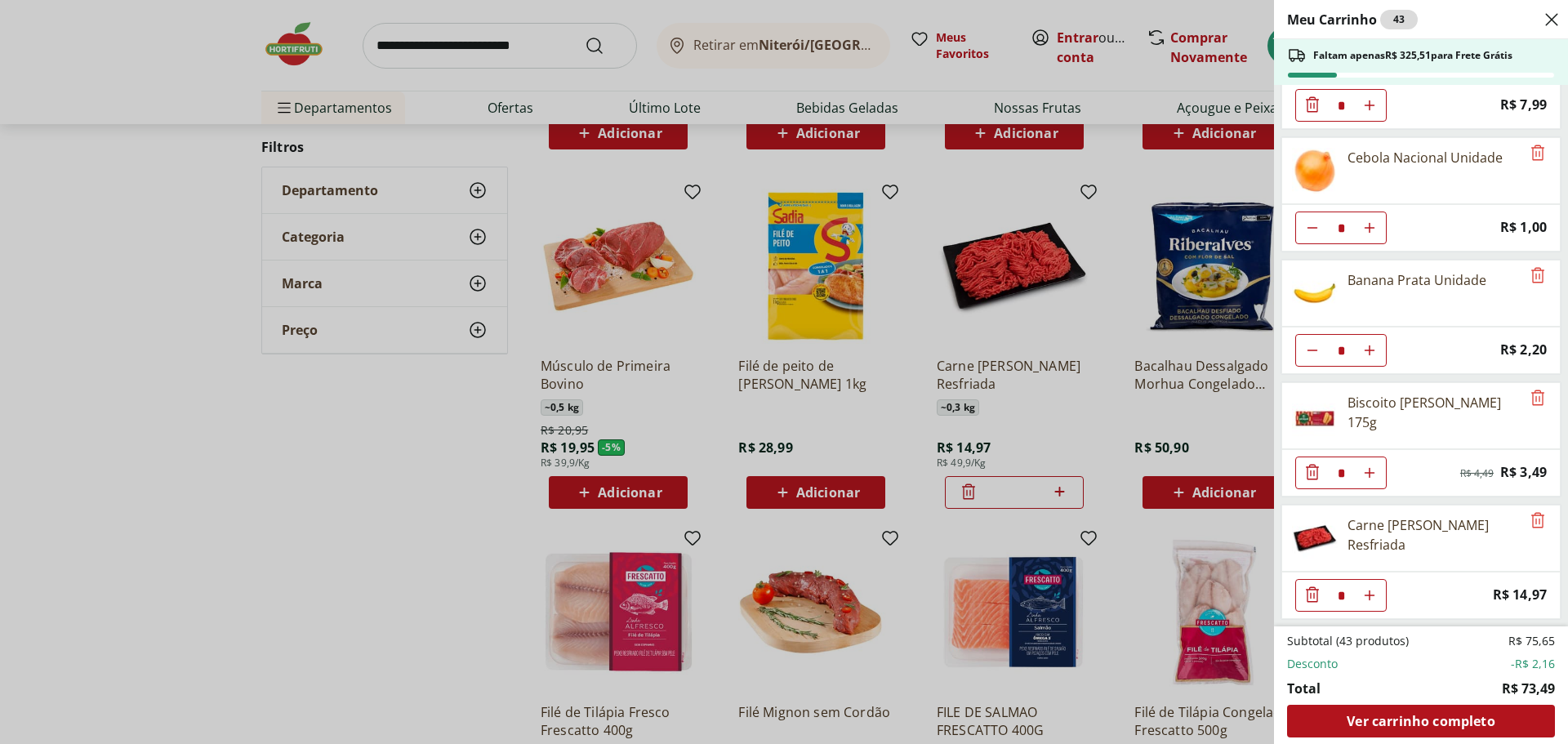
click at [1371, 359] on button "Aumentar Quantidade" at bounding box center [1369, 350] width 32 height 32
type input "*"
click at [1374, 471] on icon "Aumentar Quantidade" at bounding box center [1369, 472] width 13 height 13
type input "*"
click at [392, 443] on div "Meu Carrinho 45 Faltam apenas R$ 319,82 para Frete Grátis Tomate Italiano * Pri…" at bounding box center [784, 372] width 1568 height 744
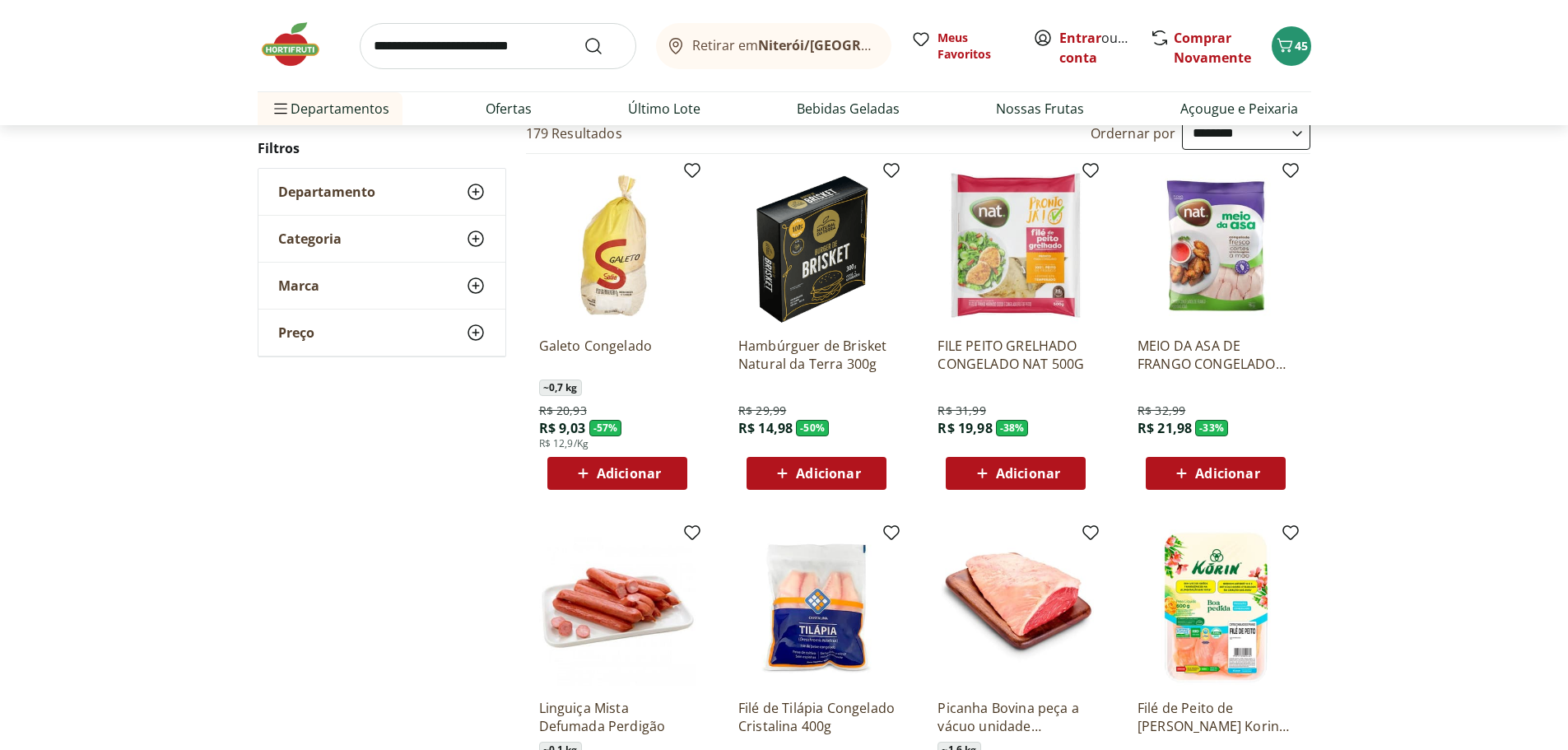
scroll to position [0, 0]
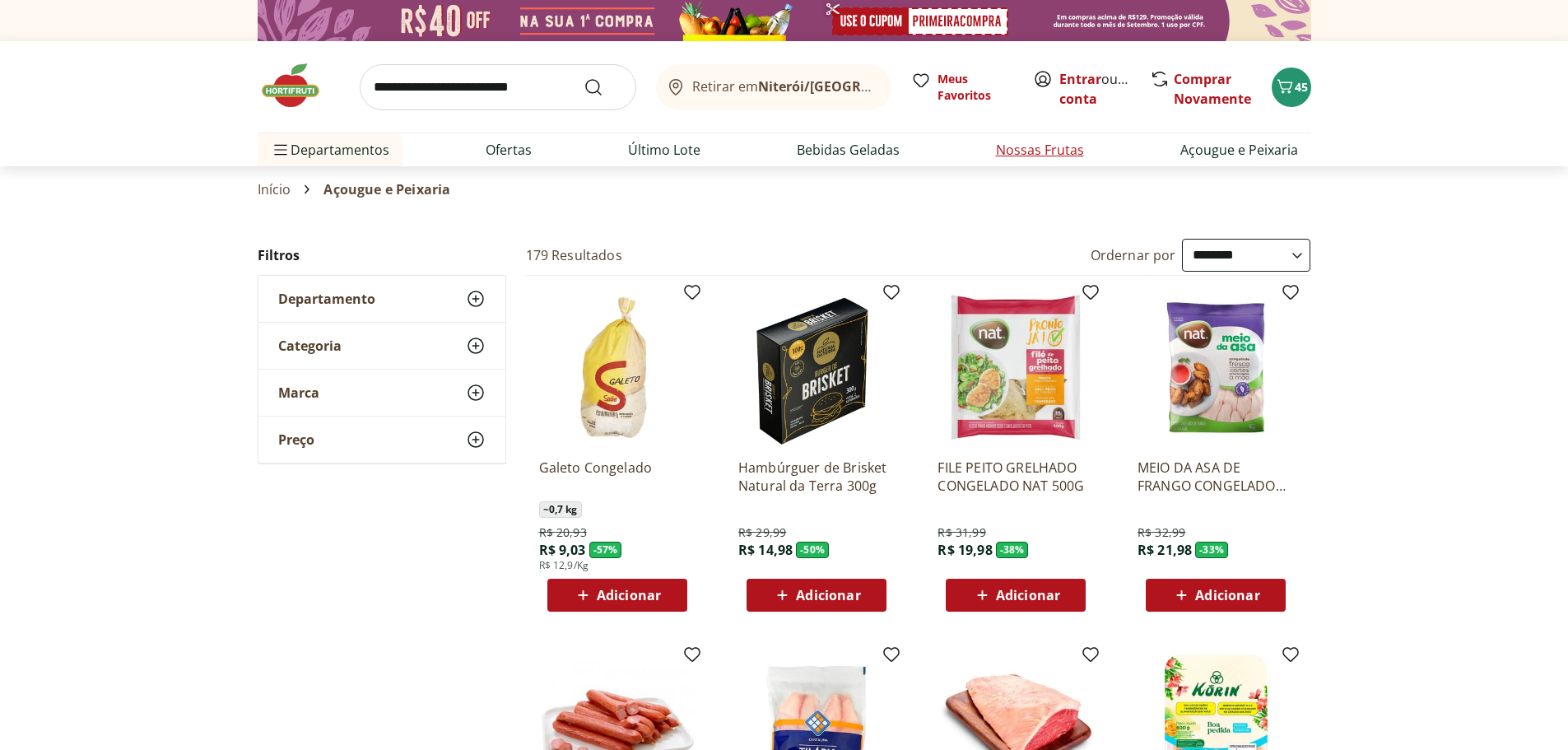
click at [1044, 154] on link "Nossas Frutas" at bounding box center [1040, 150] width 88 height 19
select select "**********"
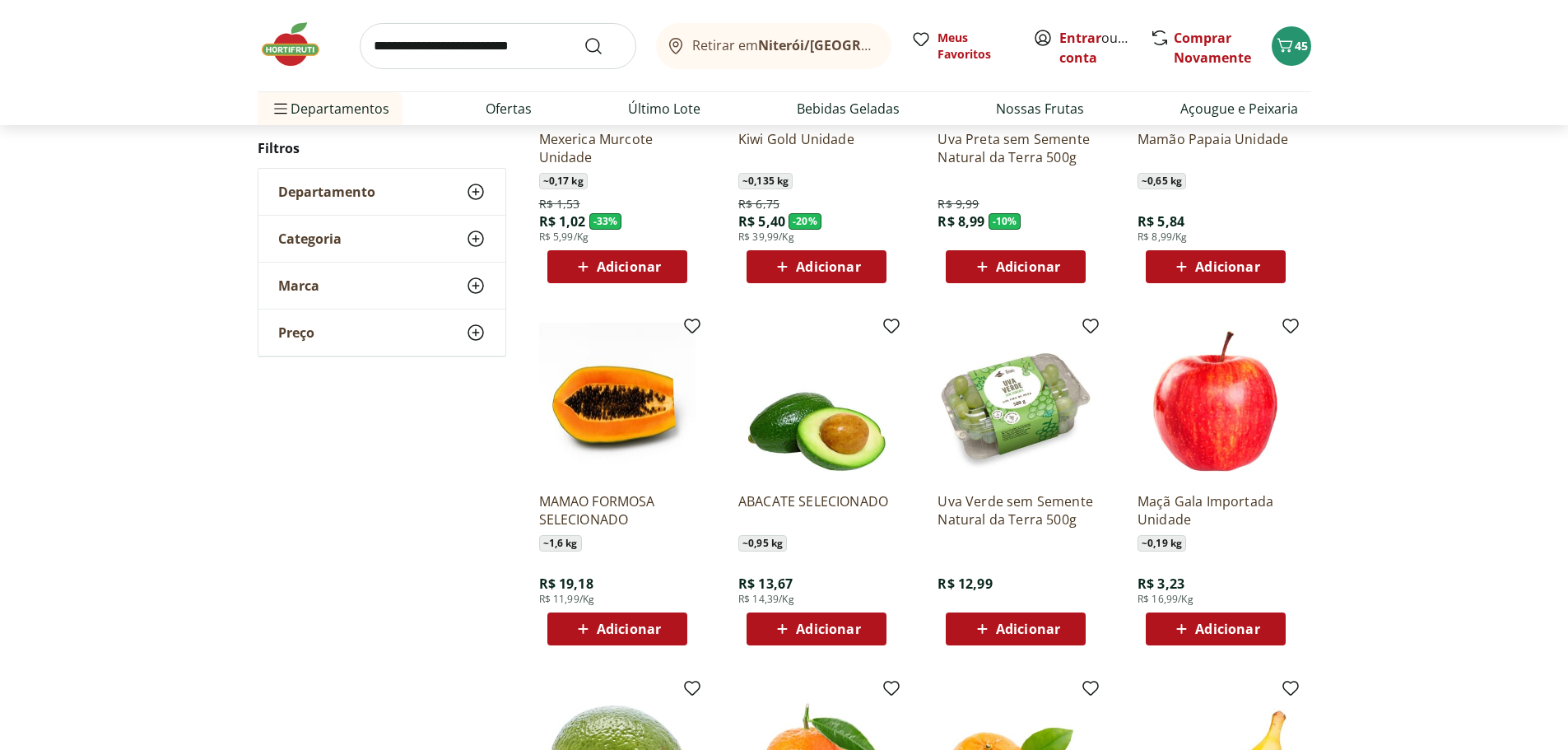
scroll to position [329, 0]
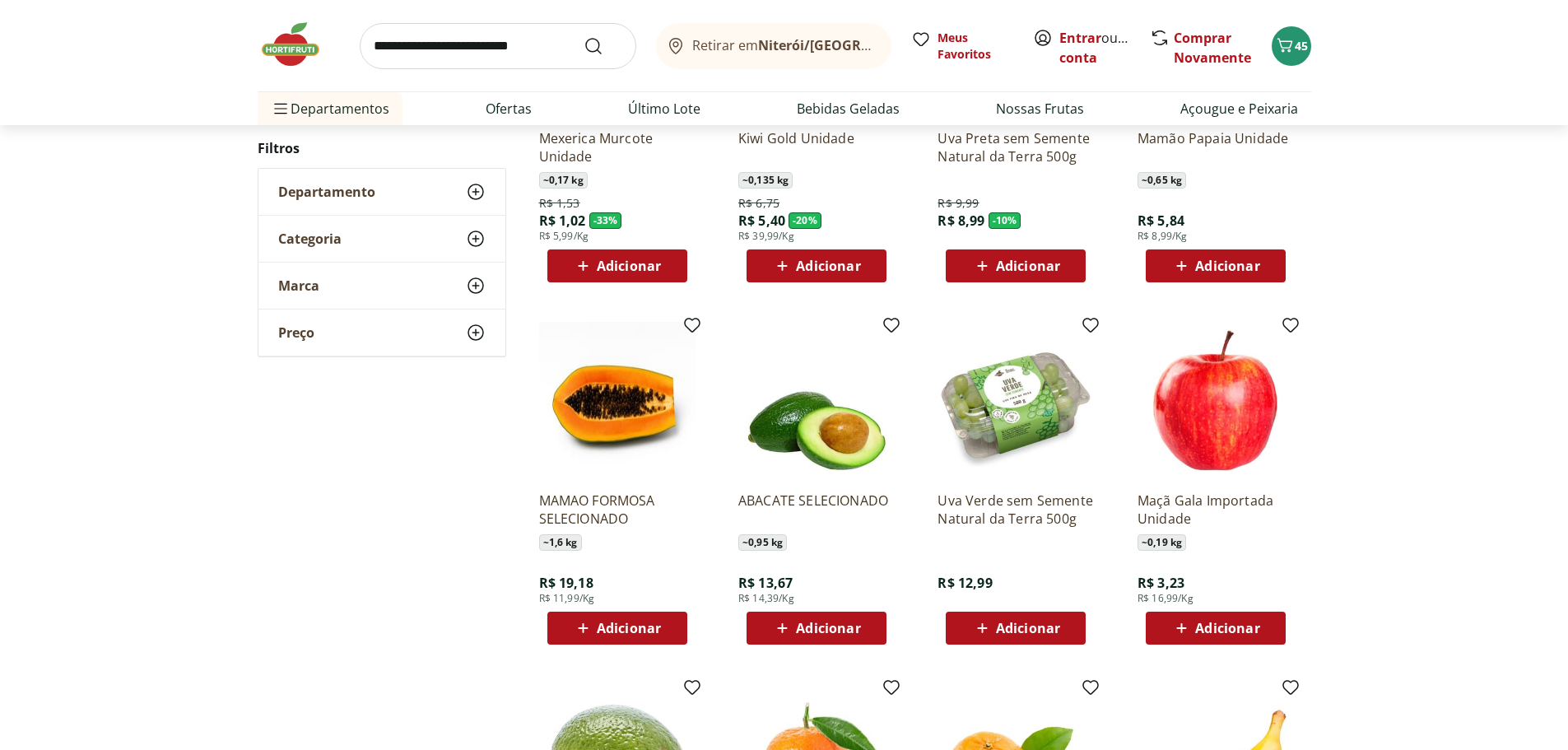
click at [1014, 626] on span "Adicionar" at bounding box center [1028, 627] width 64 height 13
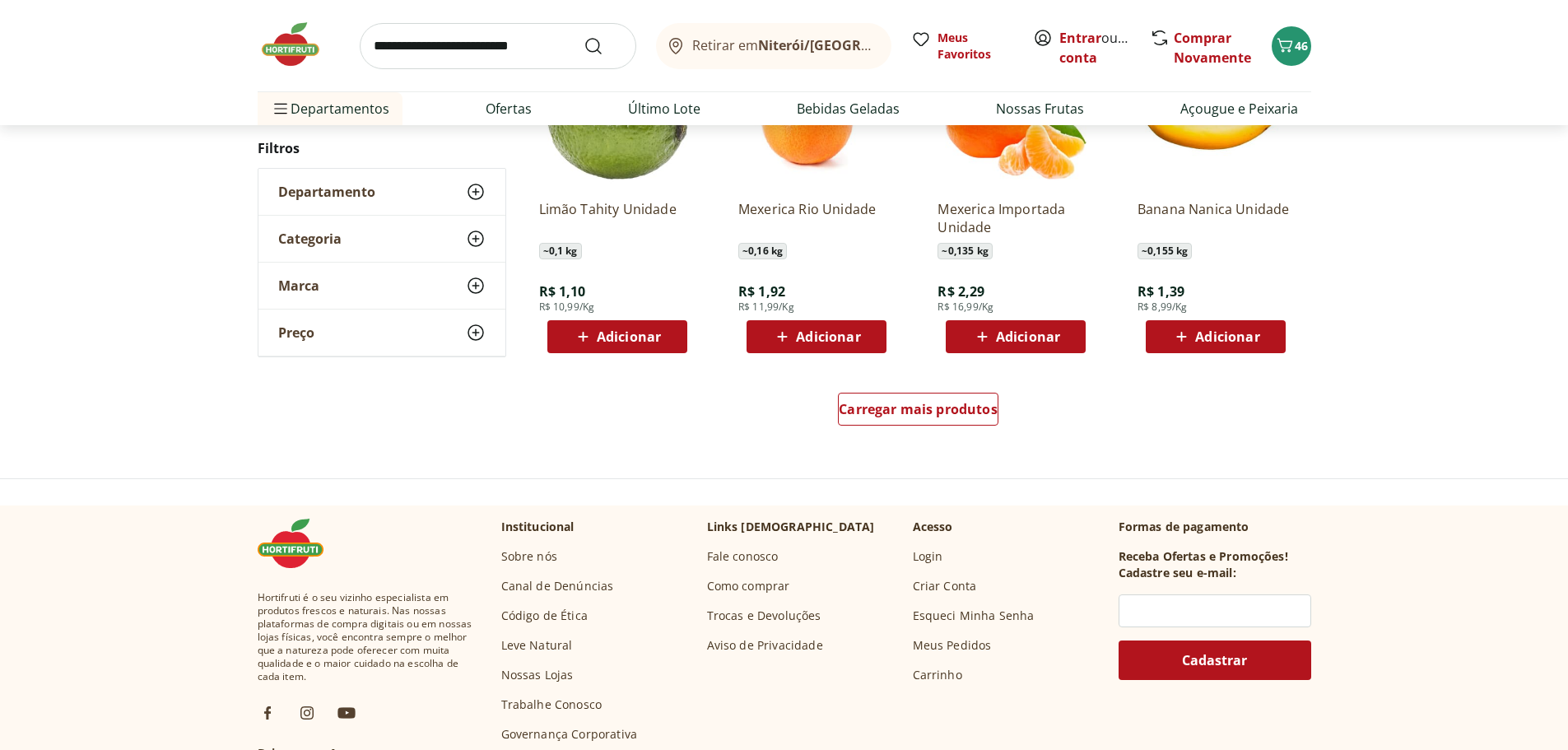
scroll to position [987, 0]
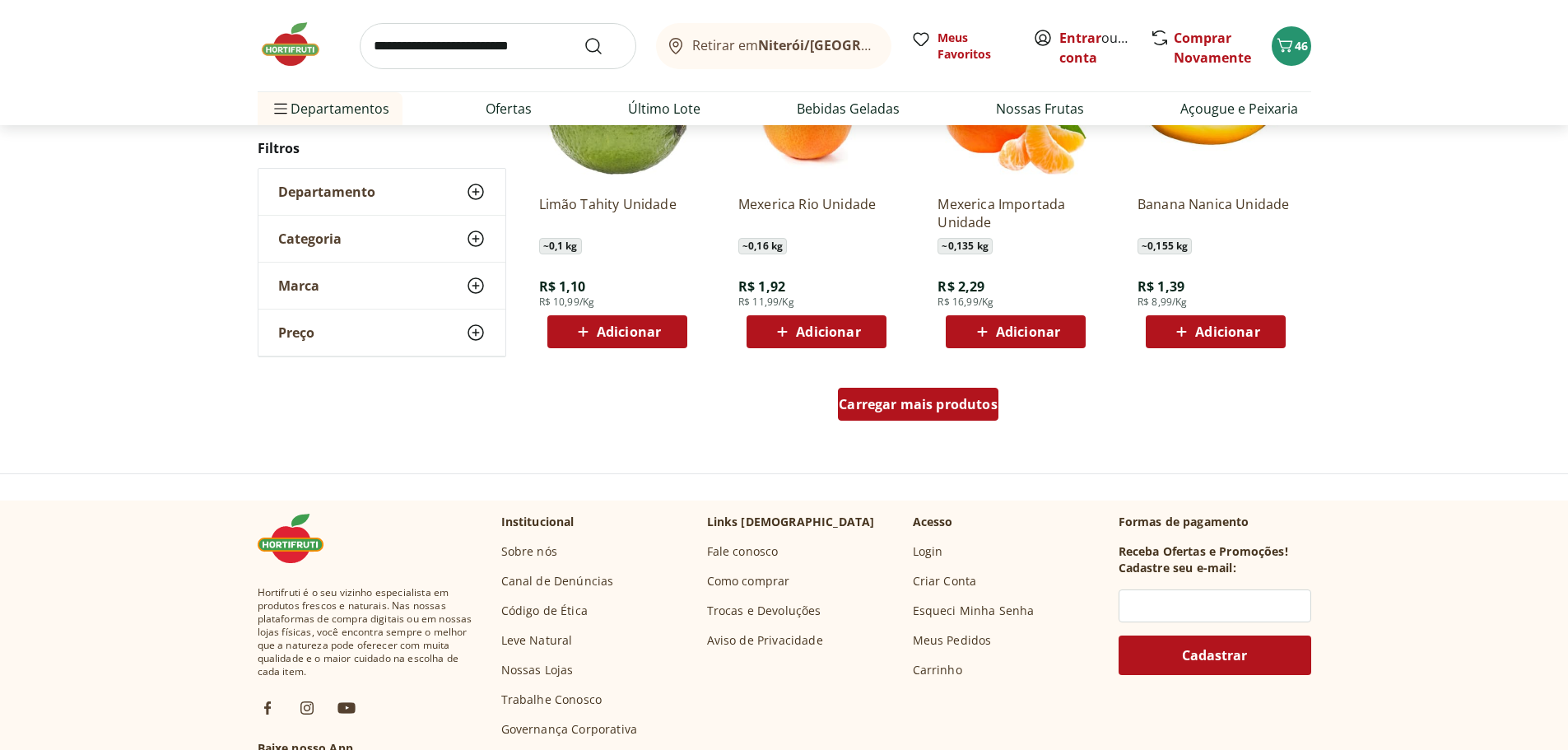
click at [921, 404] on span "Carregar mais produtos" at bounding box center [918, 404] width 159 height 13
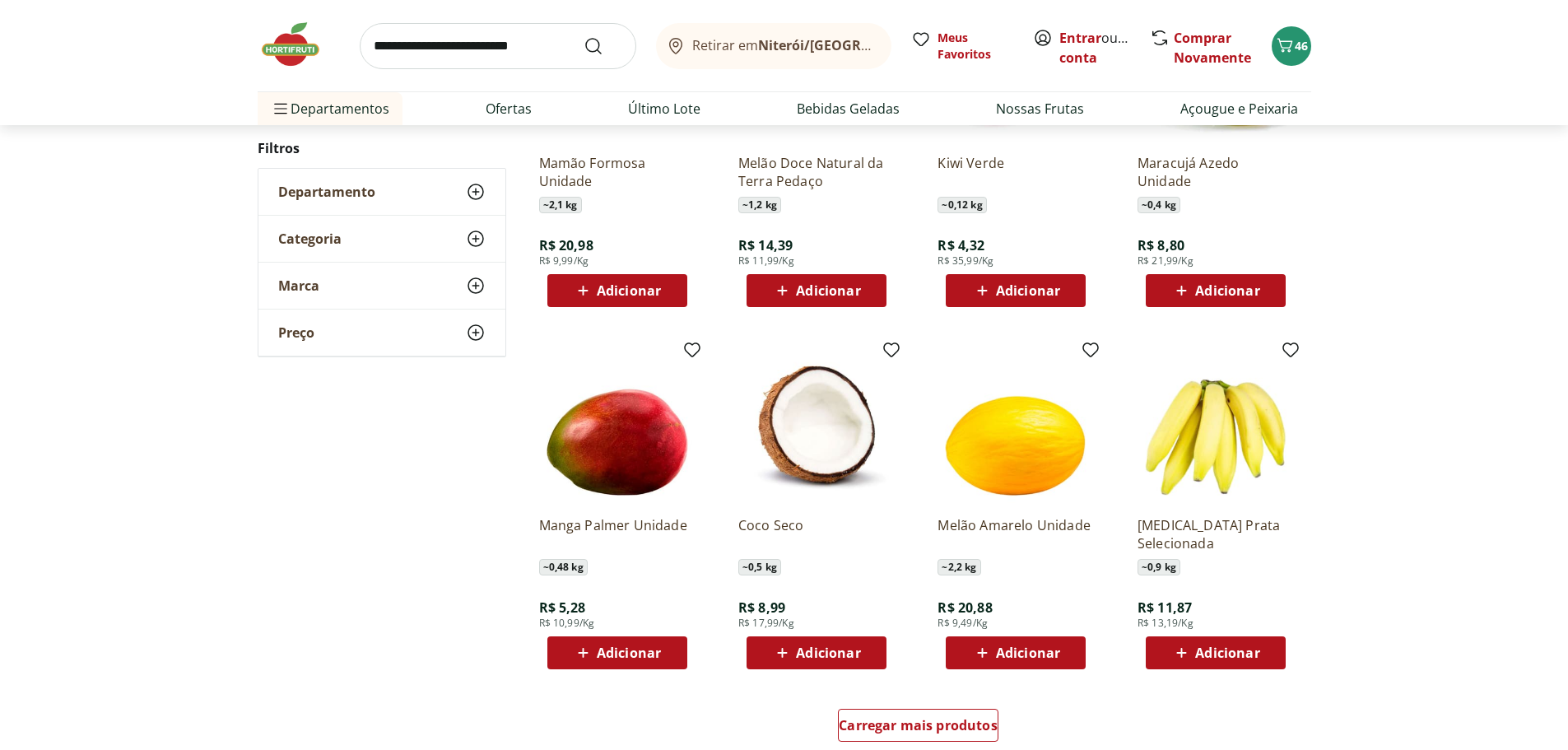
scroll to position [1892, 0]
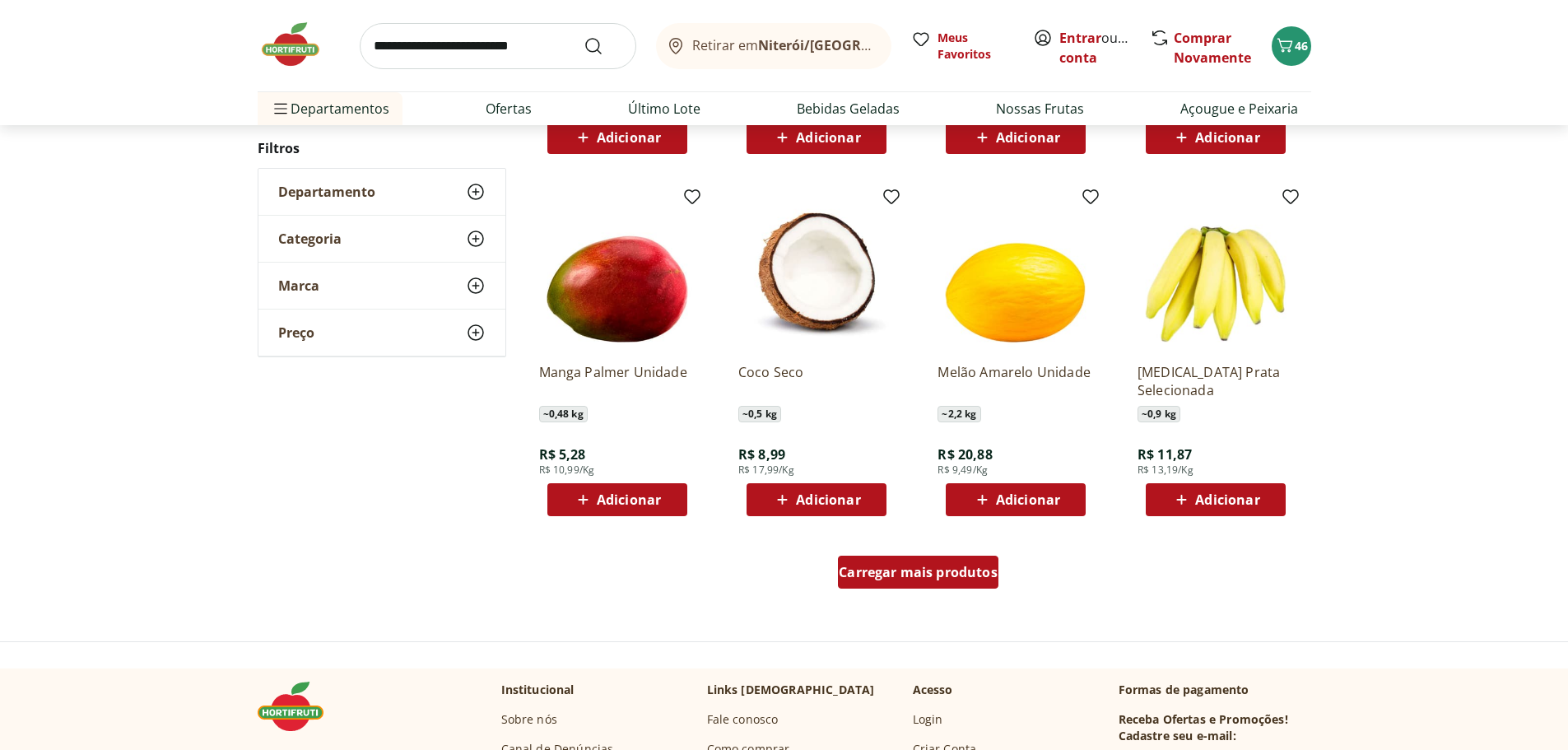
click at [911, 570] on span "Carregar mais produtos" at bounding box center [918, 571] width 159 height 13
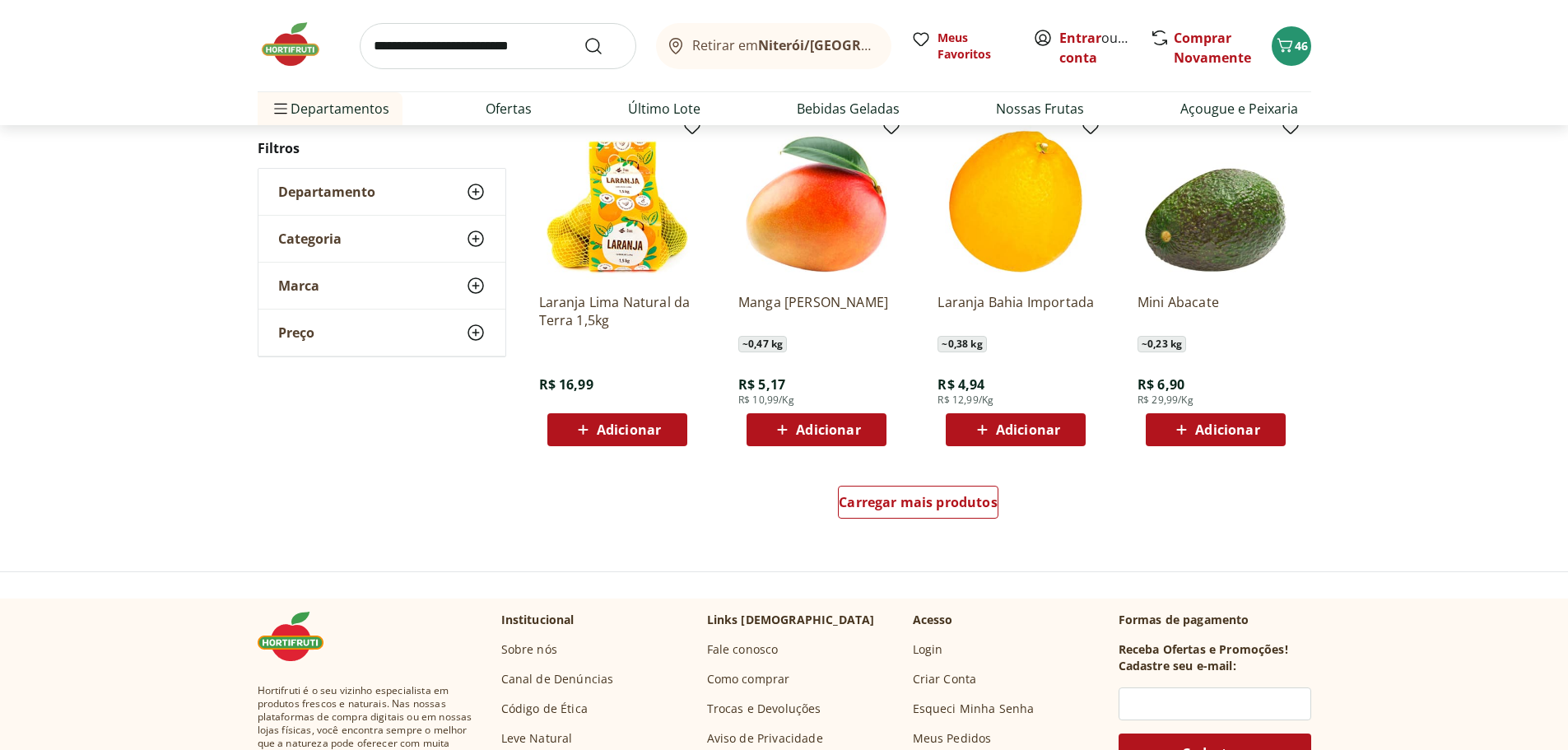
scroll to position [3044, 0]
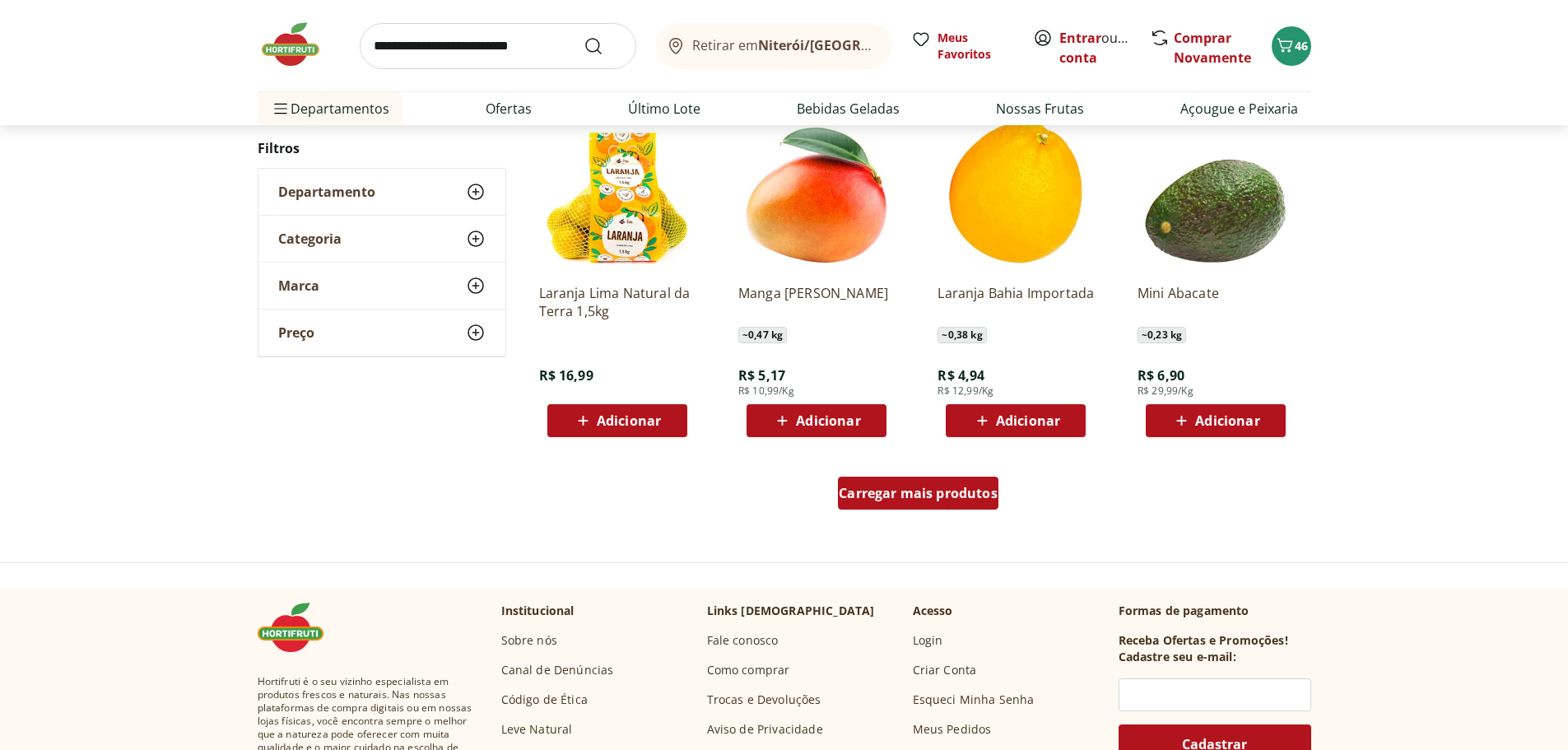
click at [912, 494] on span "Carregar mais produtos" at bounding box center [918, 493] width 159 height 13
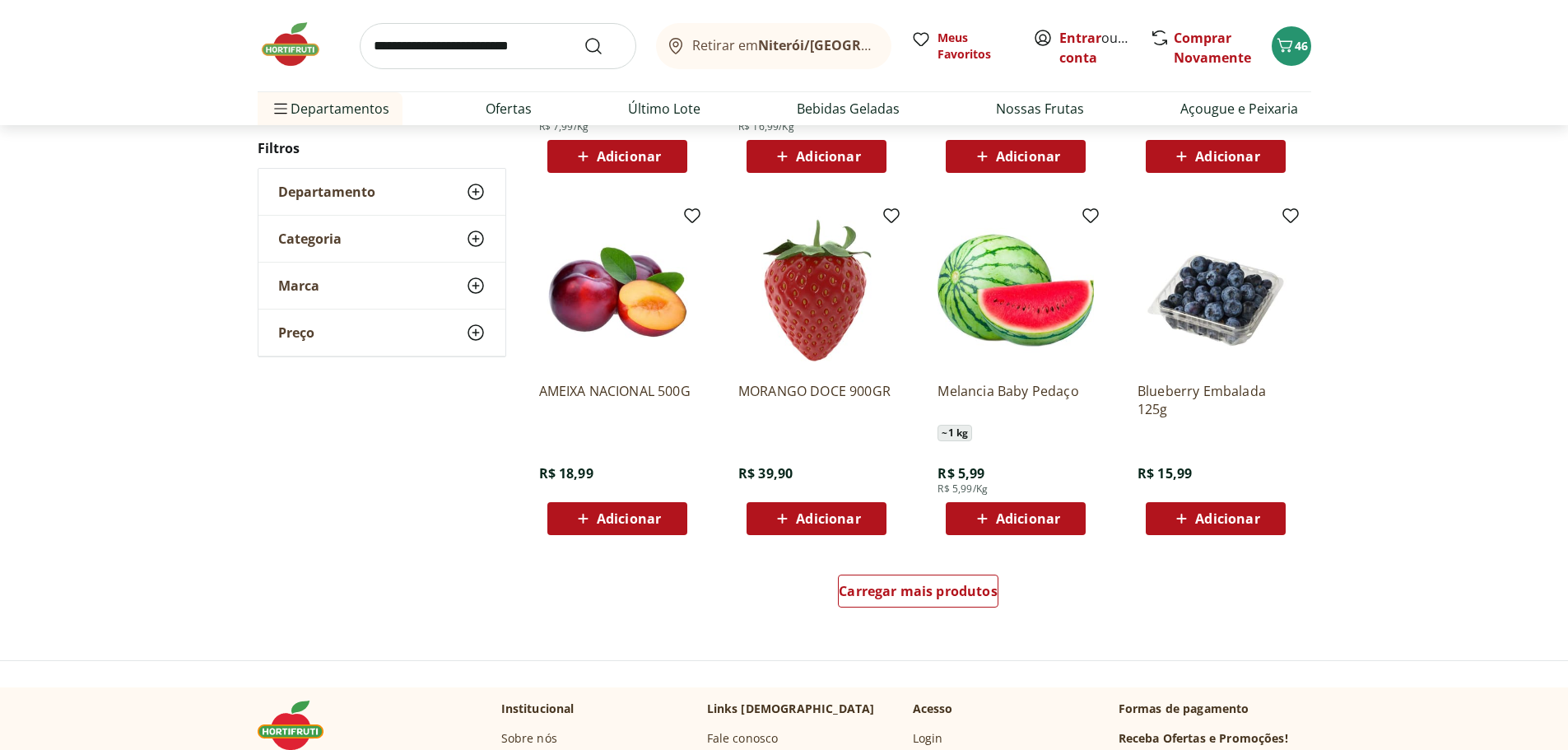
scroll to position [4032, 0]
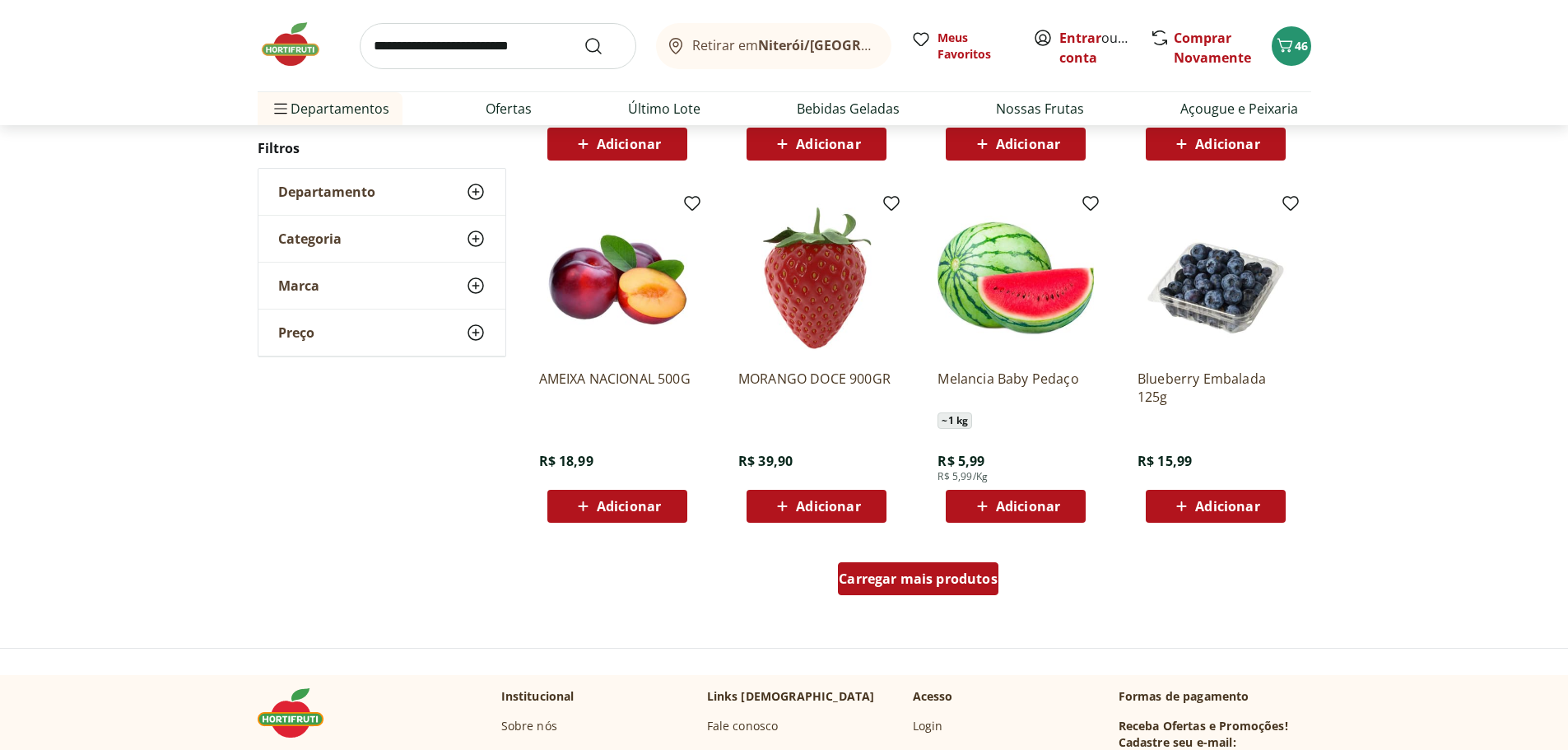
click at [943, 584] on span "Carregar mais produtos" at bounding box center [918, 578] width 159 height 13
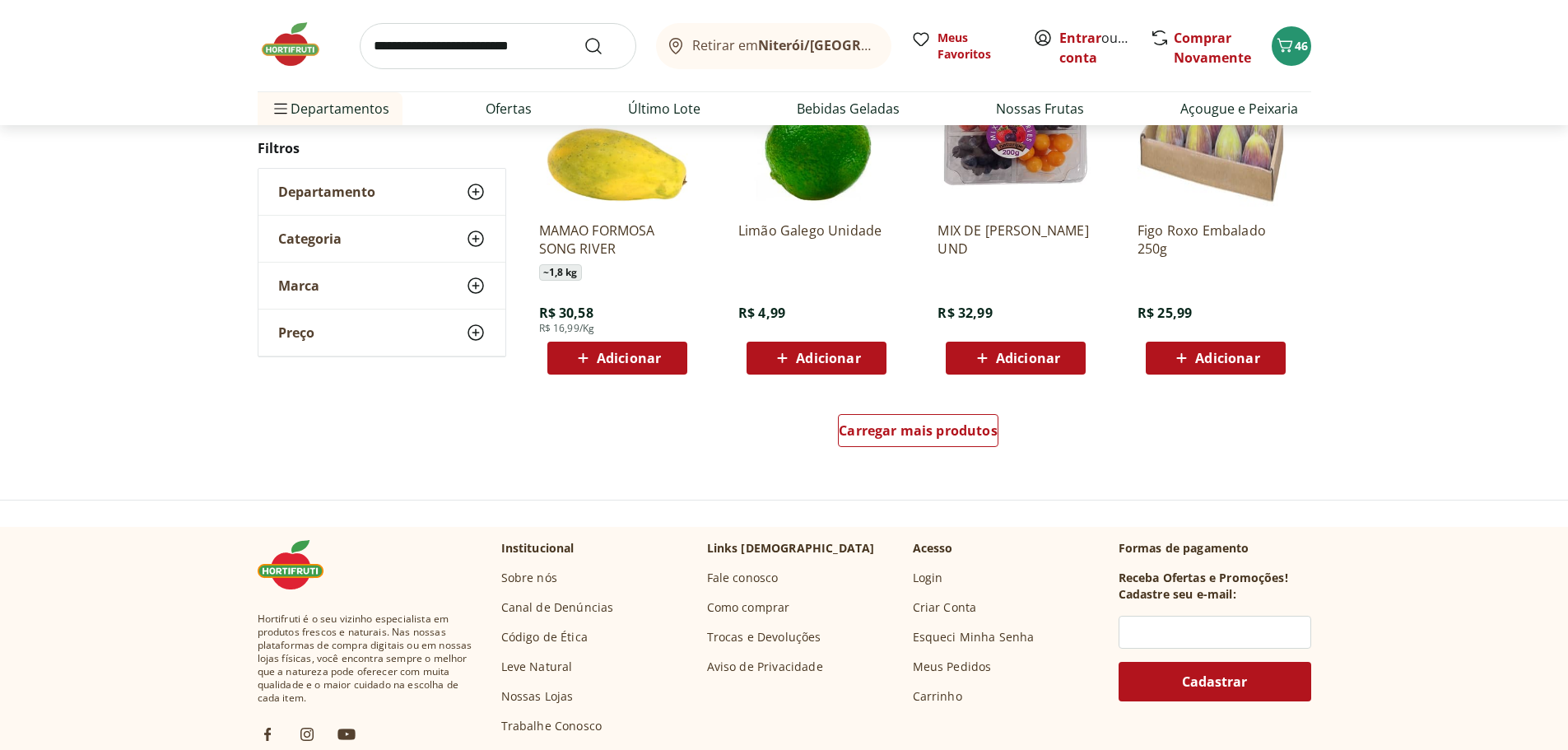
scroll to position [5266, 0]
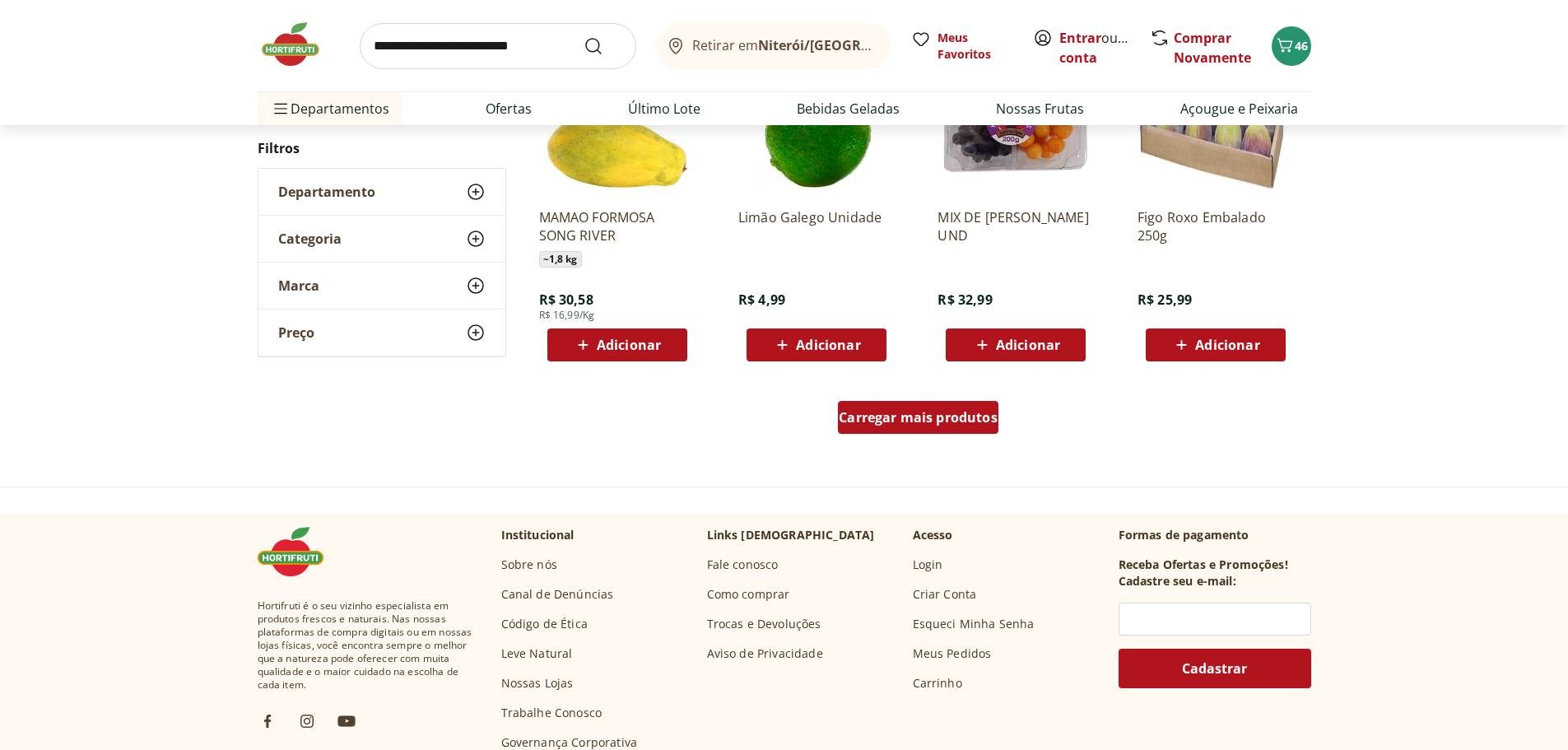
click at [881, 411] on span "Carregar mais produtos" at bounding box center [918, 417] width 159 height 13
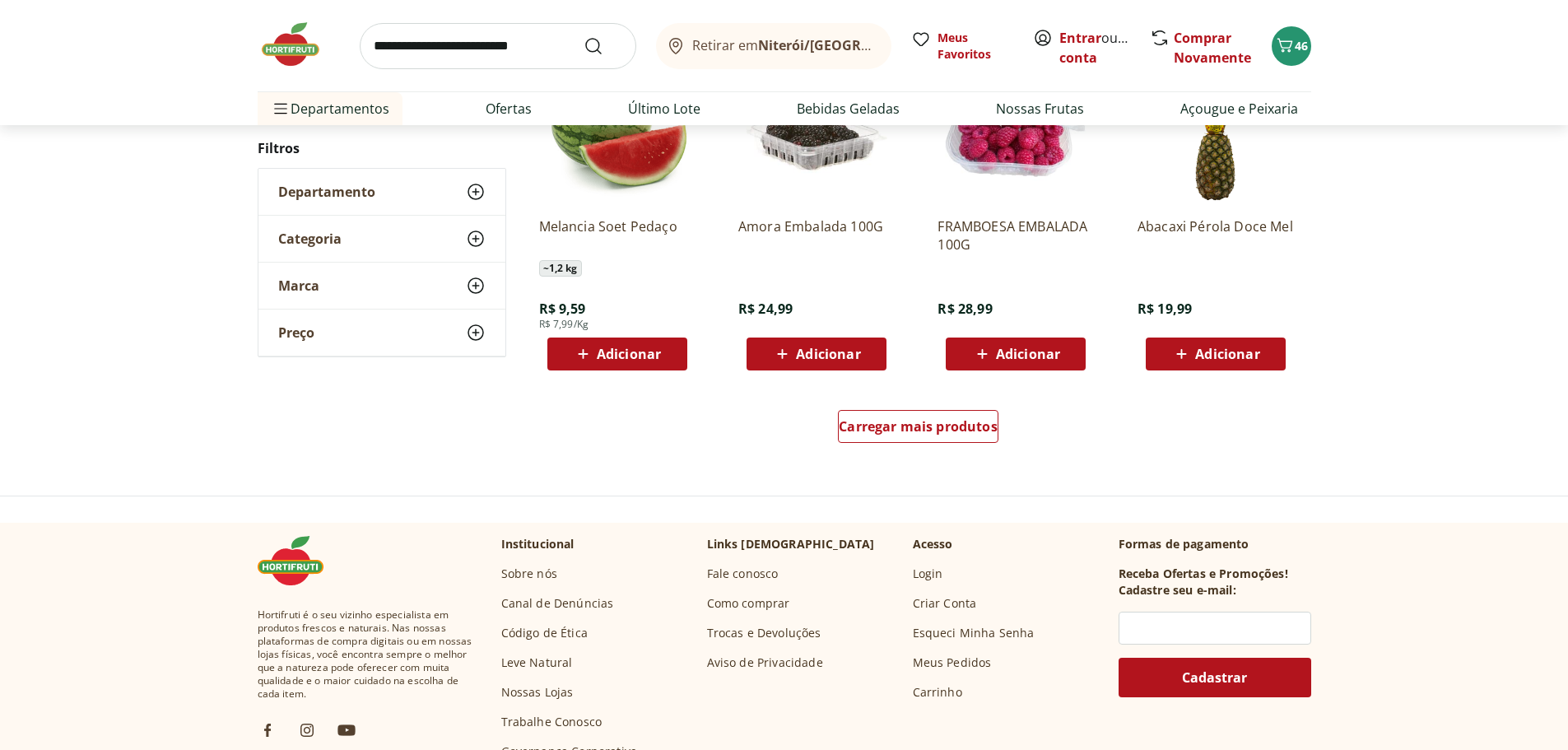
scroll to position [6336, 0]
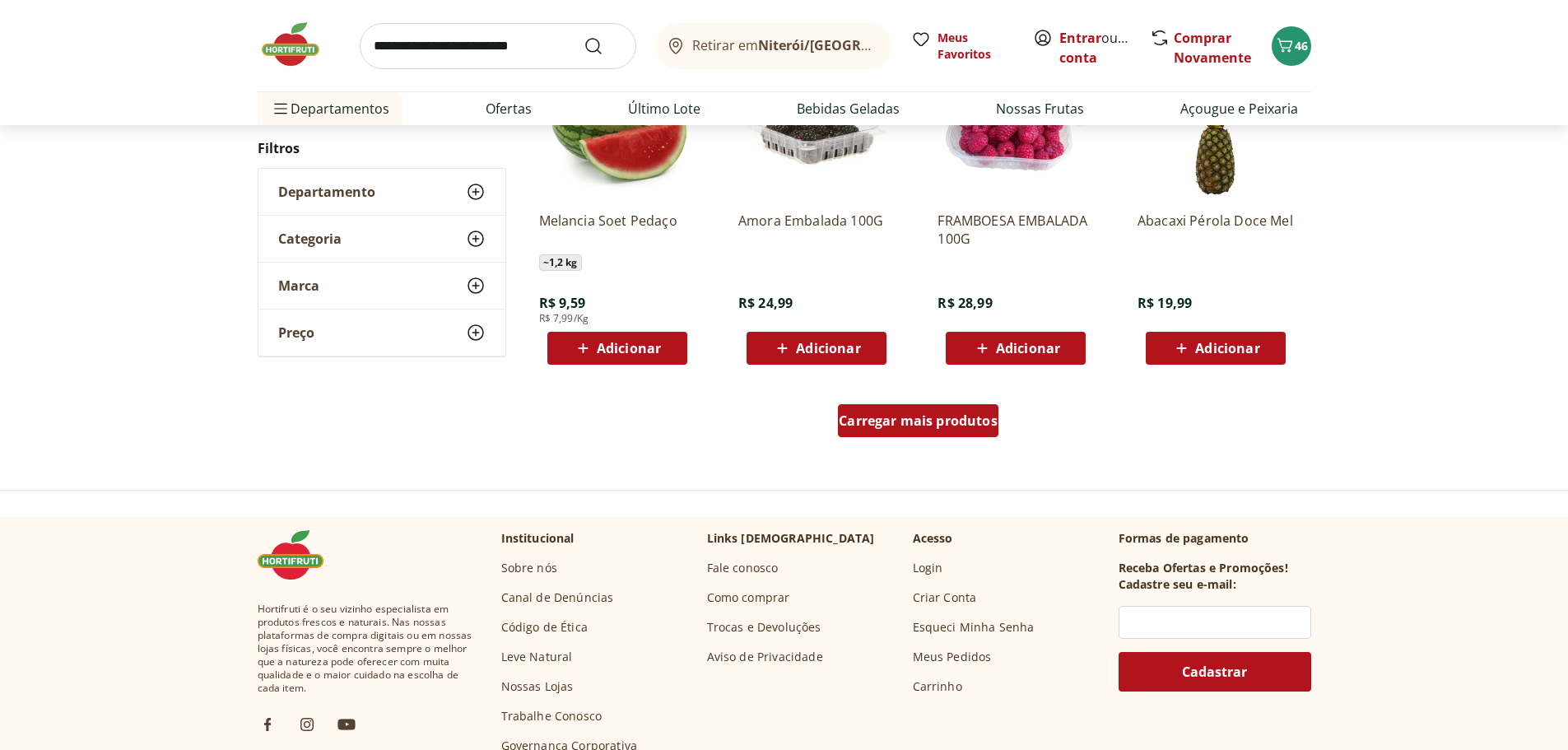
click at [910, 427] on span "Carregar mais produtos" at bounding box center [918, 420] width 159 height 13
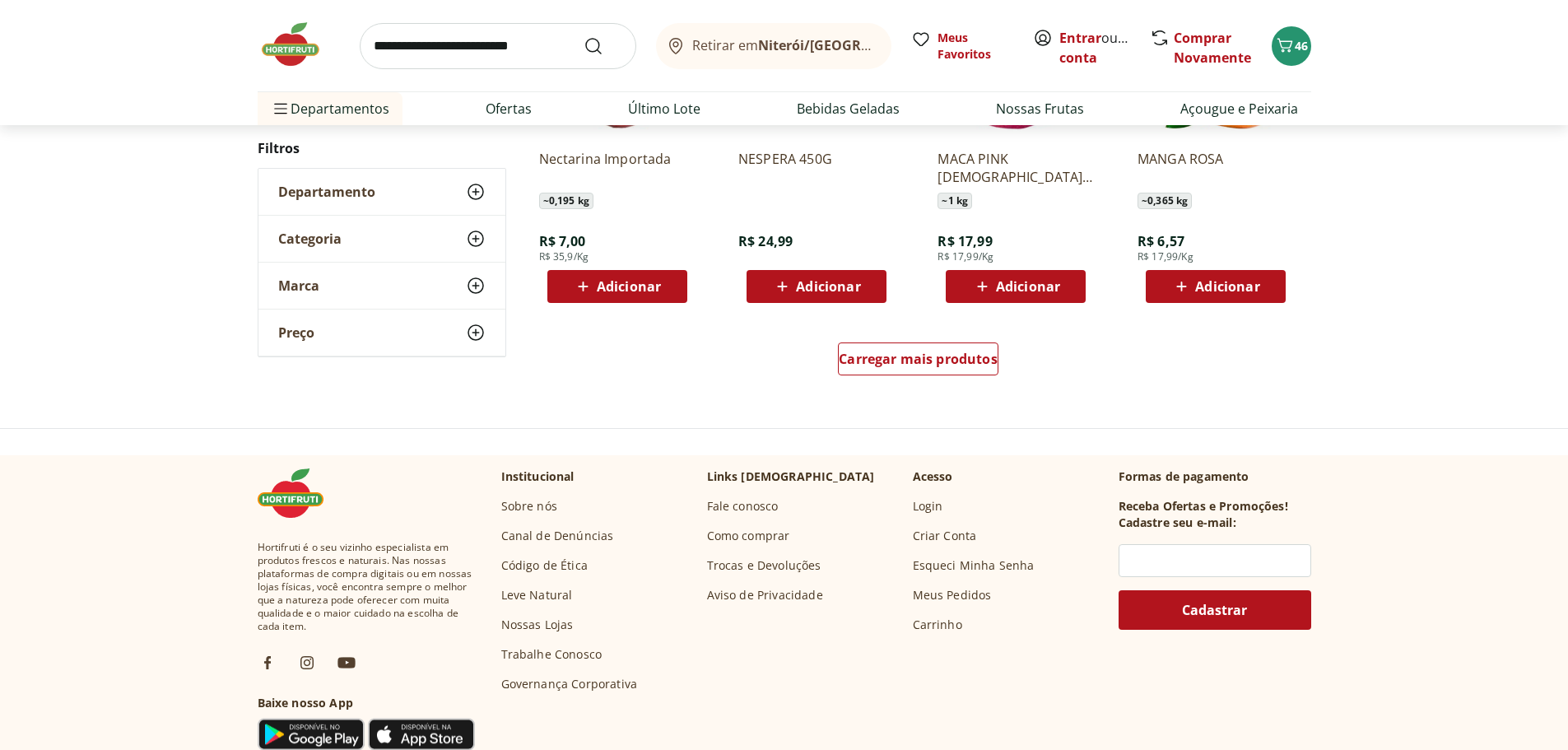
scroll to position [7488, 0]
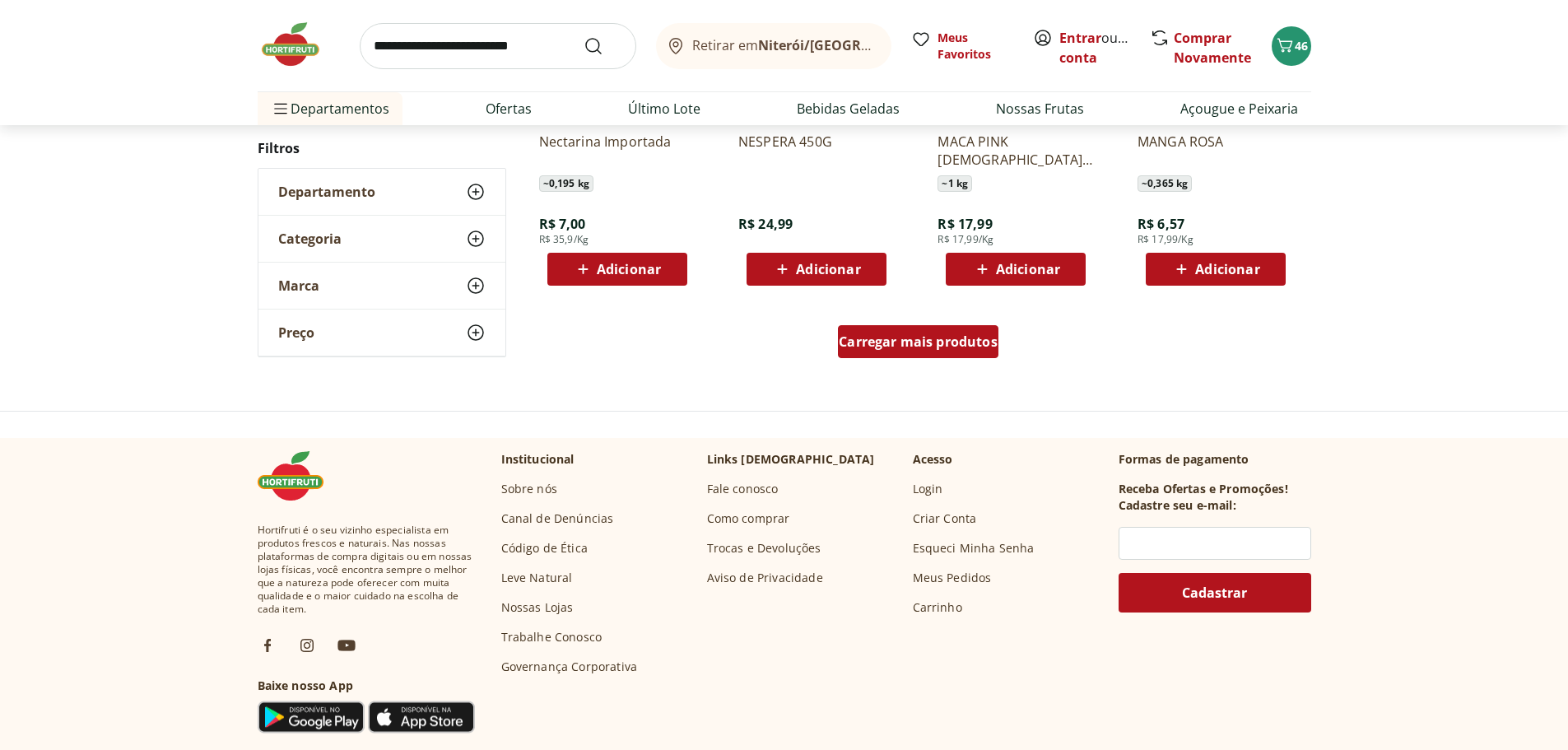
click at [932, 352] on div "Carregar mais produtos" at bounding box center [918, 341] width 160 height 33
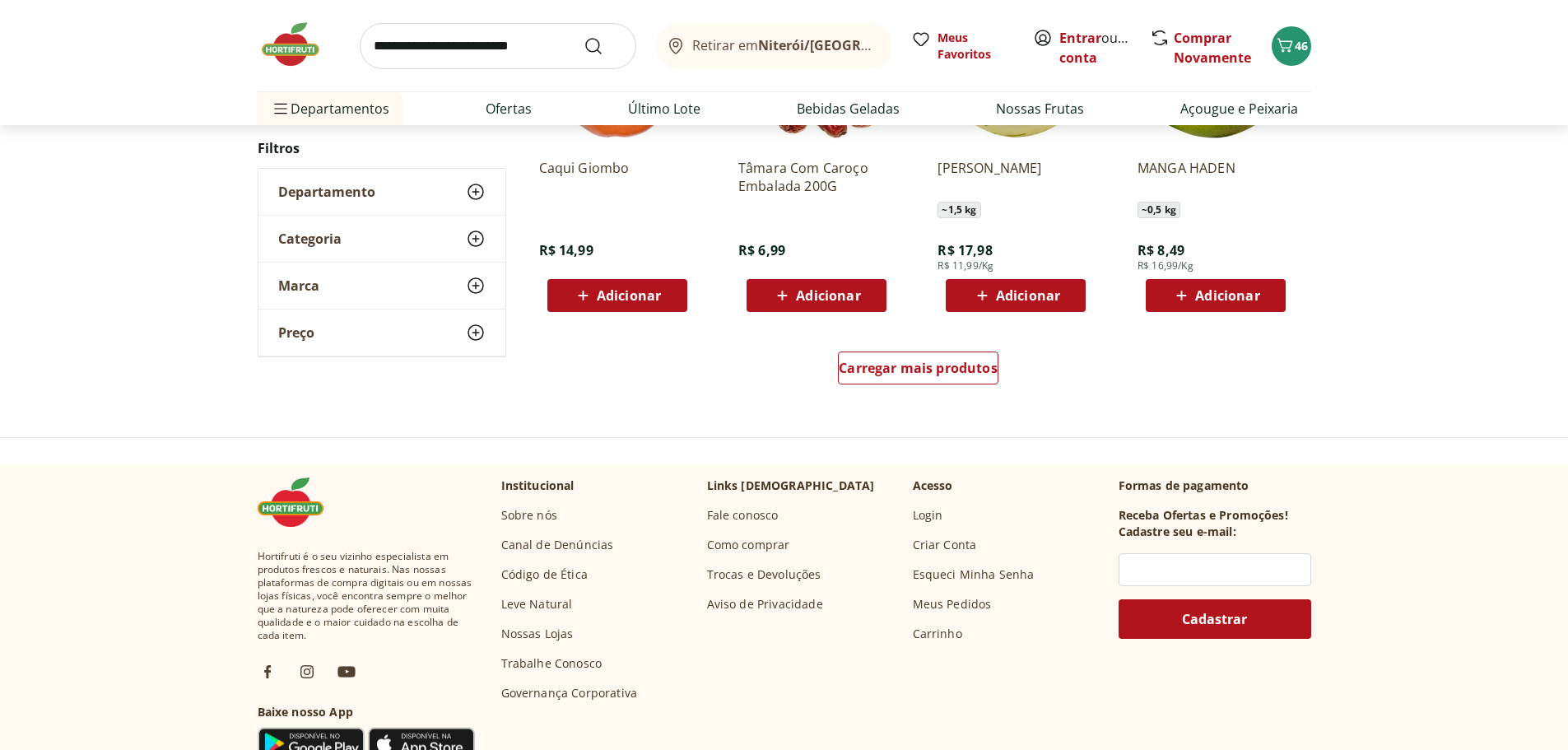
scroll to position [8557, 0]
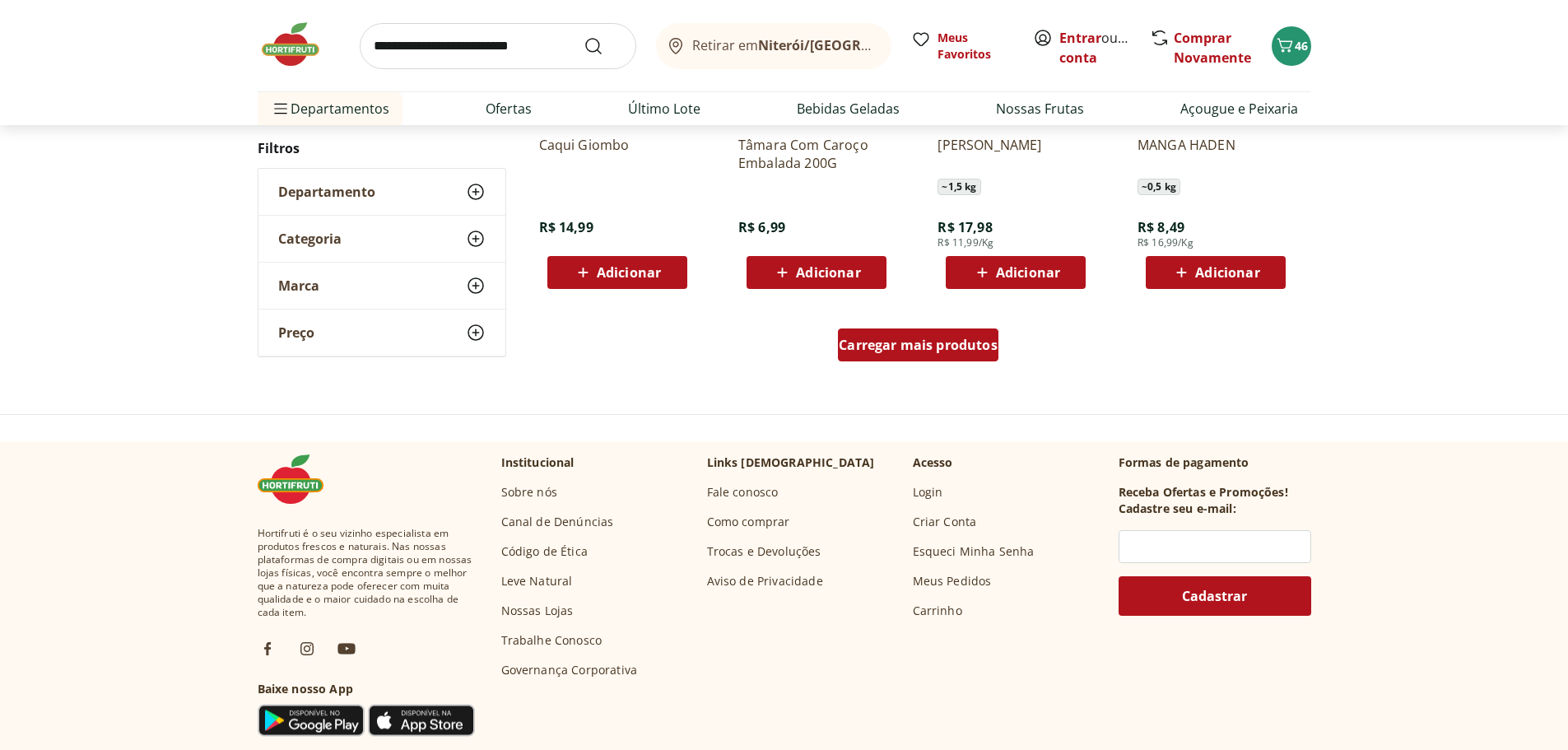
click at [960, 338] on span "Carregar mais produtos" at bounding box center [918, 345] width 159 height 13
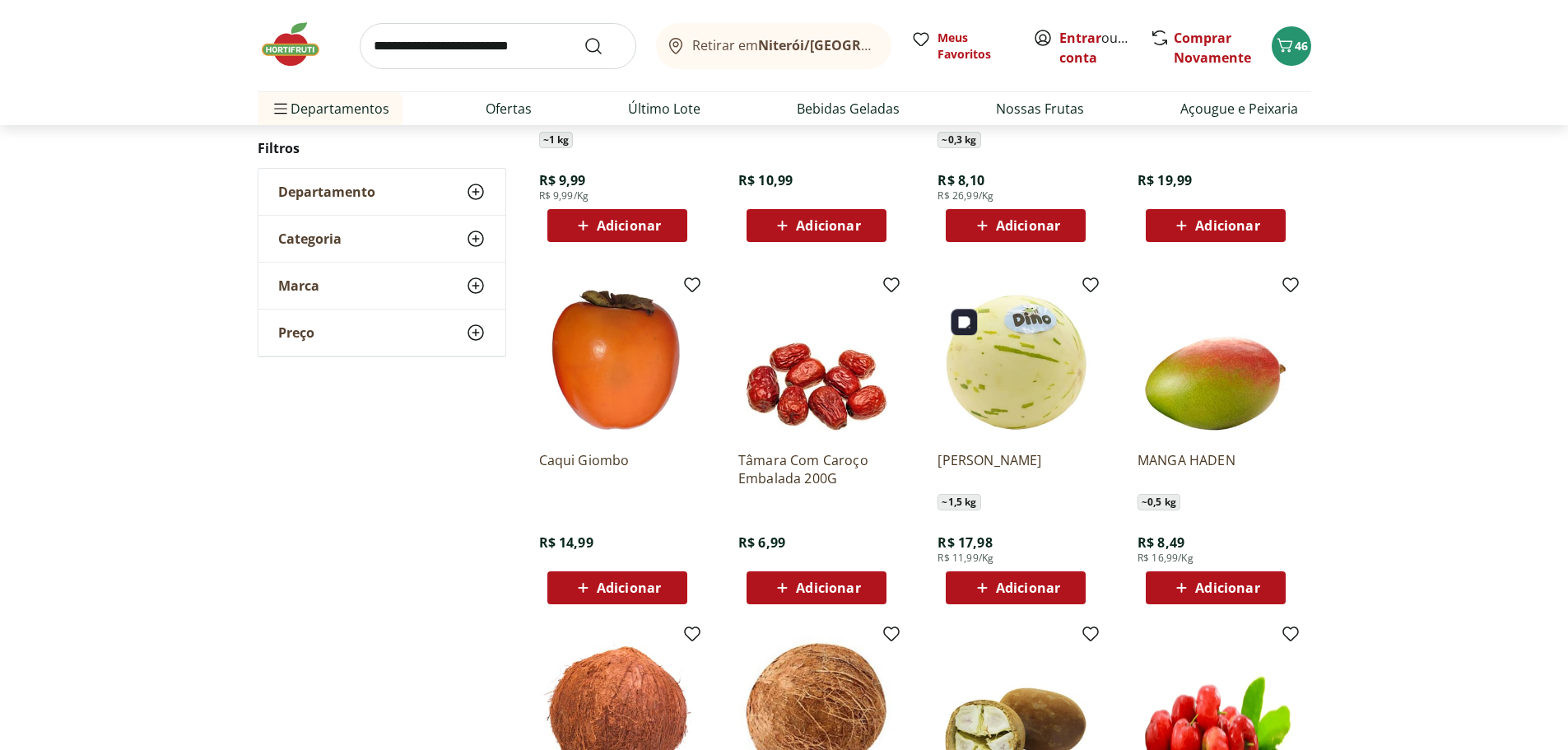
scroll to position [8228, 0]
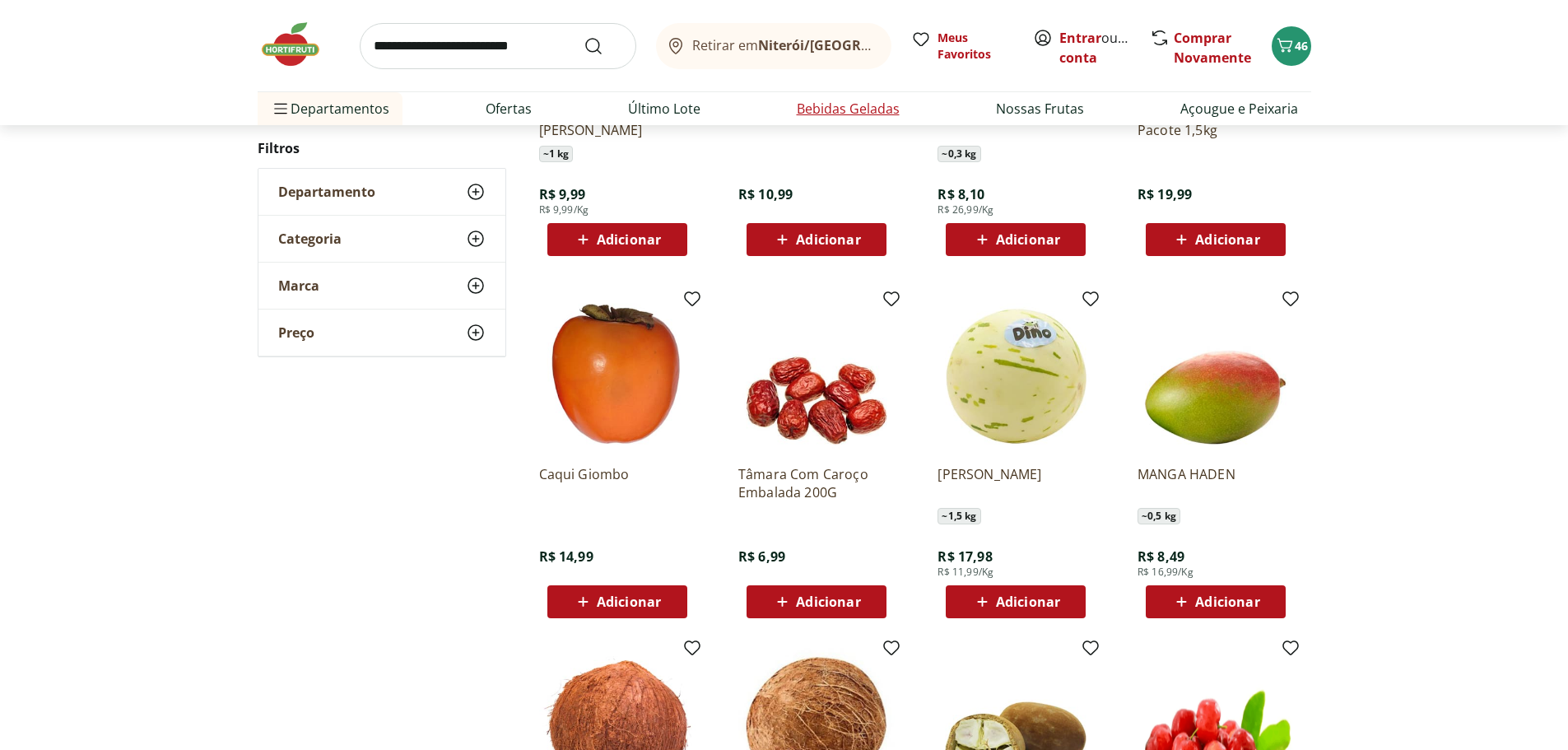
click at [867, 108] on link "Bebidas Geladas" at bounding box center [848, 108] width 103 height 19
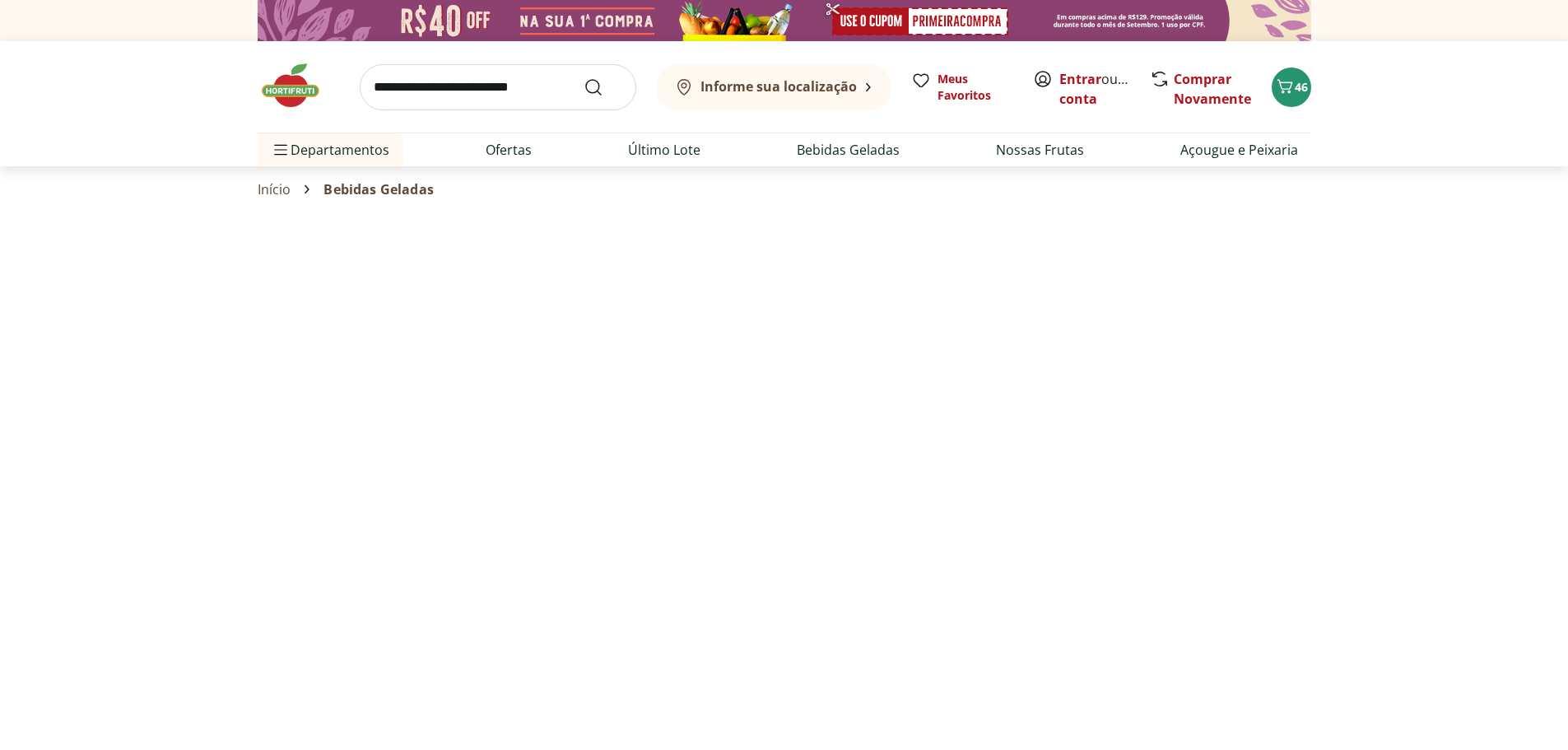
select select "**********"
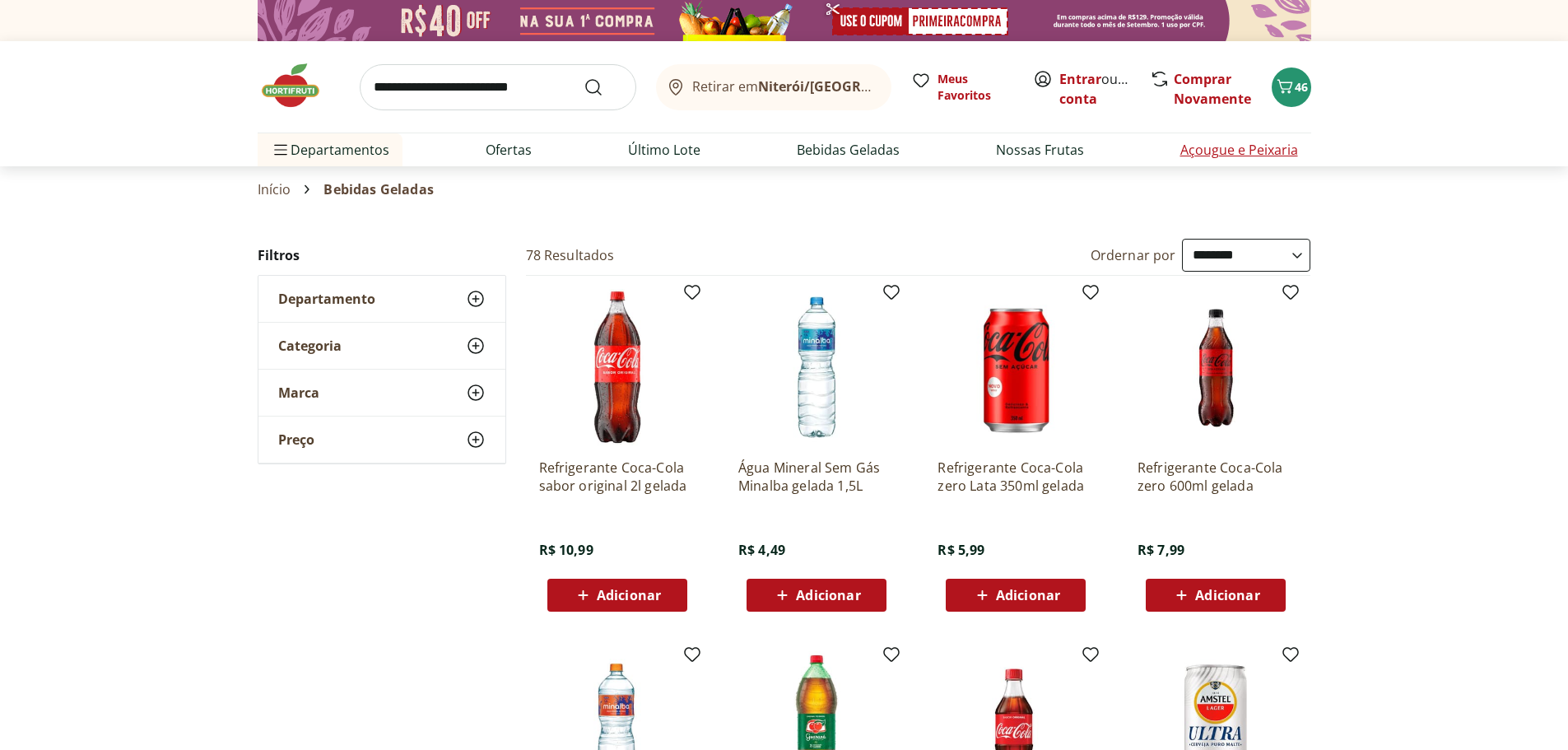
click at [1230, 151] on link "Açougue e Peixaria" at bounding box center [1239, 150] width 118 height 19
select select "**********"
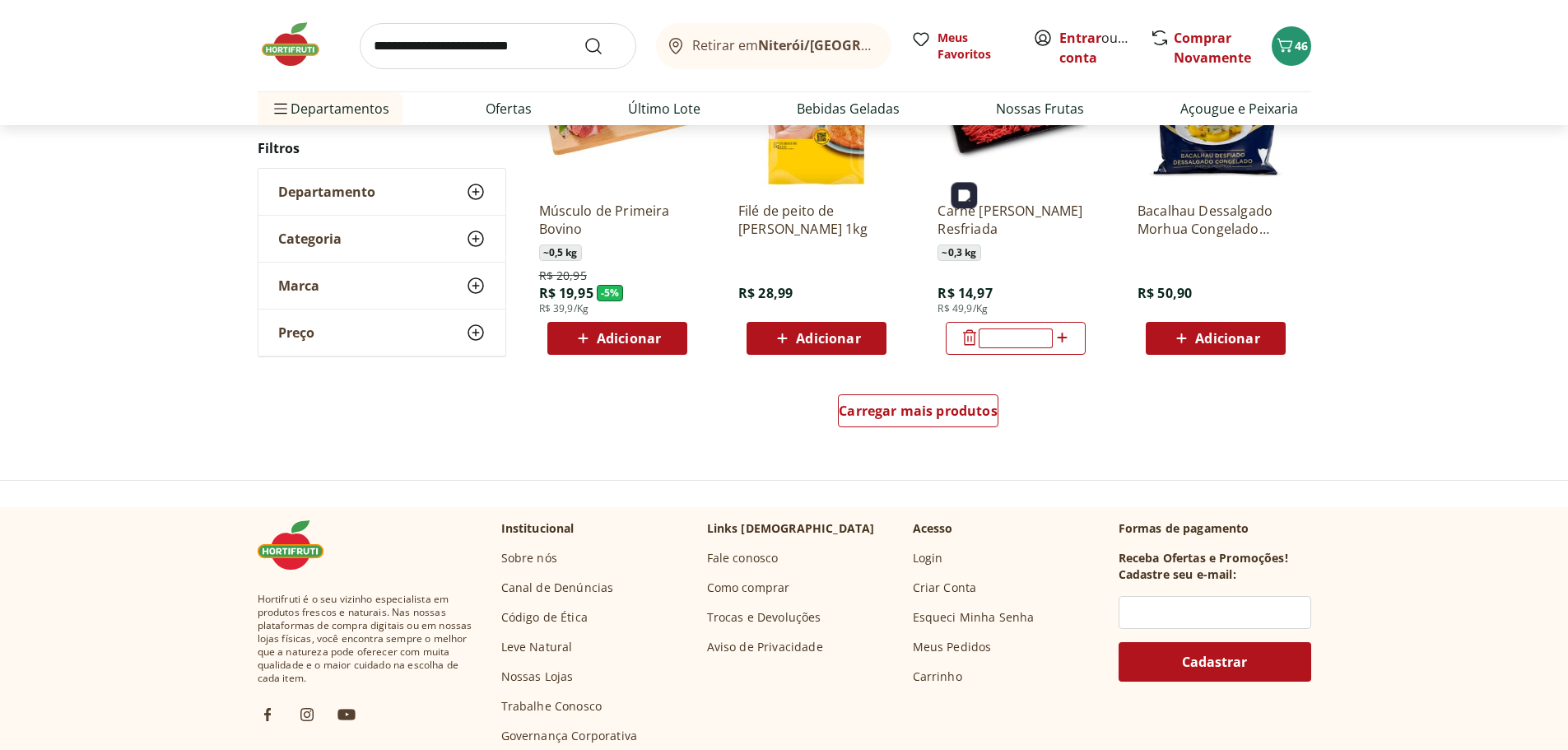
scroll to position [987, 0]
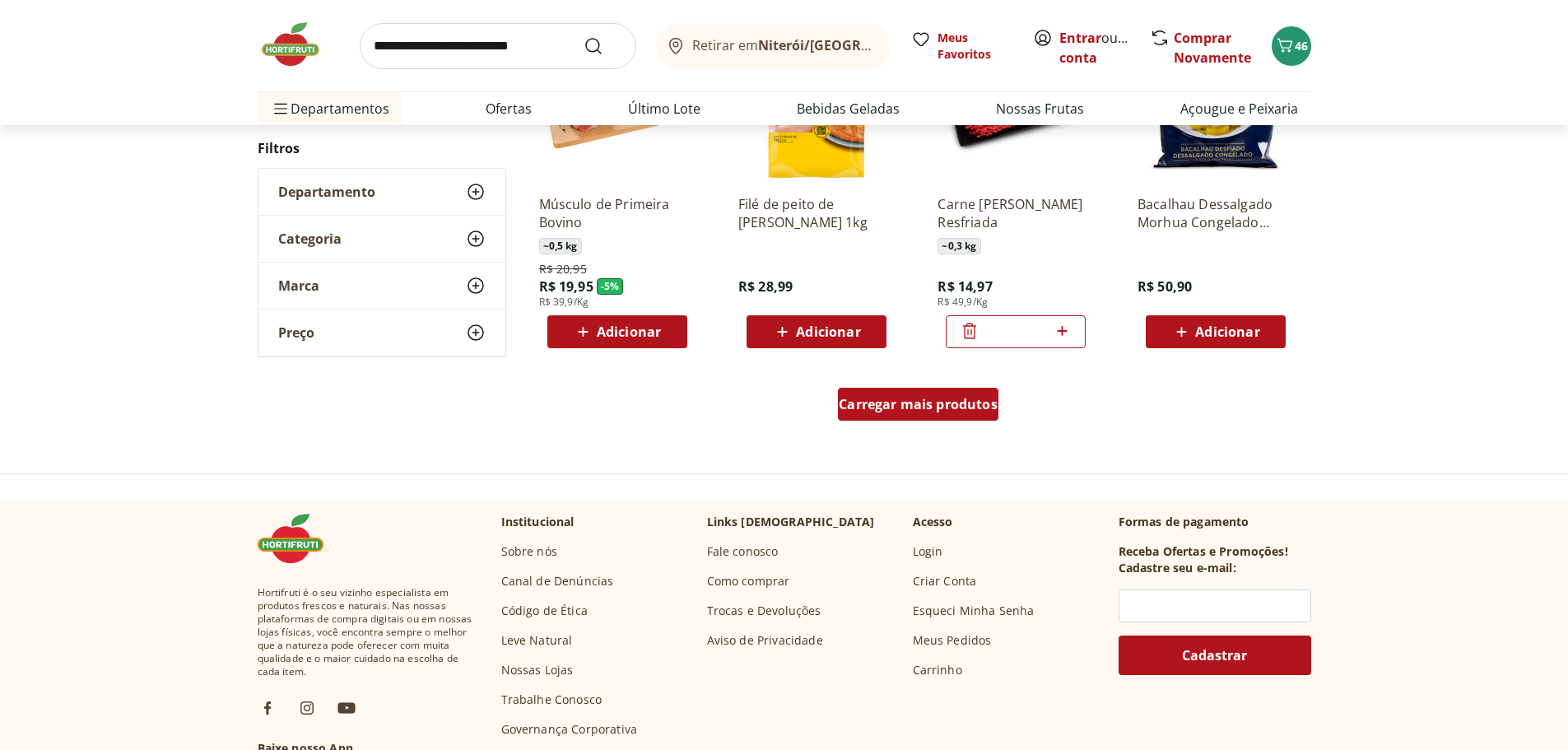
click at [951, 404] on span "Carregar mais produtos" at bounding box center [918, 404] width 159 height 13
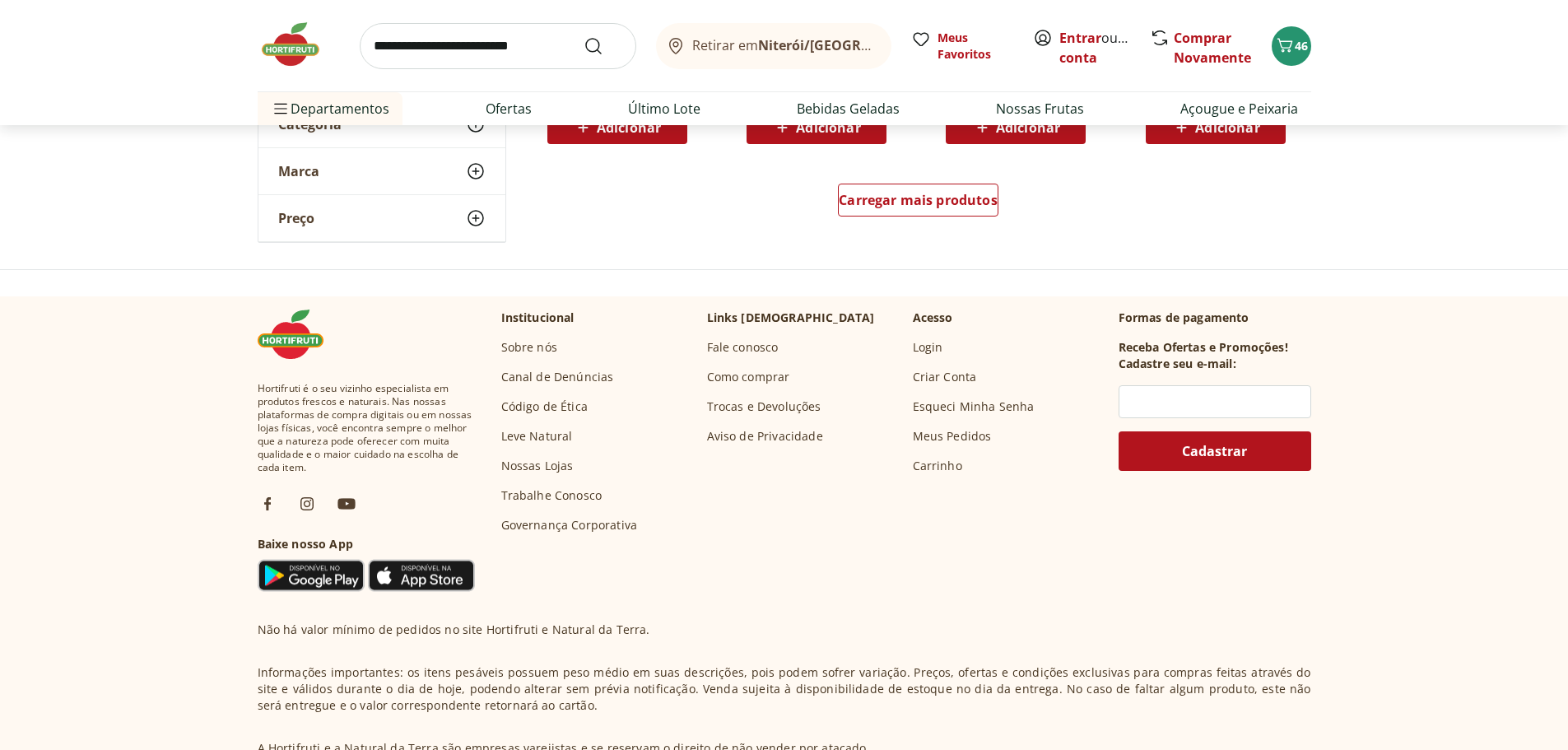
scroll to position [2057, 0]
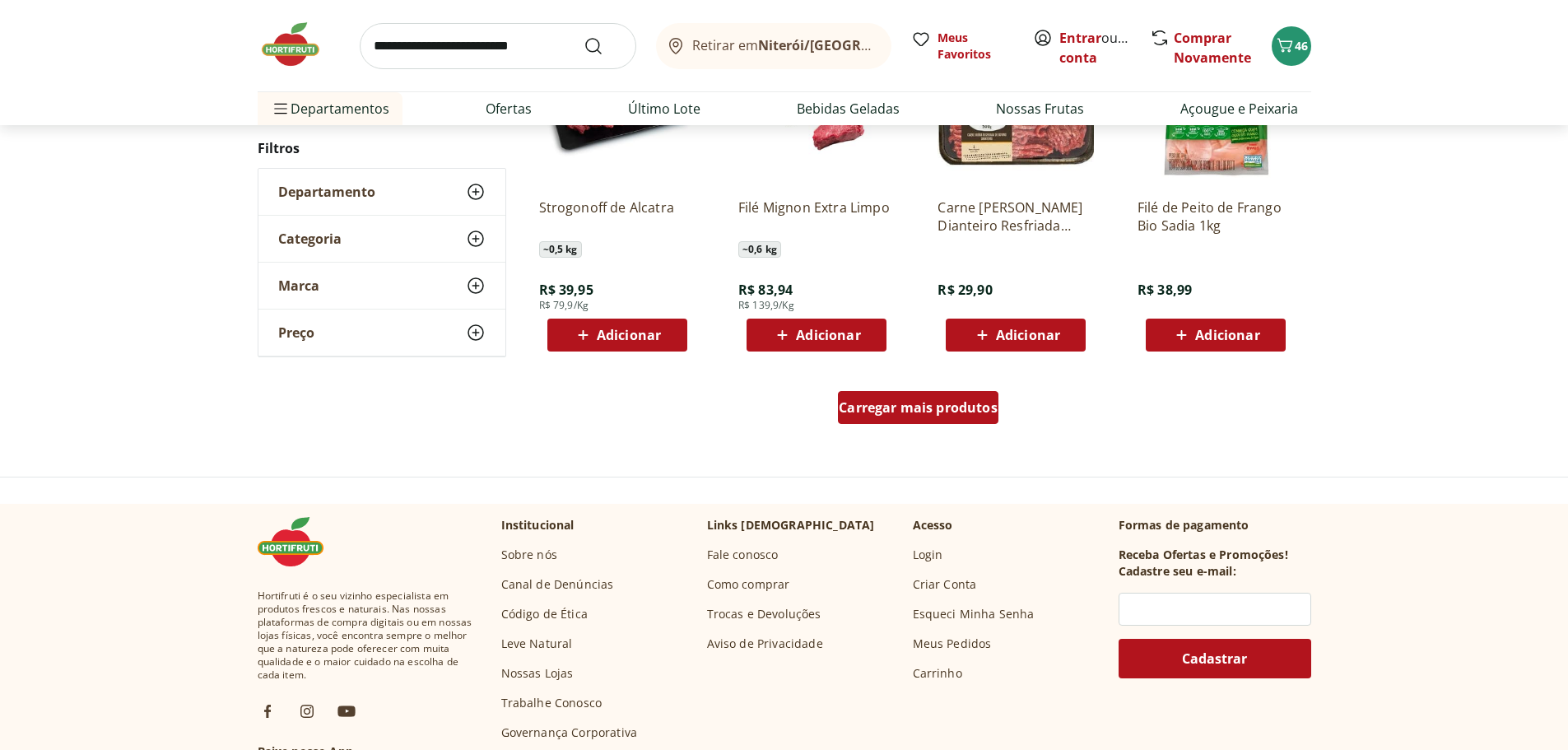
click at [909, 402] on span "Carregar mais produtos" at bounding box center [918, 407] width 159 height 13
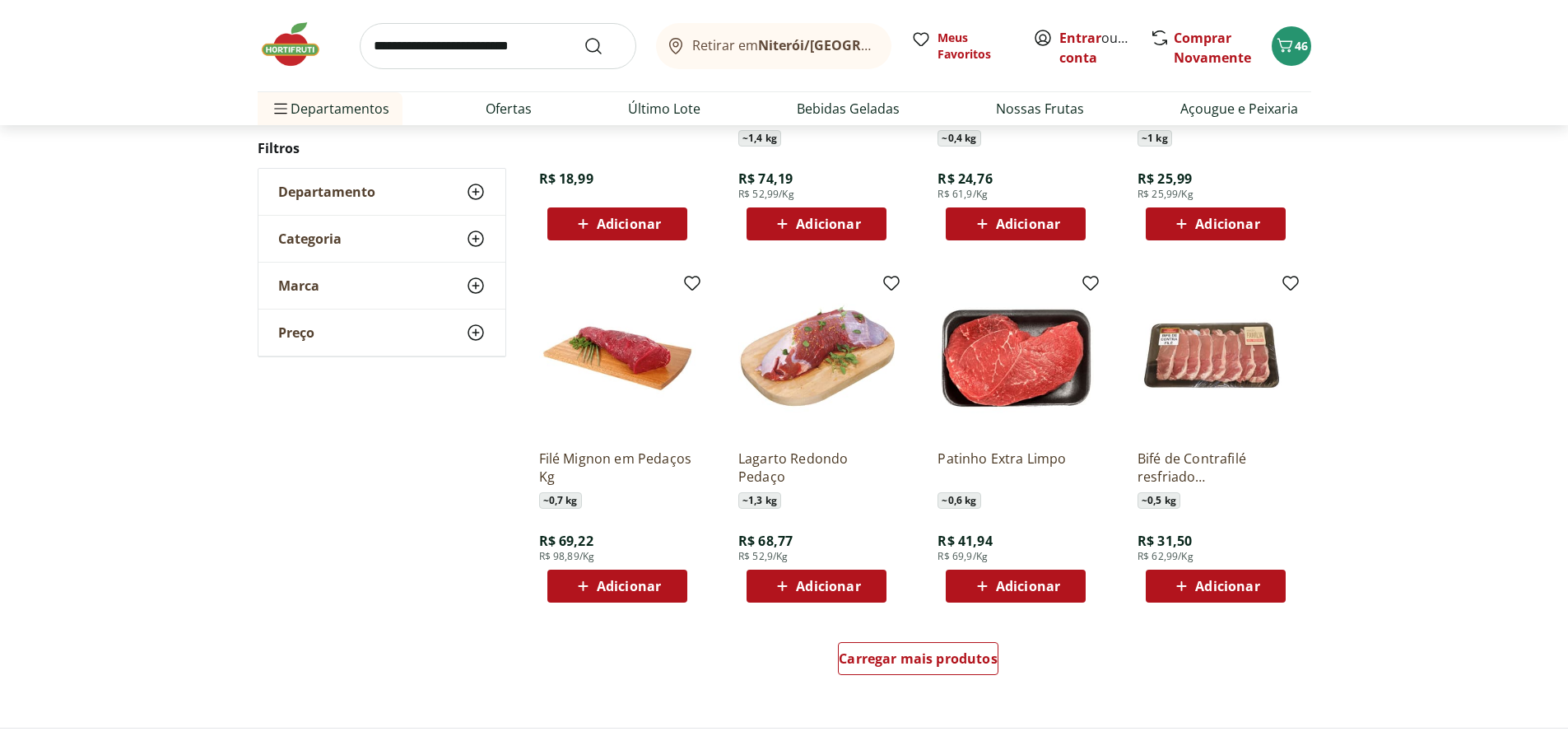
scroll to position [2880, 0]
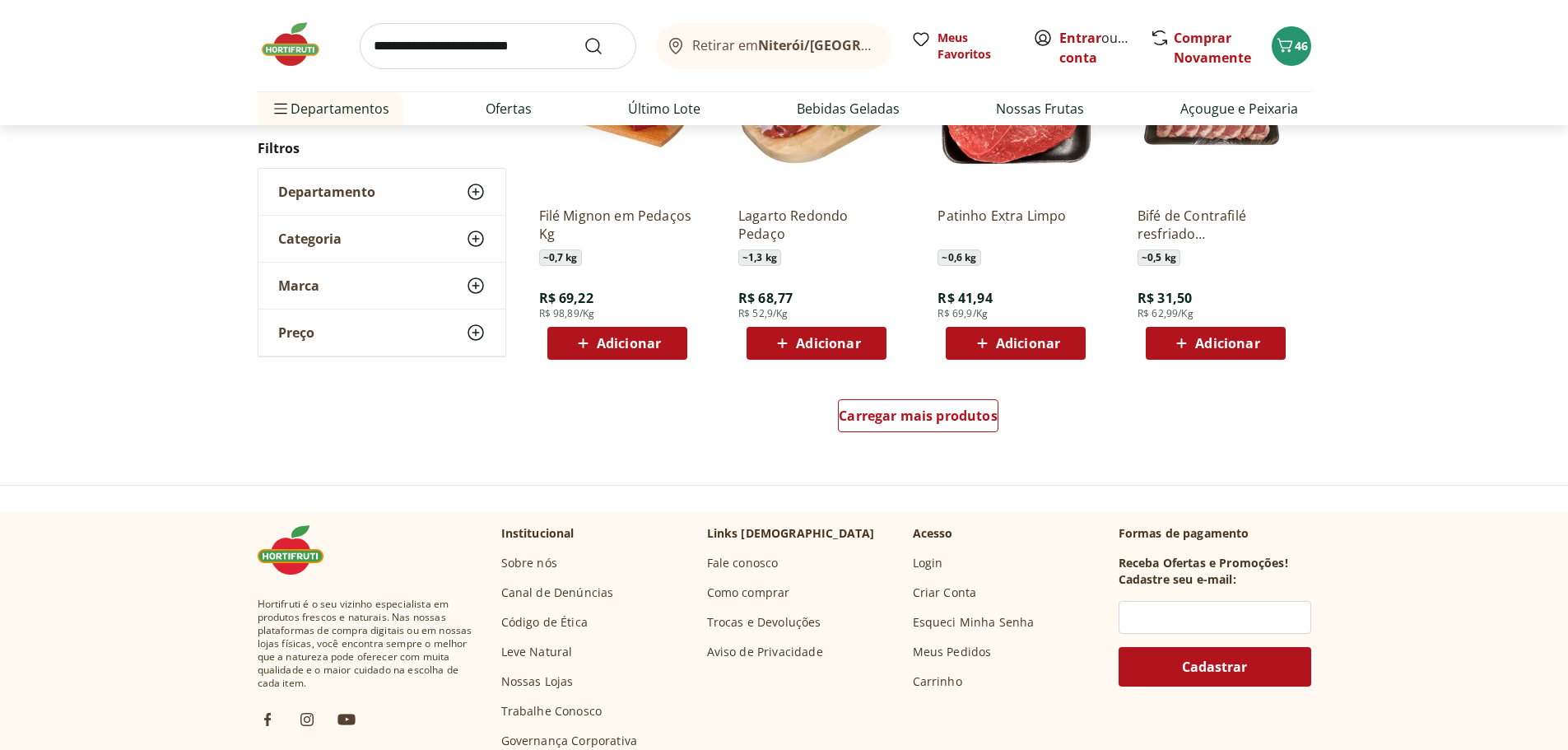
scroll to position [3127, 0]
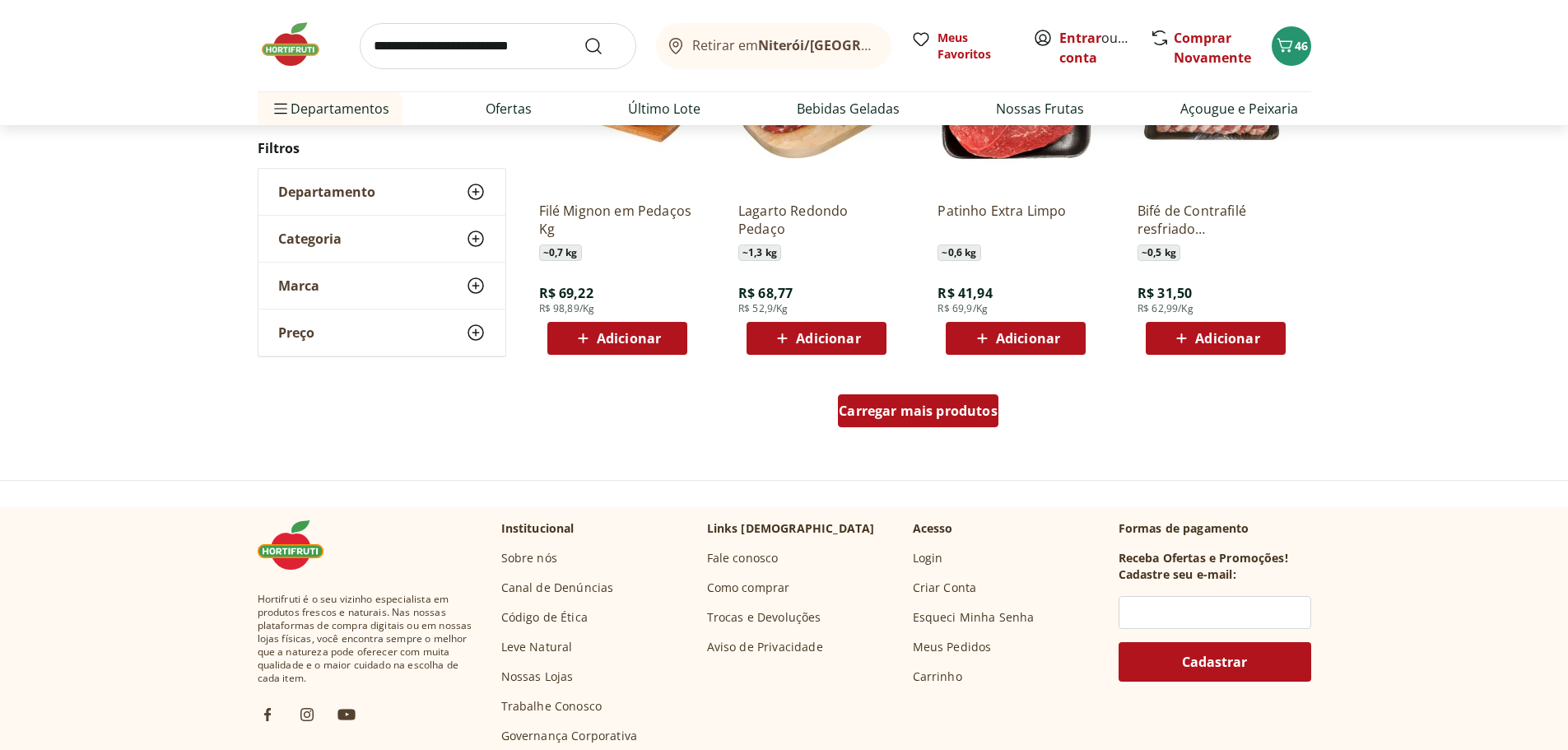
click at [906, 415] on span "Carregar mais produtos" at bounding box center [918, 410] width 159 height 13
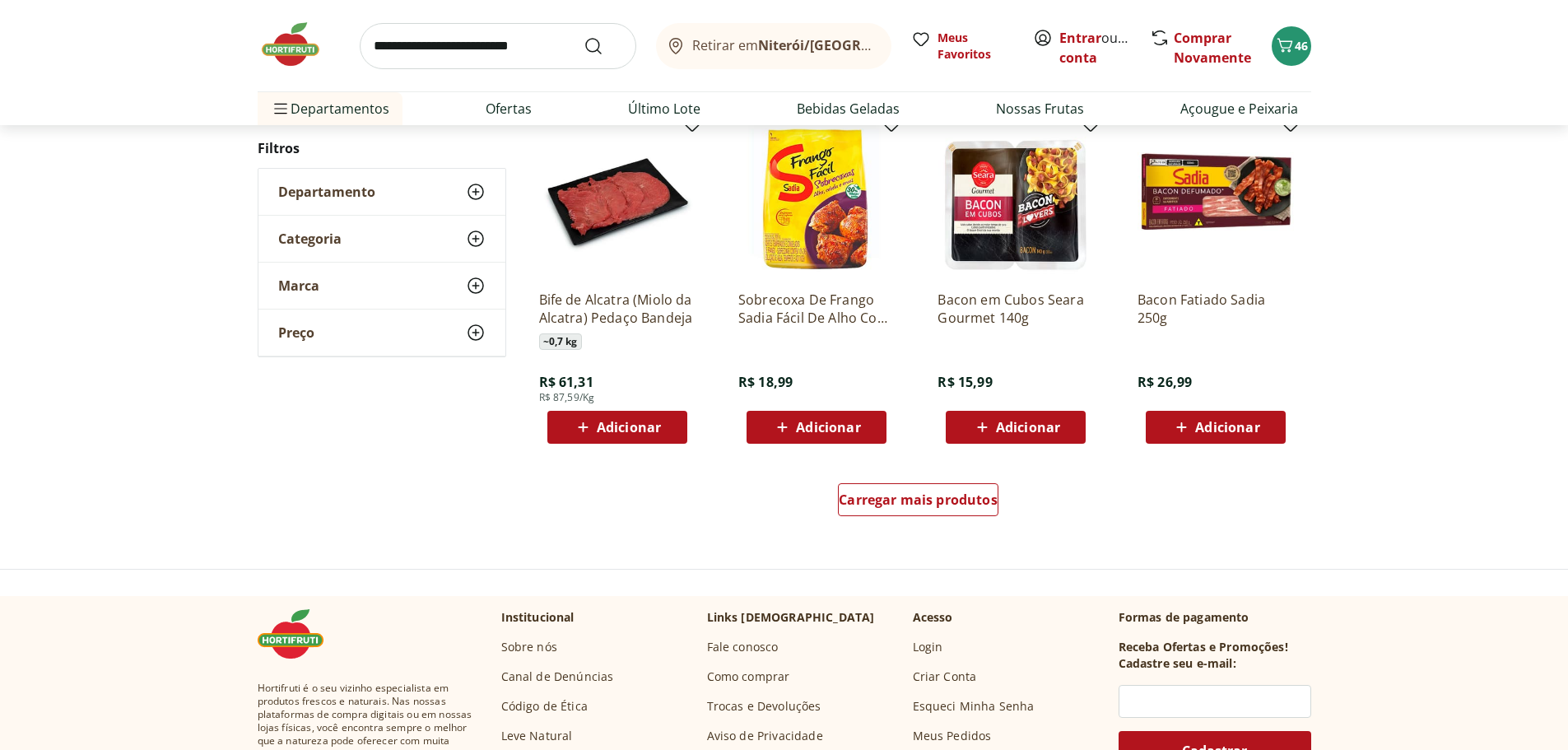
scroll to position [4114, 0]
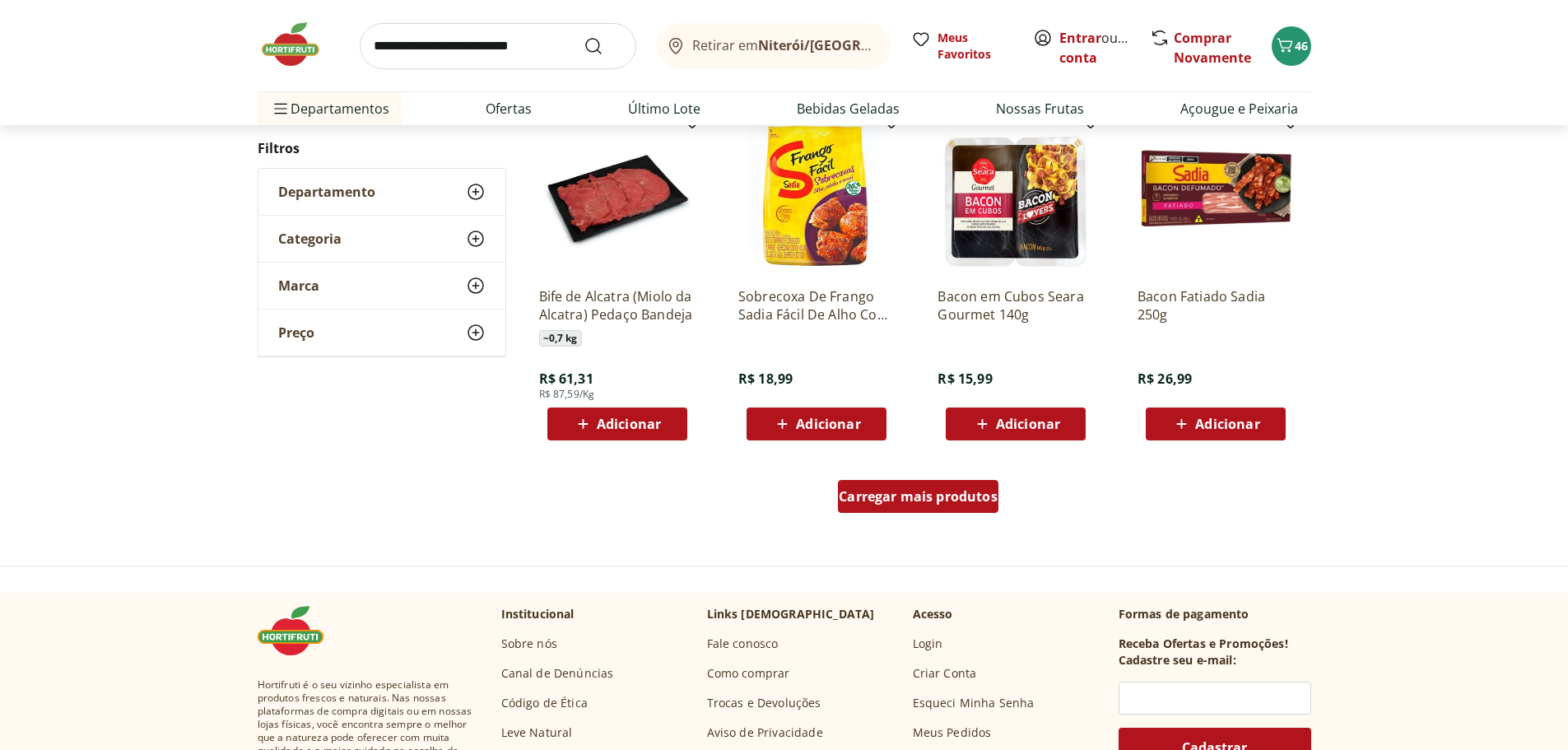
click at [957, 506] on div "Carregar mais produtos" at bounding box center [918, 495] width 160 height 33
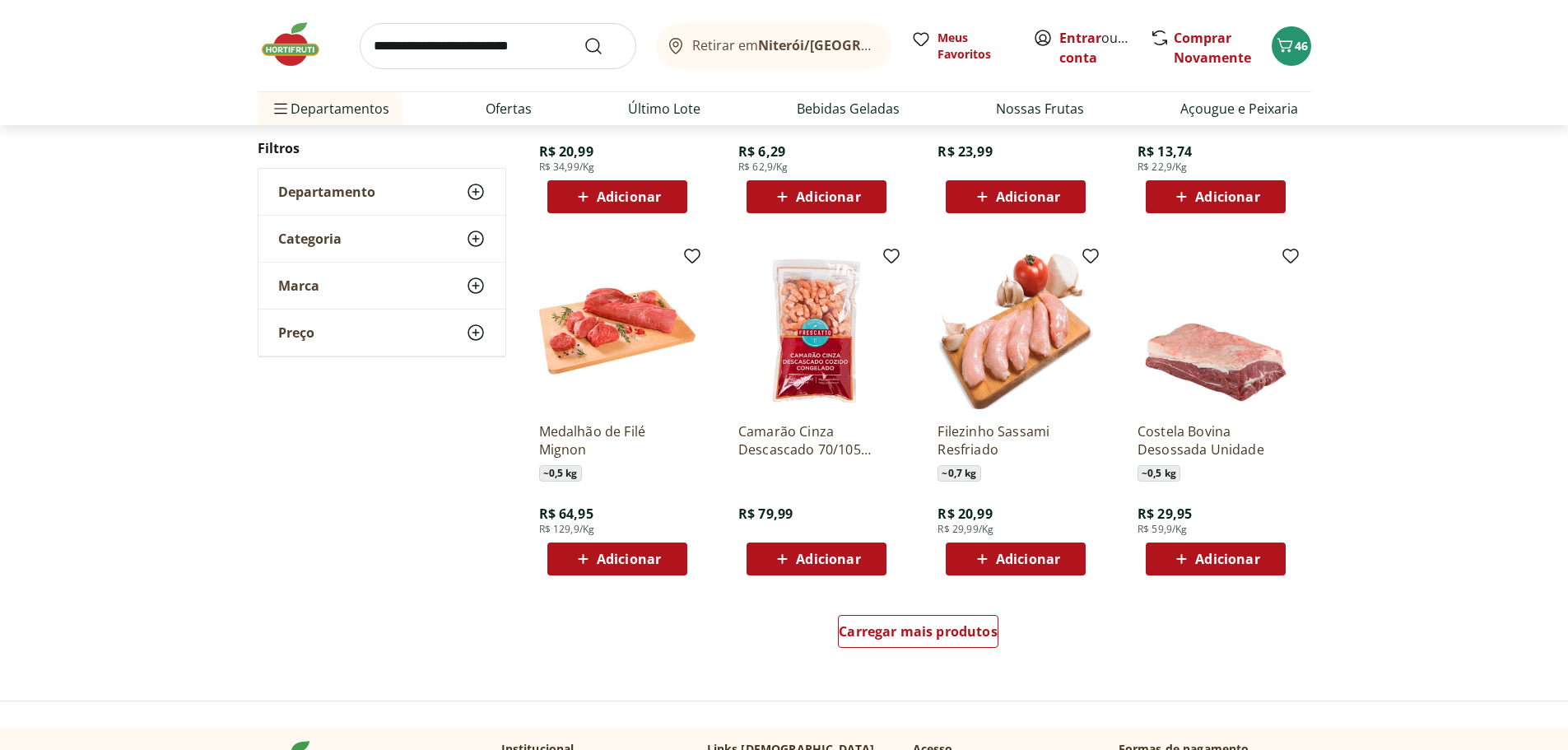
scroll to position [5184, 0]
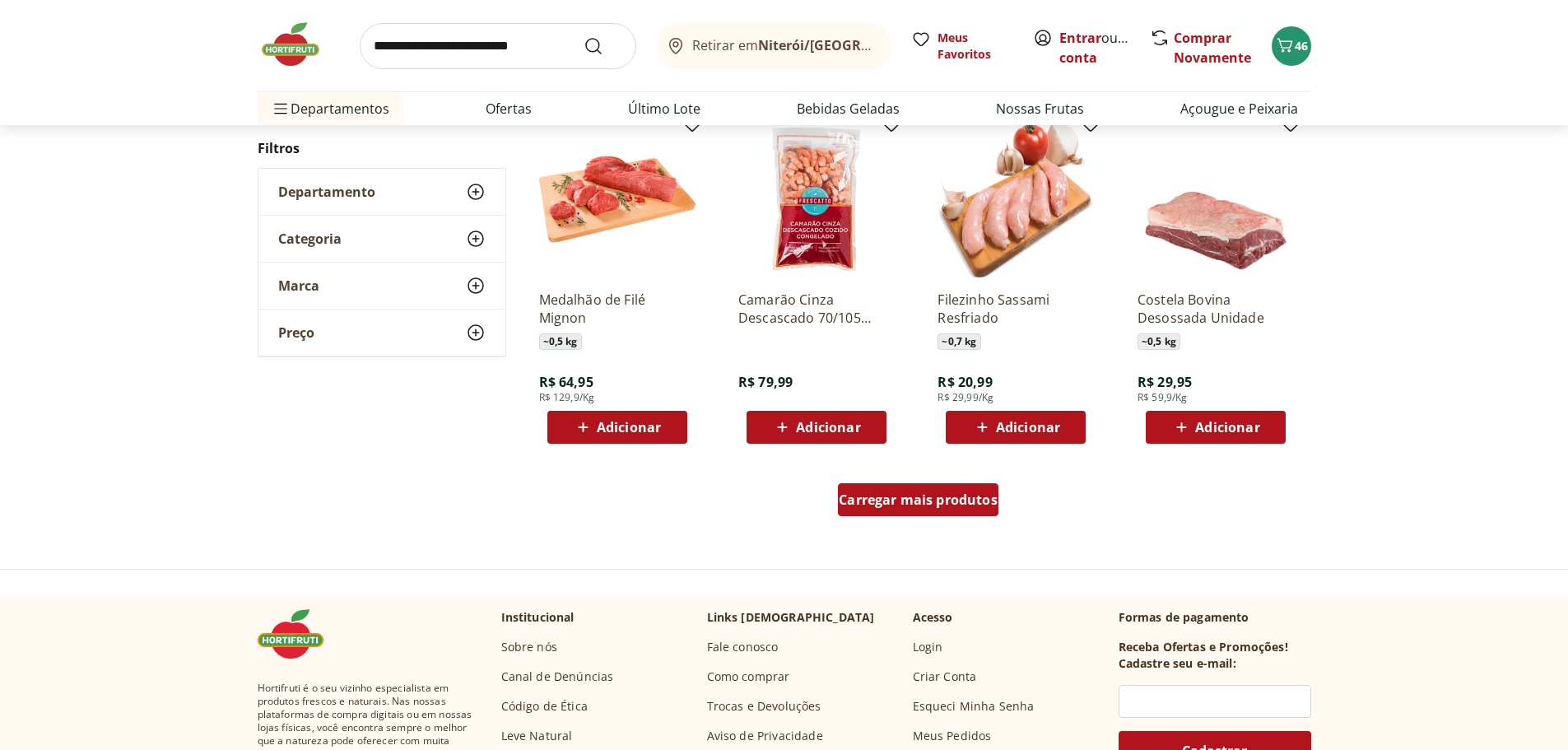
click at [933, 506] on span "Carregar mais produtos" at bounding box center [918, 499] width 159 height 13
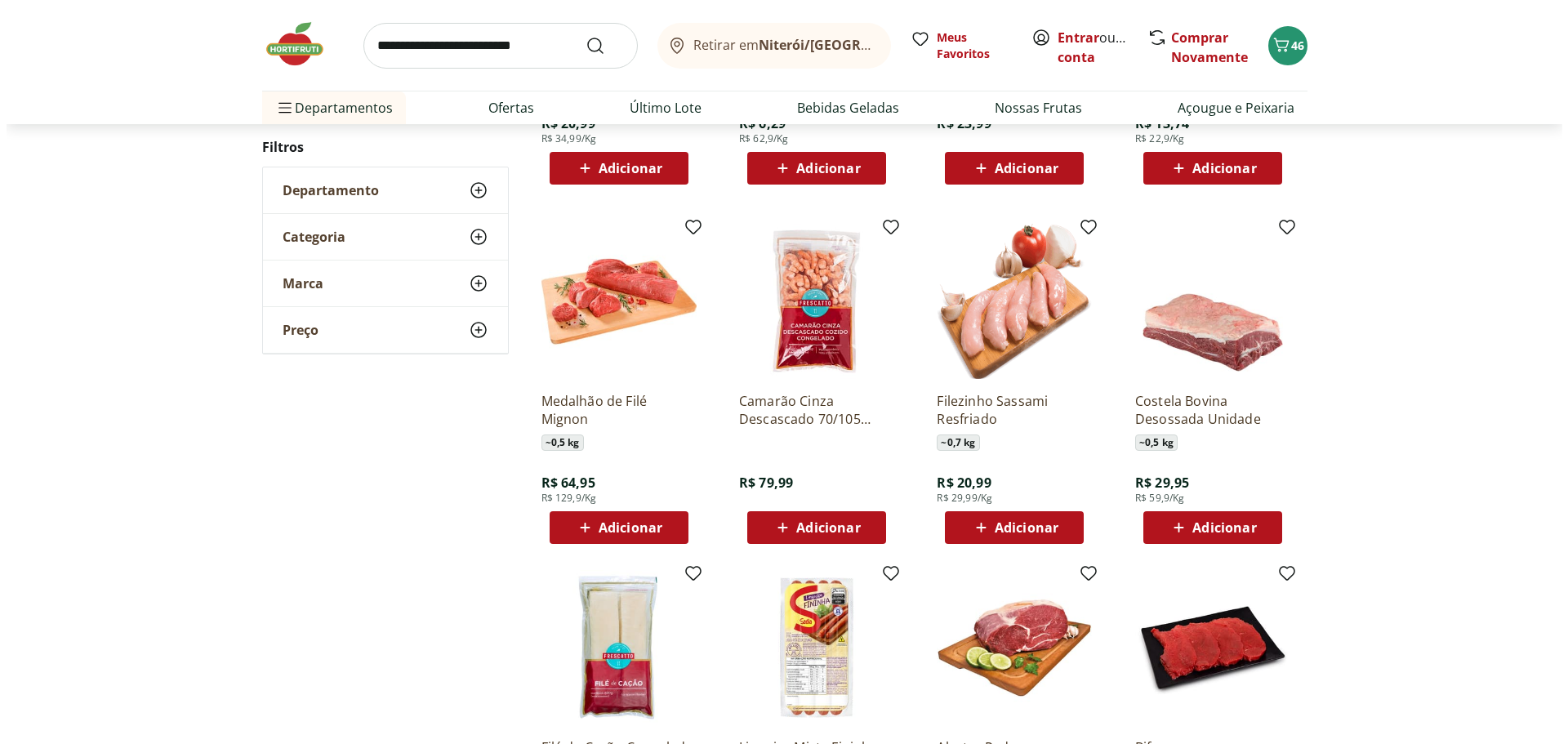
scroll to position [4898, 0]
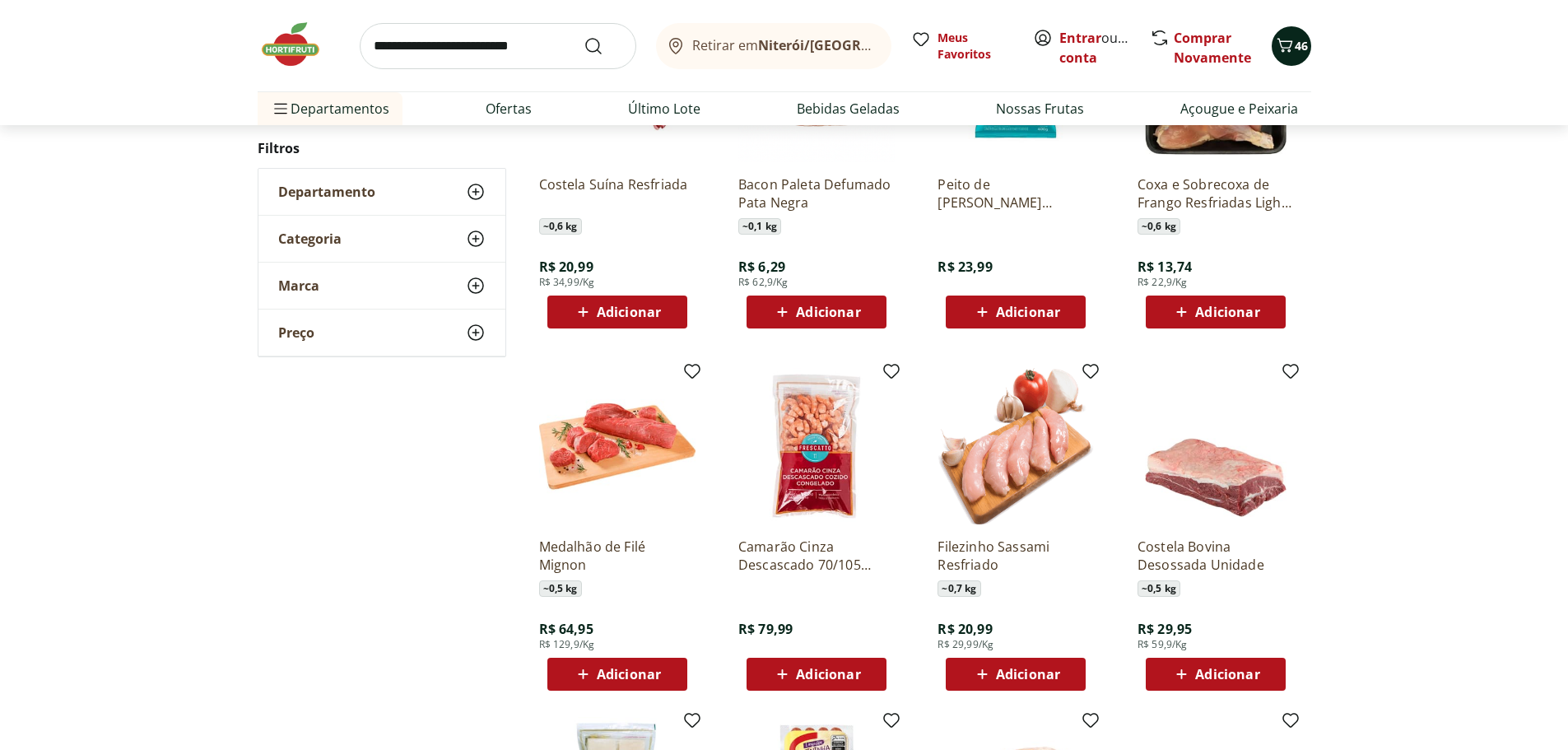
click at [1299, 49] on span "46" at bounding box center [1301, 46] width 13 height 16
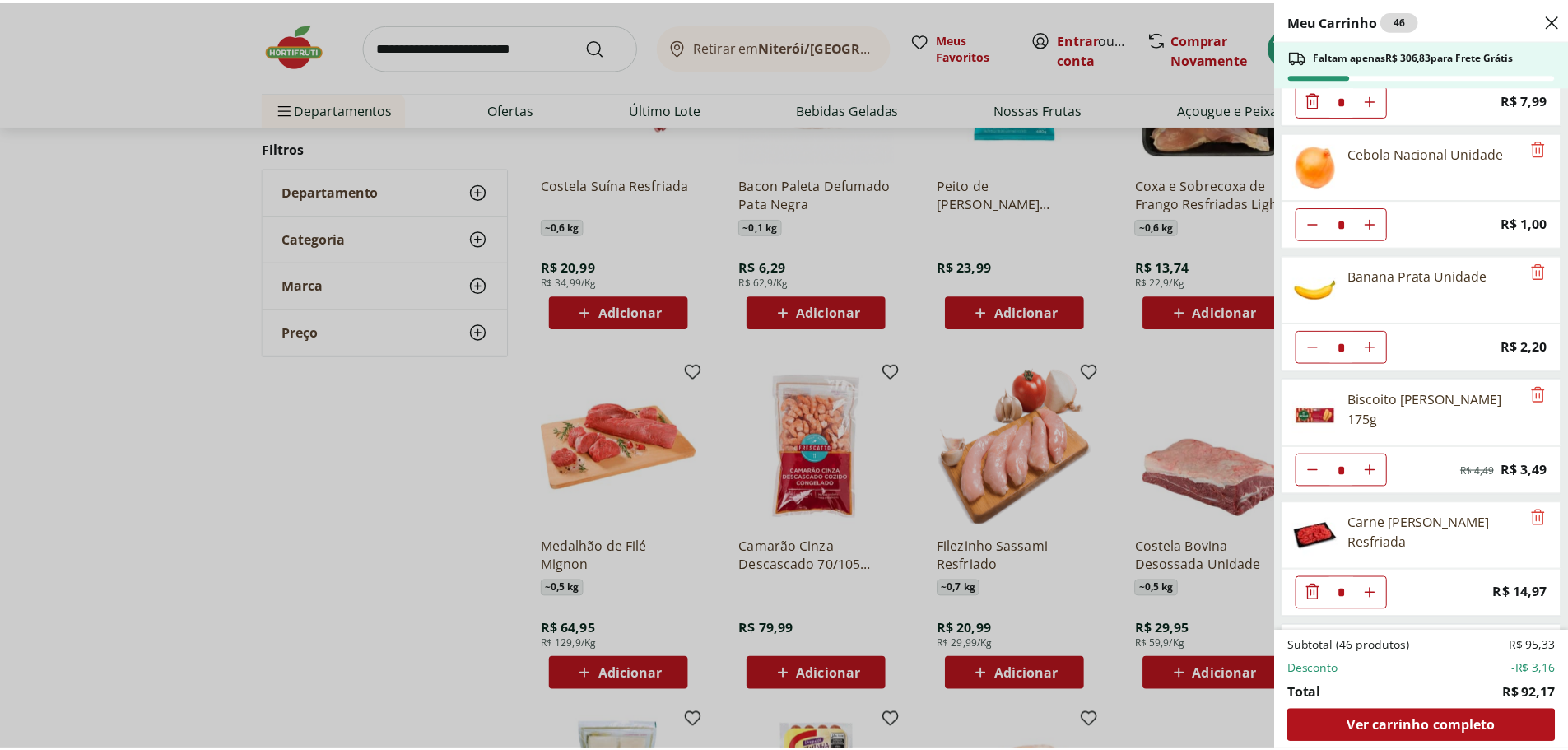
scroll to position [531, 0]
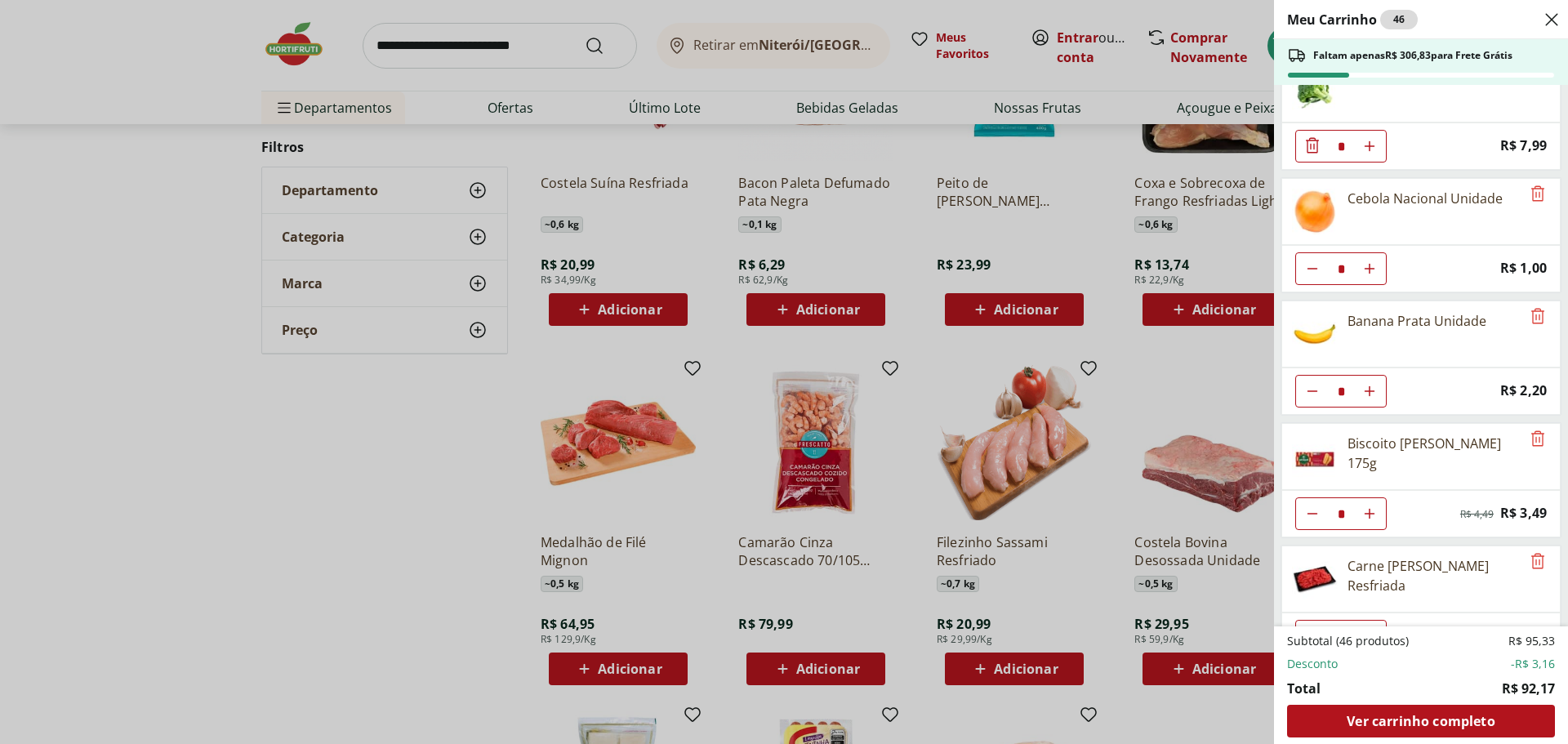
click at [433, 39] on div "Meu Carrinho 46 Faltam apenas R$ 306,83 para Frete Grátis Tomate Italiano * Pri…" at bounding box center [784, 372] width 1568 height 744
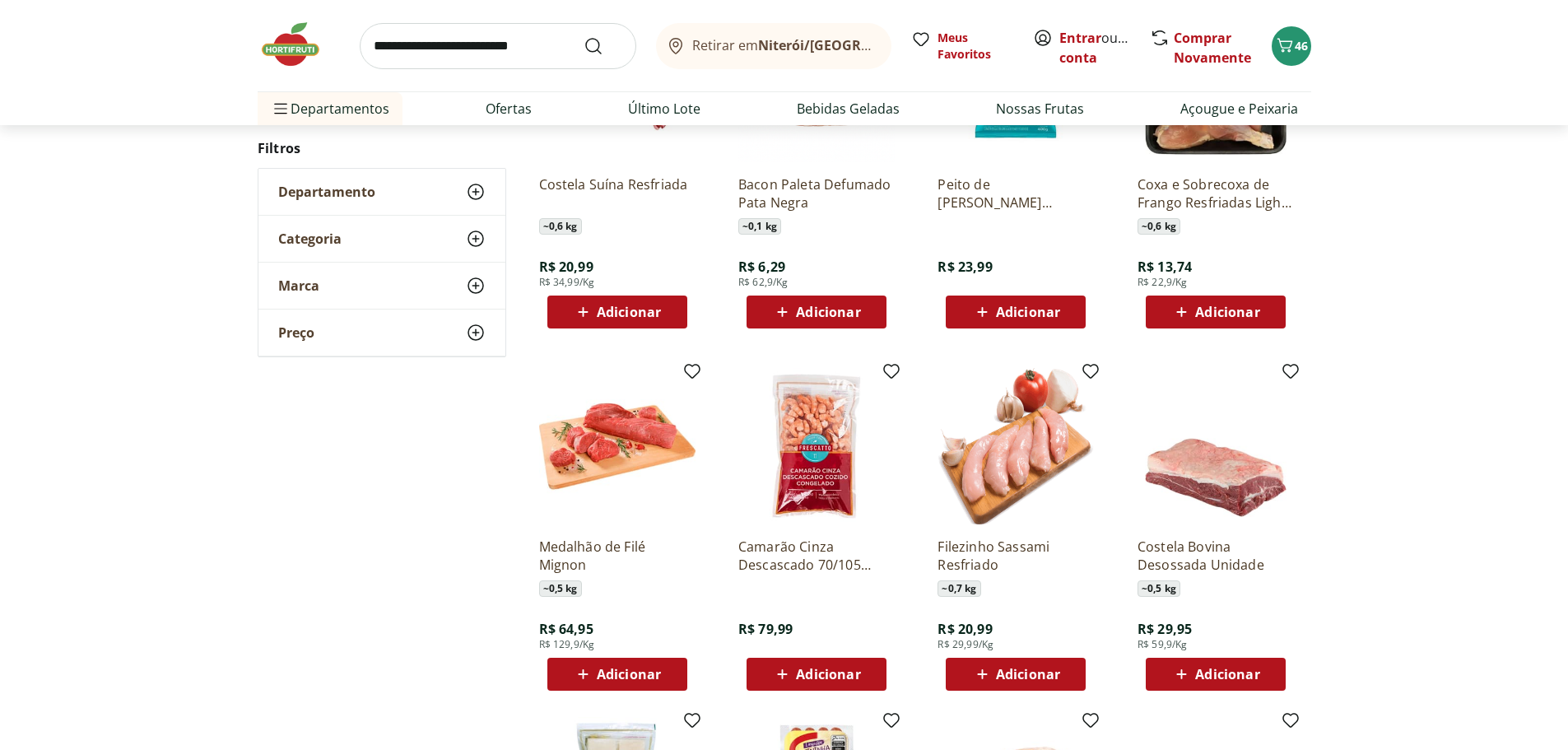
click at [489, 45] on input "search" at bounding box center [498, 46] width 277 height 46
type input "**********"
click at [583, 36] on button "Submit Search" at bounding box center [603, 46] width 40 height 19
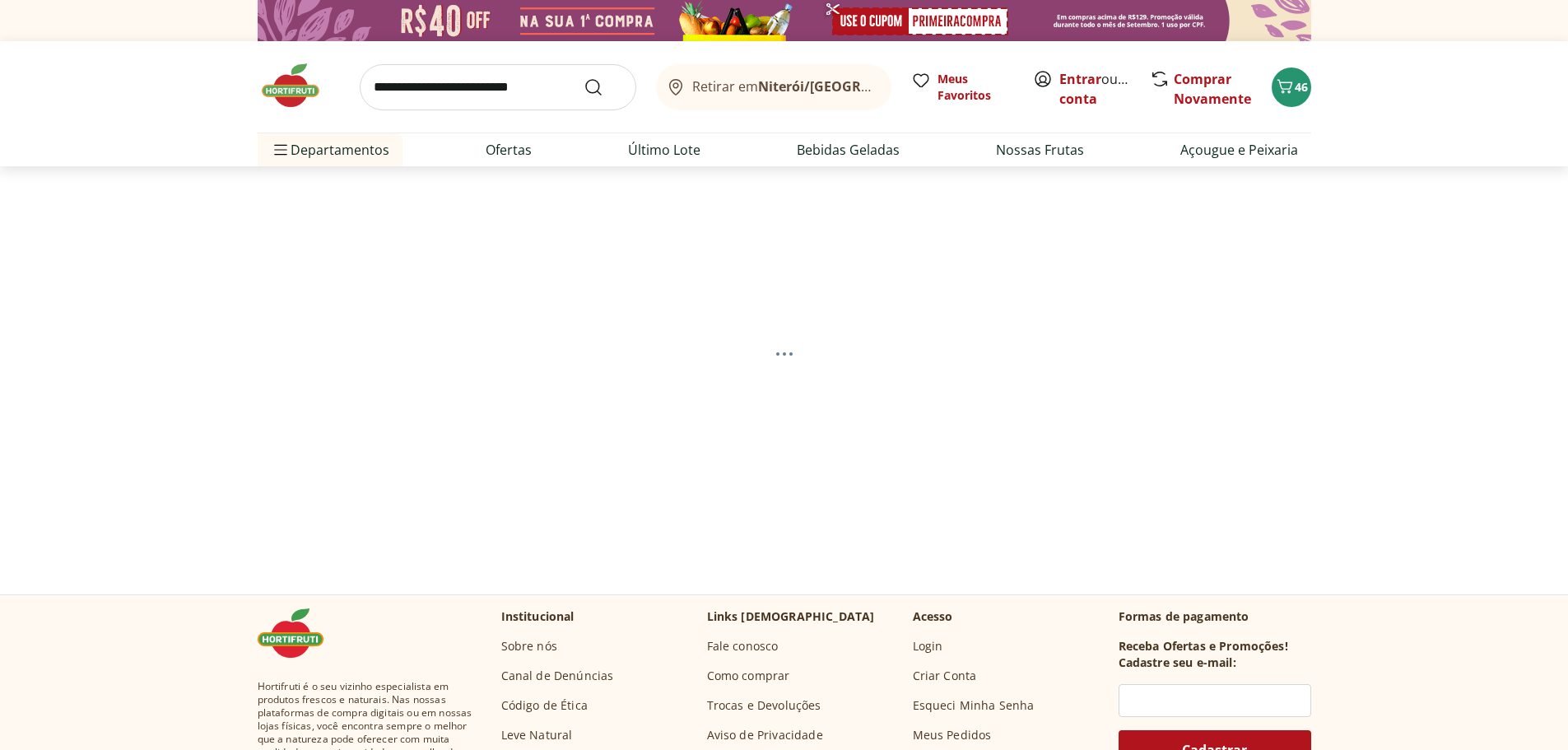
select select "**********"
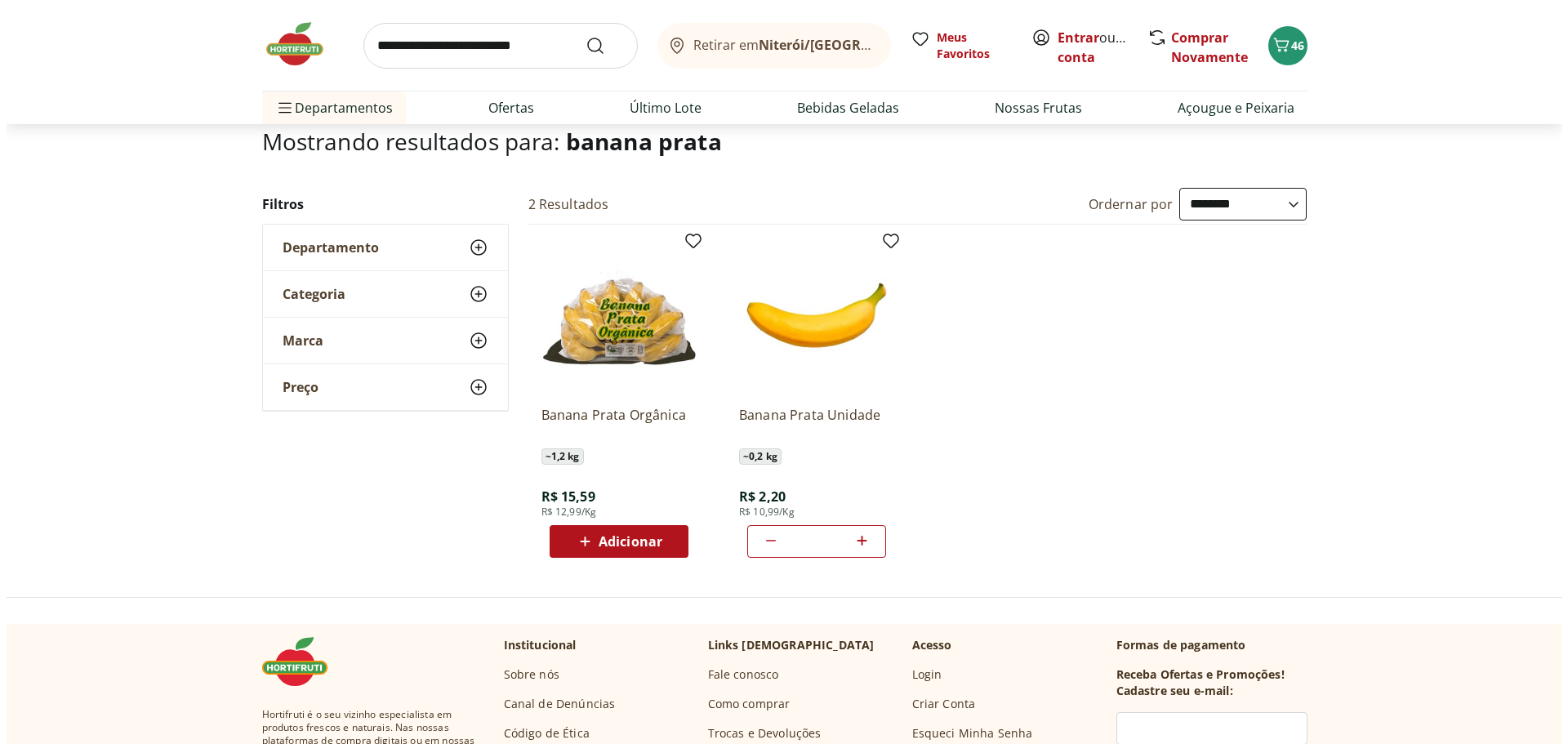
scroll to position [81, 0]
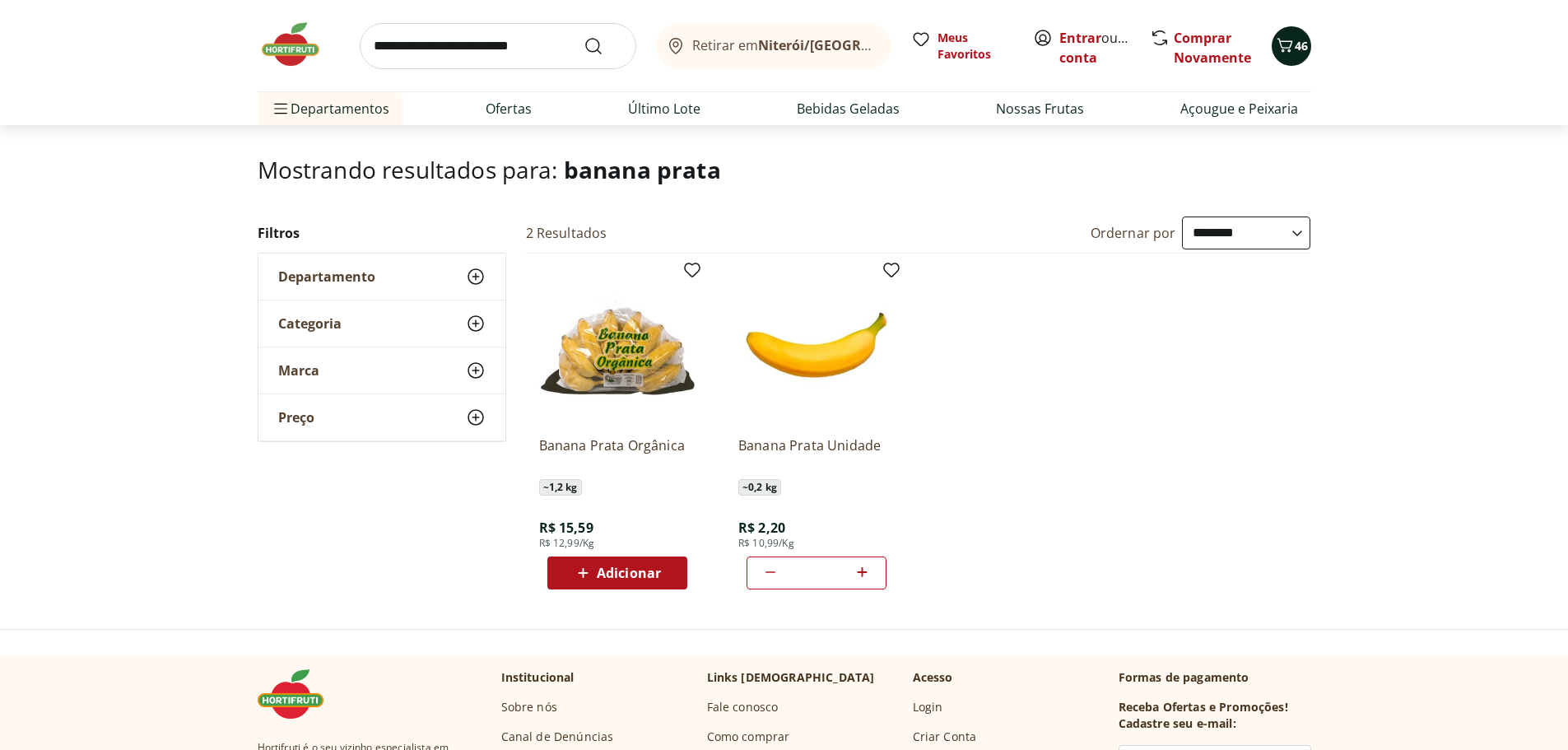
click at [1286, 44] on icon "Carrinho" at bounding box center [1284, 45] width 19 height 19
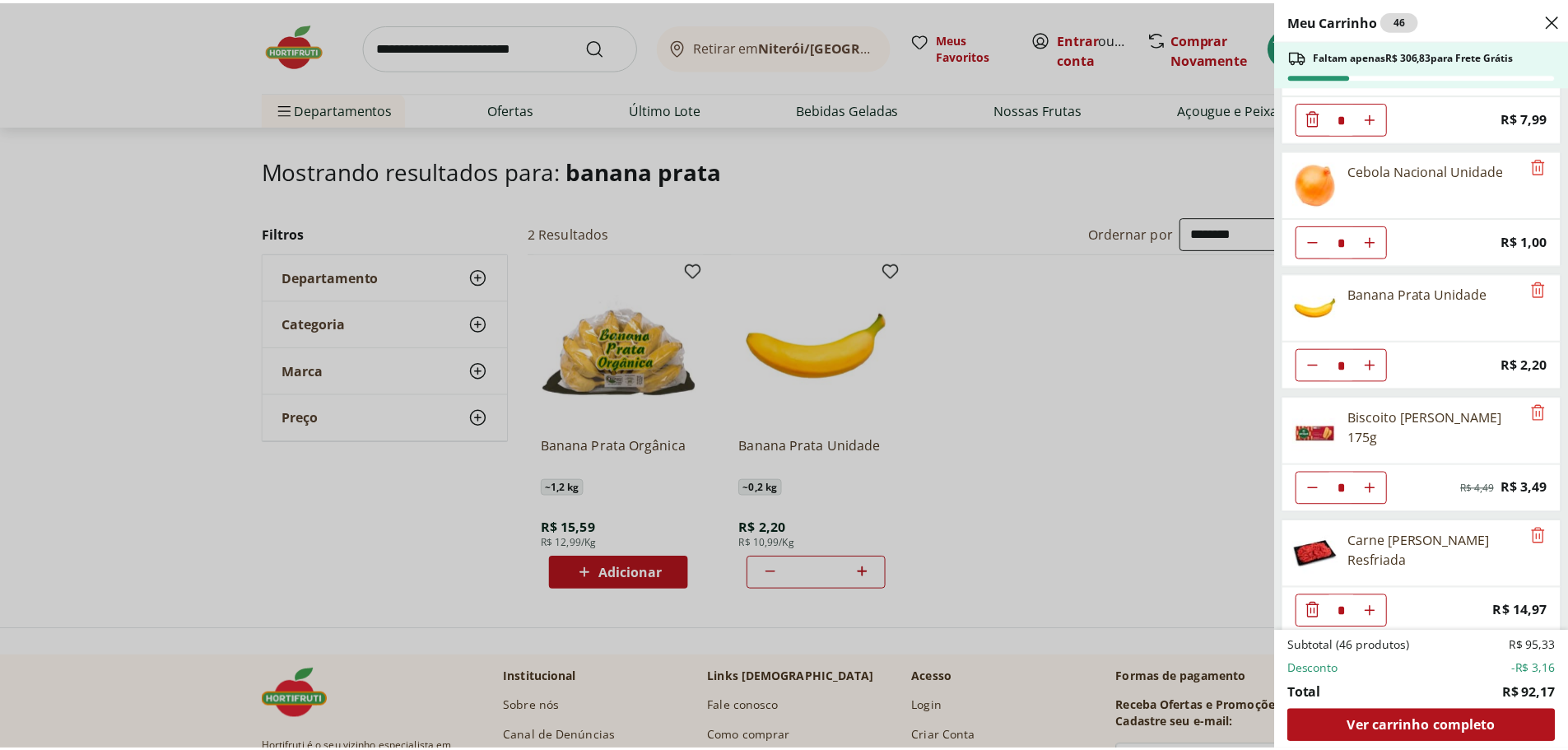
scroll to position [613, 0]
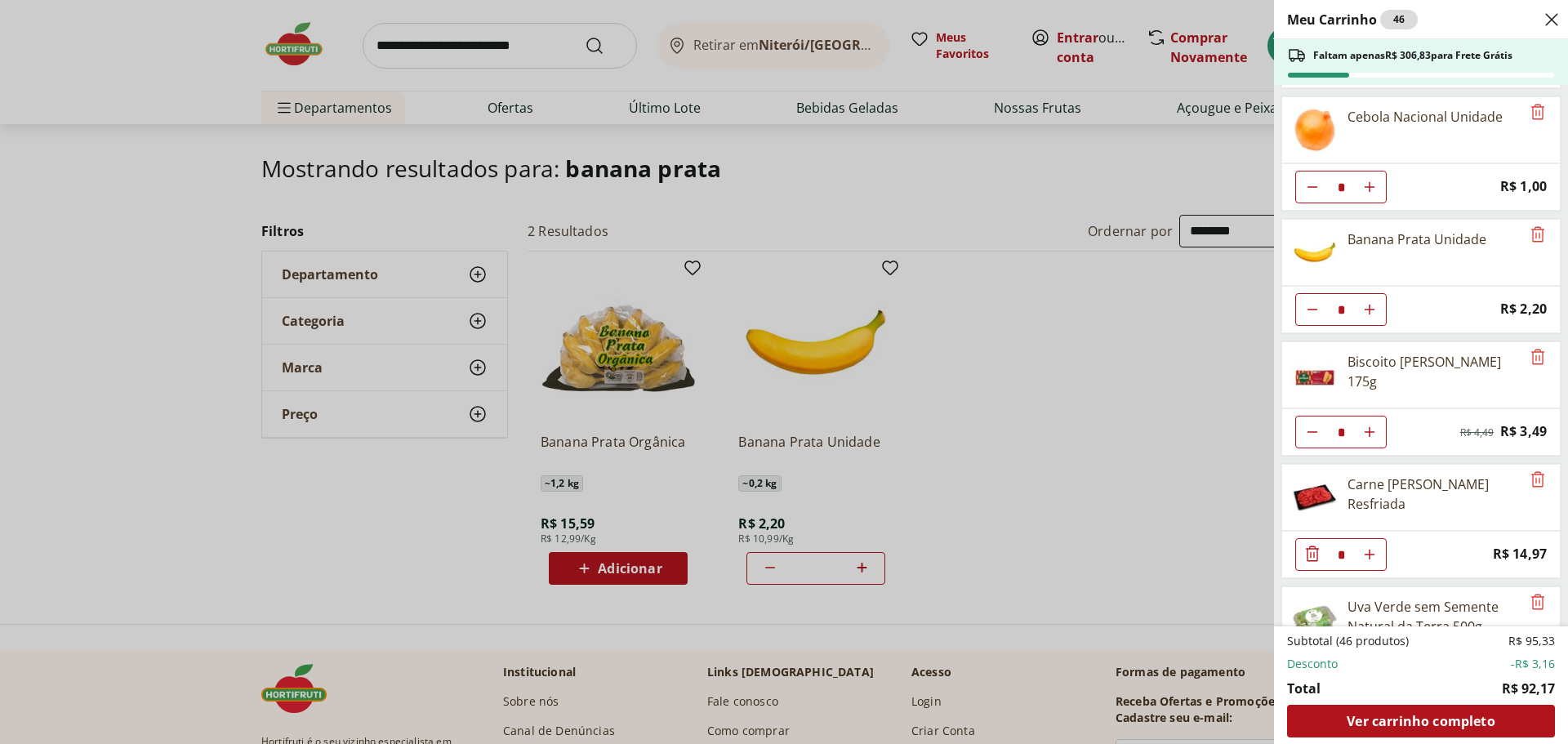
click at [444, 48] on div "Meu Carrinho 46 Faltam apenas R$ 306,83 para Frete Grátis Tomate Italiano * Pri…" at bounding box center [784, 372] width 1568 height 744
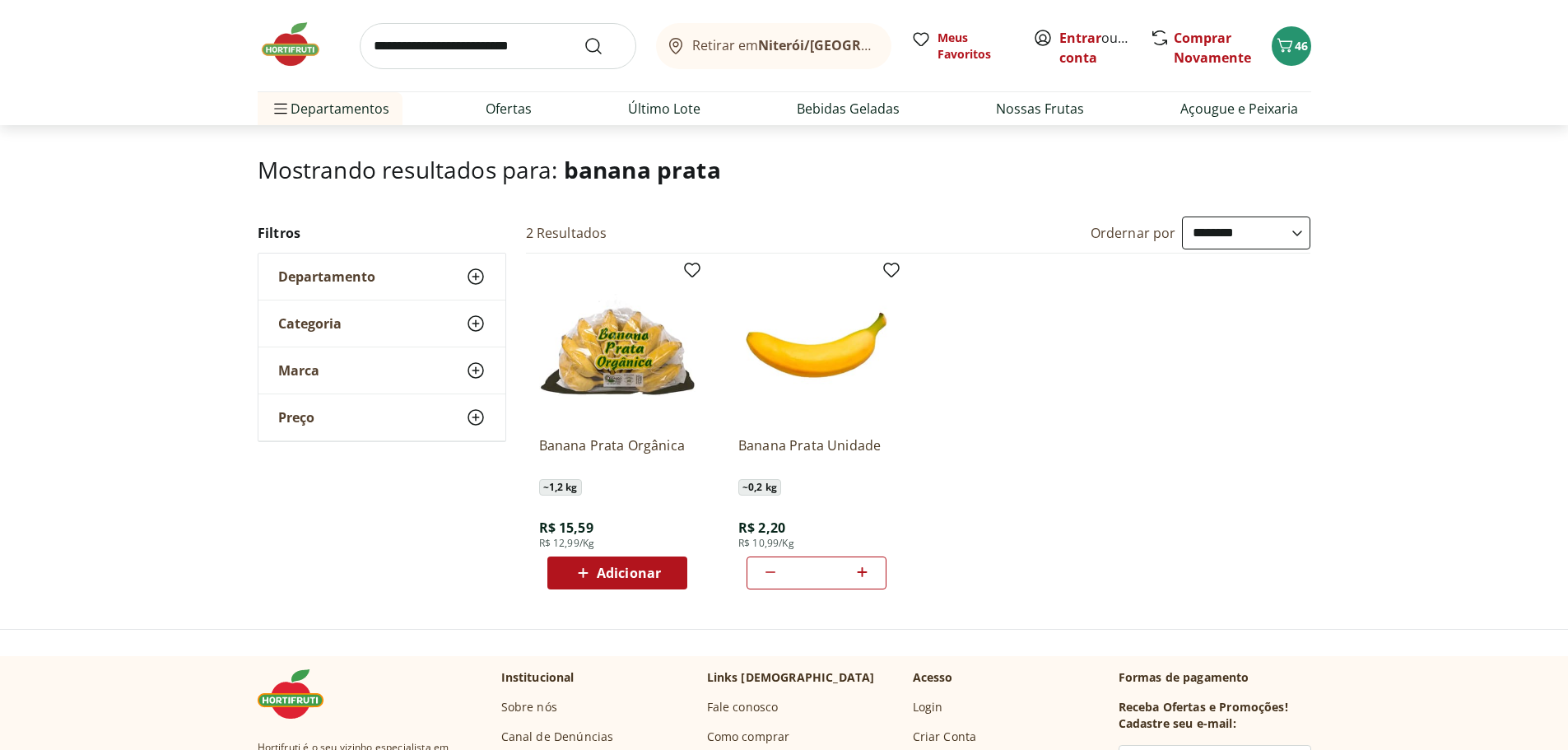
click at [452, 46] on input "search" at bounding box center [498, 46] width 277 height 46
type input "**********"
click at [583, 36] on button "Submit Search" at bounding box center [603, 46] width 40 height 19
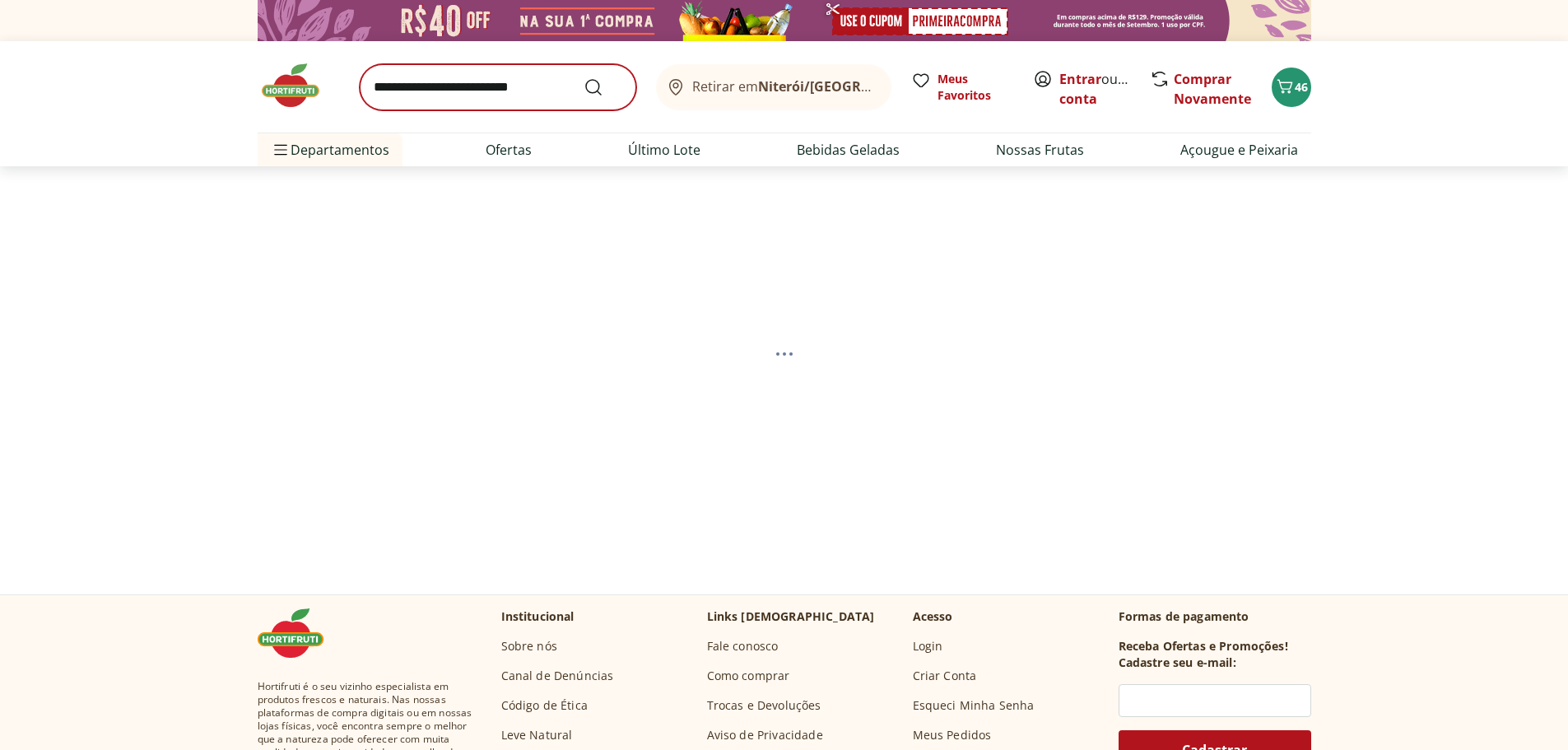
select select "**********"
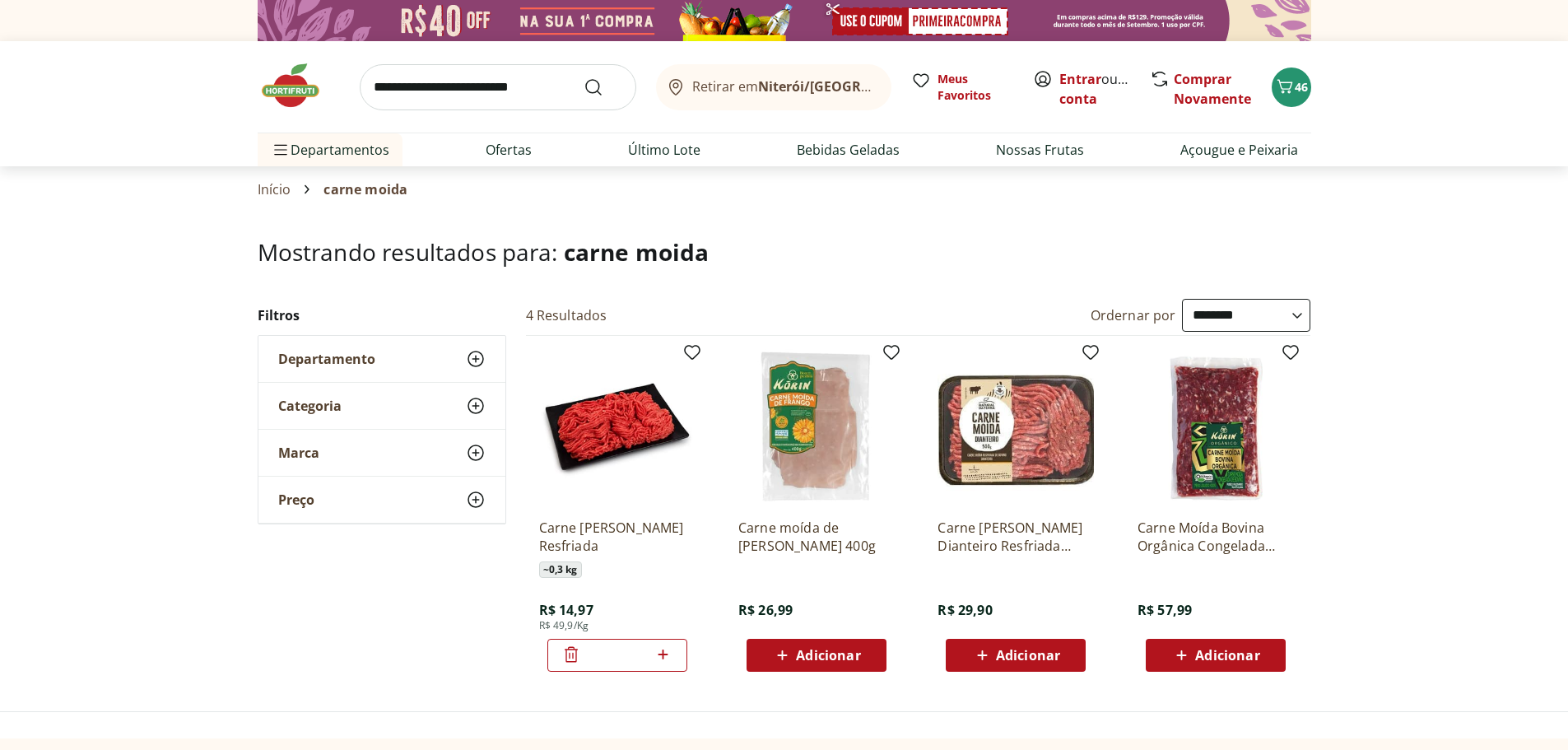
click at [583, 536] on p "Carne [PERSON_NAME] Resfriada" at bounding box center [617, 536] width 156 height 36
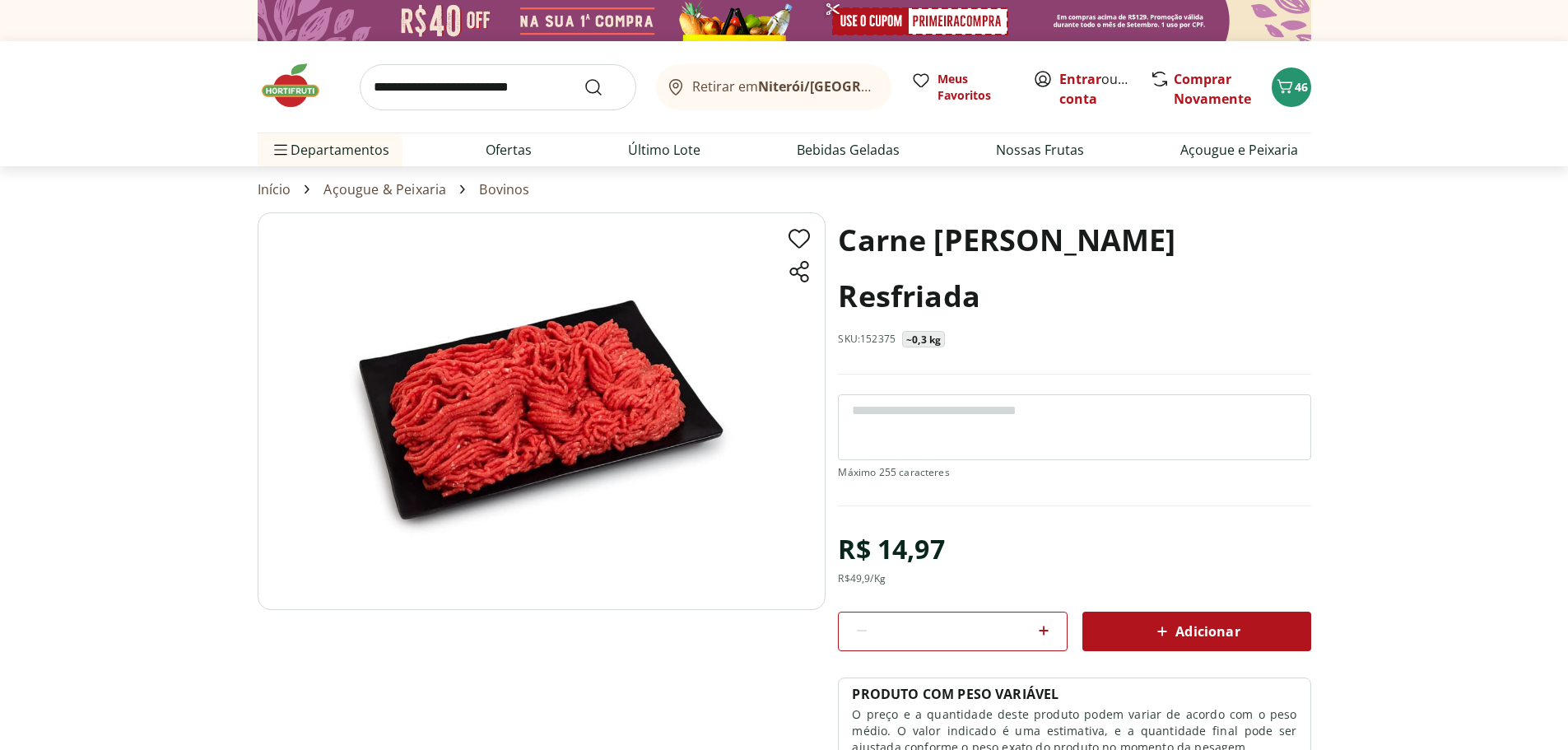
click at [956, 394] on textarea at bounding box center [1074, 427] width 472 height 66
click at [912, 394] on textarea at bounding box center [1074, 427] width 472 height 66
drag, startPoint x: 1096, startPoint y: 353, endPoint x: 959, endPoint y: 345, distance: 137.2
click at [959, 394] on textarea "**********" at bounding box center [1074, 427] width 472 height 66
type textarea "**********"
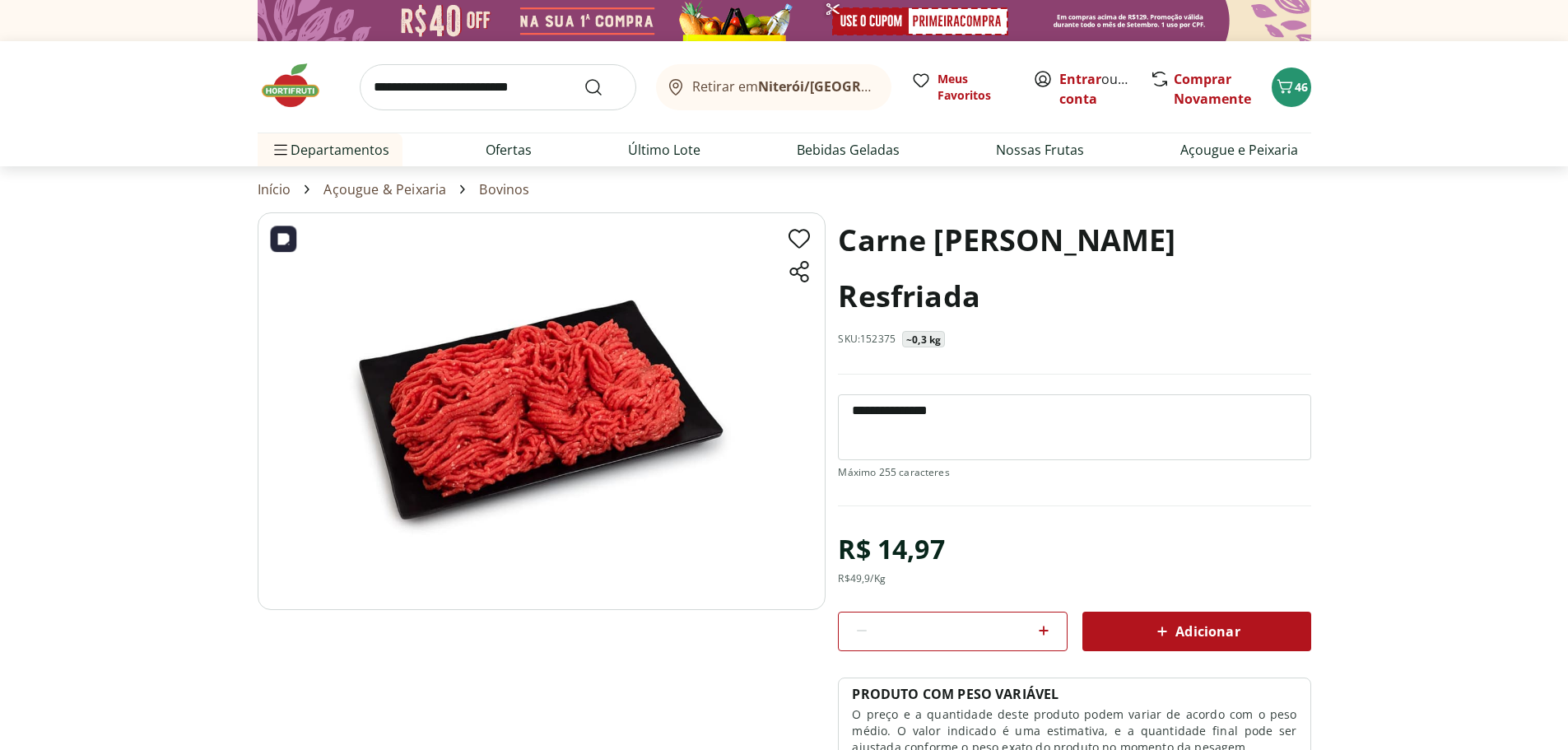
drag, startPoint x: 977, startPoint y: 352, endPoint x: 725, endPoint y: 353, distance: 252.0
click at [725, 353] on section "**********" at bounding box center [784, 529] width 1053 height 633
type textarea "****"
click at [1403, 316] on section "Carne [PERSON_NAME] Resfriada SKU: 152375 ~0,3 kg **** R$ 14,97 R$ 49,9 /Kg * A…" at bounding box center [784, 529] width 1568 height 633
click at [1192, 621] on span "Adicionar" at bounding box center [1195, 631] width 87 height 19
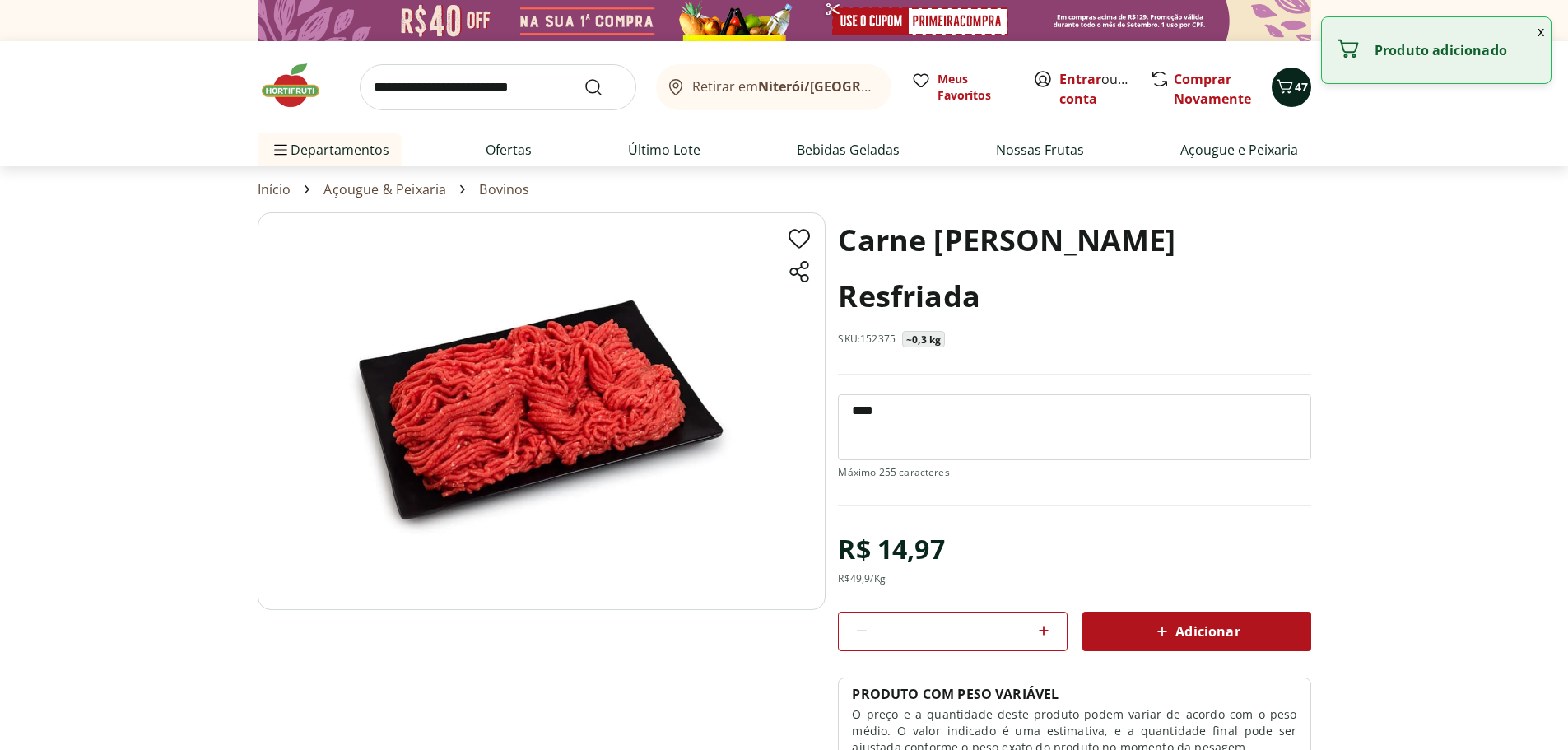
click at [1299, 83] on span "47" at bounding box center [1301, 87] width 13 height 16
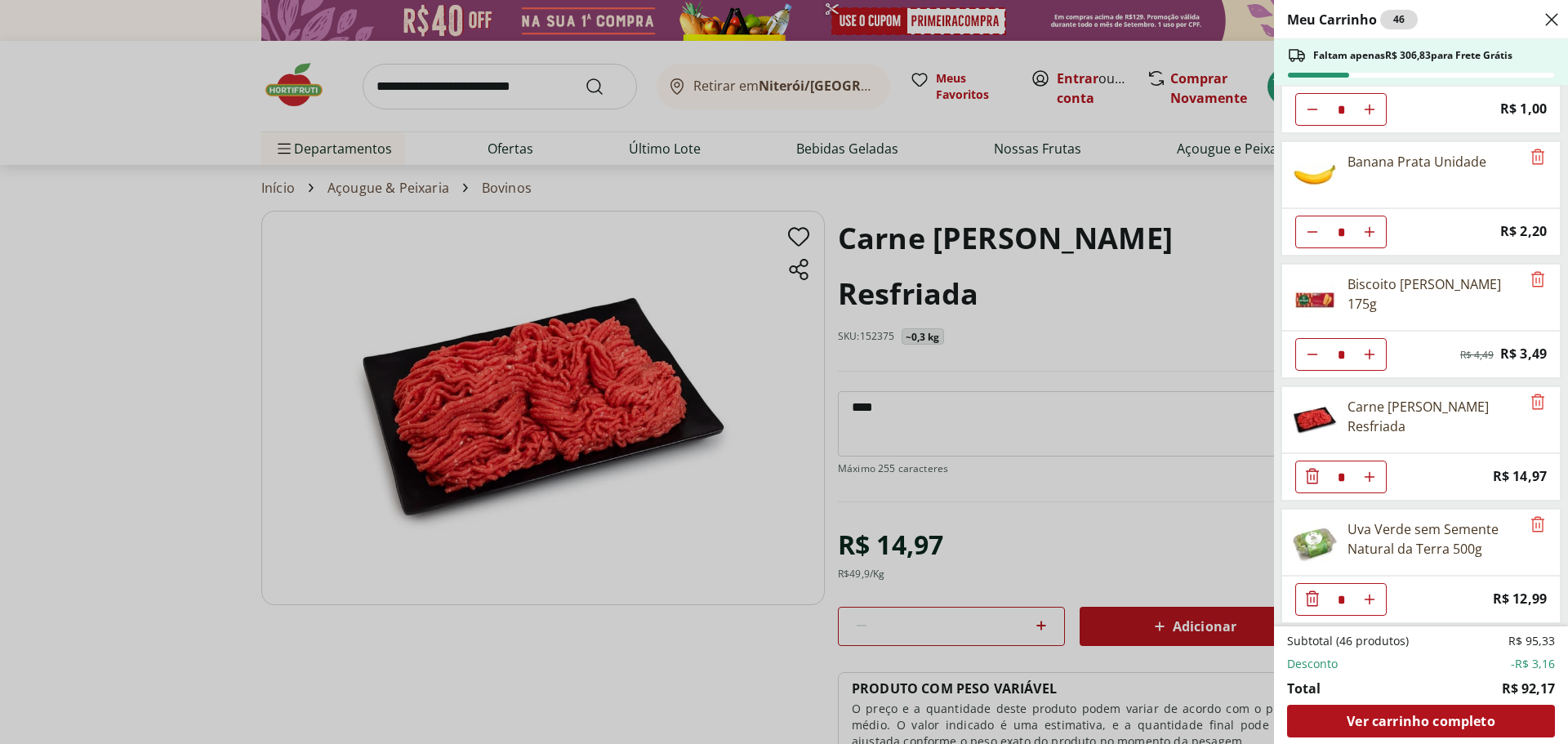
scroll to position [690, 0]
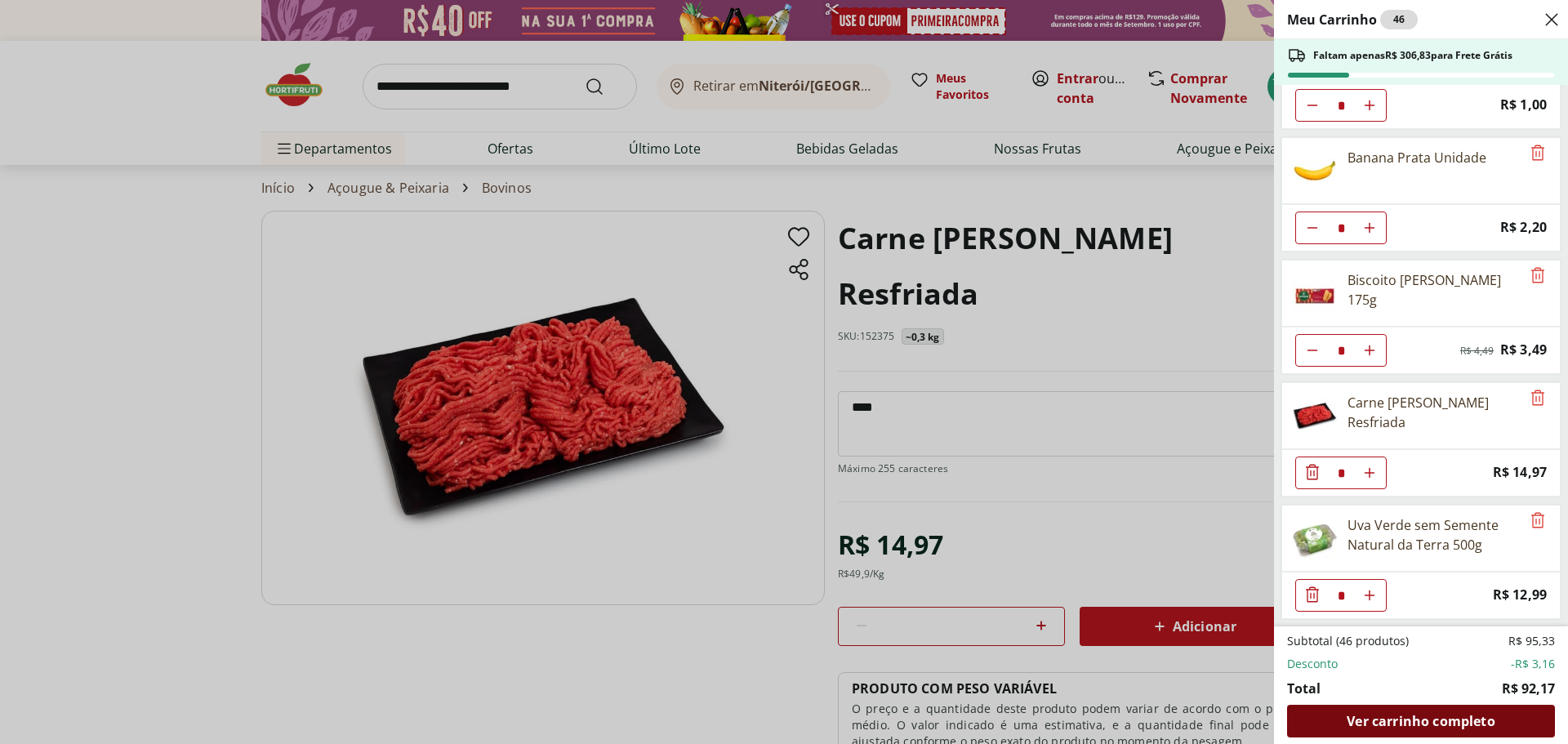
click at [1410, 721] on span "Ver carrinho completo" at bounding box center [1420, 720] width 148 height 13
